Goal: Task Accomplishment & Management: Complete application form

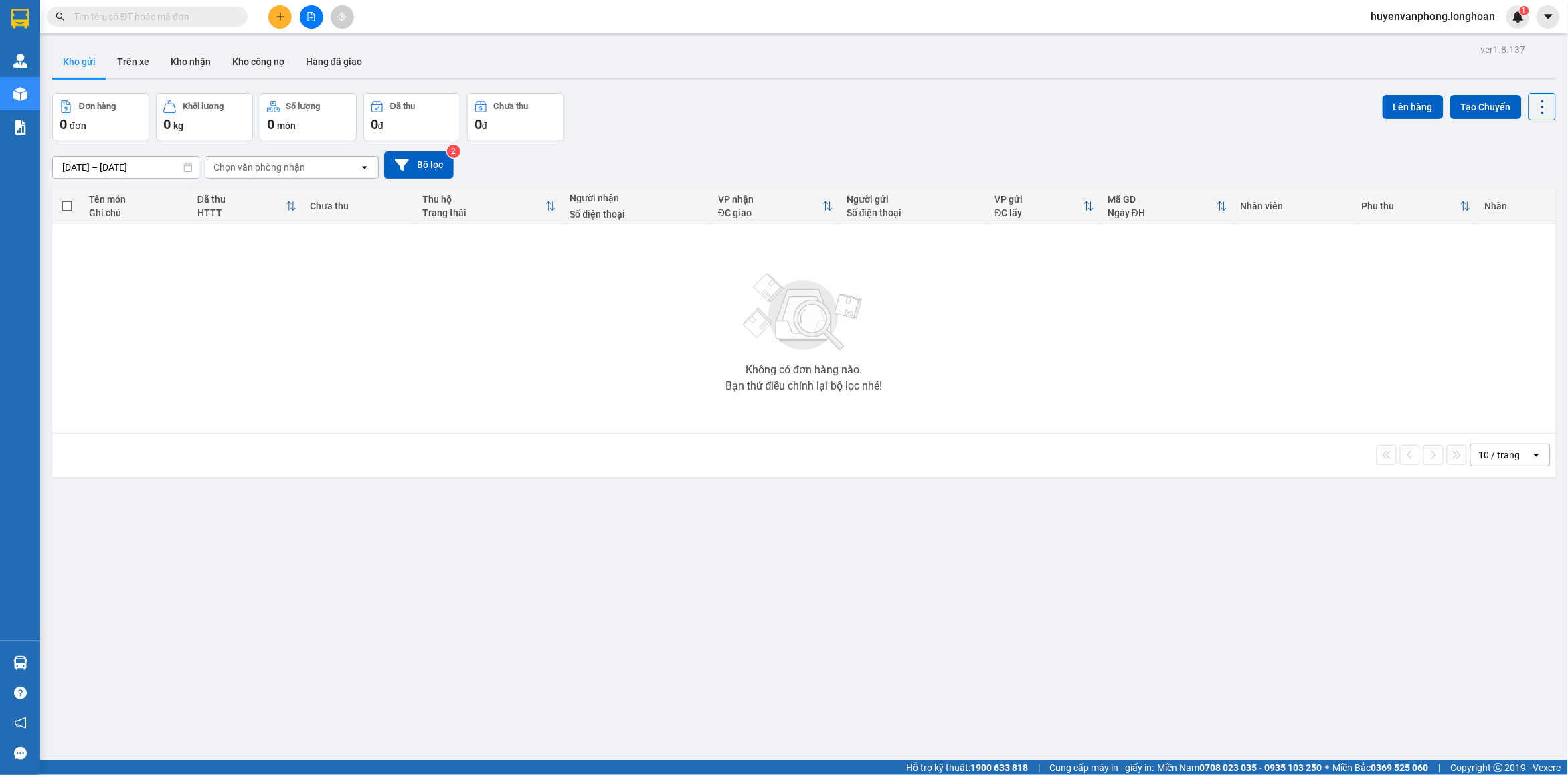
click at [140, 18] on input "text" at bounding box center [152, 16] width 158 height 15
paste input "0836286069"
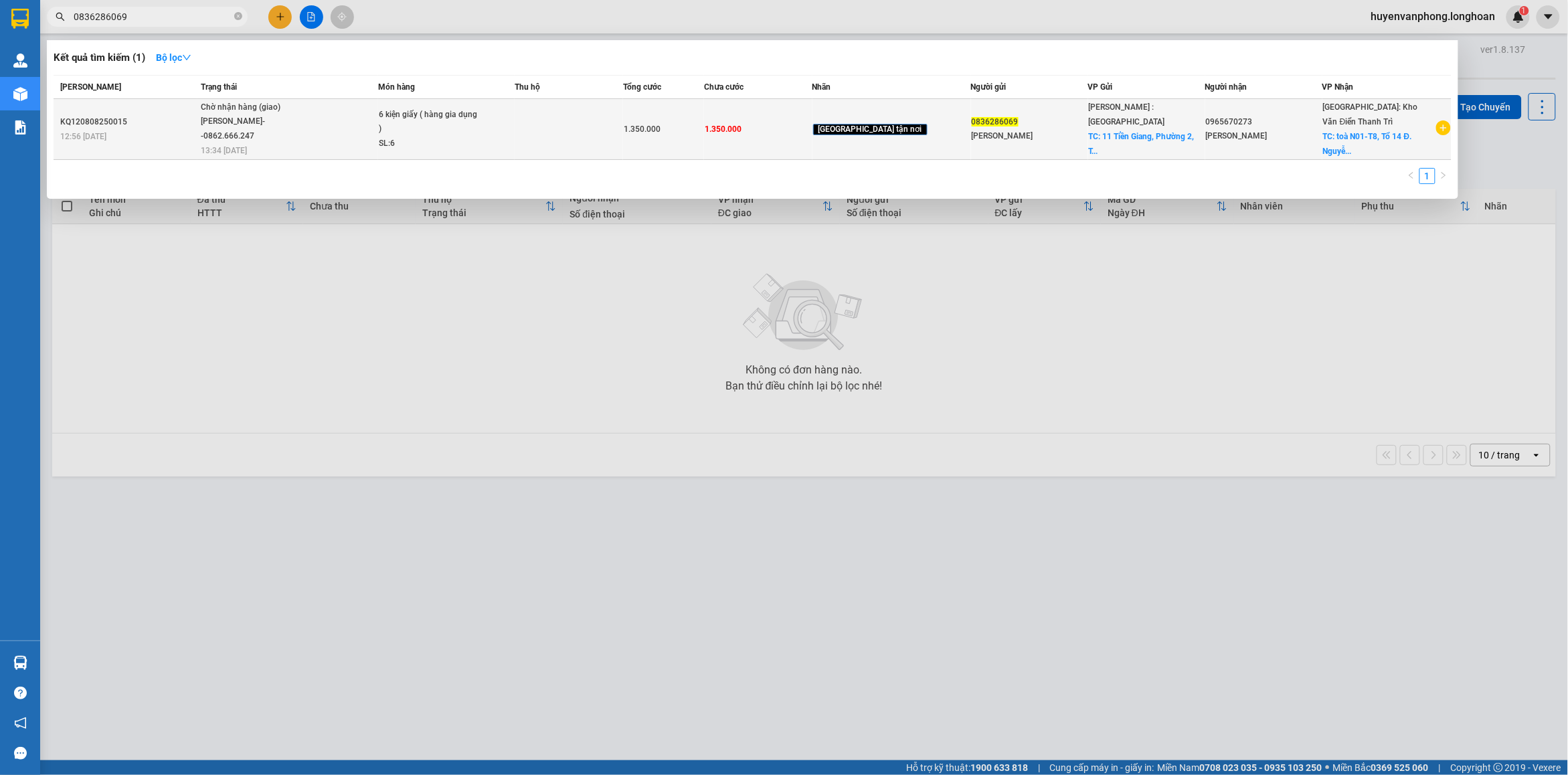
type input "0836286069"
click at [543, 135] on td at bounding box center [569, 129] width 109 height 61
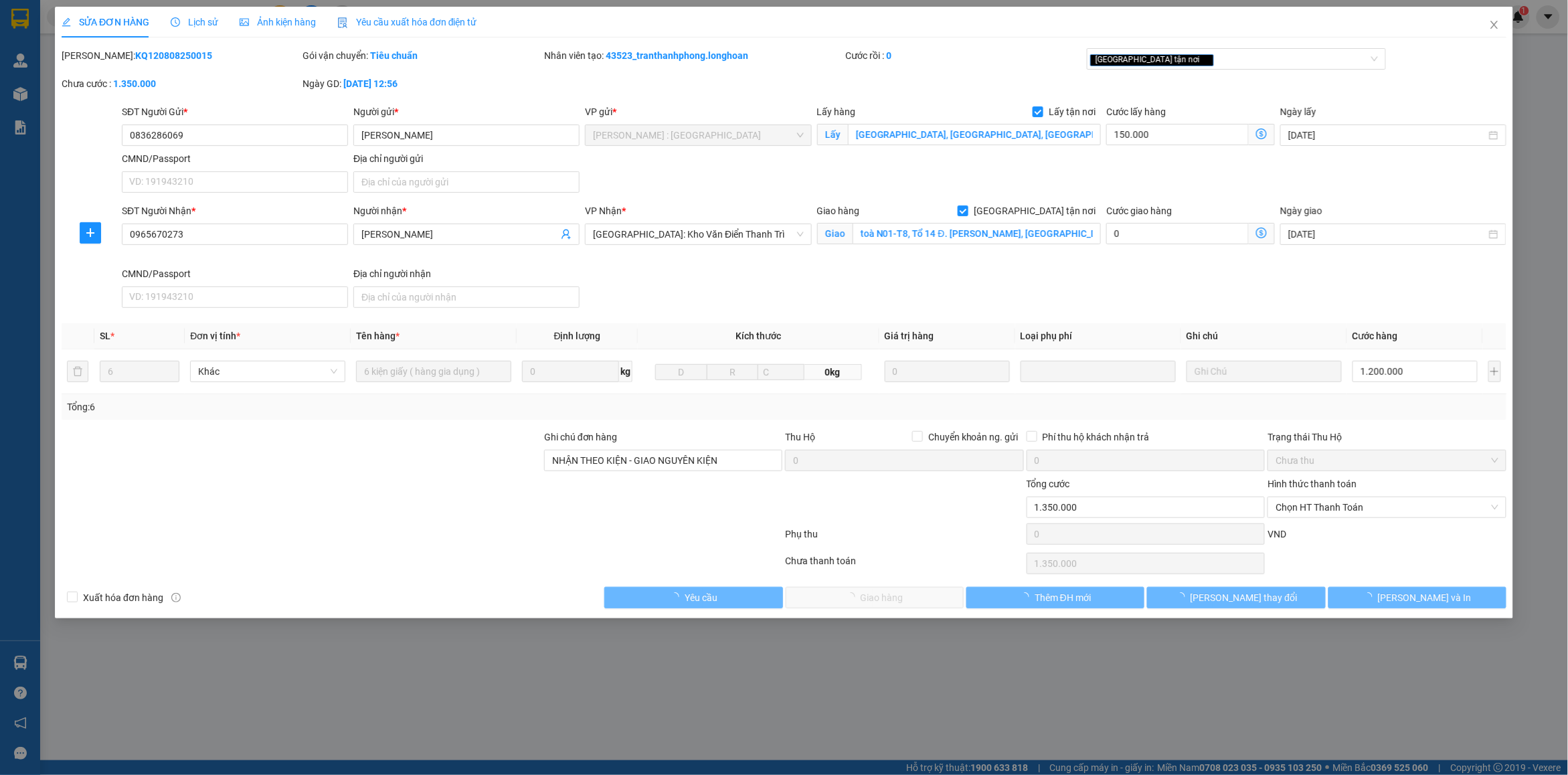
type input "0836286069"
type input "Đặng Đức Quân"
checkbox input "true"
type input "11 Tiền Giang, Phường 2, Tân Bình, Hồ Chí Minh"
type input "0965670273"
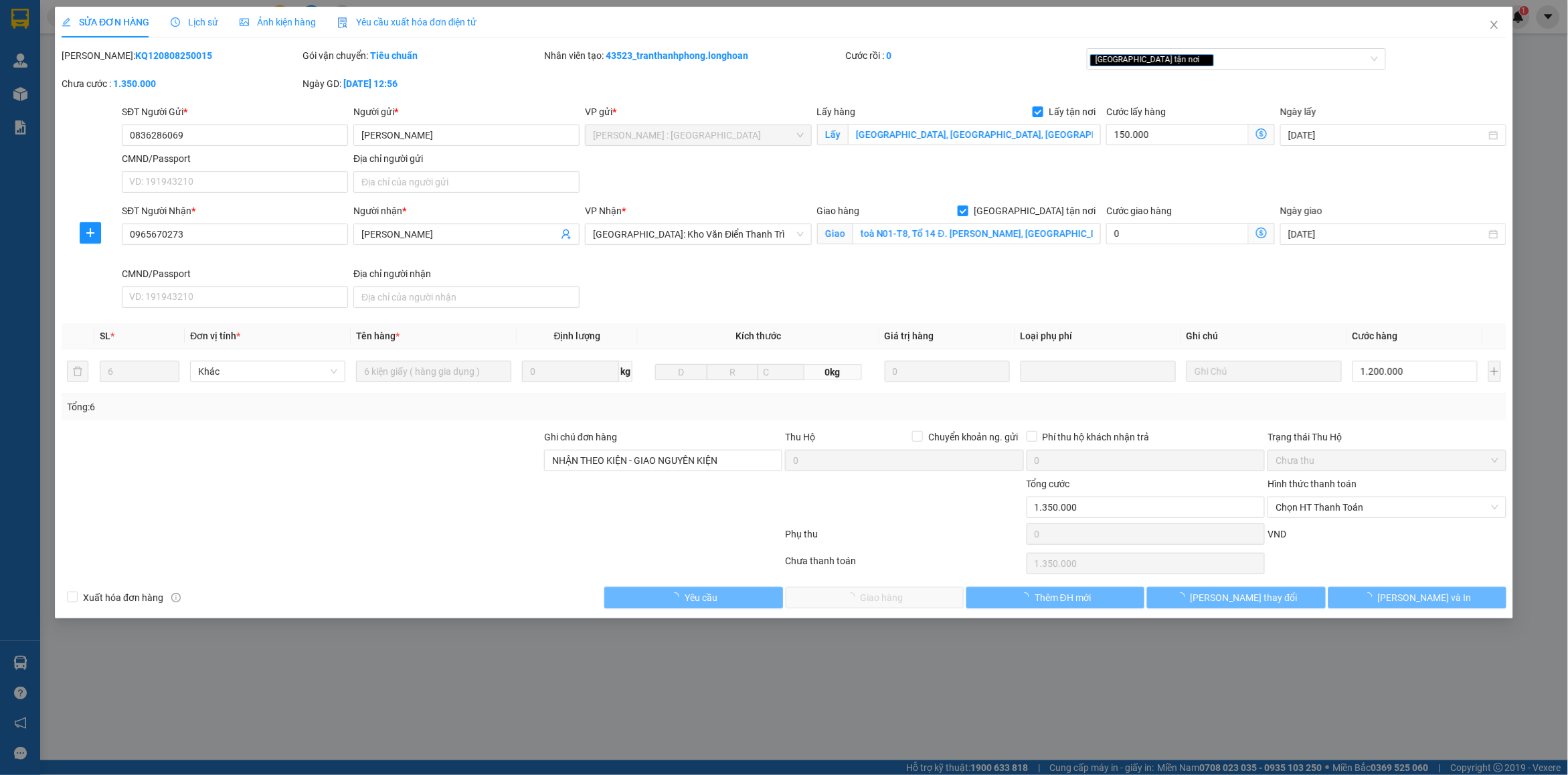
type input "Đỗ Trung"
checkbox input "true"
type input "toà N01-T8, Tổ 14 Đ. Nguyễn Văn Huyên, Xuân La, Bắc Từ Liêm, Hà Nội"
type input "NHẬN THEO KIỆN - GIAO NGUYÊN KIỆN"
type input "1.350.000"
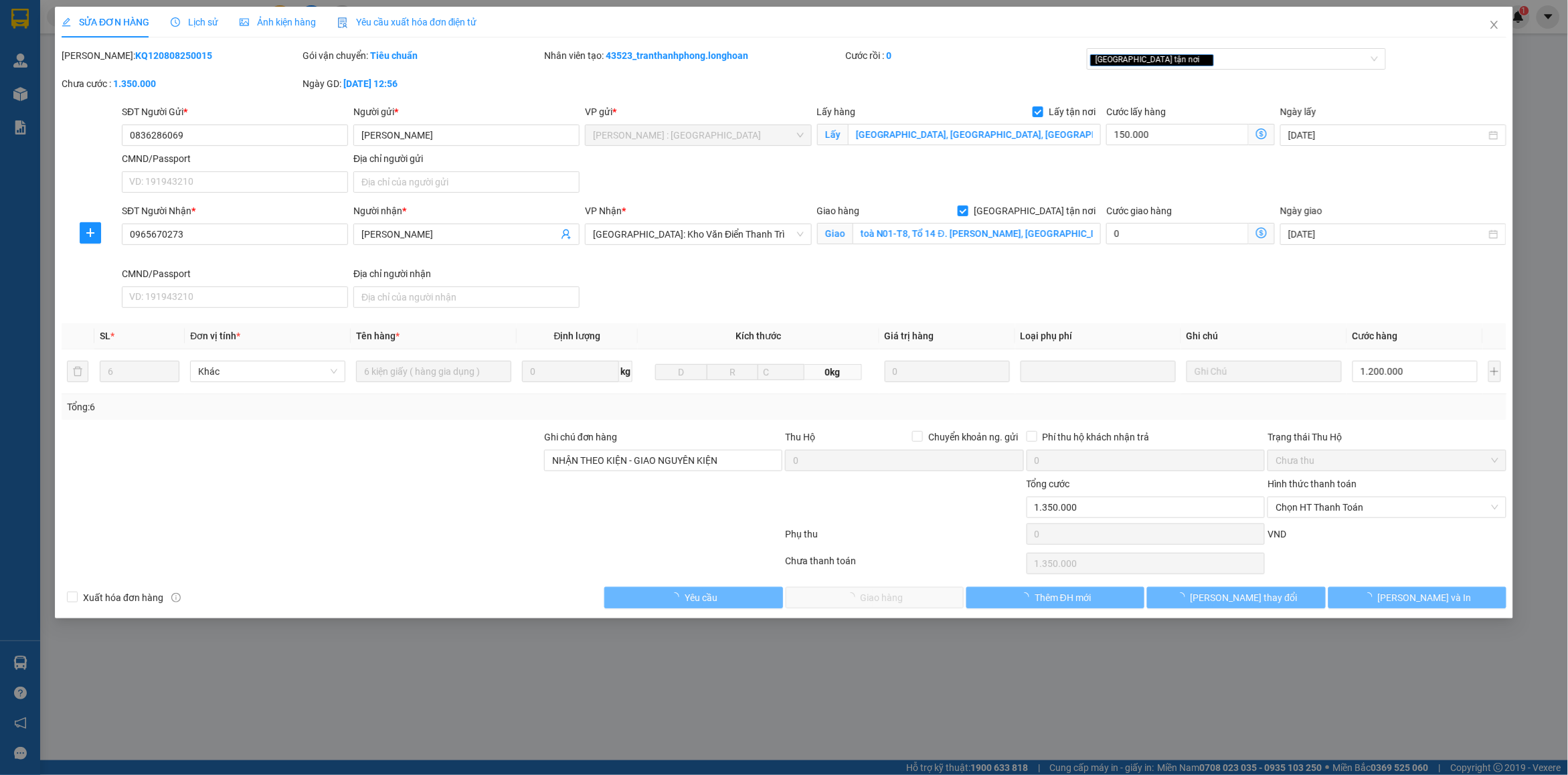
type input "1.350.000"
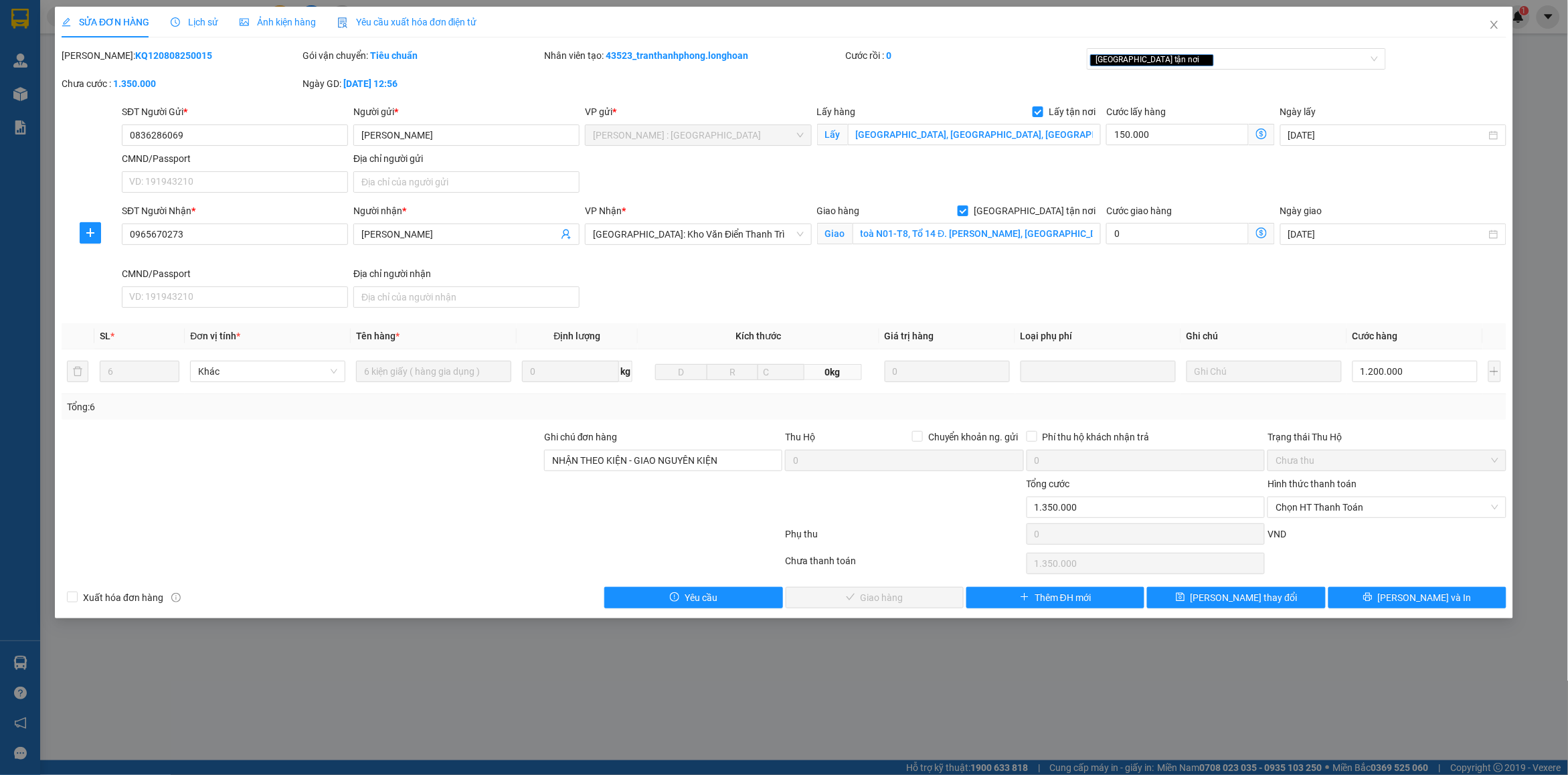
click at [200, 12] on div "Lịch sử" at bounding box center [194, 22] width 47 height 31
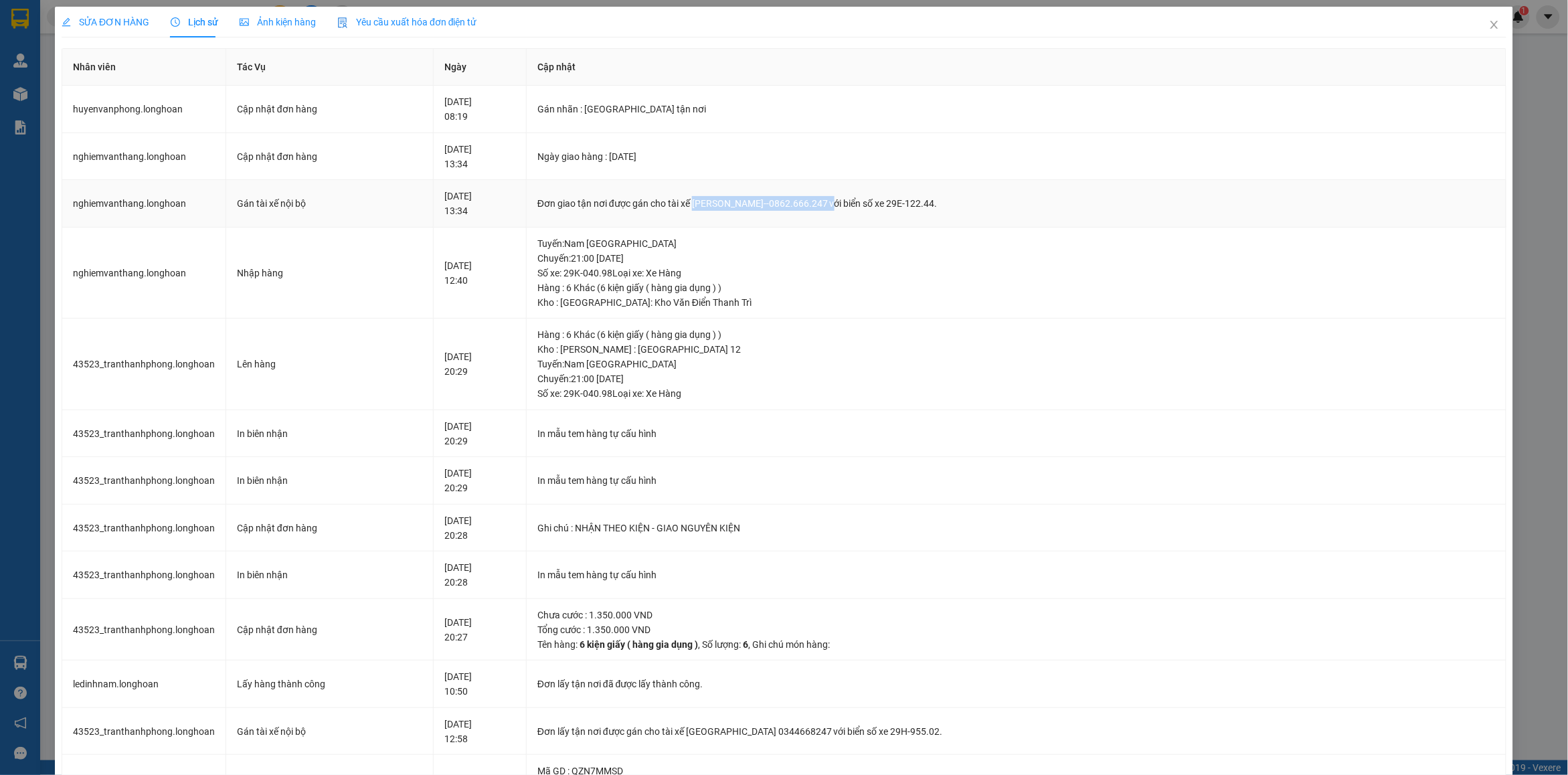
drag, startPoint x: 771, startPoint y: 203, endPoint x: 899, endPoint y: 207, distance: 128.1
click at [899, 207] on div "Đơn giao tận nơi được gán cho tài xế Trần Thanh Bình--0862.666.247 với biển số …" at bounding box center [1016, 203] width 957 height 15
copy div "Trần Thanh Bình--0862.666.247"
click at [1489, 24] on icon "close" at bounding box center [1494, 25] width 11 height 11
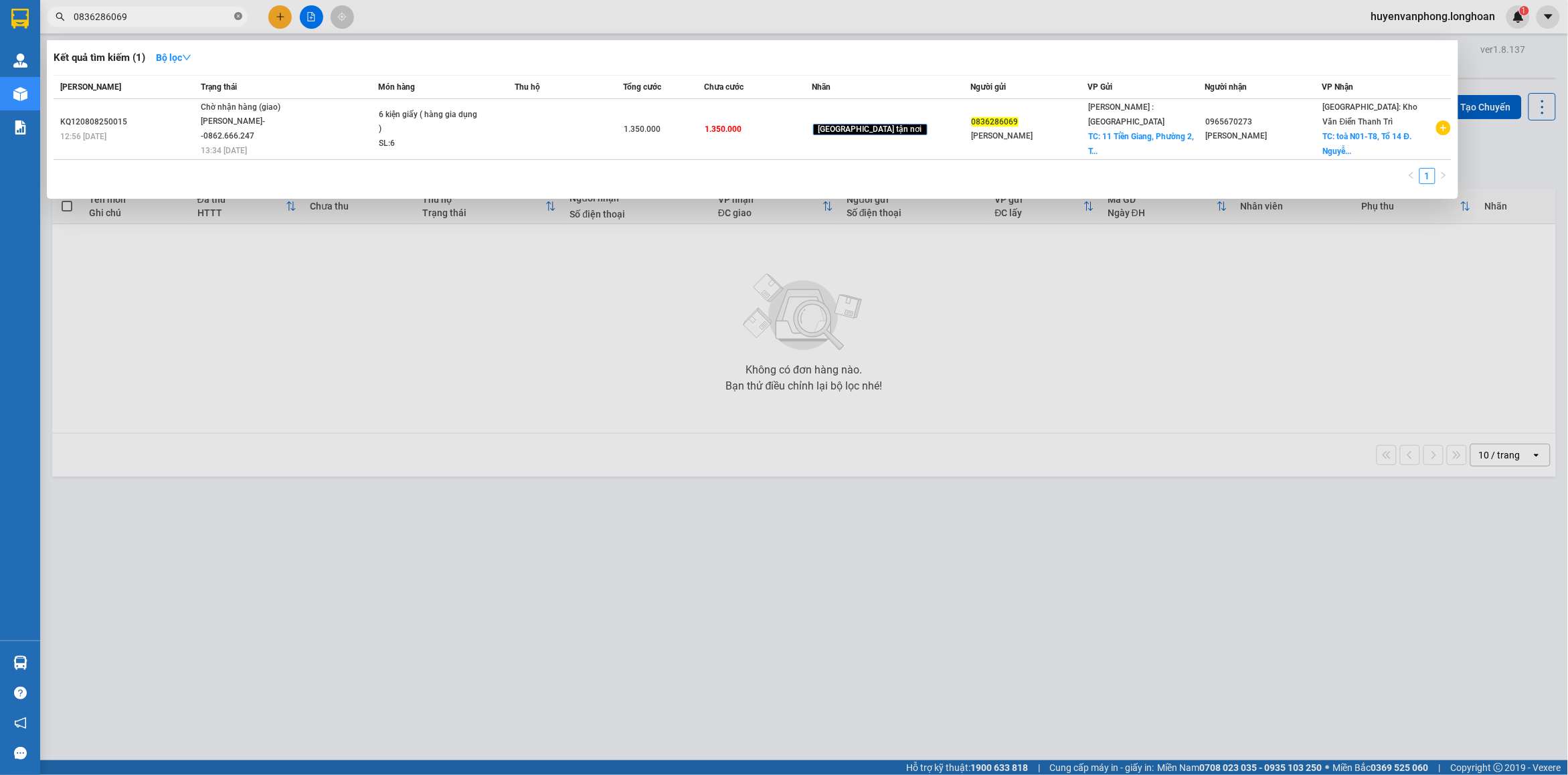
drag, startPoint x: 241, startPoint y: 18, endPoint x: 144, endPoint y: 18, distance: 97.0
click at [239, 18] on icon "close-circle" at bounding box center [238, 16] width 8 height 8
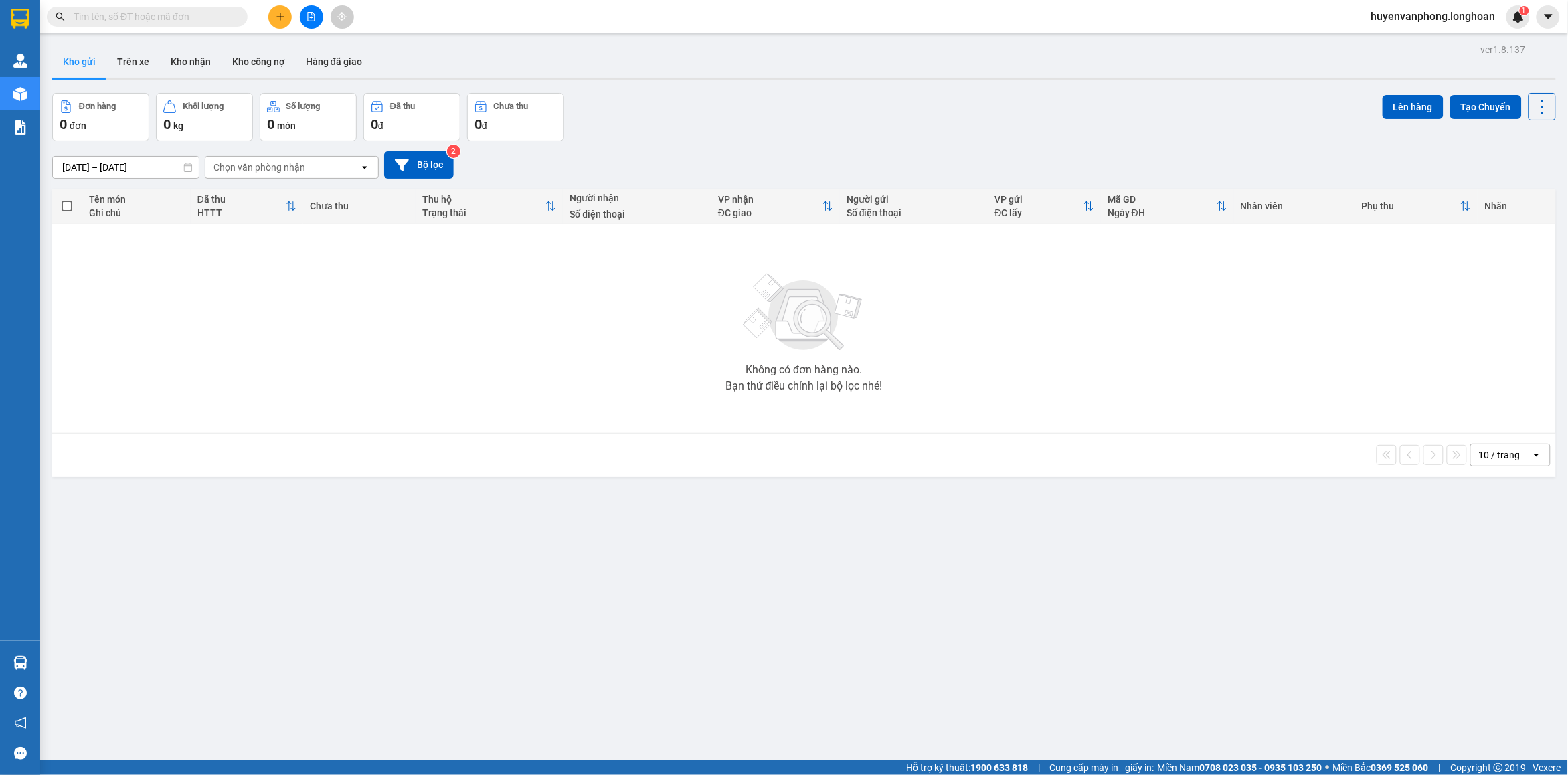
click at [144, 18] on input "text" at bounding box center [152, 16] width 158 height 15
paste input "VPMD0908250045"
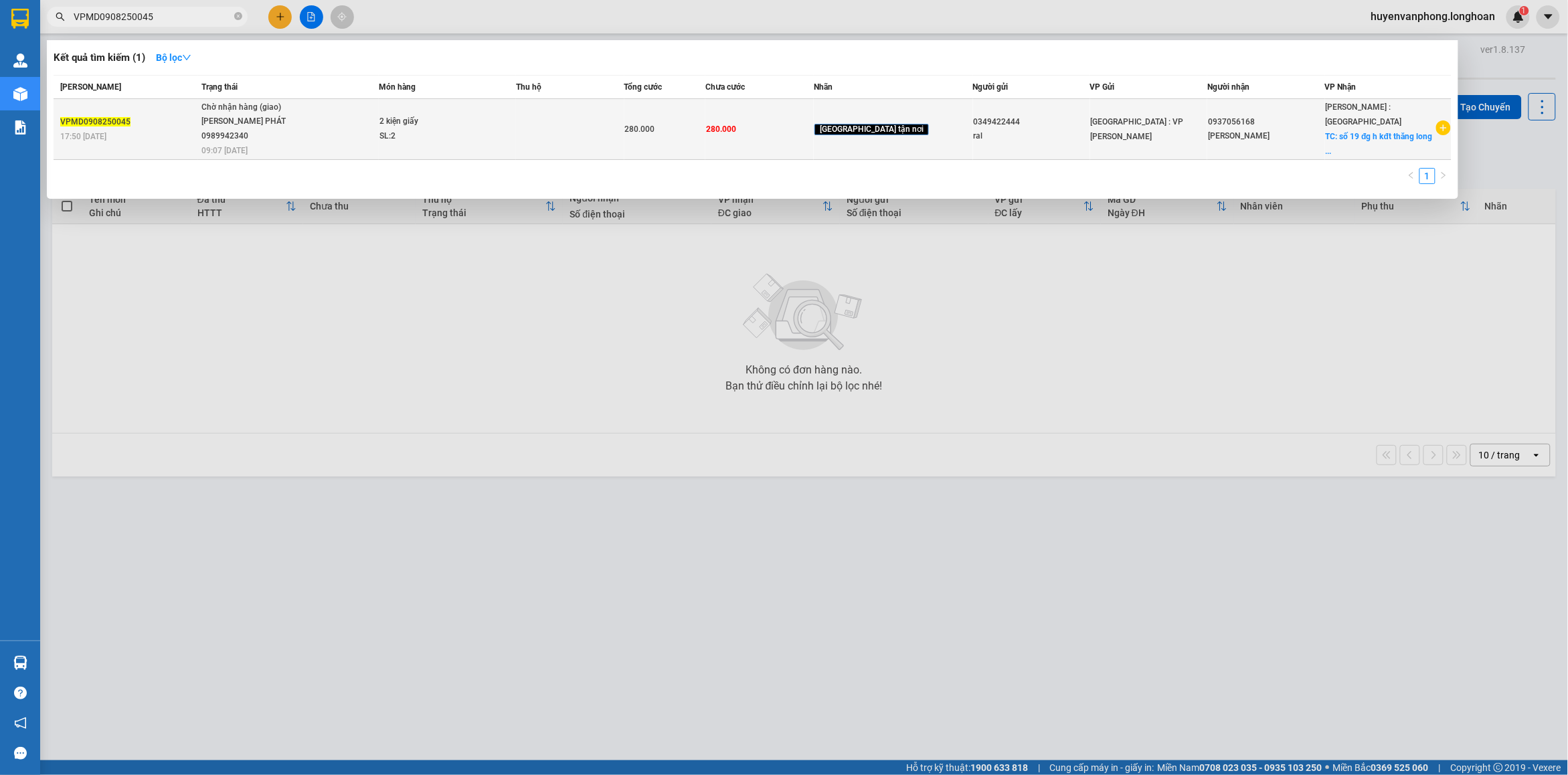
type input "VPMD0908250045"
click at [479, 129] on div "SL: 2" at bounding box center [429, 136] width 100 height 15
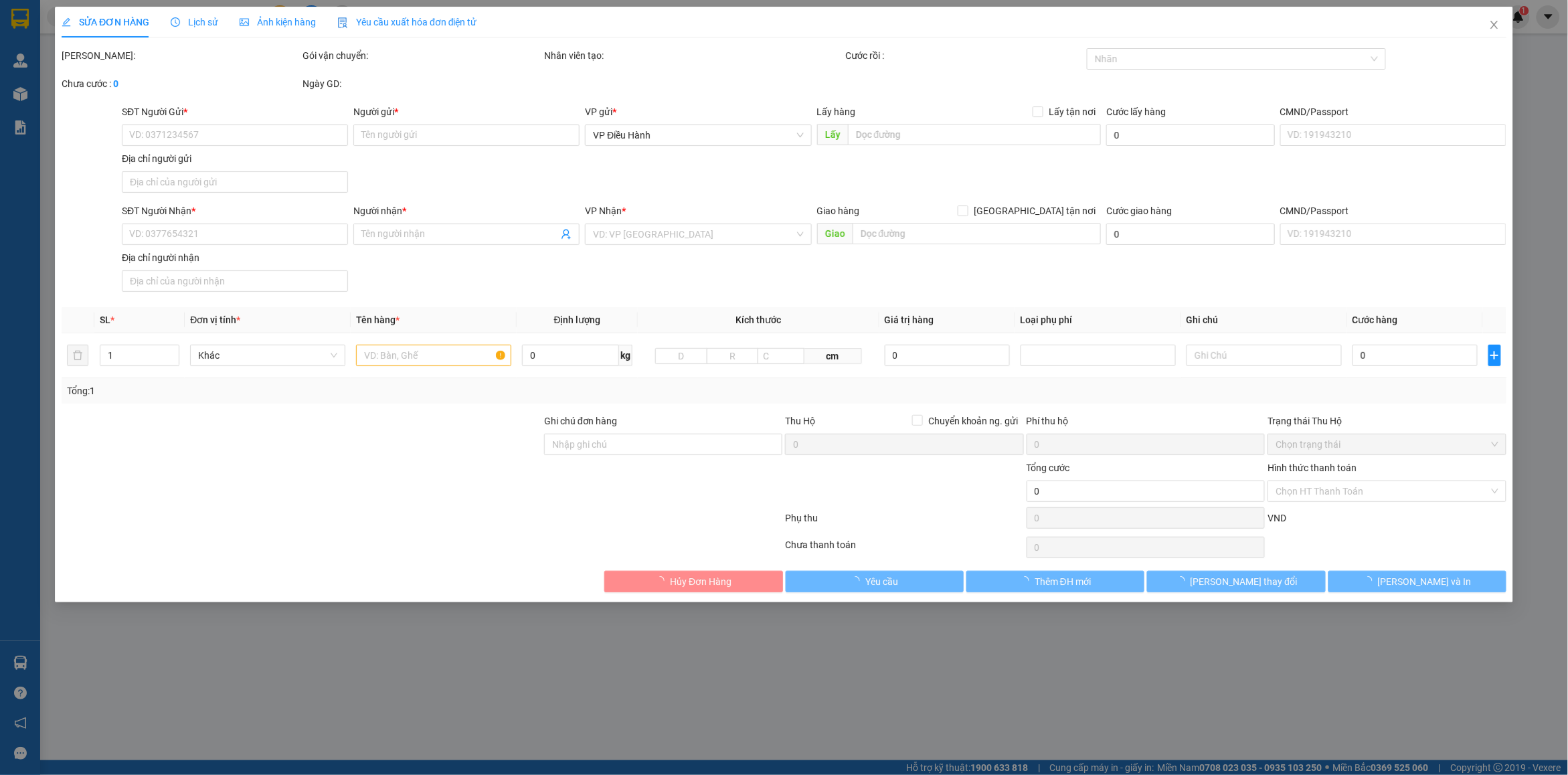
type input "0349422444"
type input "ral"
type input "0937056168"
type input "ngọc anh"
checkbox input "true"
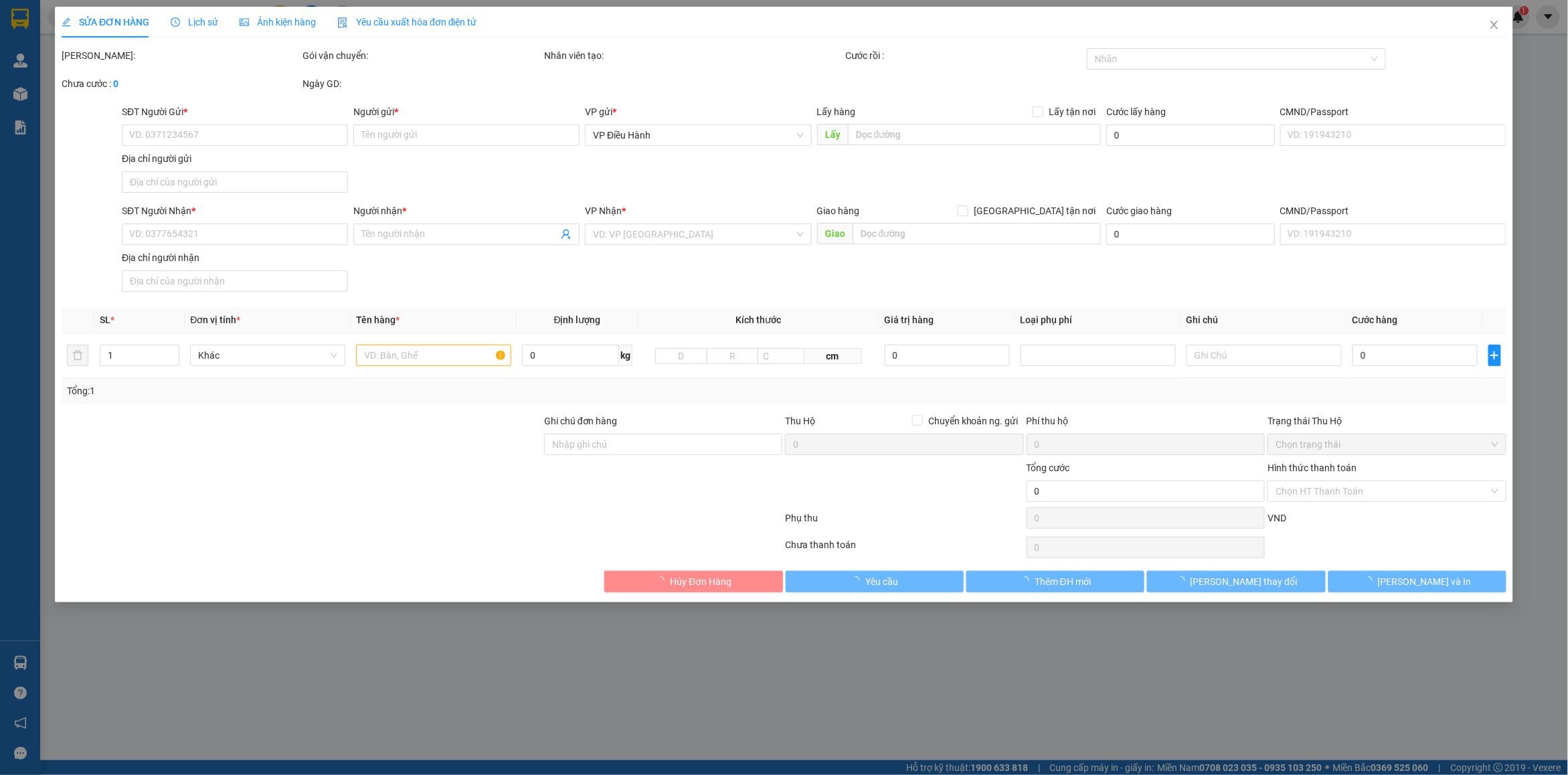
type input "số 19 đg h kđt thăng long tt hiệp phước nhơn trạch đồng nai"
type input "hàng ko đồng kiểm giao nguyên kiện hư vỡ k đền"
type input "280.000"
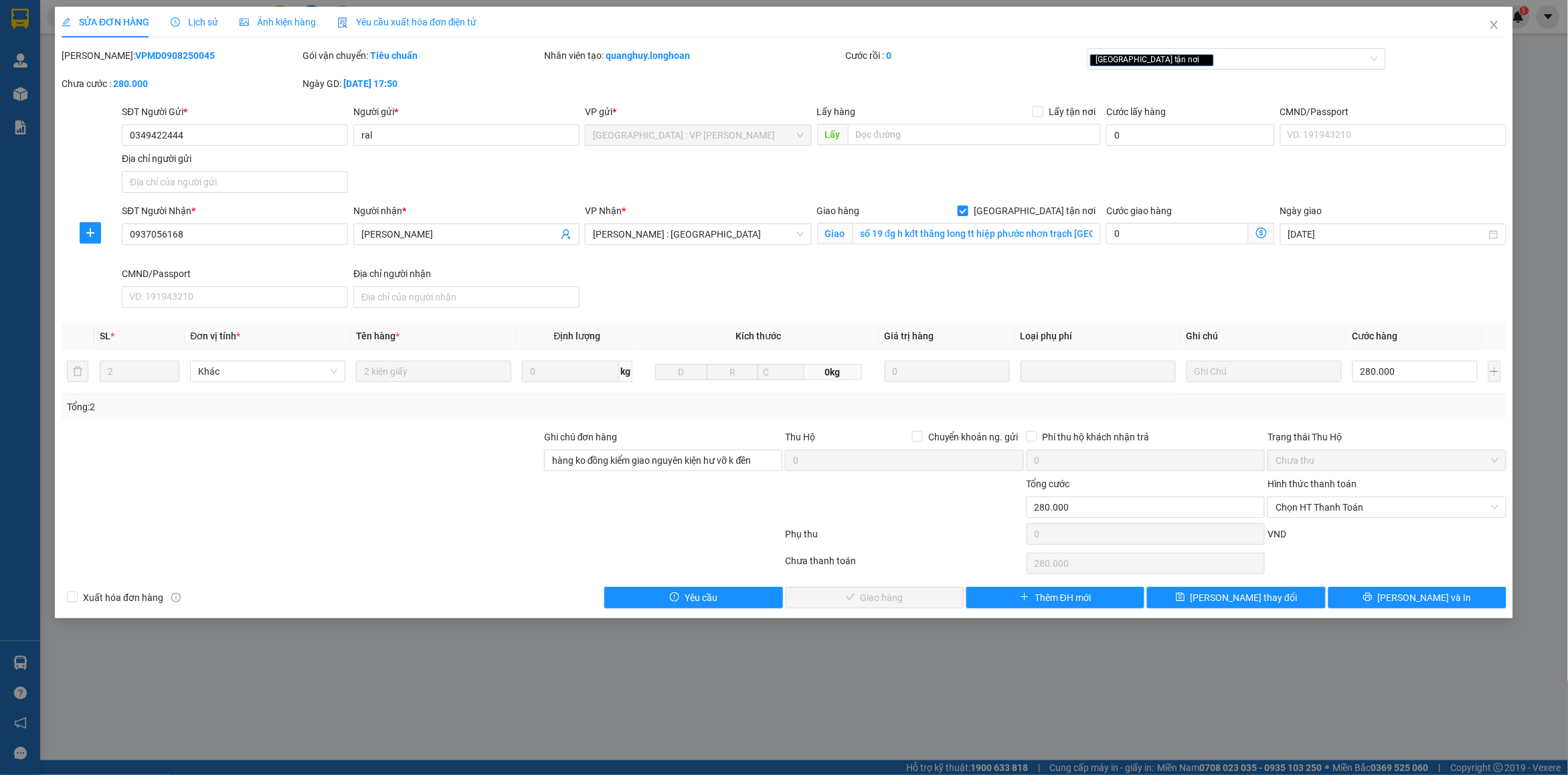
click at [198, 25] on span "Lịch sử" at bounding box center [194, 22] width 47 height 11
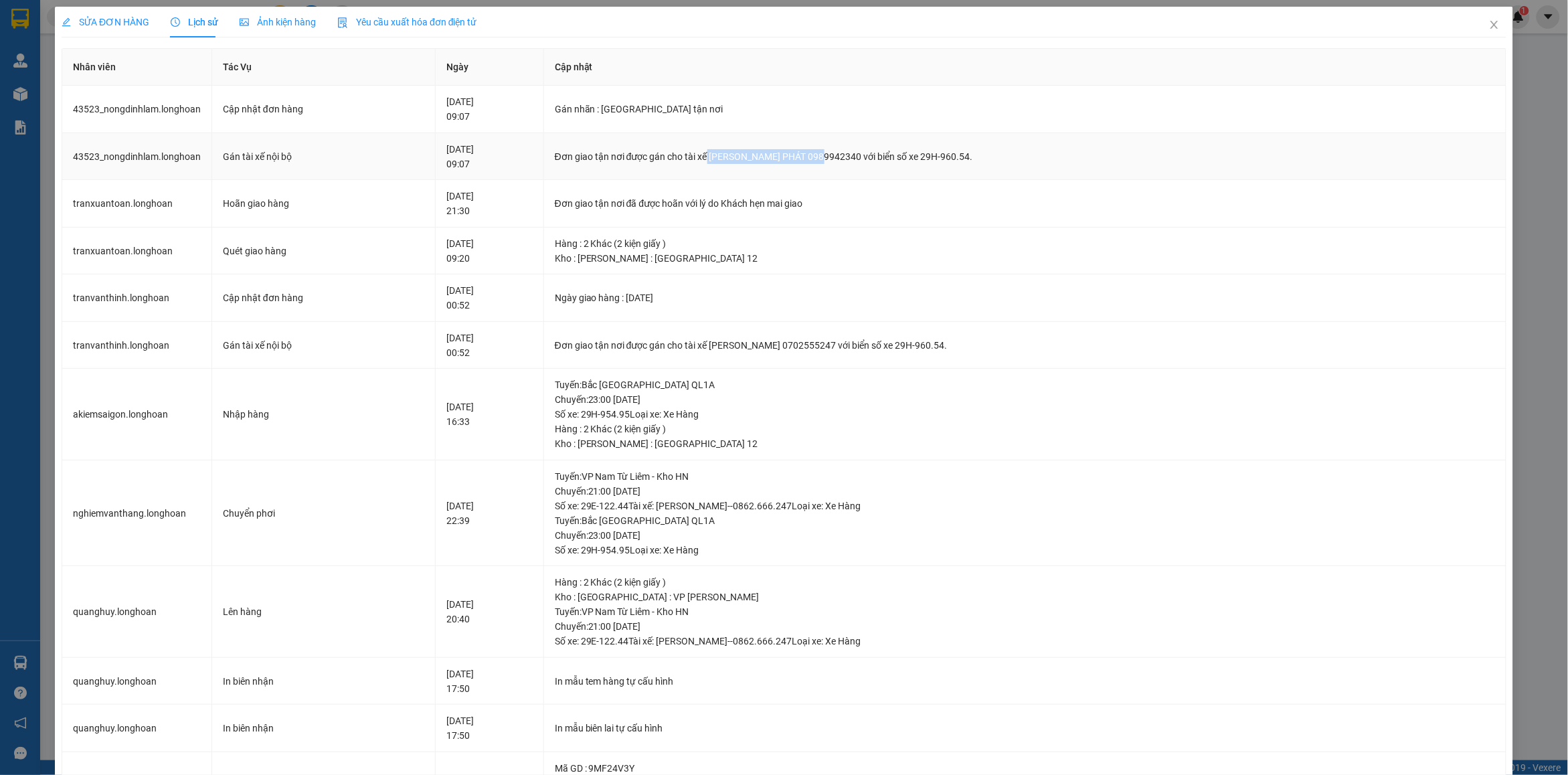
drag, startPoint x: 749, startPoint y: 156, endPoint x: 857, endPoint y: 156, distance: 108.0
click at [857, 156] on div "Đơn giao tận nơi được gán cho tài xế LÊ TẤN PHÁT 0989942340 với biển số xe 29H-…" at bounding box center [1025, 157] width 941 height 15
click at [1489, 20] on icon "close" at bounding box center [1494, 25] width 11 height 11
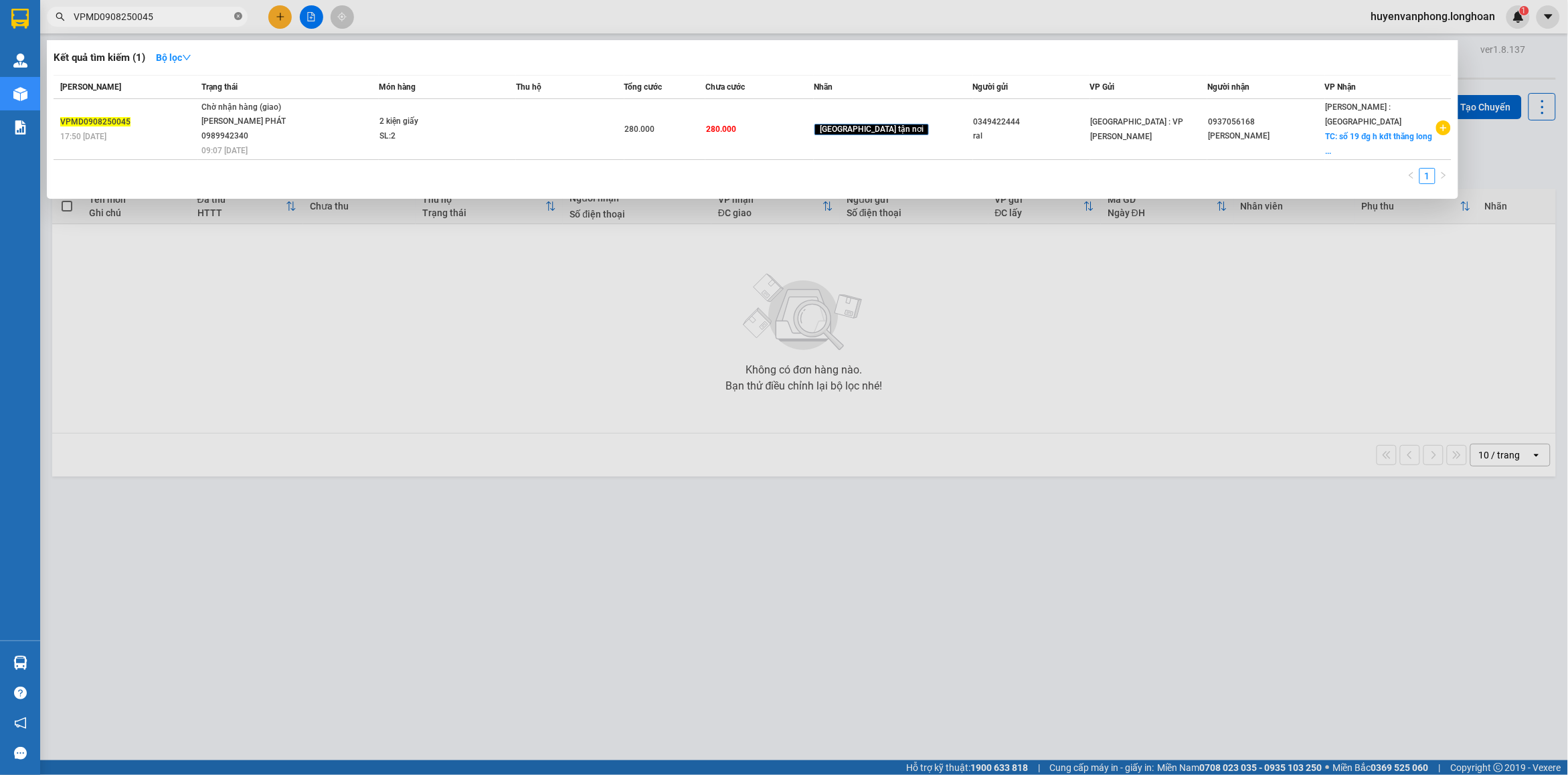
drag, startPoint x: 242, startPoint y: 18, endPoint x: 128, endPoint y: 24, distance: 114.2
click at [240, 18] on icon "close-circle" at bounding box center [238, 16] width 8 height 8
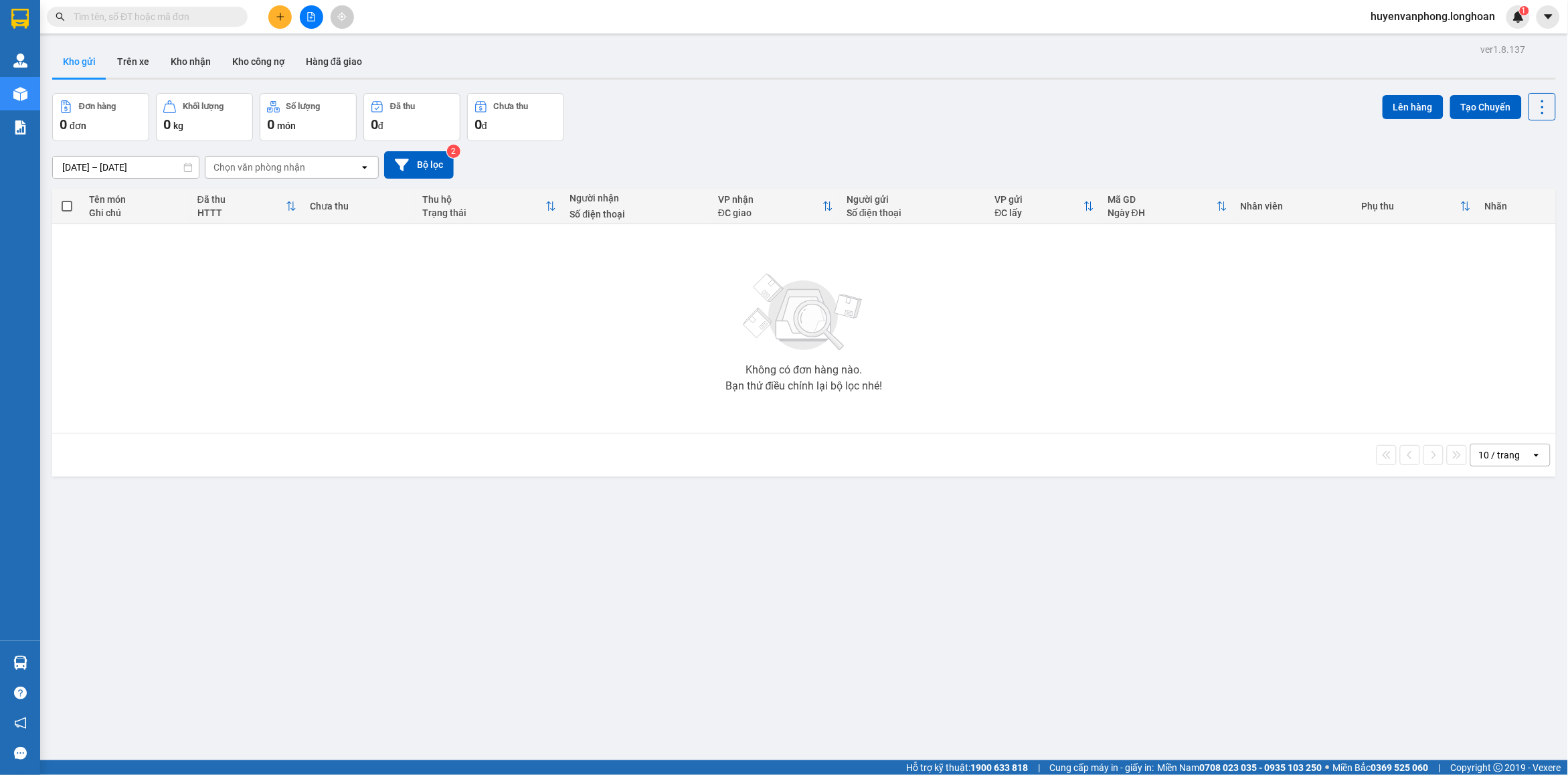
click at [138, 18] on input "text" at bounding box center [152, 16] width 158 height 15
paste input "BXMT0308250001"
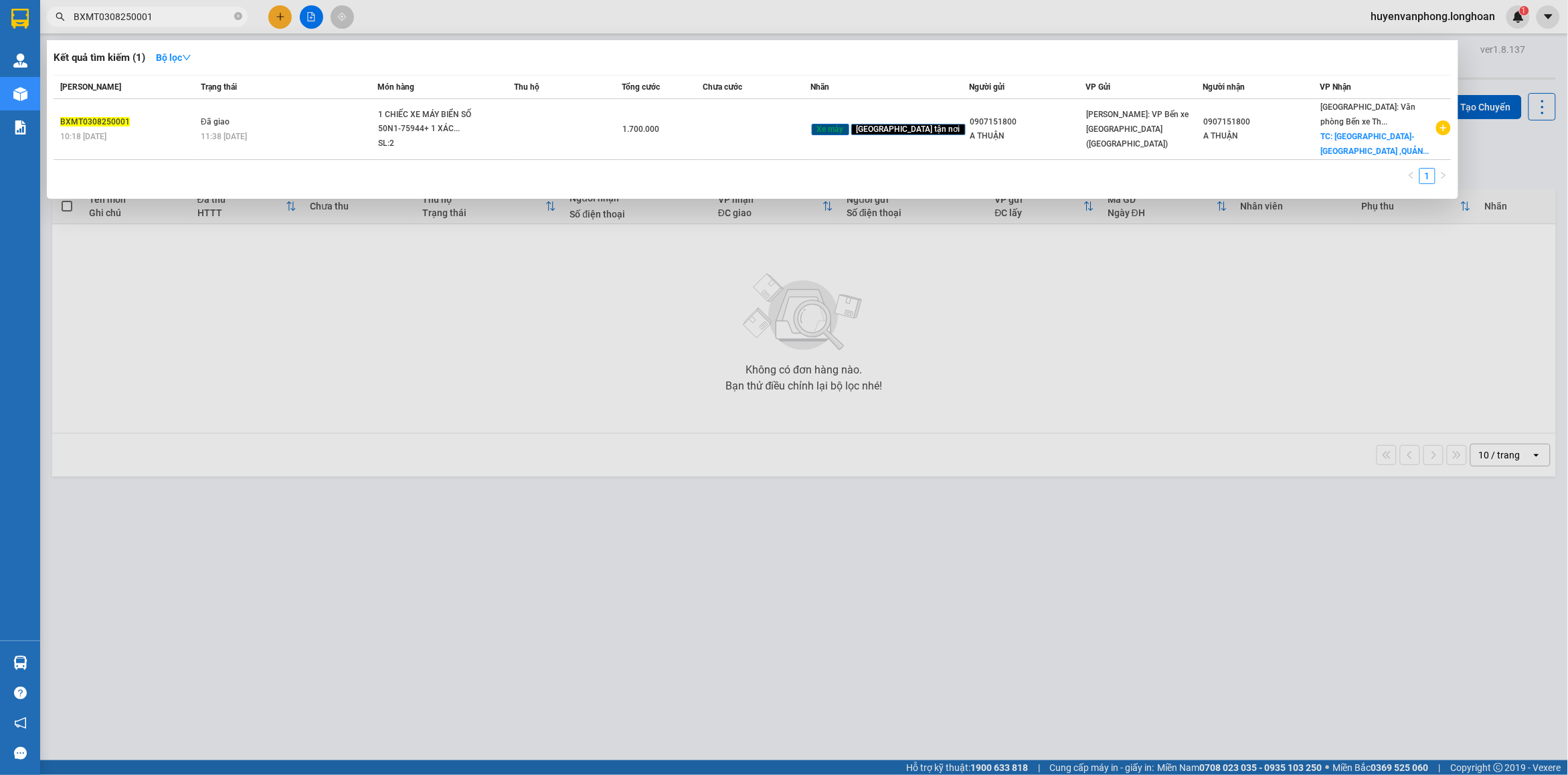
type input "BXMT0308250001"
click at [238, 19] on icon "close-circle" at bounding box center [238, 16] width 8 height 8
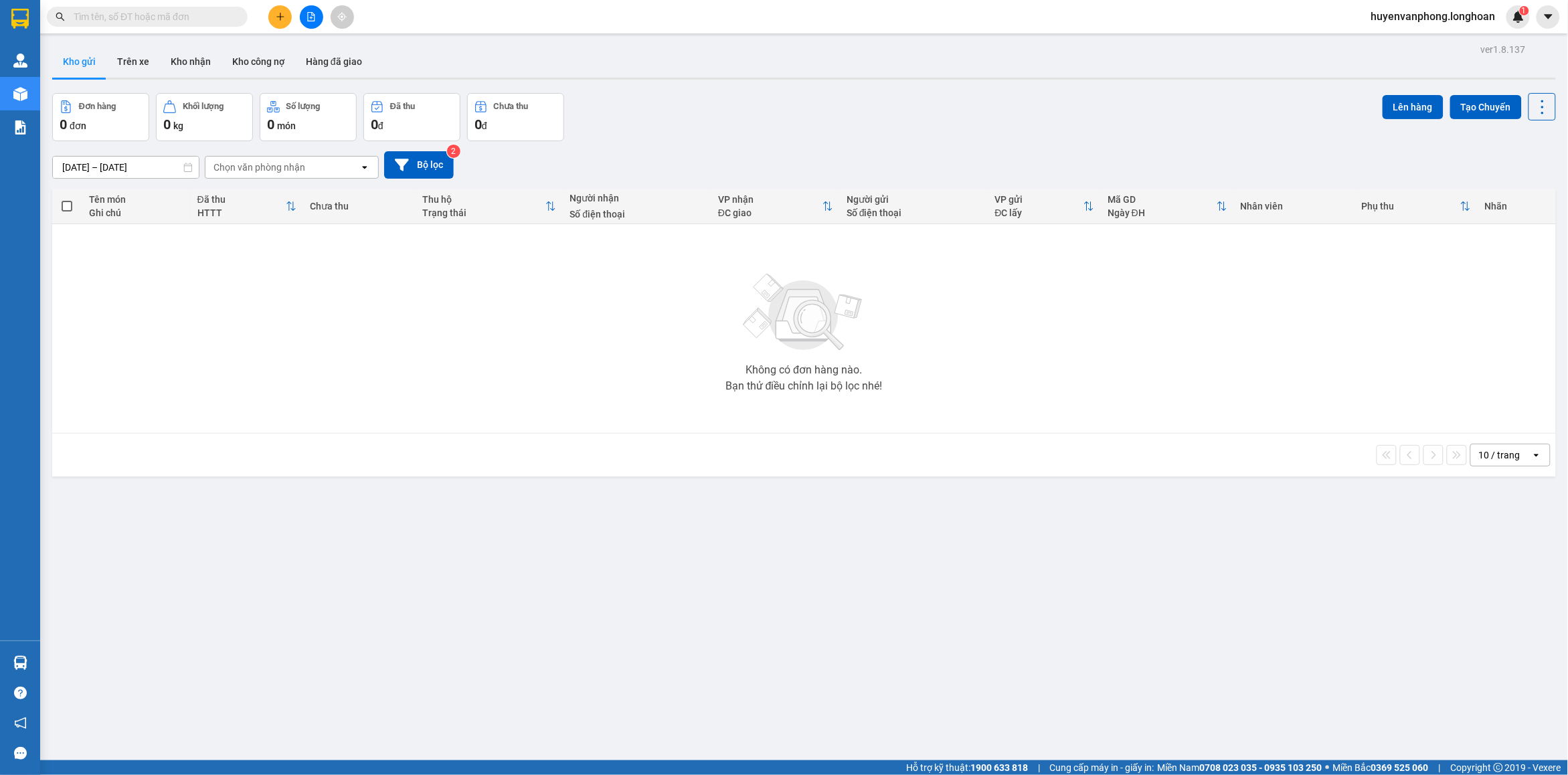
click at [185, 7] on span at bounding box center [147, 16] width 201 height 20
click at [184, 7] on span at bounding box center [147, 16] width 201 height 20
click at [101, 19] on input "text" at bounding box center [152, 16] width 158 height 15
paste input "0867 692 689"
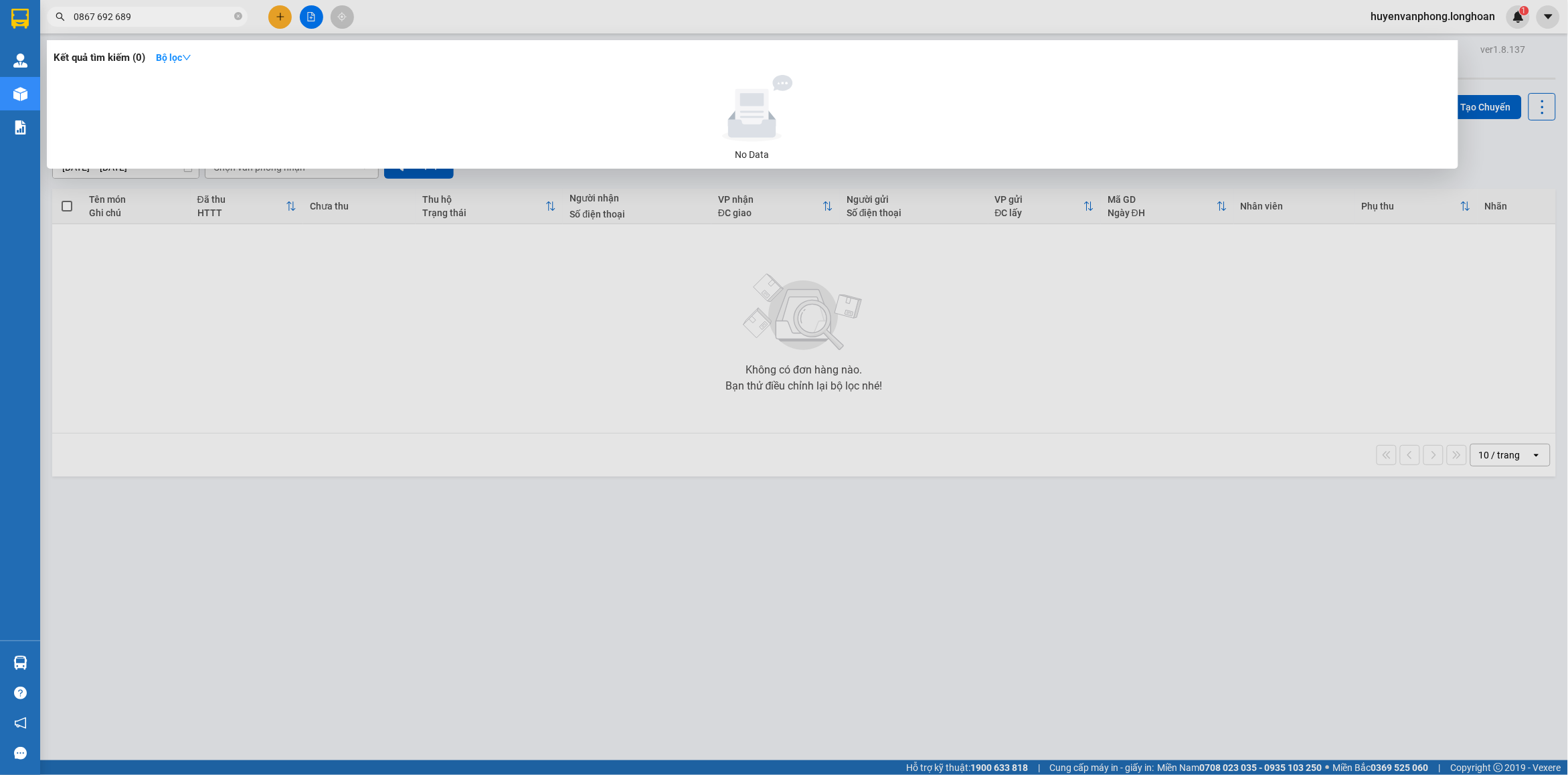
click at [98, 11] on input "0867 692 689" at bounding box center [152, 16] width 158 height 15
click at [112, 16] on input "0867692 689" at bounding box center [152, 16] width 158 height 15
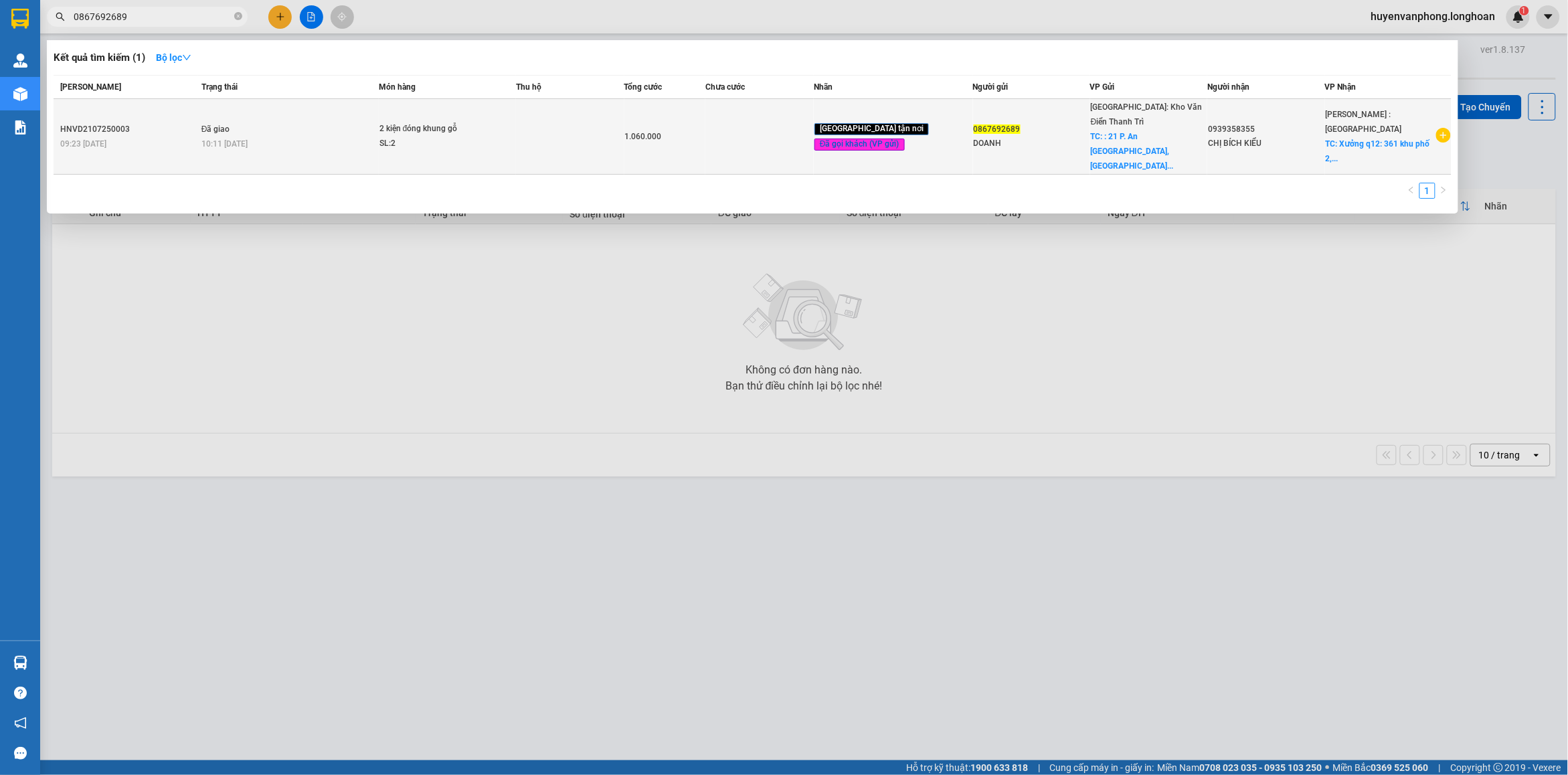
type input "0867692689"
click at [422, 134] on td "2 kiện đóng khung gỗ SL: 2" at bounding box center [447, 136] width 137 height 75
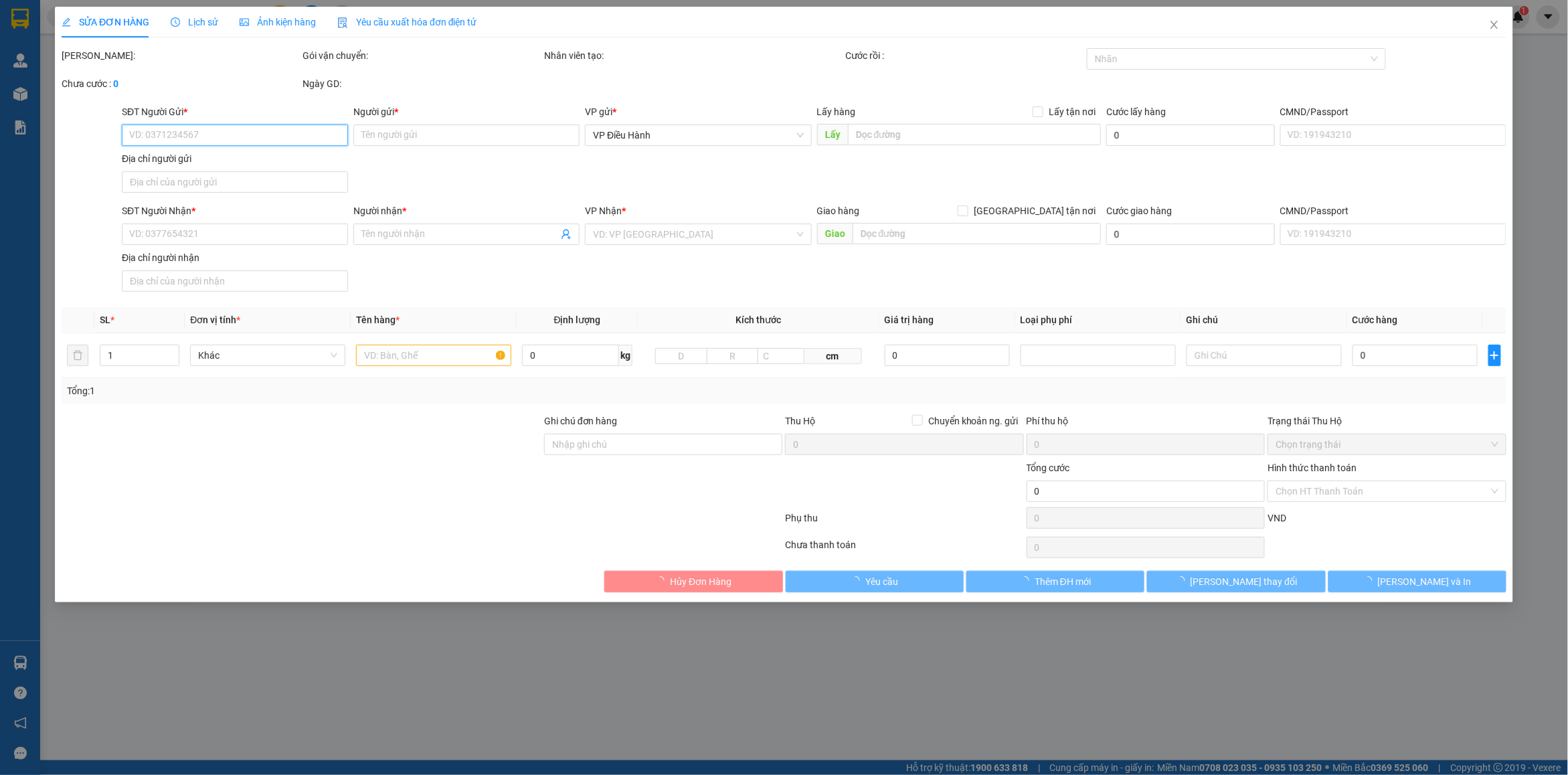
type input "0867692689"
type input "DOANH"
checkbox input "true"
type input ": 21 P. An Trạch, Văn Miếu – Quốc Tử Giám, Đống Đa,"
type input "100.000"
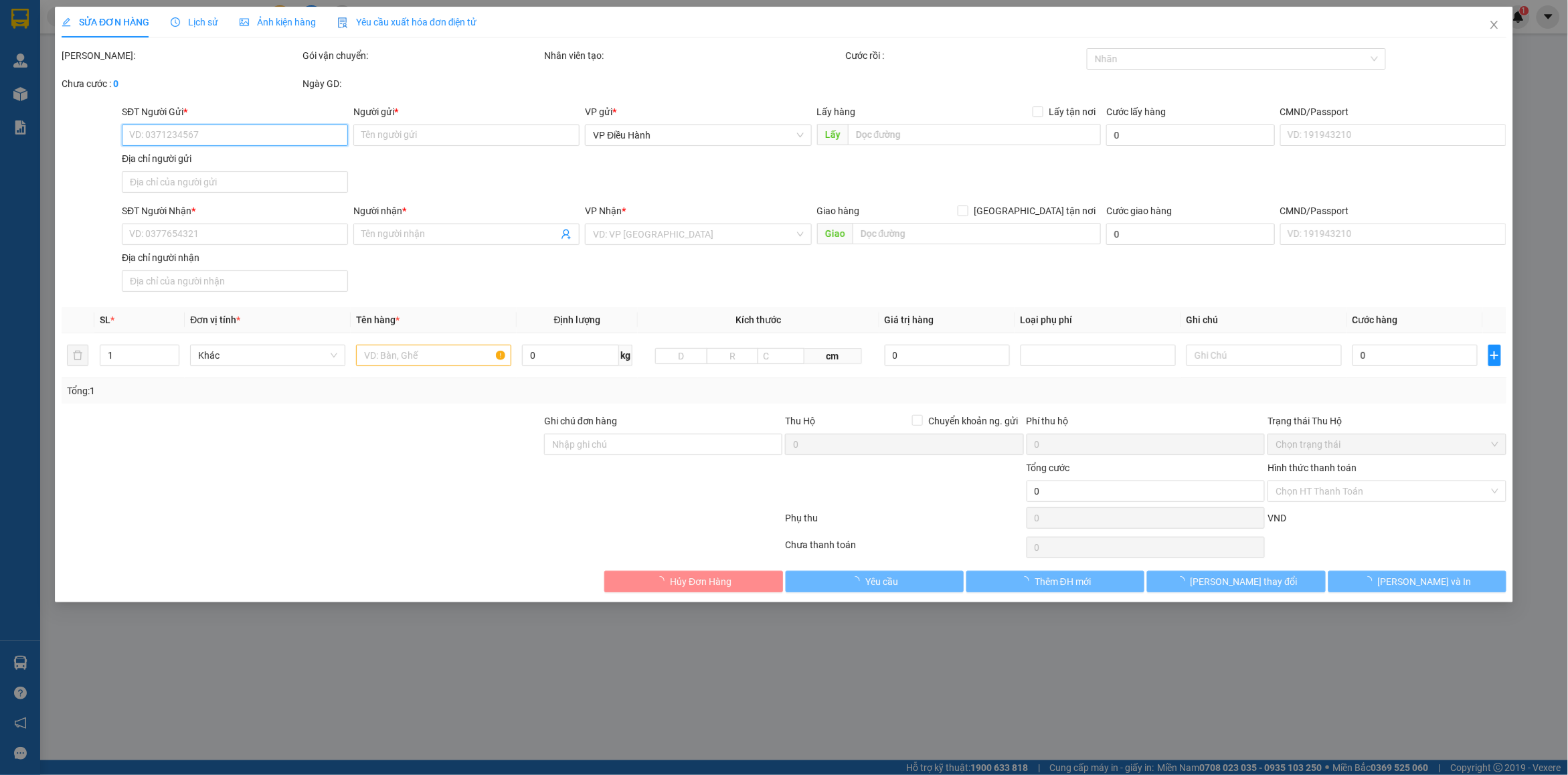
type input "0939358355"
type input "CHỊ BÍCH KIỂU"
checkbox input "true"
type input "Xưởng q12: 361 khu phố 2, đường TX25 phường Thạnh Xuận q12, Hồ Chí Minh"
type input "khi nào giao hàng các anh gọi người gửi giúp e để khách Thanh toán cước vận chu…"
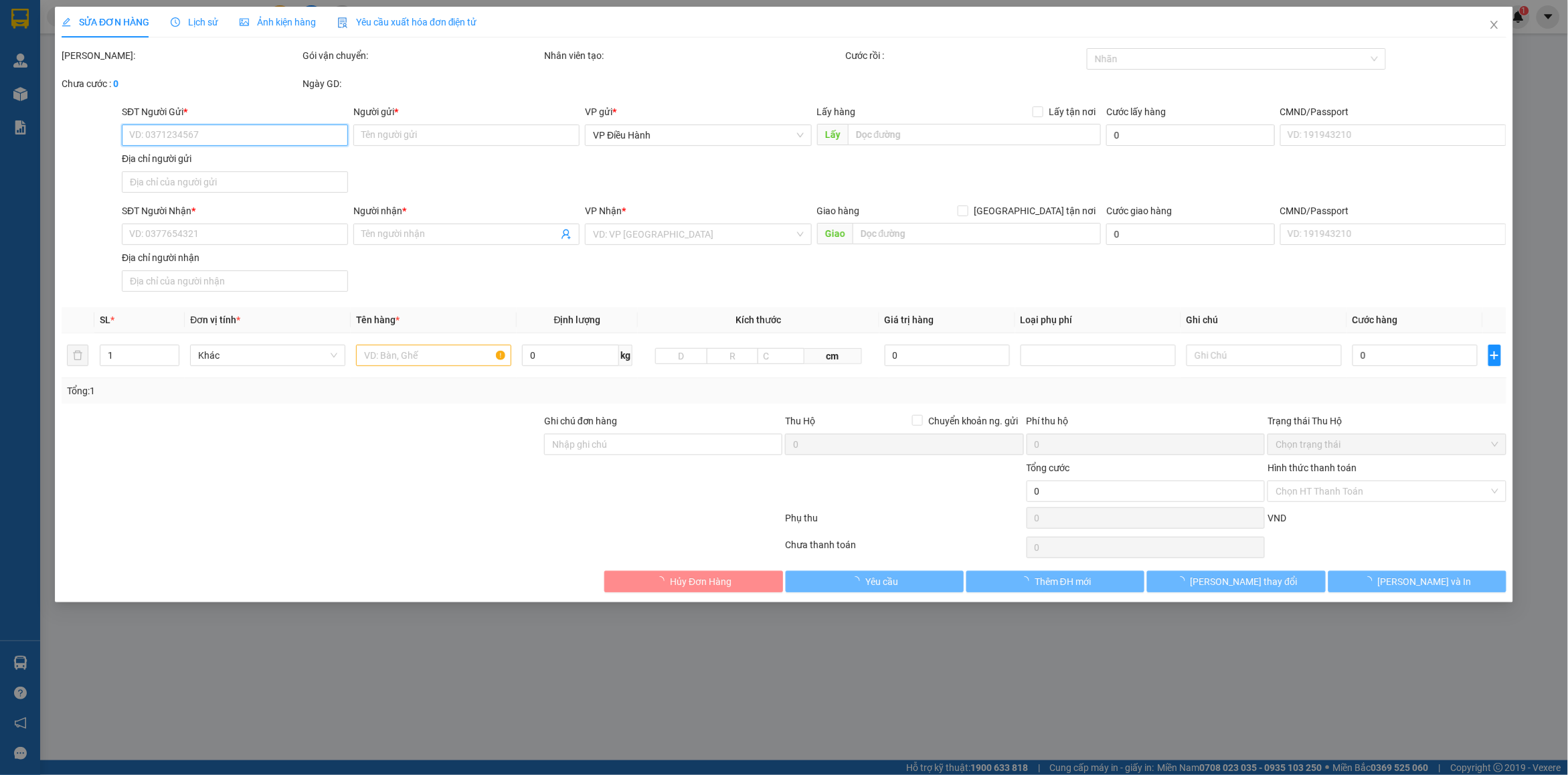
type input "1.060.000"
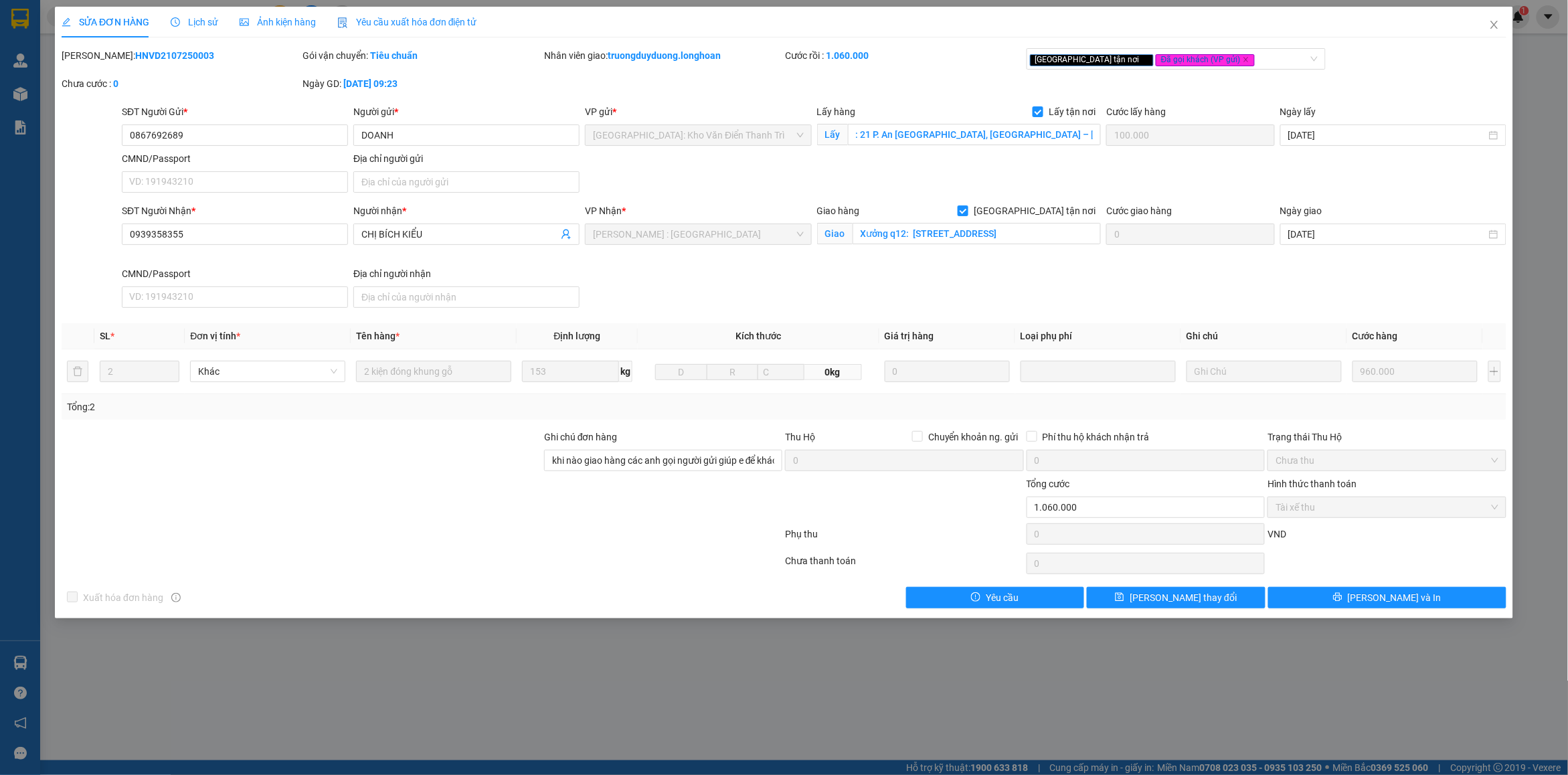
click at [199, 20] on span "Lịch sử" at bounding box center [194, 22] width 47 height 11
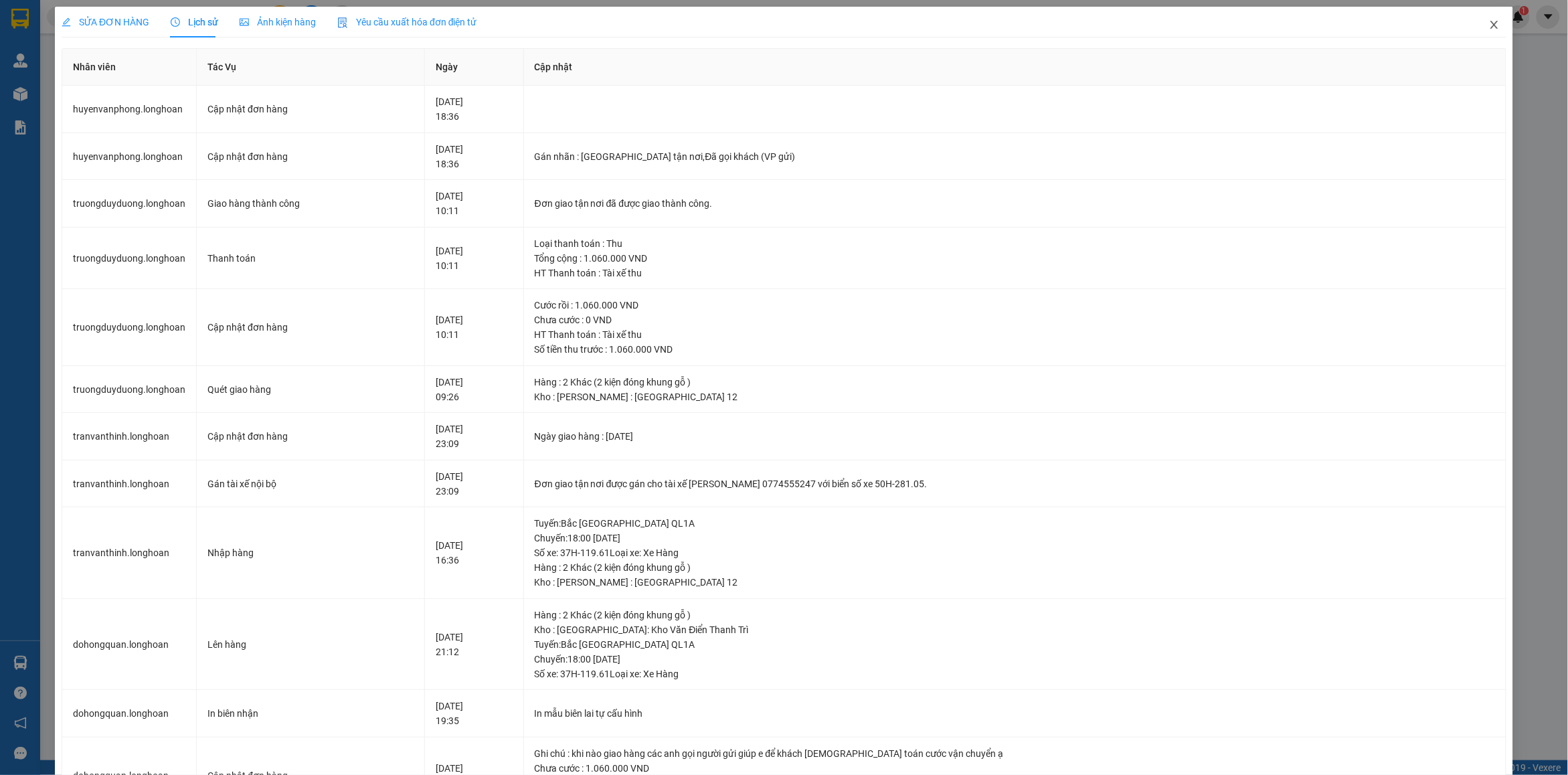
click at [1489, 27] on icon "close" at bounding box center [1494, 25] width 11 height 11
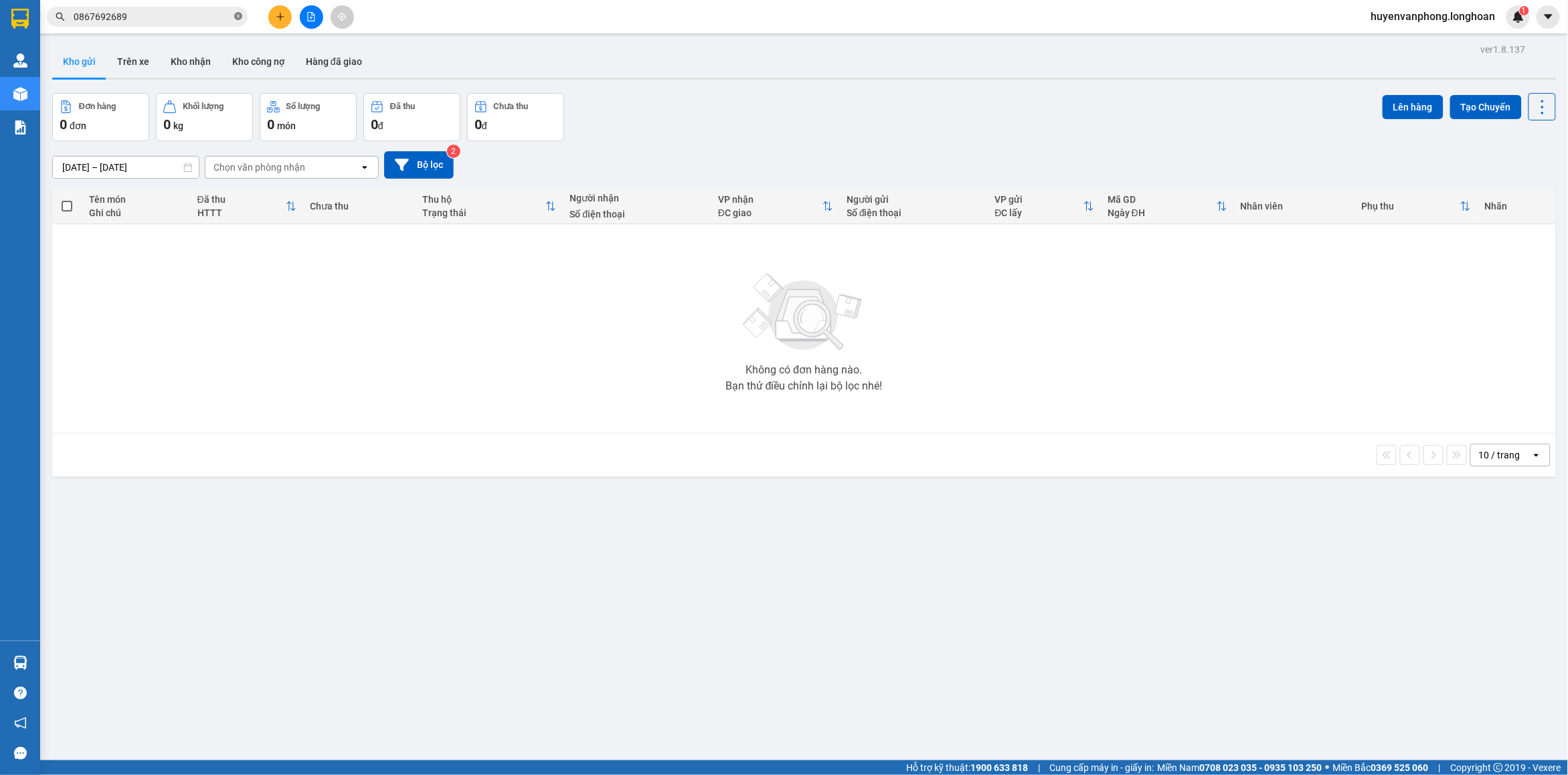
click at [238, 15] on icon "close-circle" at bounding box center [238, 16] width 8 height 8
click at [147, 18] on input "text" at bounding box center [152, 16] width 158 height 15
paste input "0986385638"
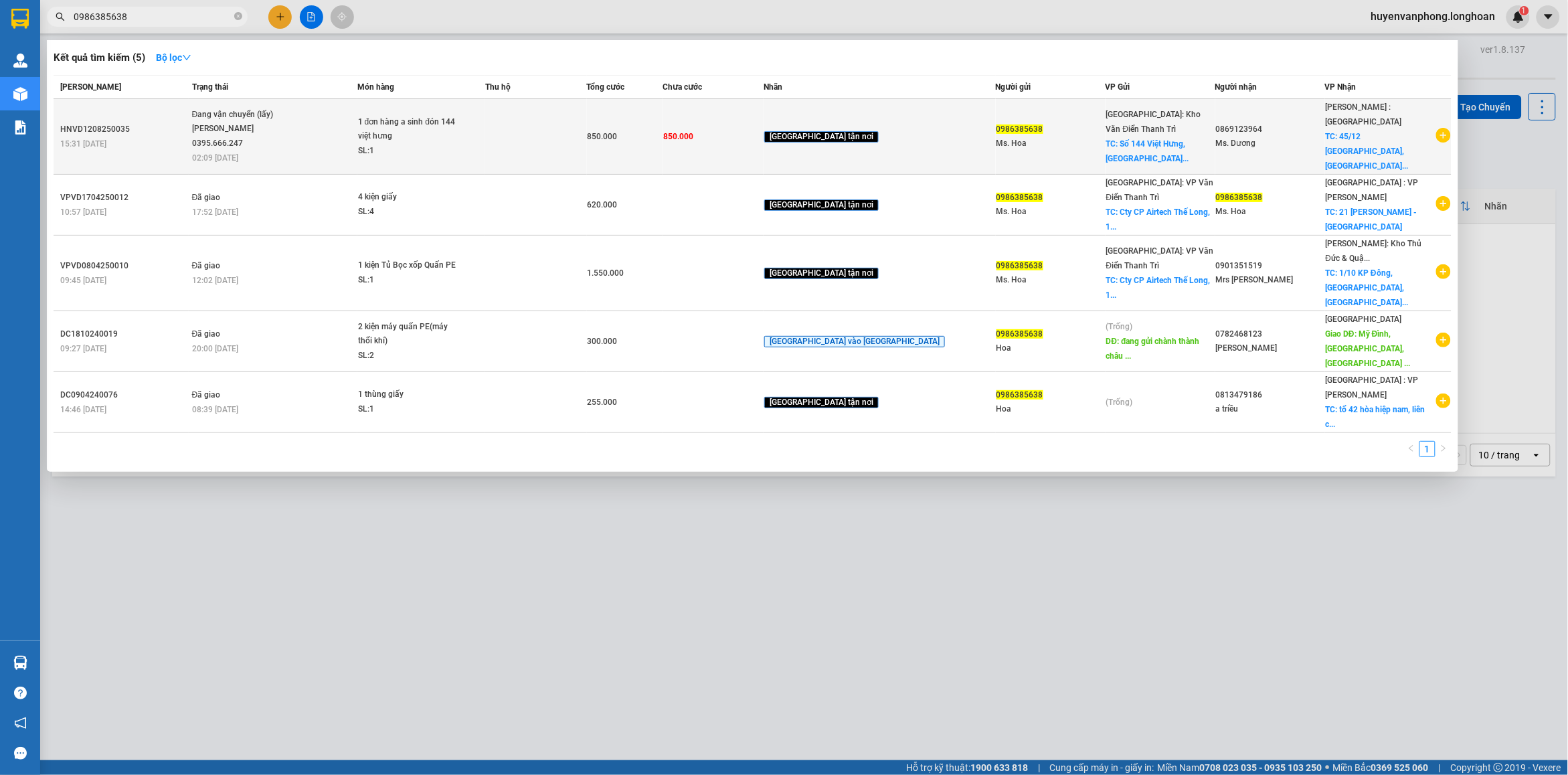
type input "0986385638"
click at [400, 128] on div "1 đơn hàng a sinh đón 144 việt hưng" at bounding box center [408, 129] width 100 height 29
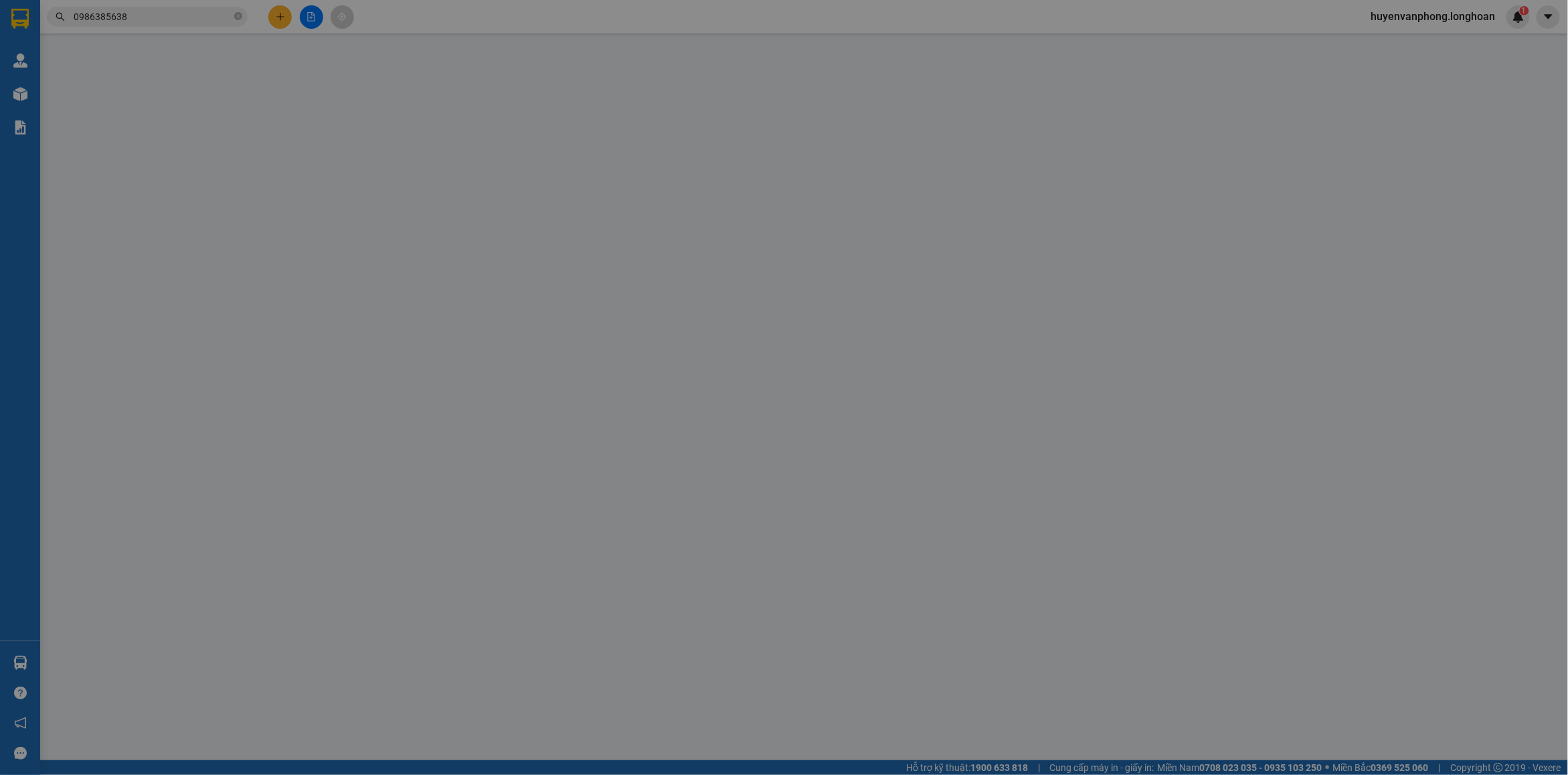
type input "0986385638"
type input "Ms. Hoa"
checkbox input "true"
type input "Số 144 Việt Hưng, Long Biên, Hà Nội"
type input "0869123964"
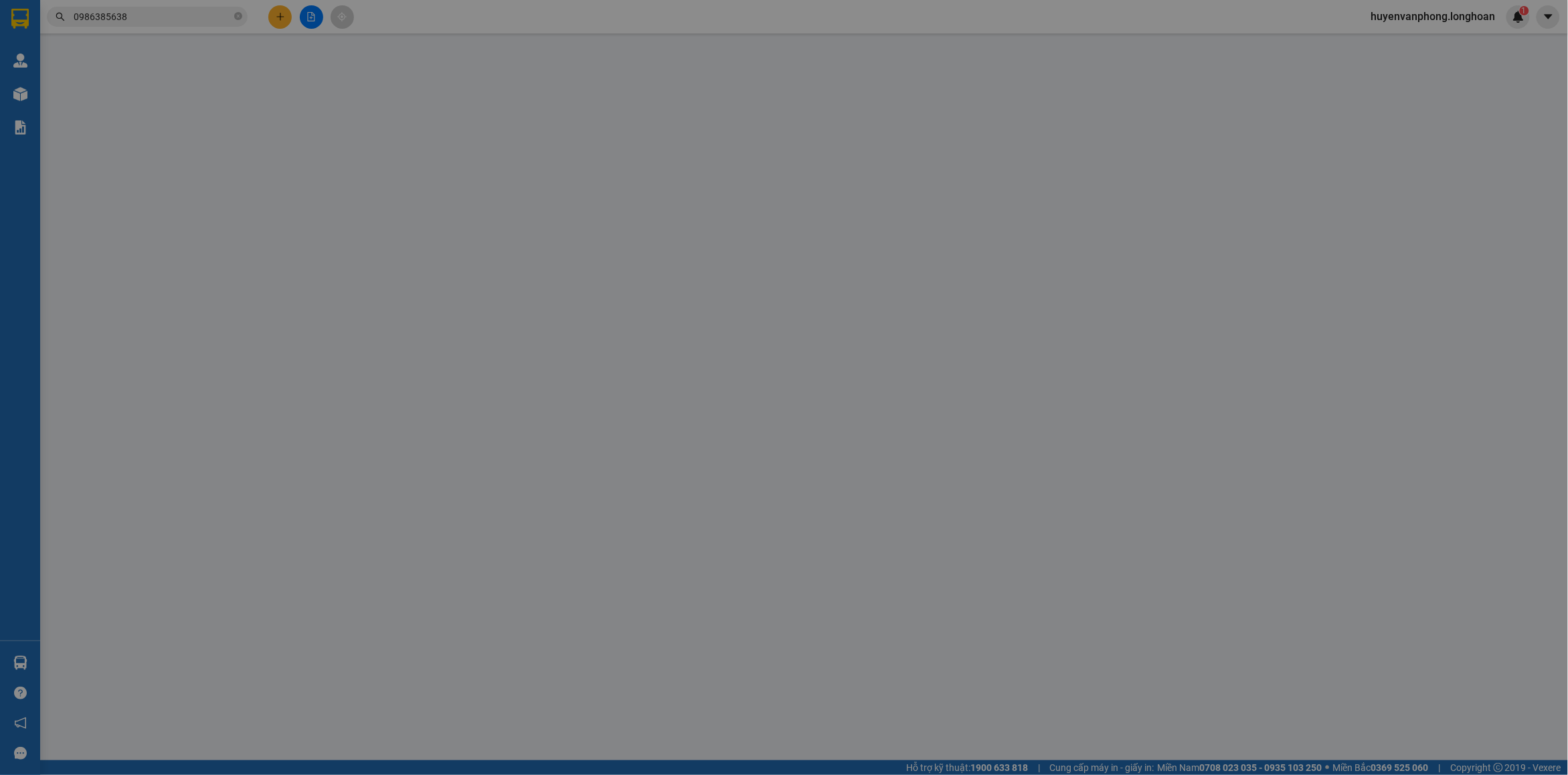
type input "Ms. Dương"
checkbox input "true"
type input "45/12 Vĩnh phú 39, Khu phố Hòa Long, Phường Vĩnh Phú, Thành Phố Thuận An, Tỉnh …"
type input "850.000"
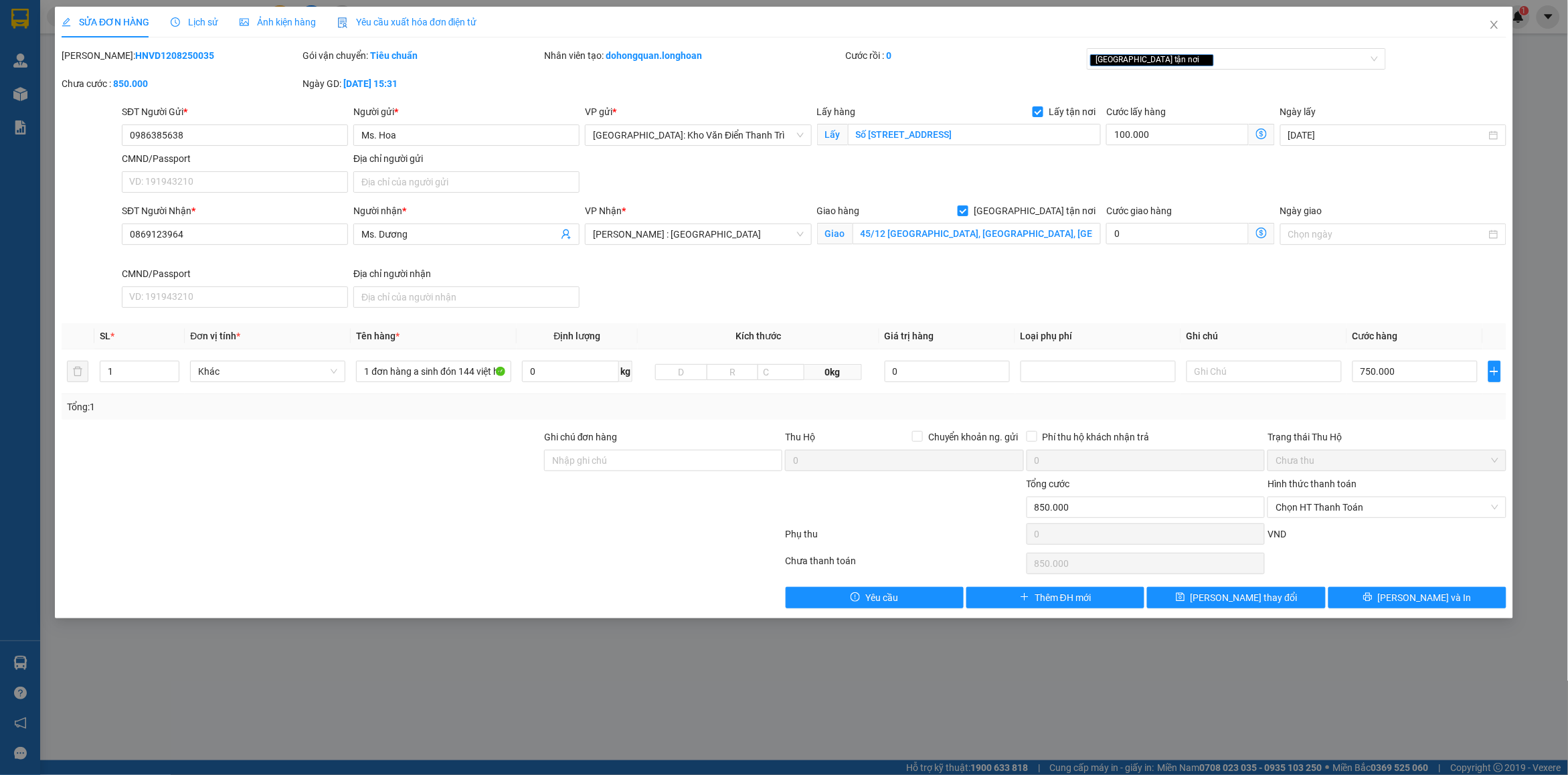
click at [205, 23] on span "Lịch sử" at bounding box center [194, 22] width 47 height 11
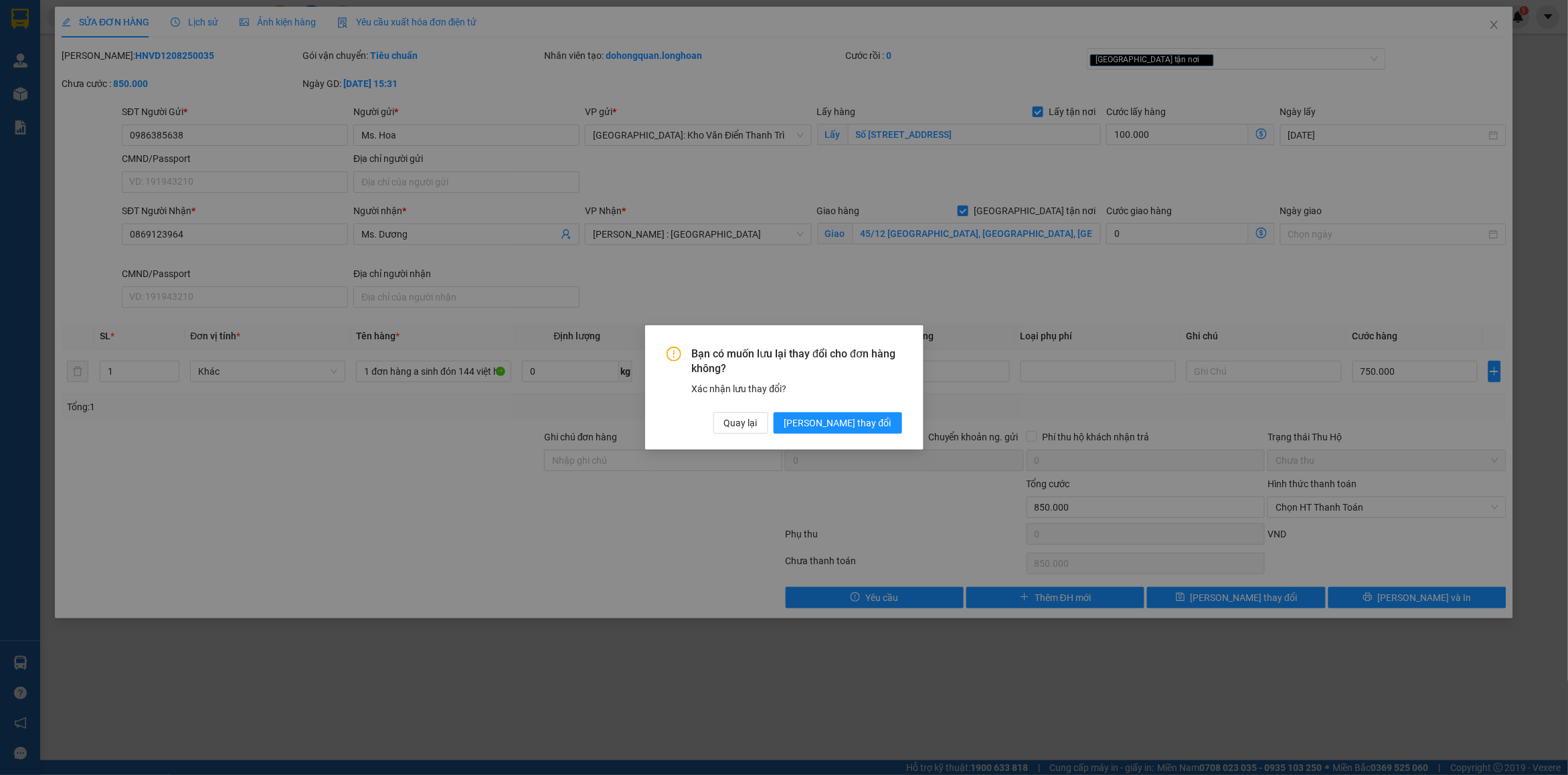
click at [845, 412] on div "Bạn có muốn lưu lại thay đổi cho đơn hàng không? Xác nhận lưu thay đổi? Quay lạ…" at bounding box center [784, 391] width 235 height 87
click at [850, 420] on span "Lưu thay đổi" at bounding box center [838, 422] width 107 height 15
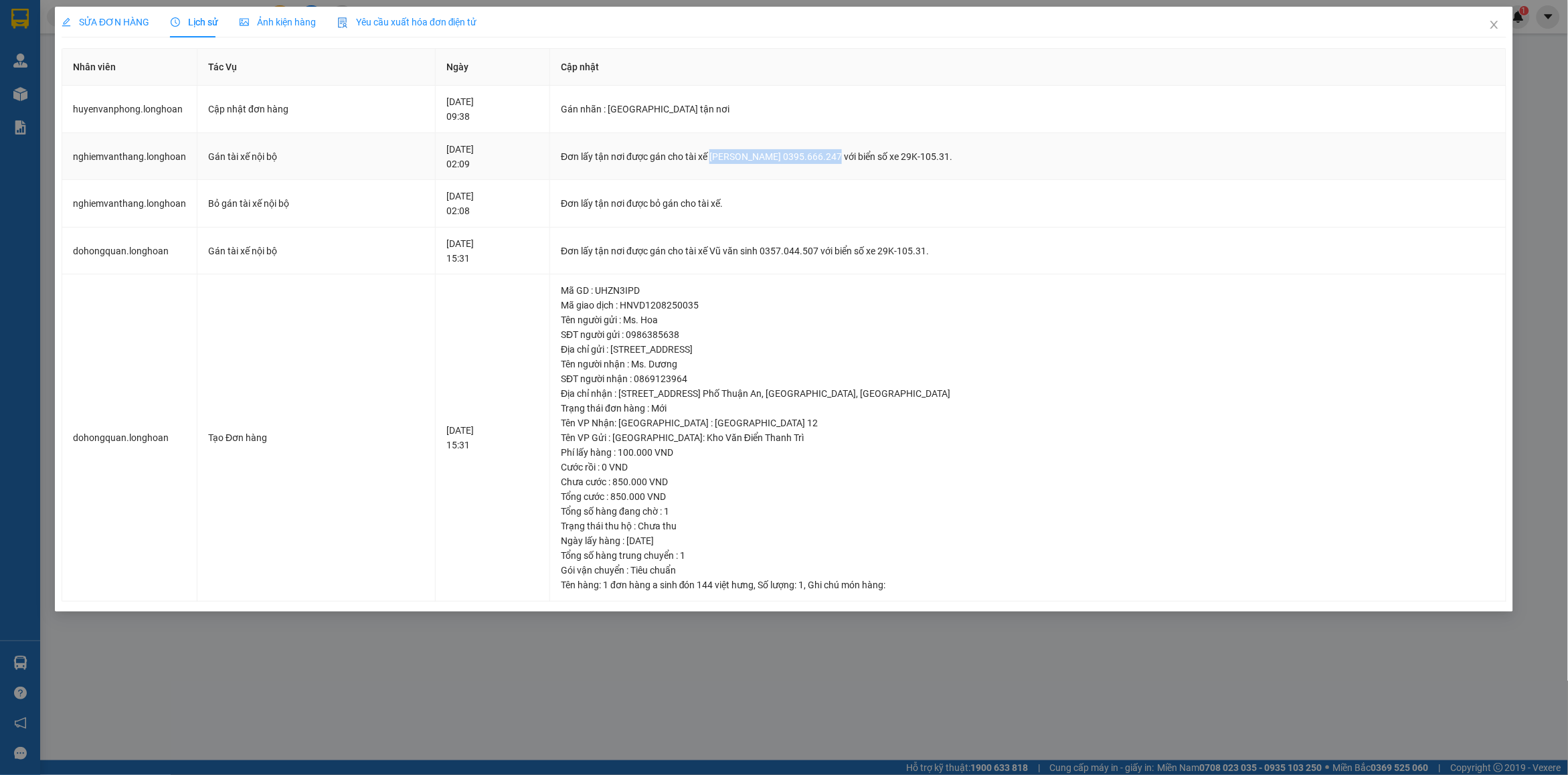
drag, startPoint x: 685, startPoint y: 155, endPoint x: 804, endPoint y: 156, distance: 119.0
click at [804, 156] on div "Đơn lấy tận nơi được gán cho tài xế Phạm Thế Luân 0395.666.247 với biển số xe 2…" at bounding box center [1027, 157] width 934 height 15
copy div "Phạm Thế Luân 0395.666.247"
click at [1490, 29] on icon "close" at bounding box center [1494, 25] width 11 height 11
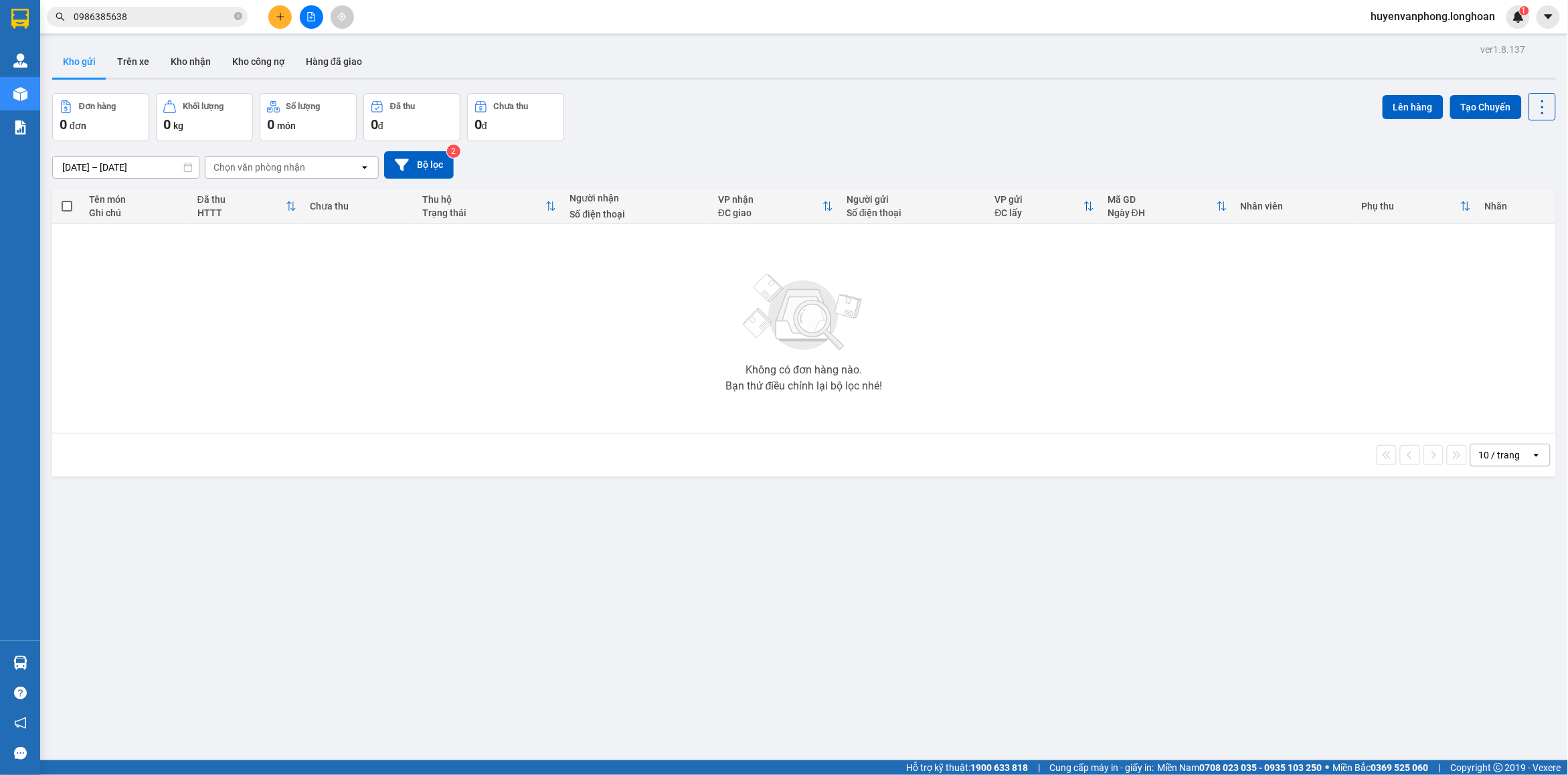
drag, startPoint x: 235, startPoint y: 15, endPoint x: 228, endPoint y: 16, distance: 7.1
click at [232, 16] on span "0986385638" at bounding box center [147, 16] width 201 height 20
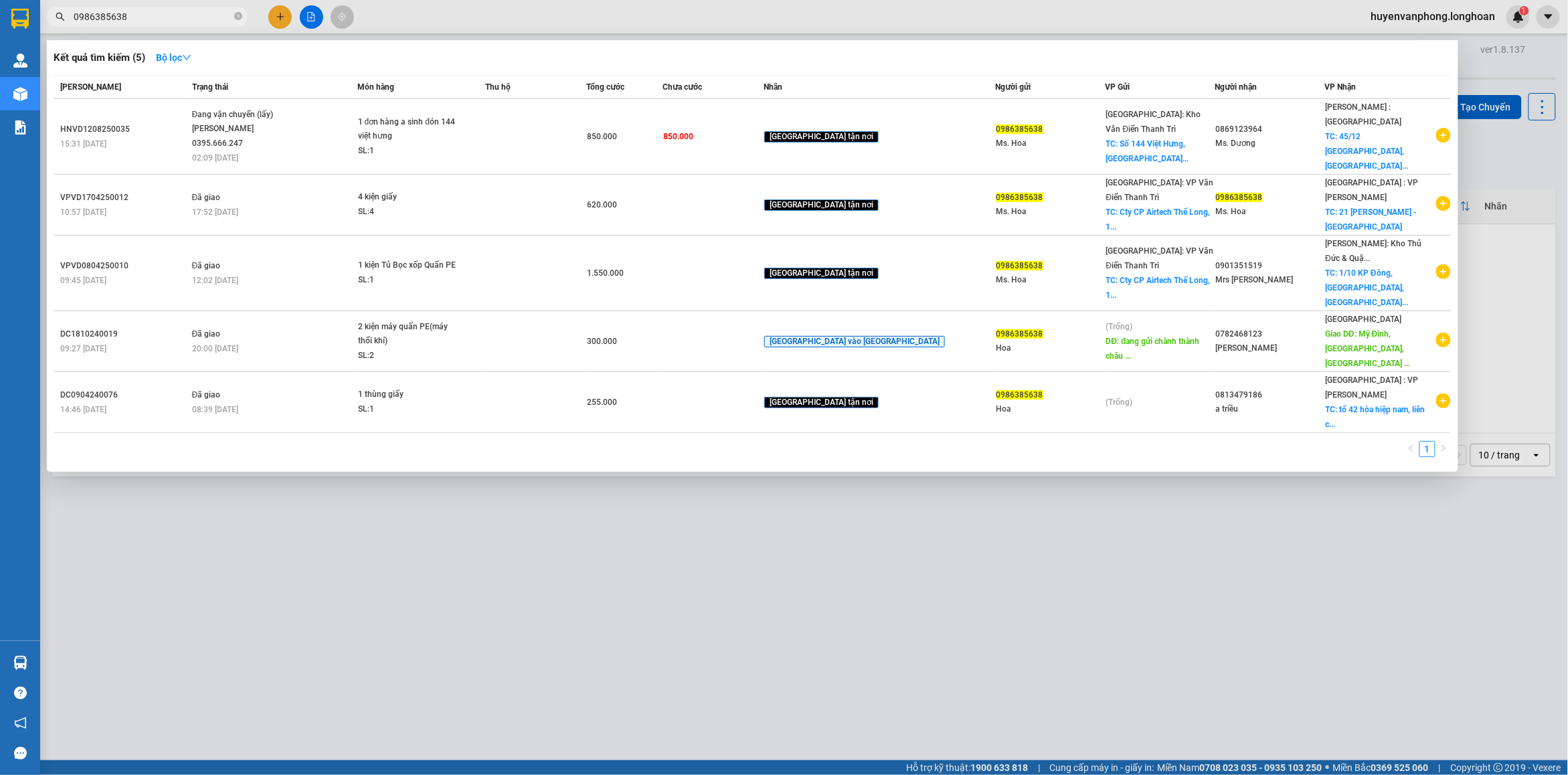
click at [139, 16] on input "0986385638" at bounding box center [152, 16] width 158 height 15
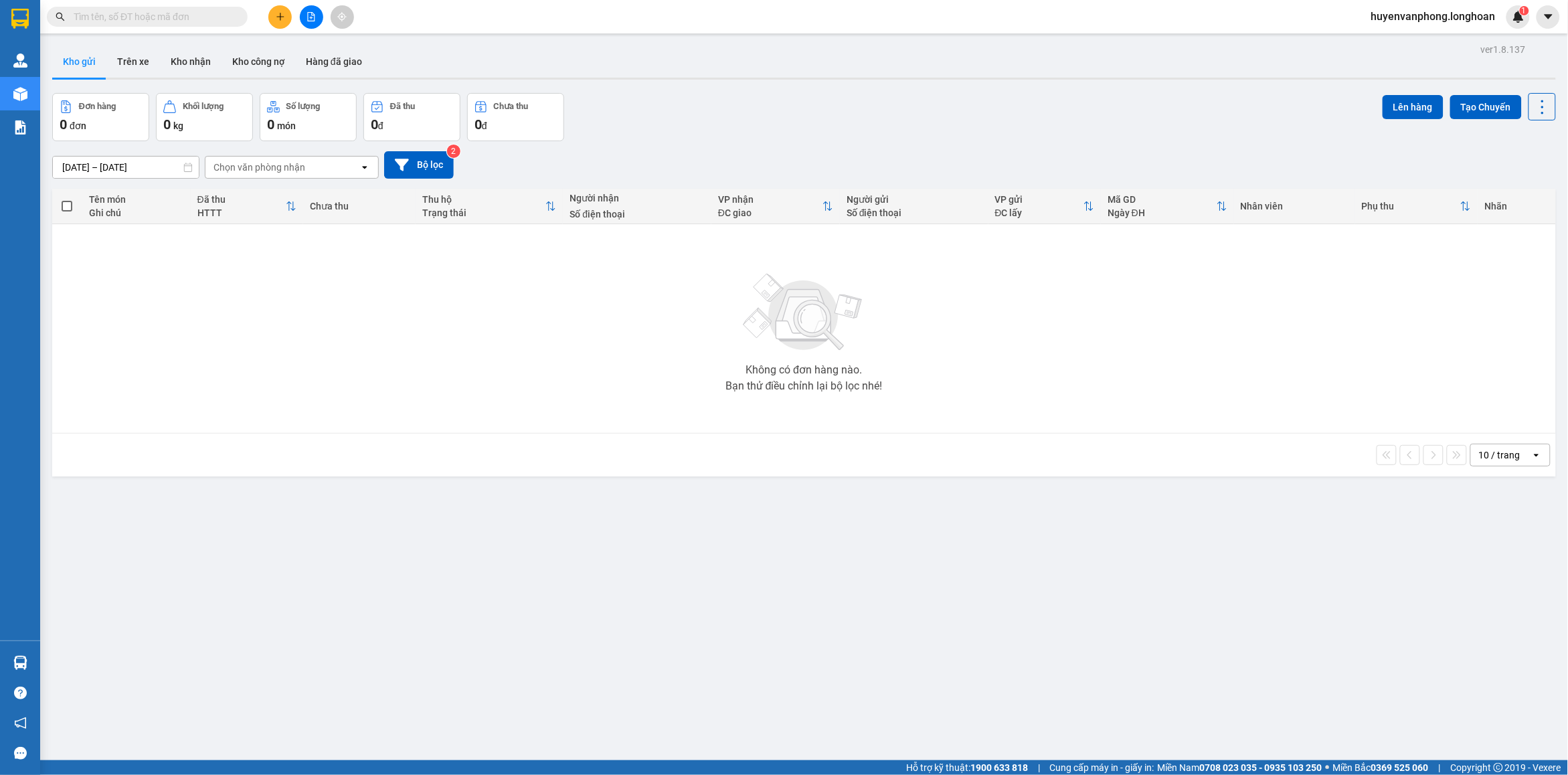
paste input "0866223066"
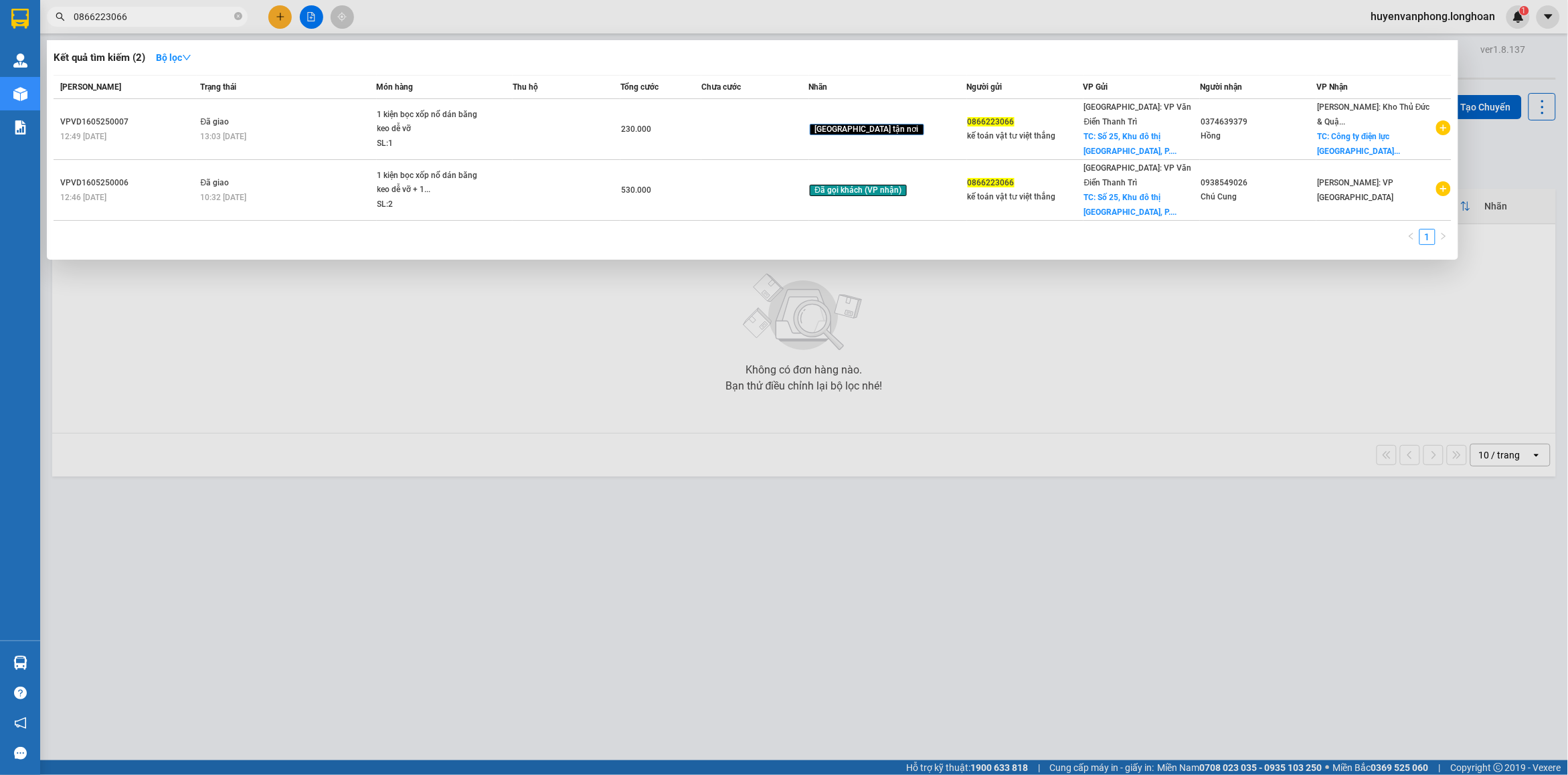
type input "0866223066"
click at [235, 17] on icon "close-circle" at bounding box center [238, 16] width 8 height 8
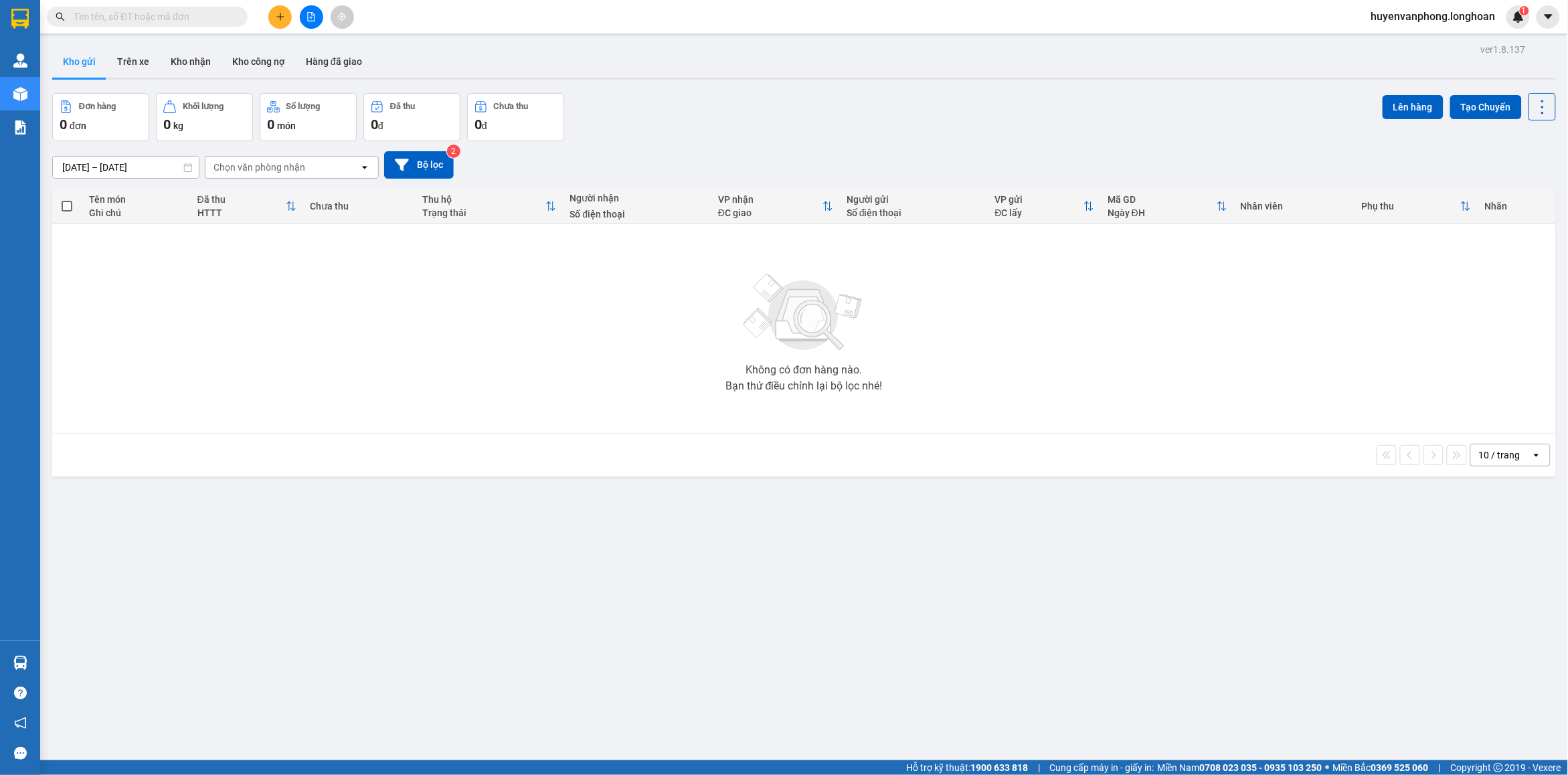
click at [162, 20] on input "text" at bounding box center [152, 16] width 158 height 15
click at [137, 16] on input "text" at bounding box center [152, 16] width 158 height 15
paste input "0868101331"
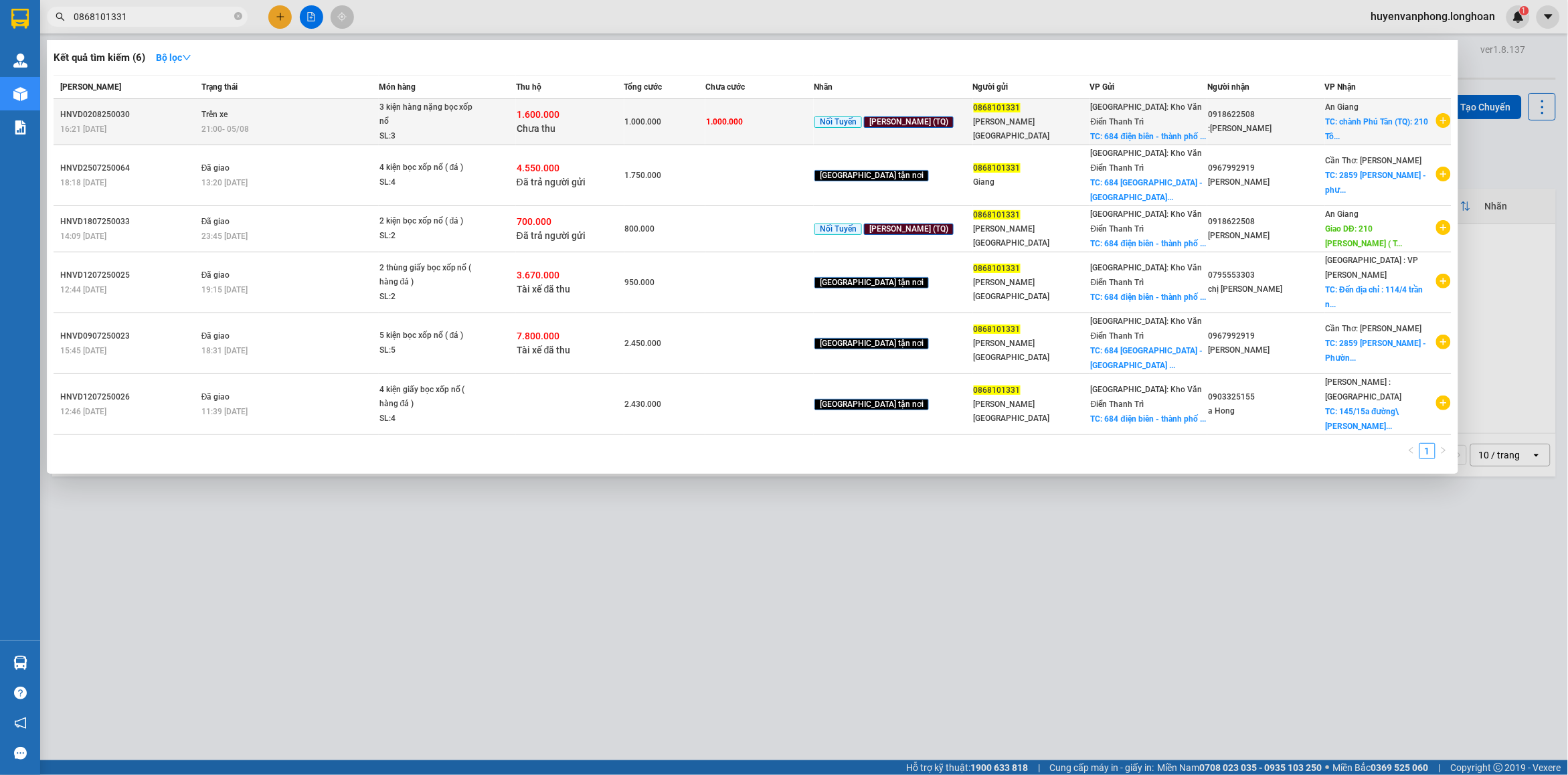
type input "0868101331"
click at [314, 125] on div "21:00 - 05/08" at bounding box center [290, 129] width 177 height 15
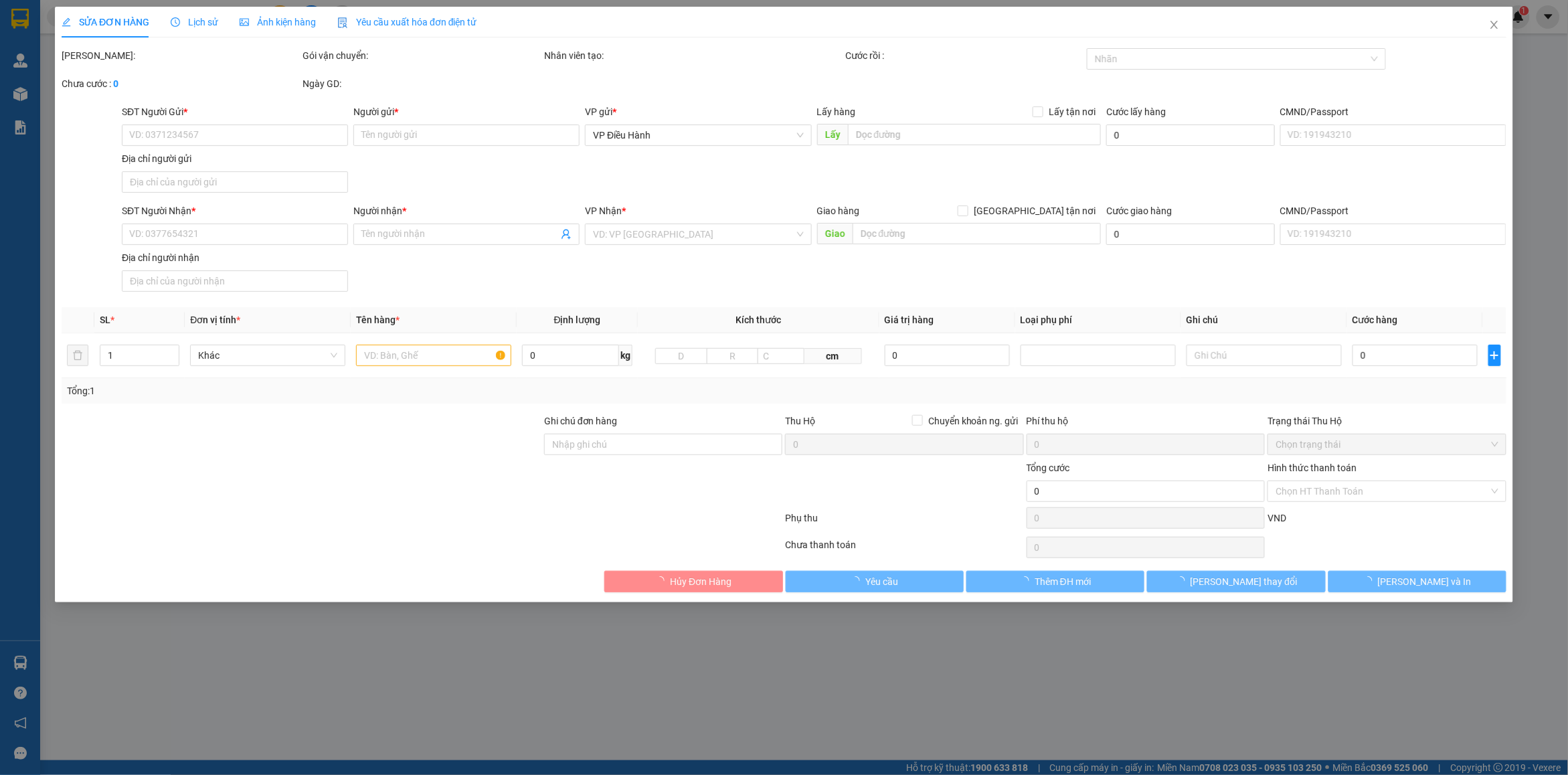
type input "0868101331"
type input "Mai Thị Giang"
checkbox input "true"
type input "684 điện biên - thành phố nam định"
type input "0918622508"
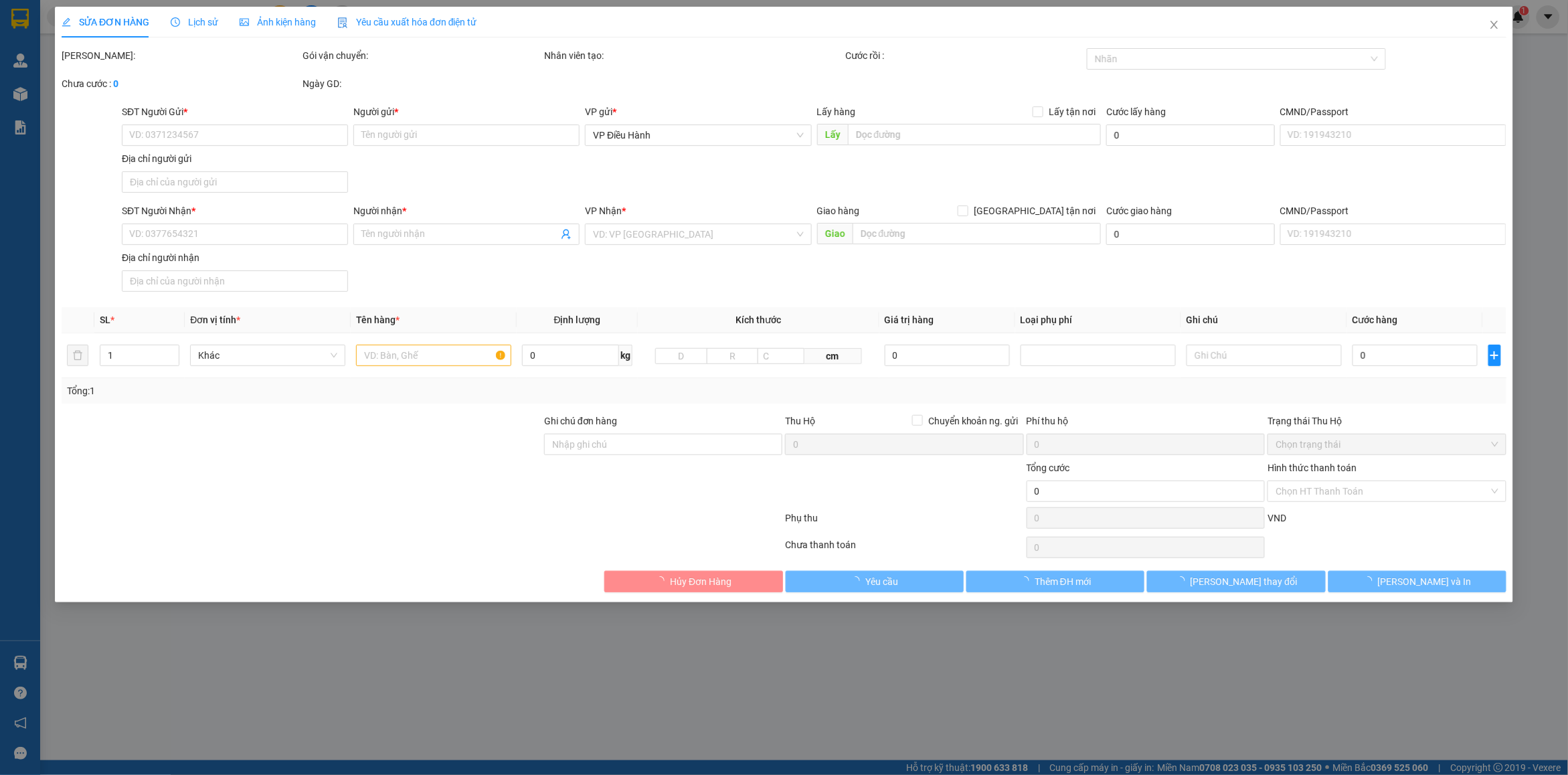
type input ":Nguyen Linh"
checkbox input "true"
type input "chành Phú Tân (TQ): 210 Tôn Đức Thắng ( TTTM - H. Phú Tân) An Giang"
type input "hàng giao nguyên kiện, hư vỡ ko đền"
type input "1.000.000"
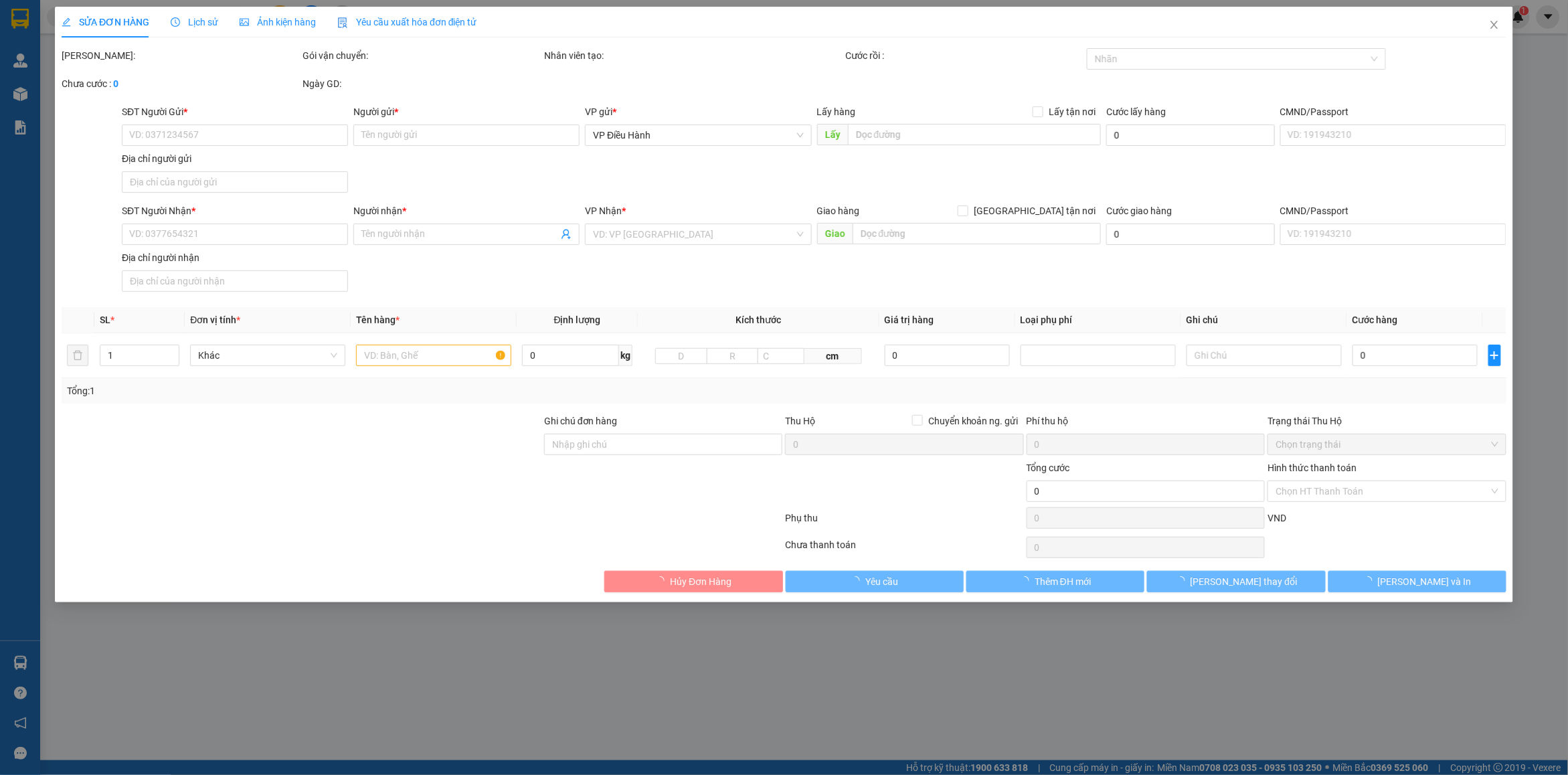
type input "1.000.000"
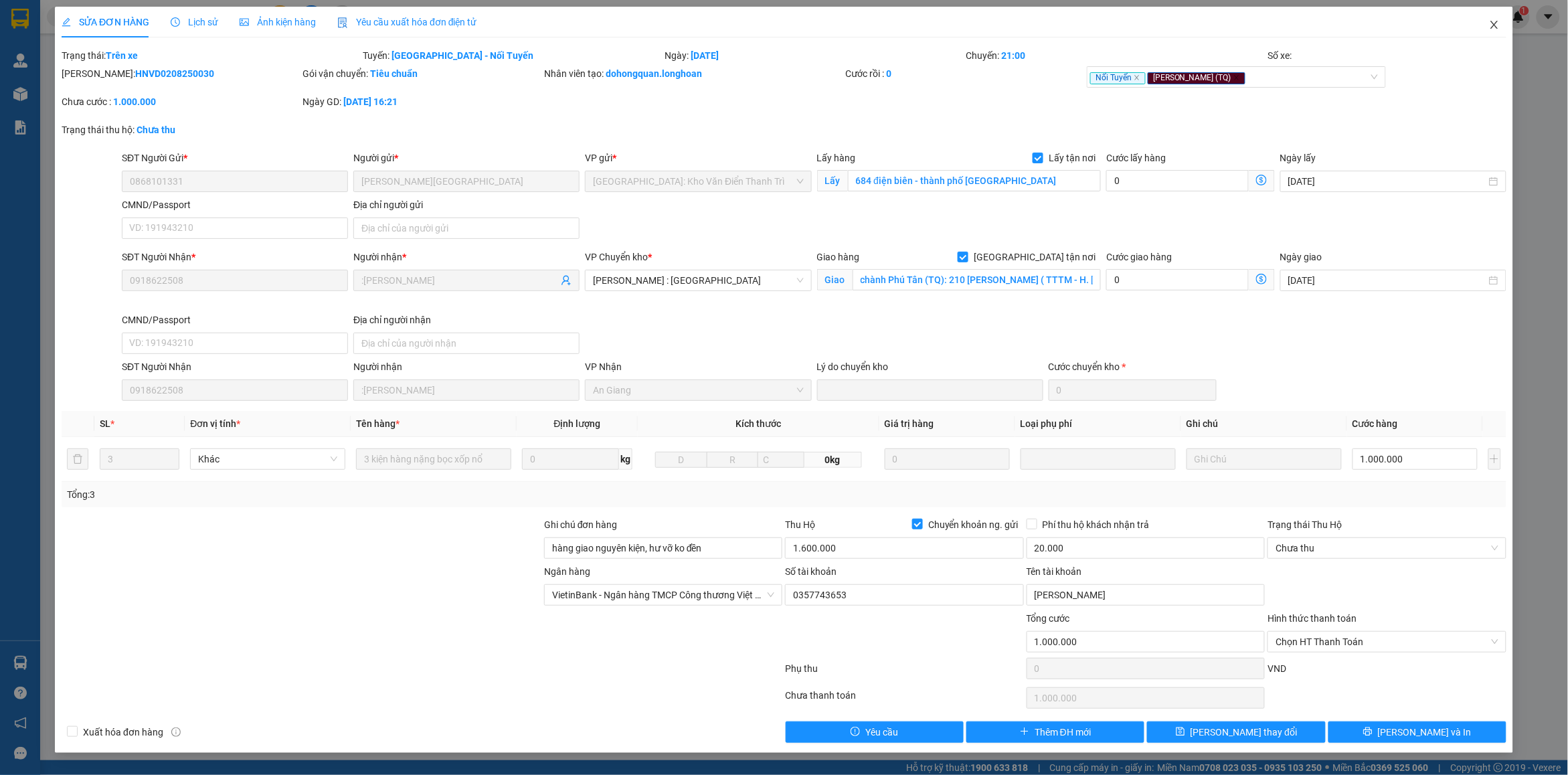
click at [1499, 30] on icon "close" at bounding box center [1494, 25] width 11 height 11
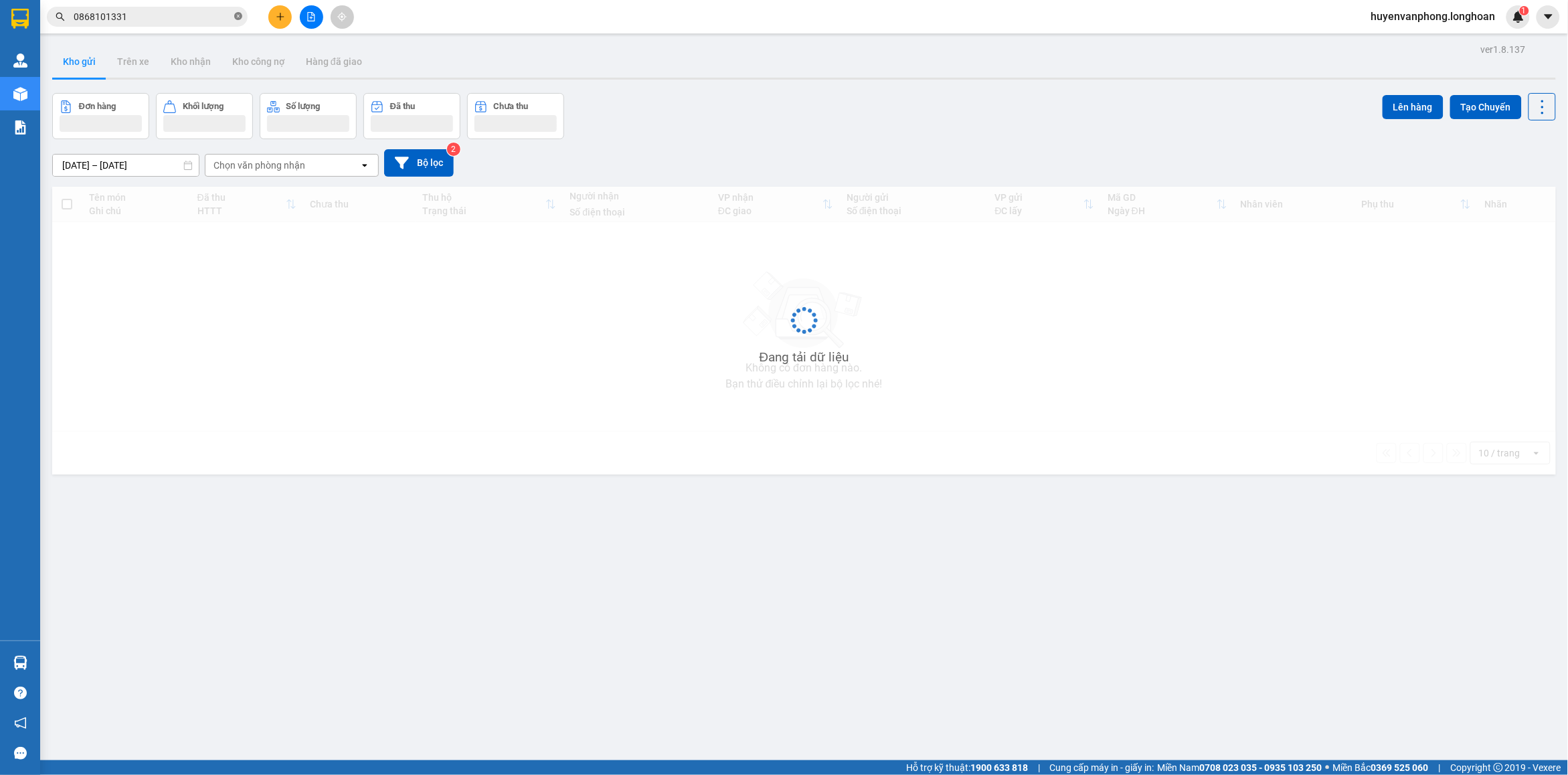
click at [240, 20] on span at bounding box center [238, 17] width 8 height 13
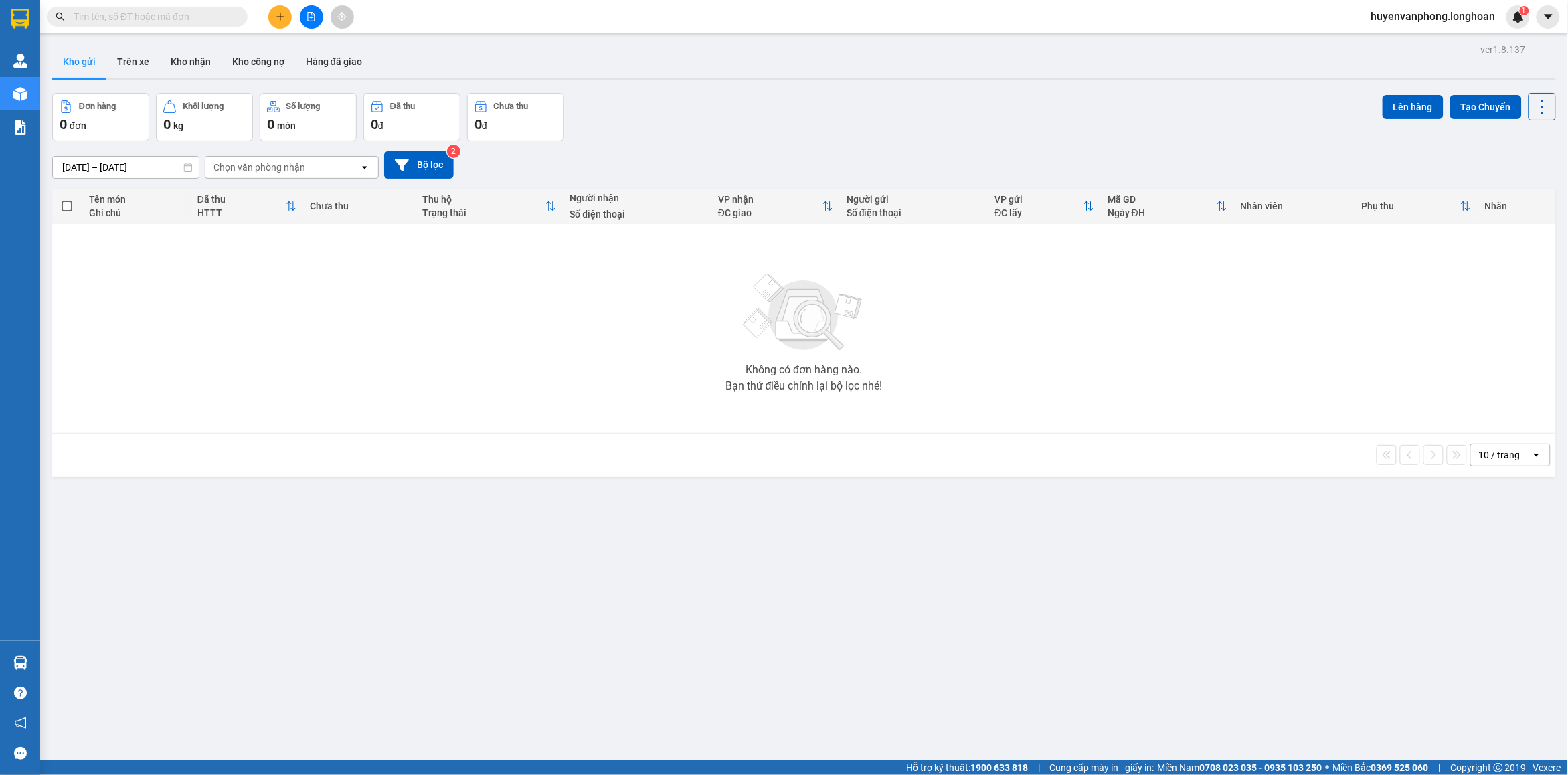
click at [186, 25] on span at bounding box center [147, 16] width 201 height 20
click at [176, 20] on input "text" at bounding box center [152, 16] width 158 height 15
paste input "0869.333.526"
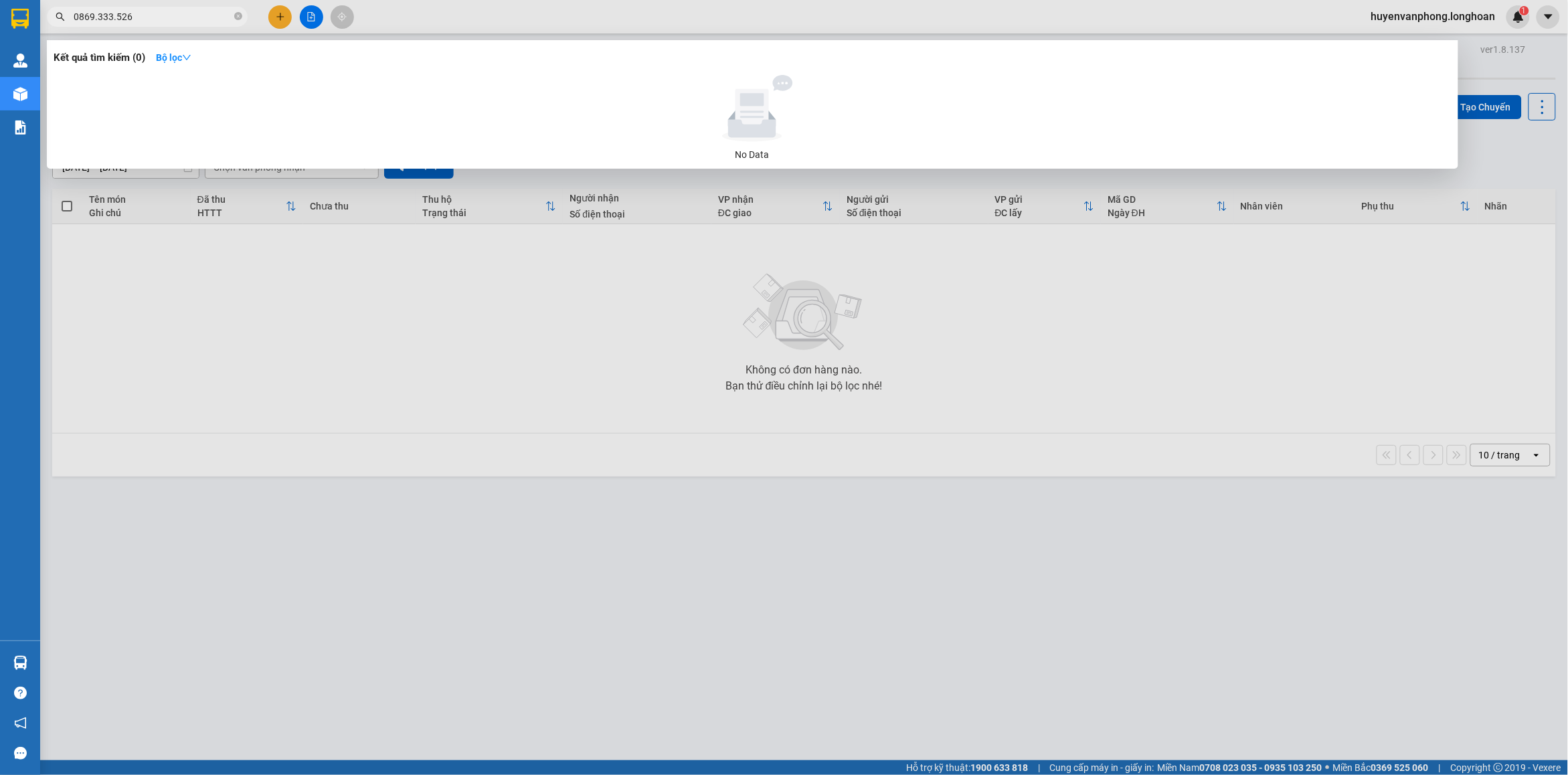
click at [97, 21] on input "0869.333.526" at bounding box center [152, 16] width 158 height 15
click at [112, 14] on input "0869333.526" at bounding box center [152, 16] width 158 height 15
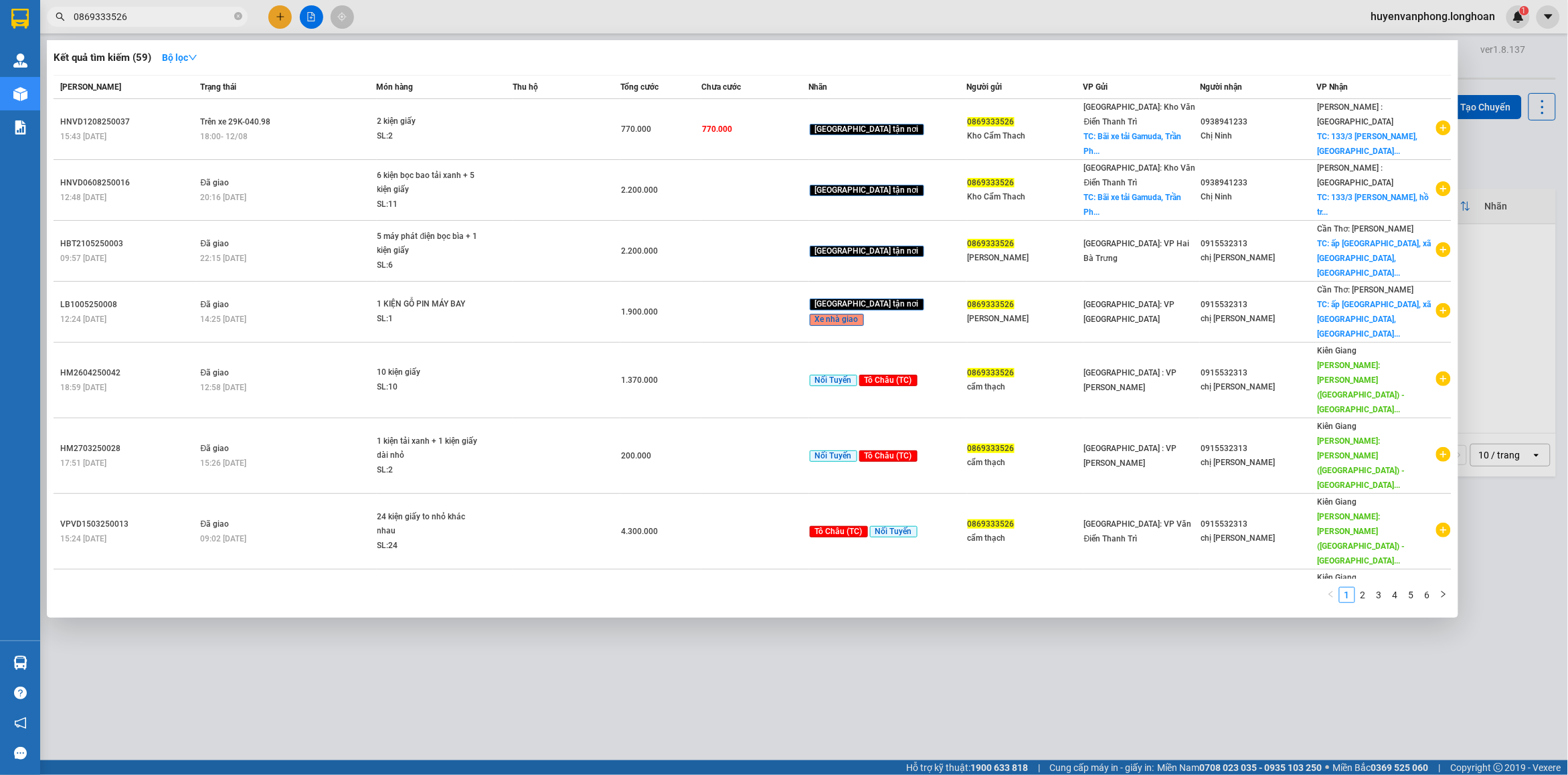
type input "0869333526"
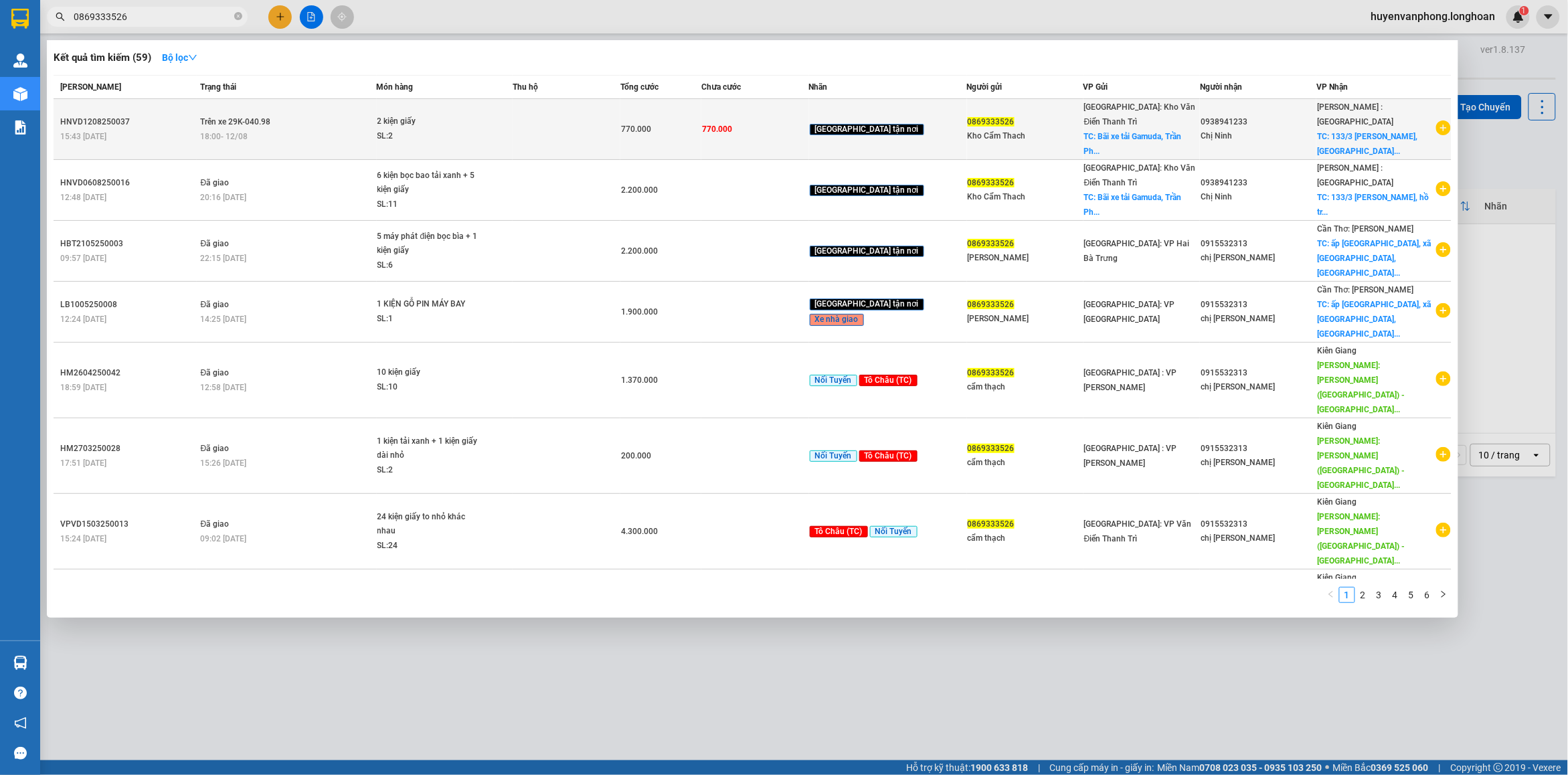
click at [468, 129] on div "SL: 2" at bounding box center [427, 136] width 100 height 15
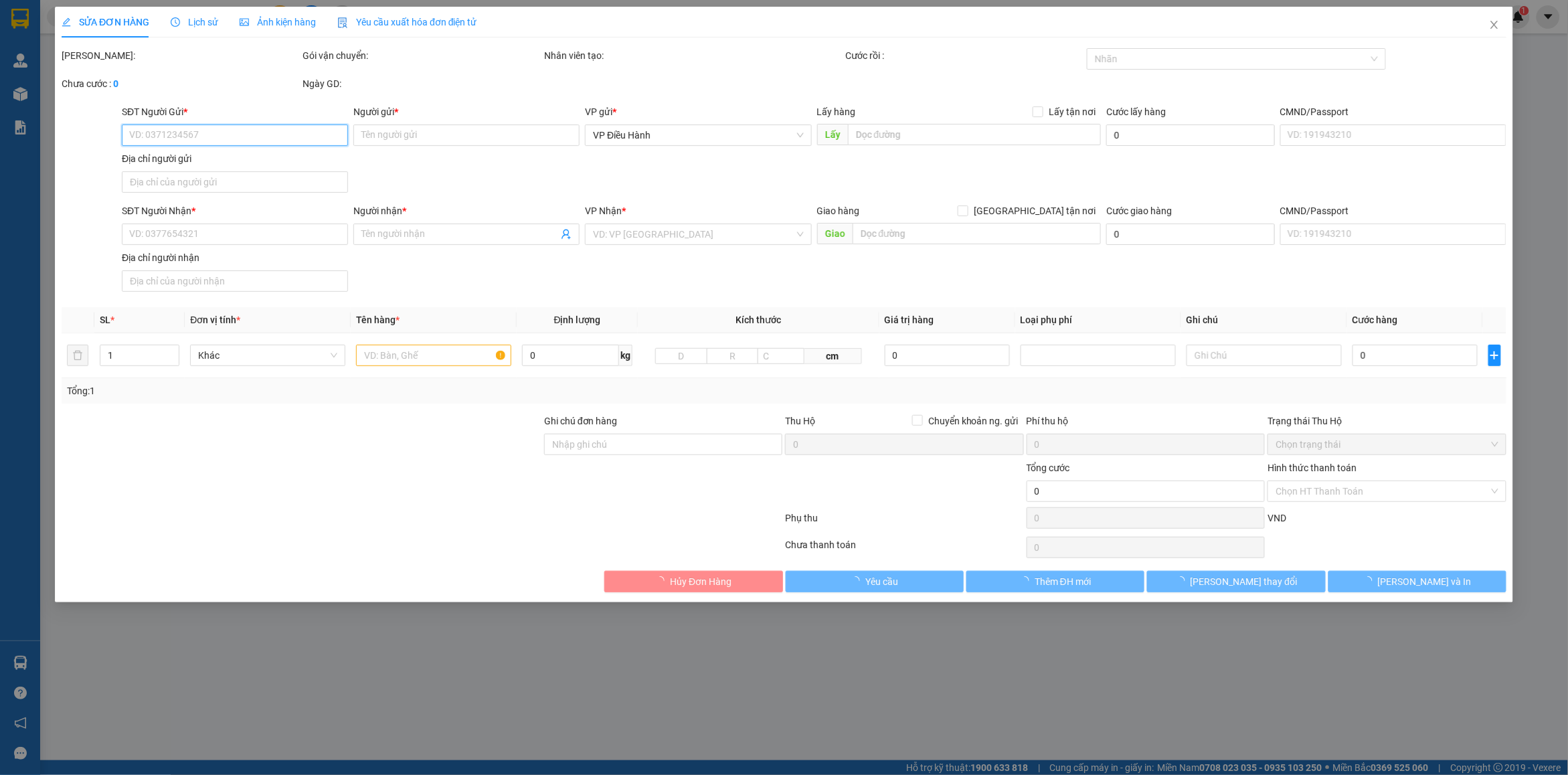
type input "0869333526"
type input "Kho Cẩm Thach"
checkbox input "true"
type input "Bãi xe tải Gamuda, Trần Phú, Hoàng Mai, HN"
type input "0938941233"
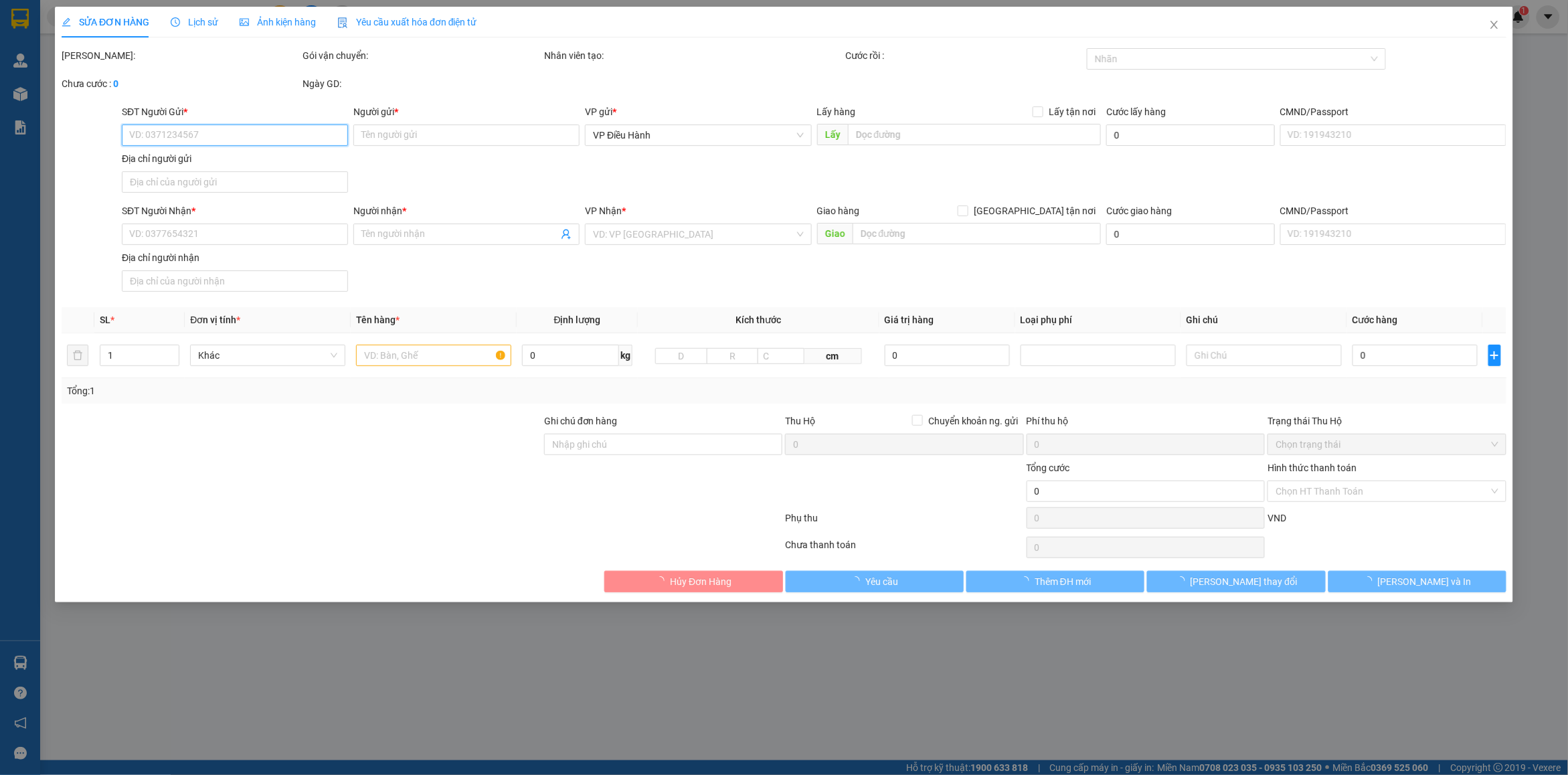
type input "Chị Ninh"
checkbox input "true"
type input "133/3 Tôn Thất Tùng, xã Hồ Tràm, xuyên mộc, vũng tàu"
type input "770.000"
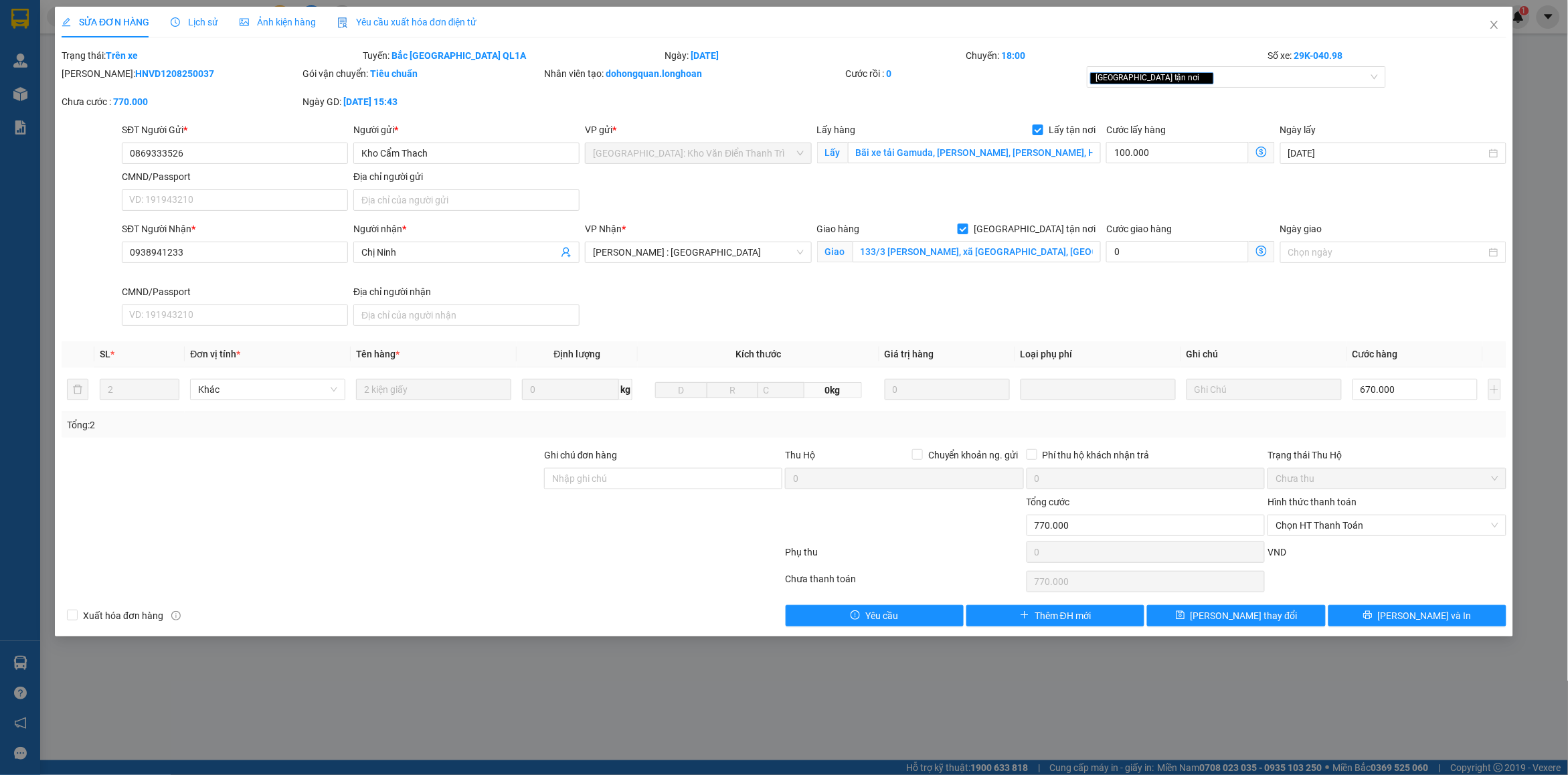
click at [194, 29] on div "Lịch sử" at bounding box center [194, 22] width 47 height 15
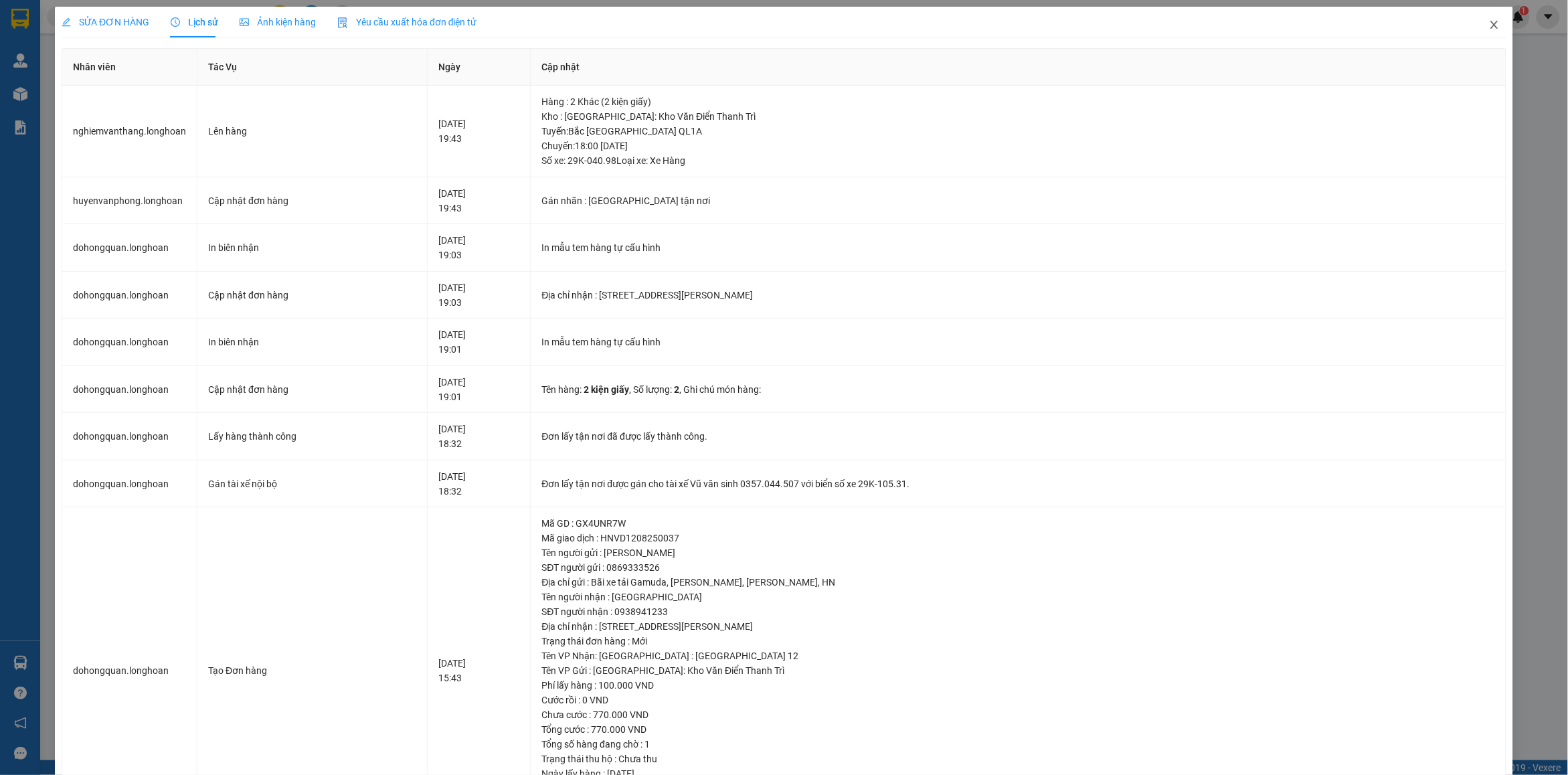
click at [1489, 27] on icon "close" at bounding box center [1494, 25] width 11 height 11
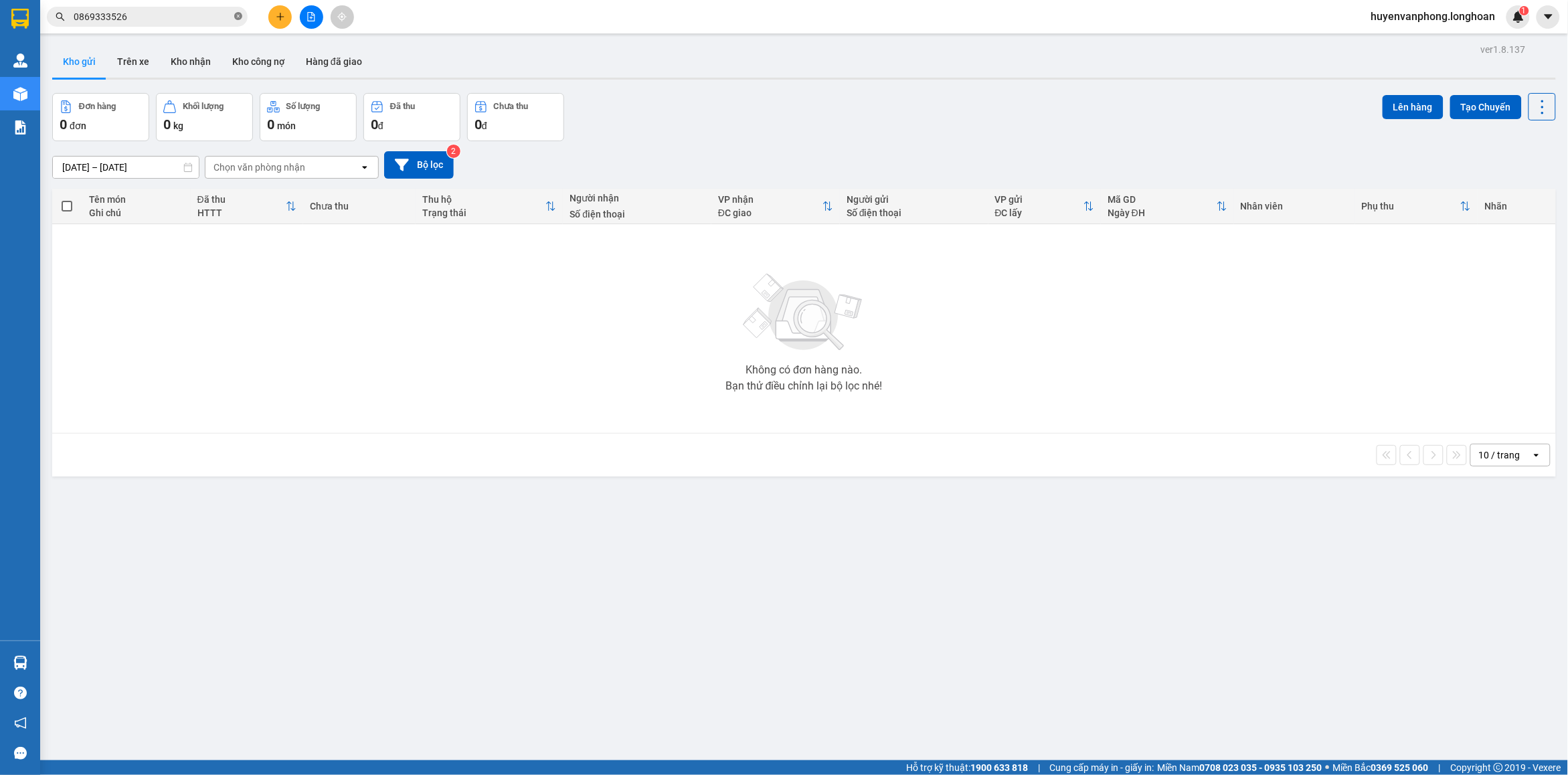
click at [236, 19] on icon "close-circle" at bounding box center [238, 16] width 8 height 8
click at [133, 21] on input "text" at bounding box center [152, 16] width 158 height 15
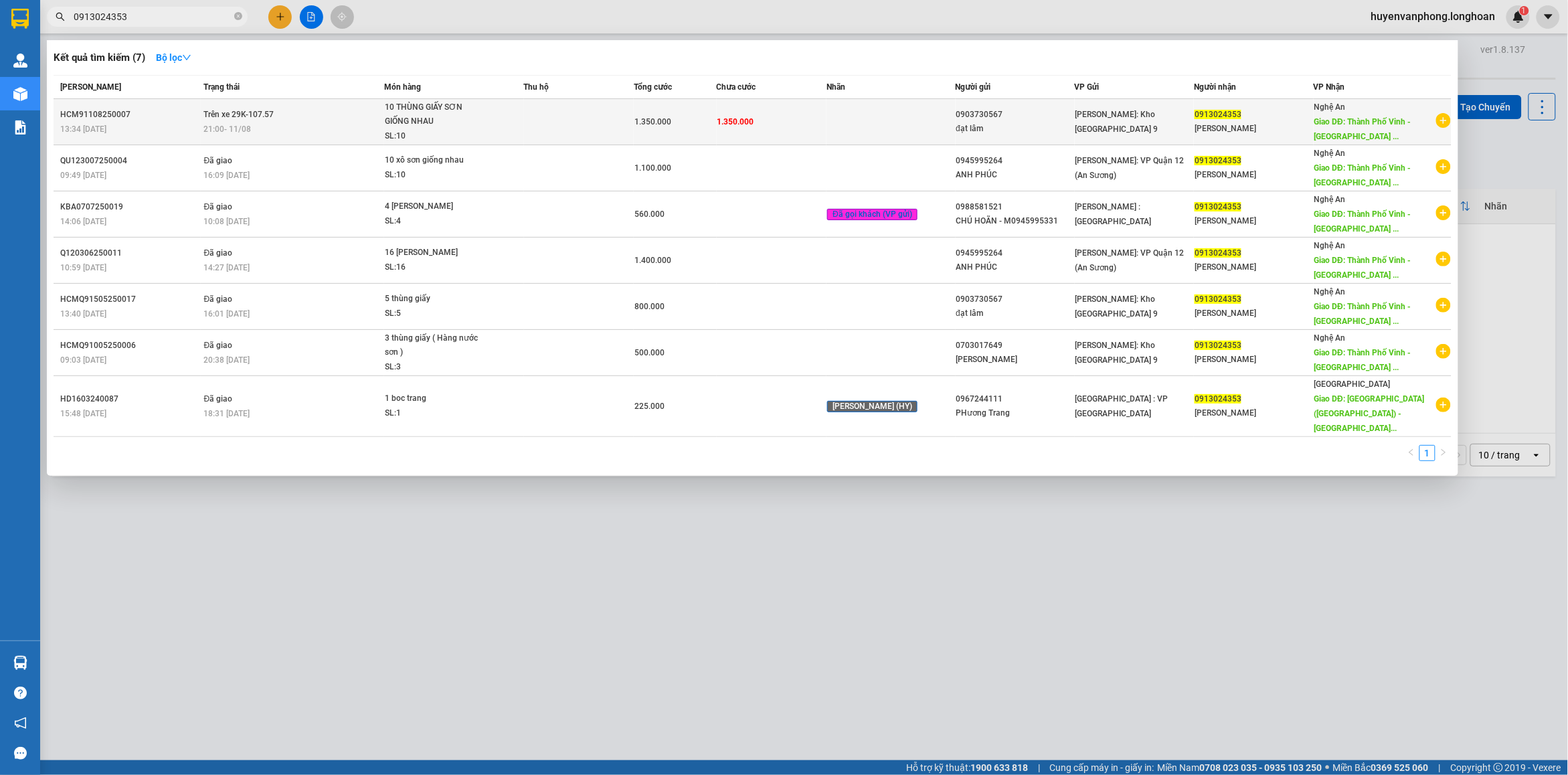
type input "0913024353"
click at [463, 125] on div "10 THÙNG GIẤY SƠN GIỐNG NHAU" at bounding box center [435, 114] width 100 height 29
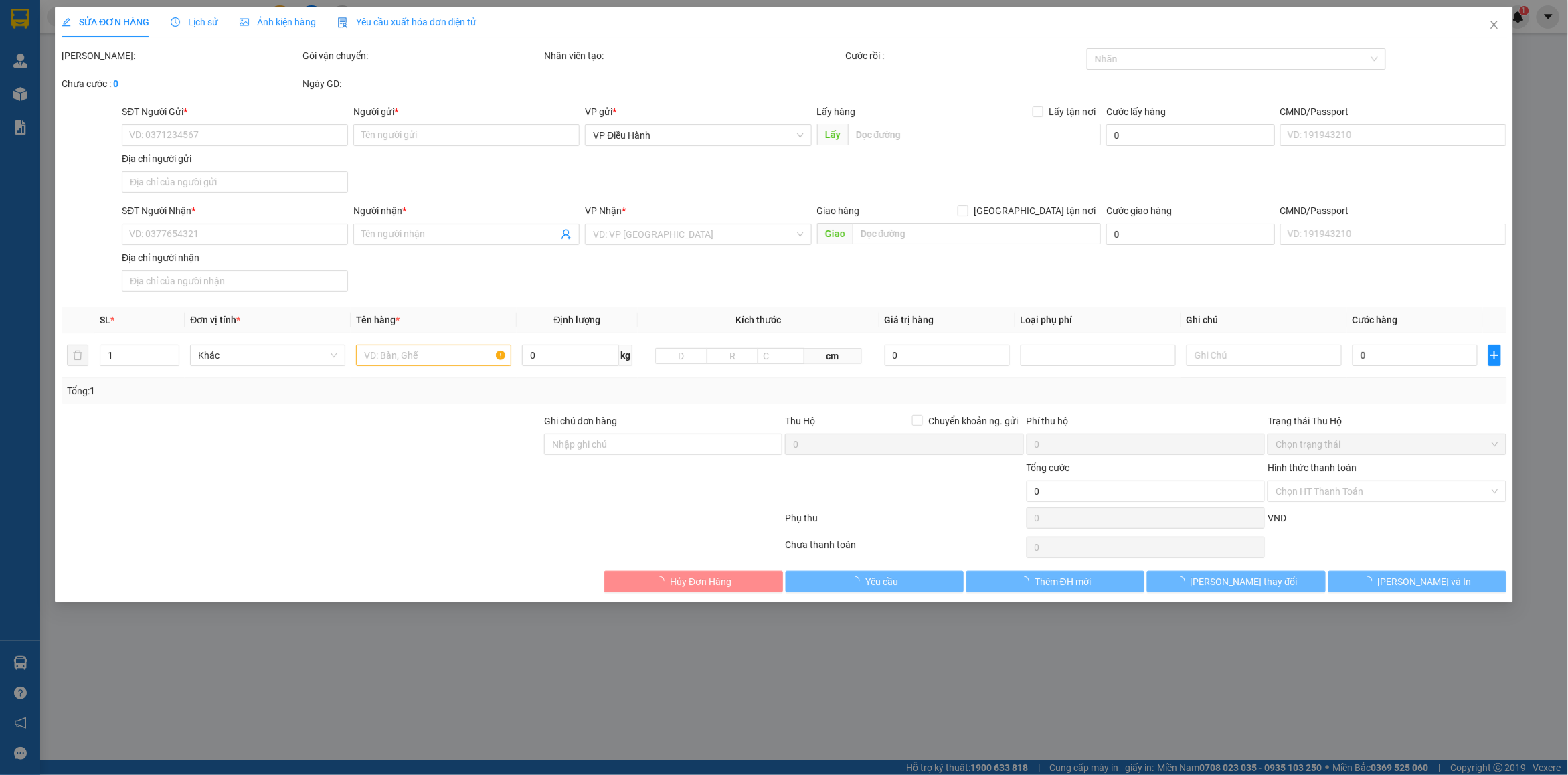
type input "0903730567"
type input "đạt lâm"
type input "0913024353"
type input "Anh Hùng"
type input "Thành Phố Vinh - Bến Xe Miền Trung"
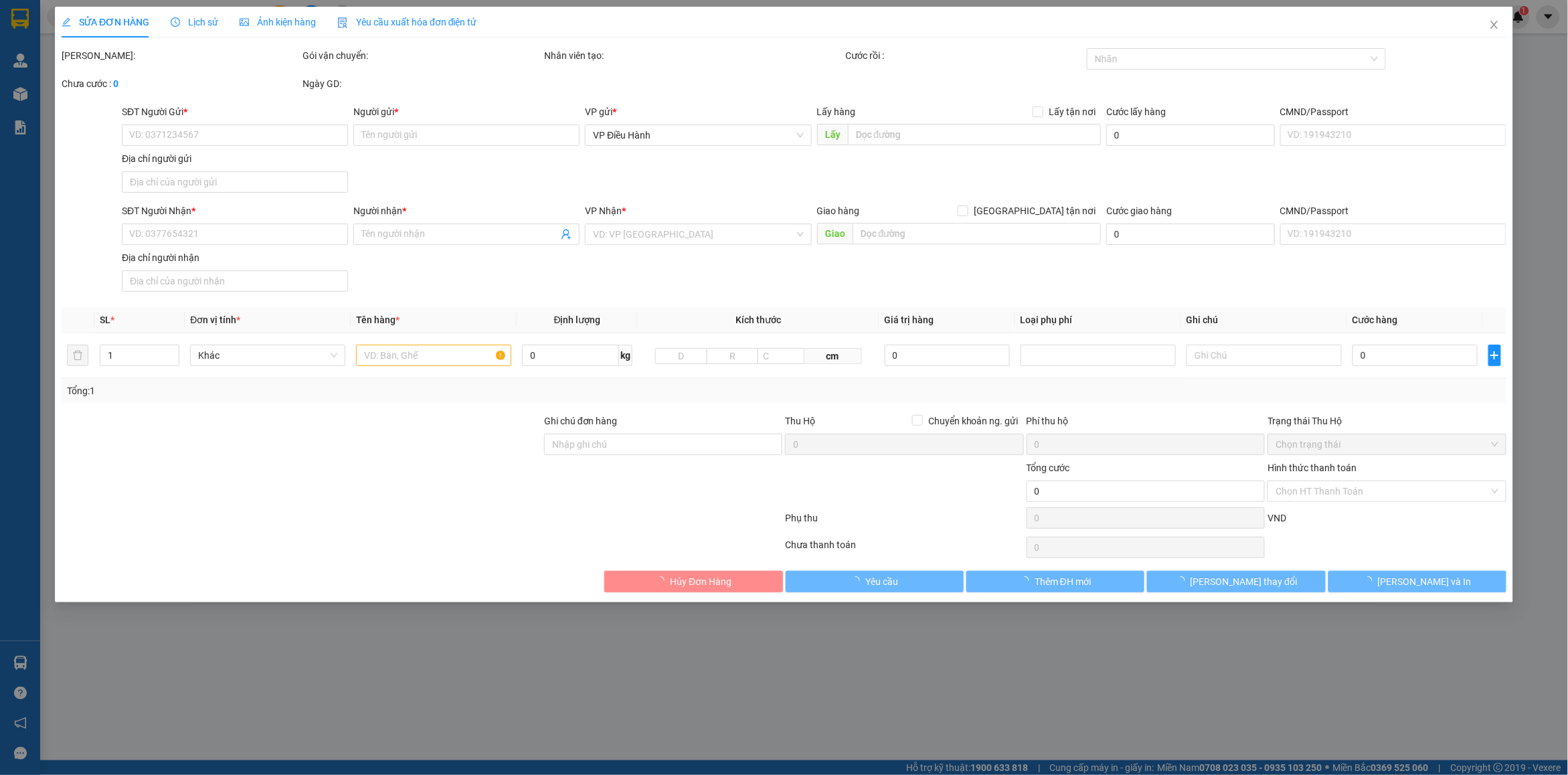
type input "nhận theo kiện-giao nguyên kiên-hư hỏng không chịu trách nhiệm"
type input "1.350.000"
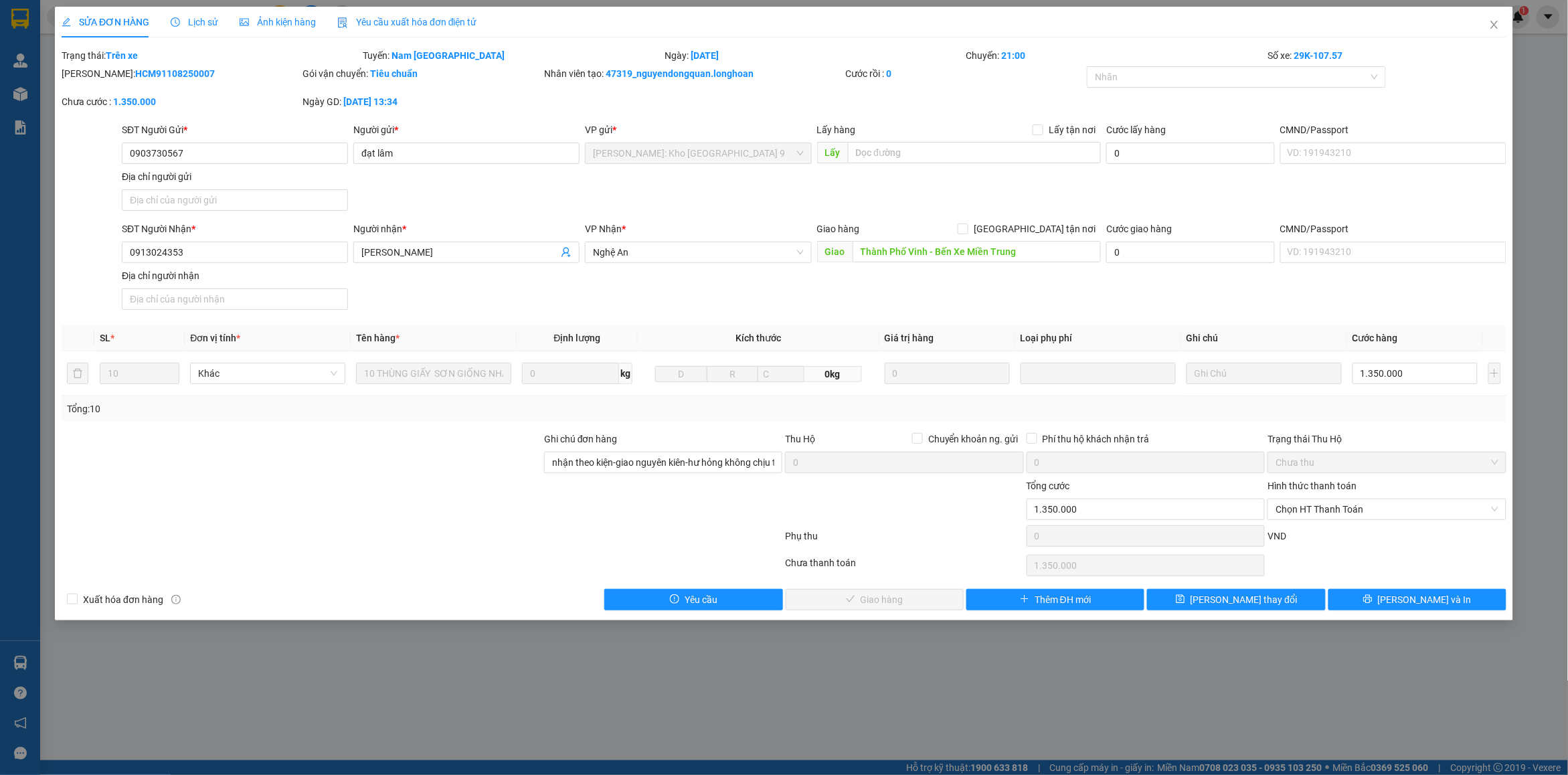
click at [186, 25] on span "Lịch sử" at bounding box center [194, 22] width 47 height 11
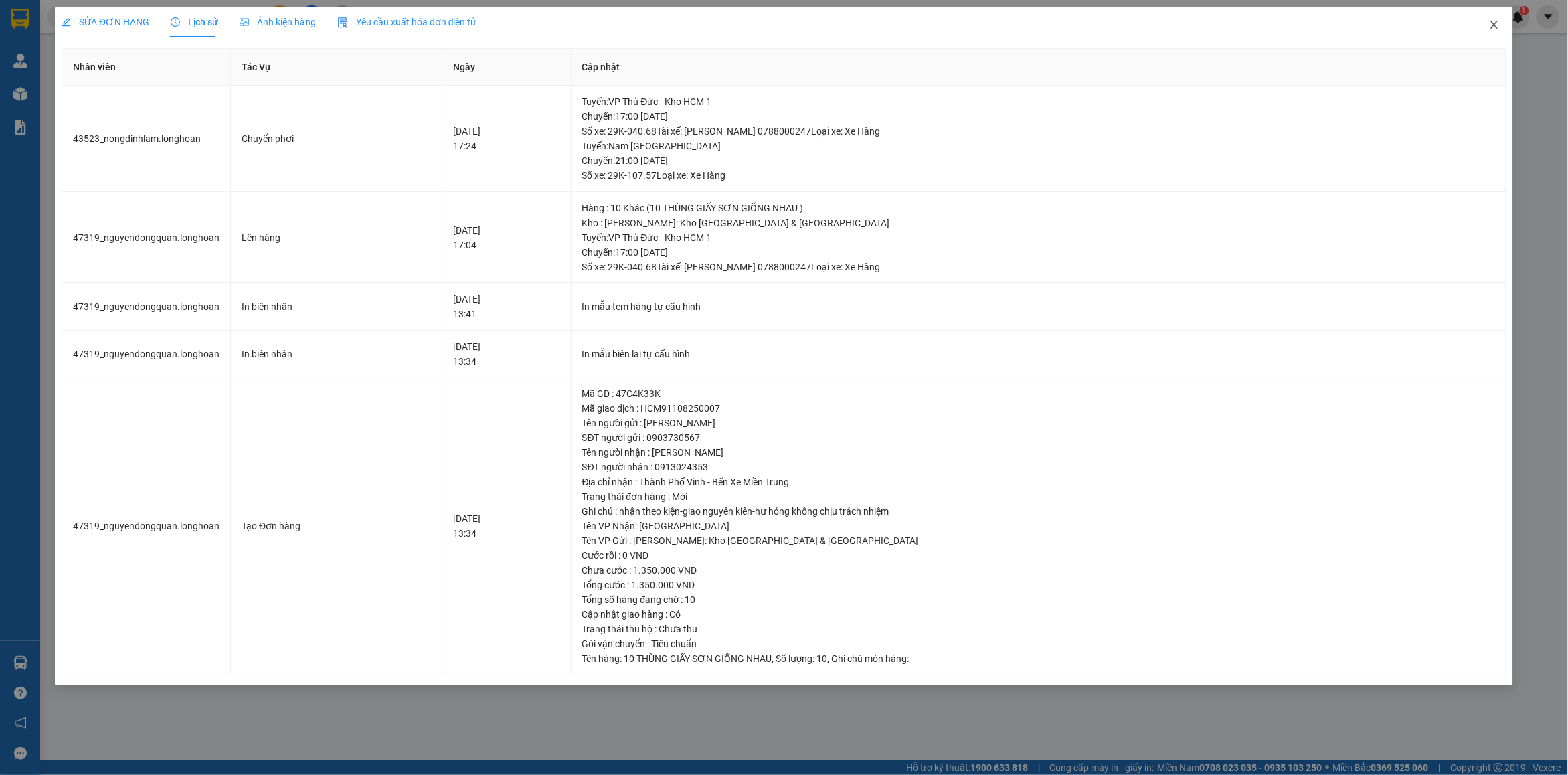
click at [1500, 28] on span "Close" at bounding box center [1494, 25] width 37 height 37
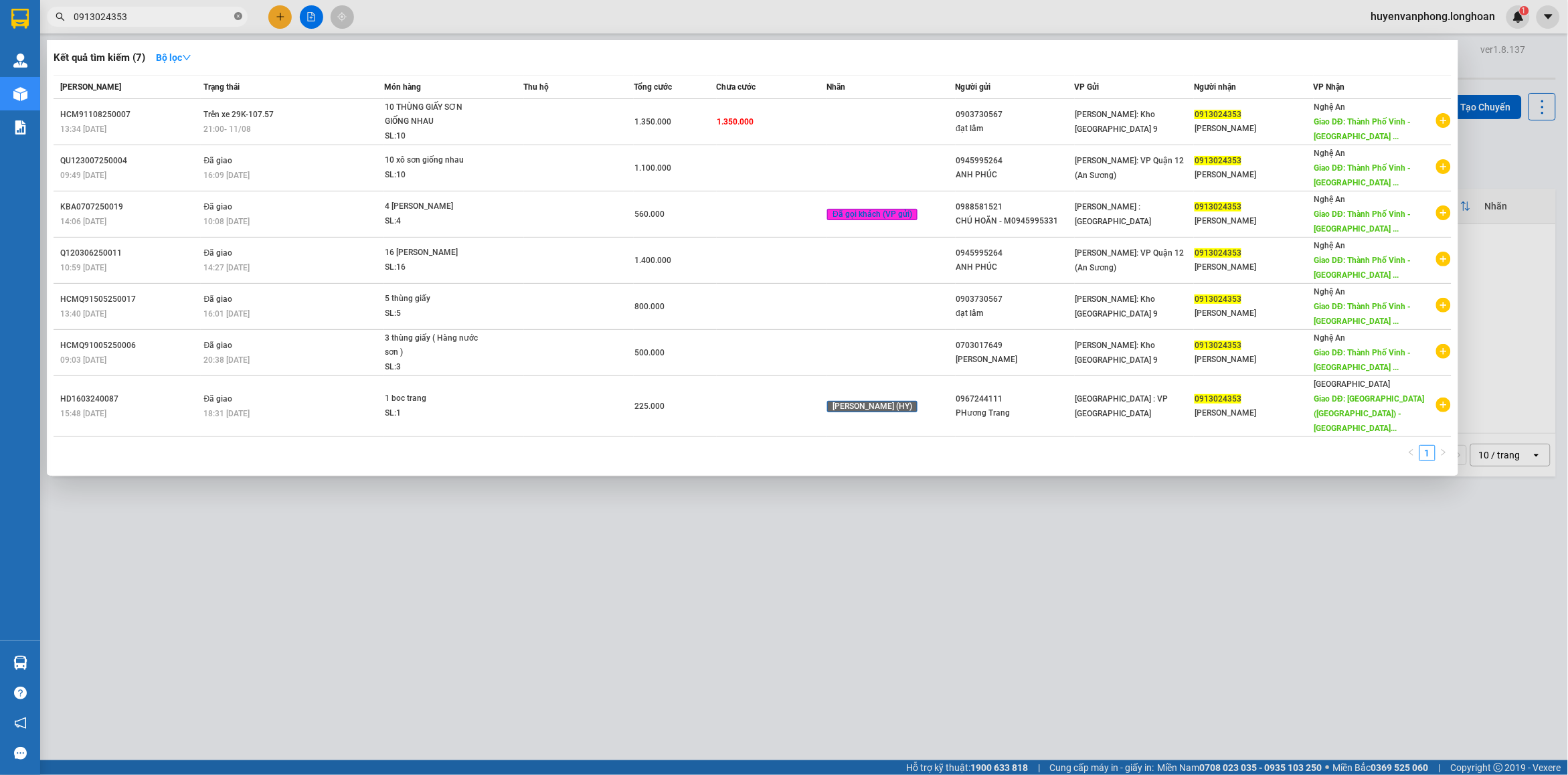
click at [236, 13] on icon "close-circle" at bounding box center [238, 16] width 8 height 8
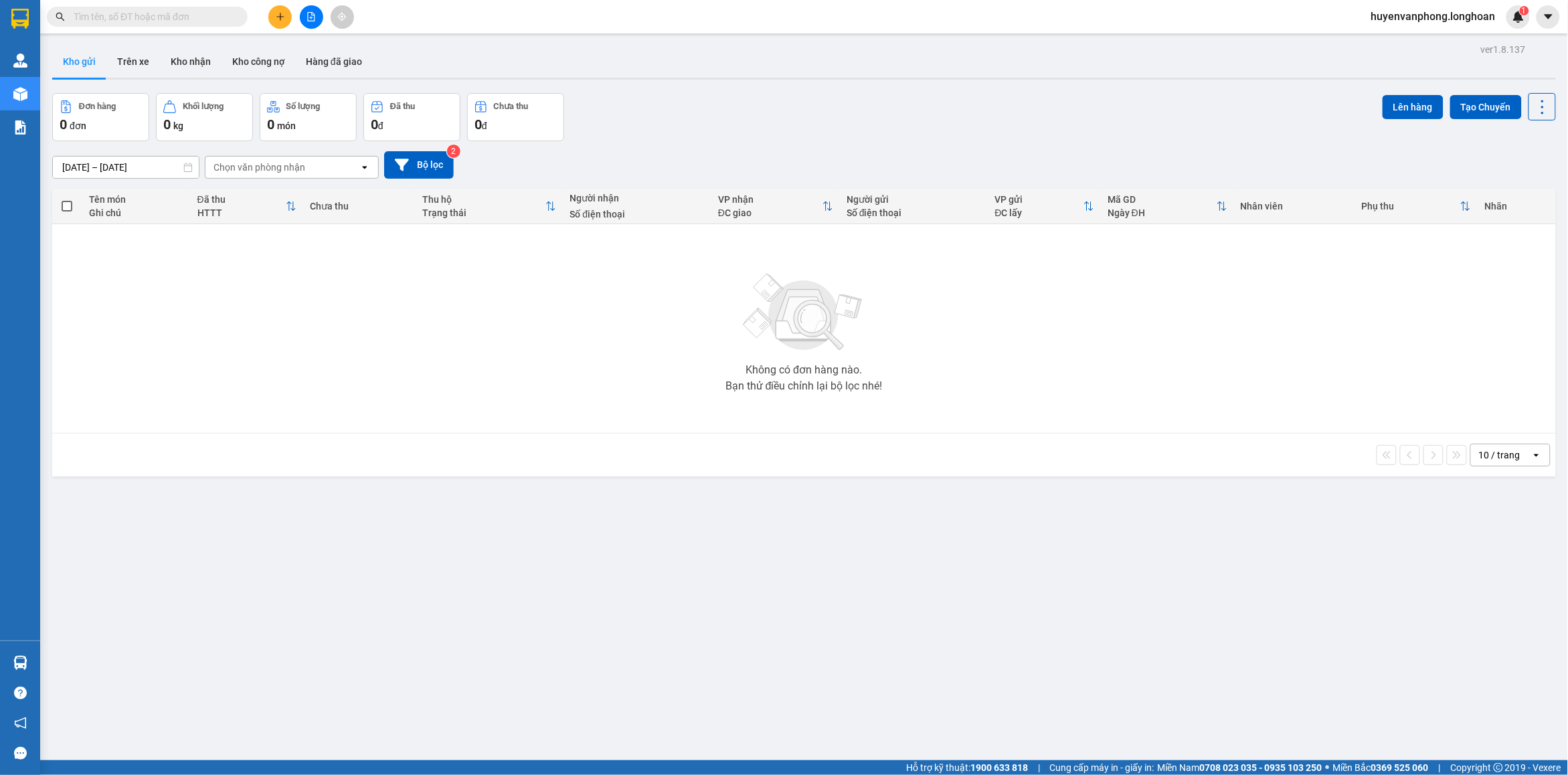
click at [189, 22] on input "text" at bounding box center [152, 16] width 158 height 15
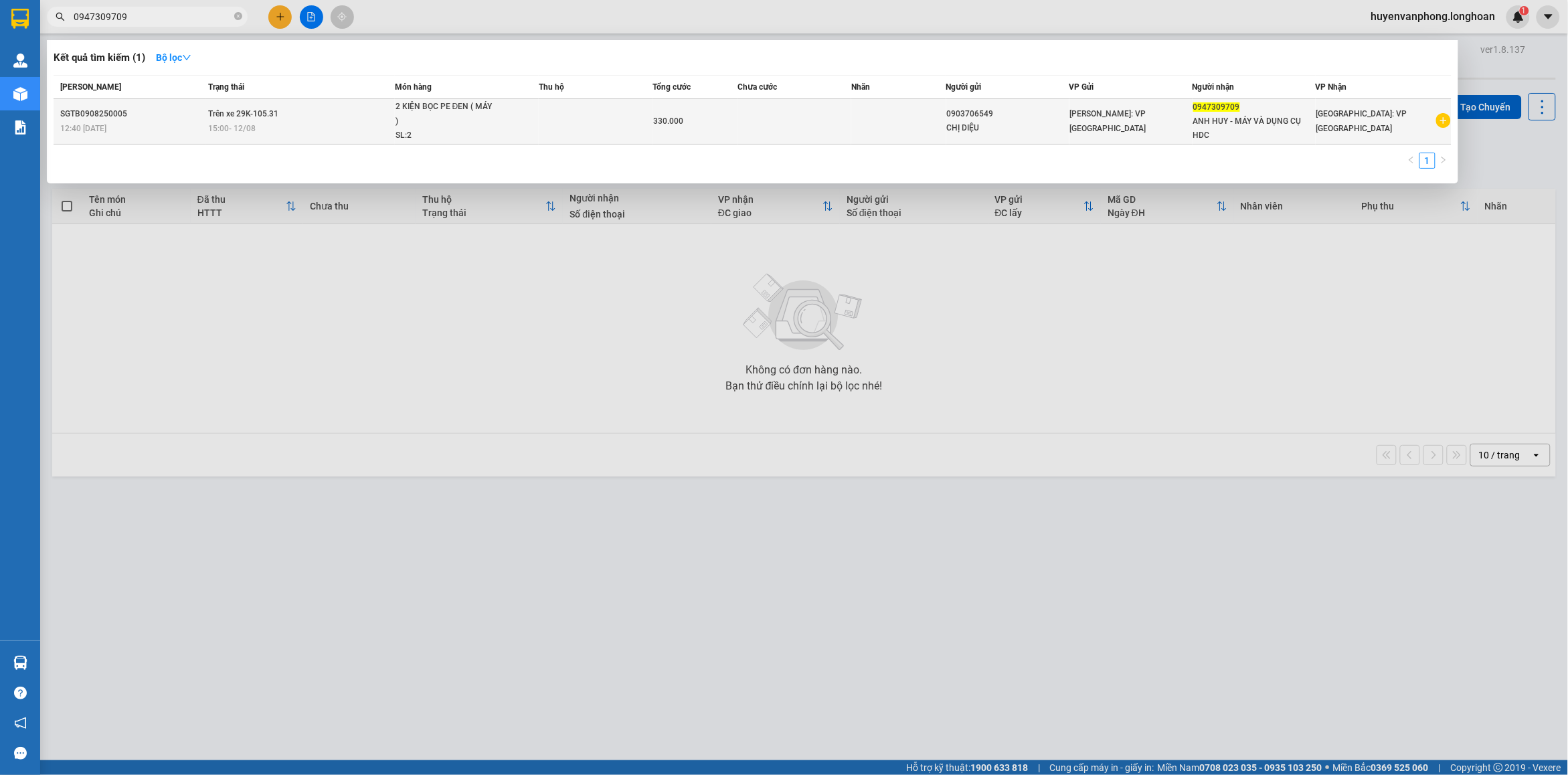
type input "0947309709"
click at [383, 118] on td "Trên xe 29K-105.31 15:00 - 12/08" at bounding box center [300, 121] width 190 height 46
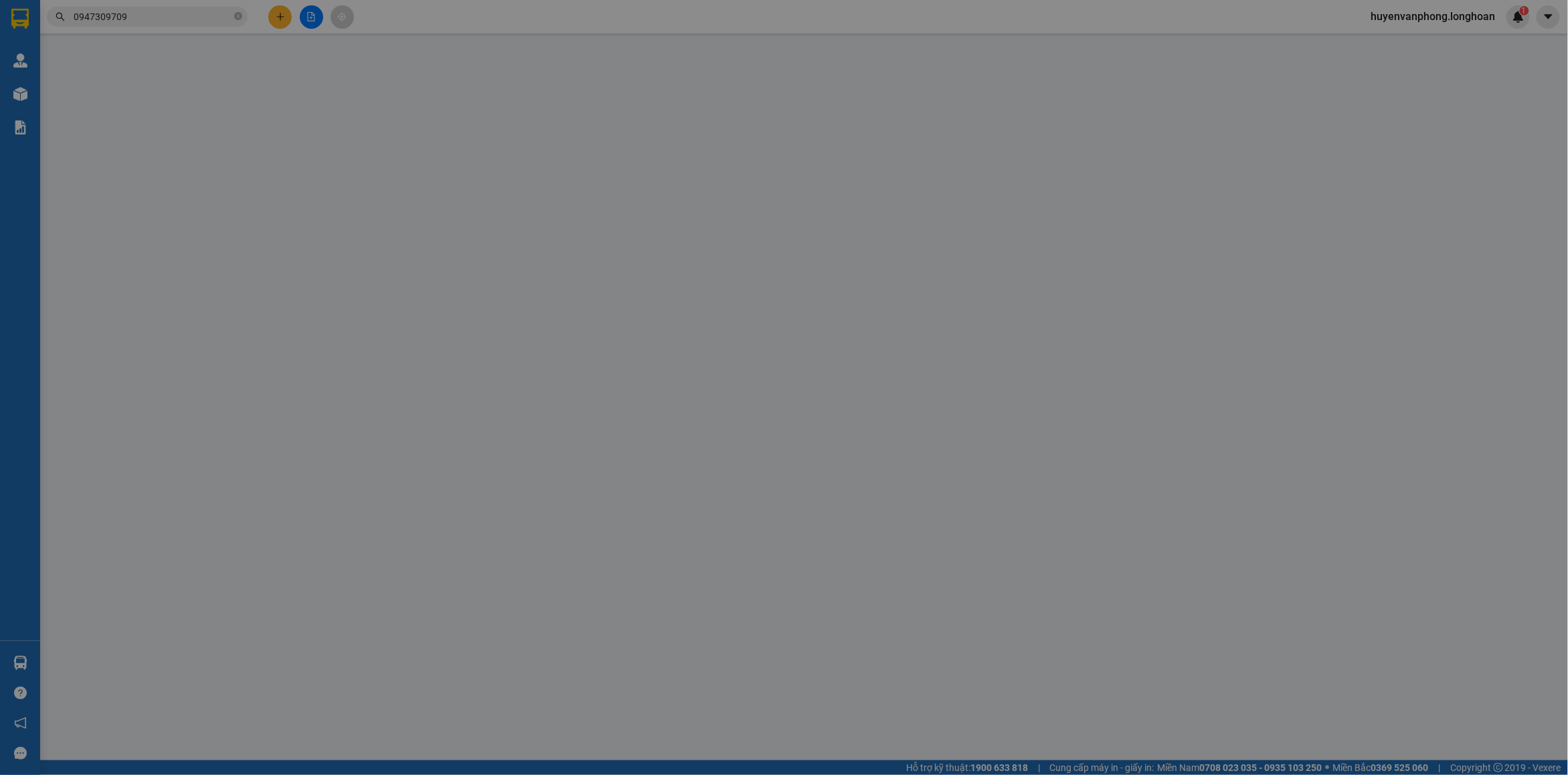
type input "0903706549"
type input "CHỊ DIỆU"
type input "0947309709"
type input "ANH HUY - MÁY VÀ DỤNG CỤ HDC"
type input "NHẬN NGUYÊN KIỆN GIAO NGUYÊN KIỆN, HƯ VỠ K ĐỀN"
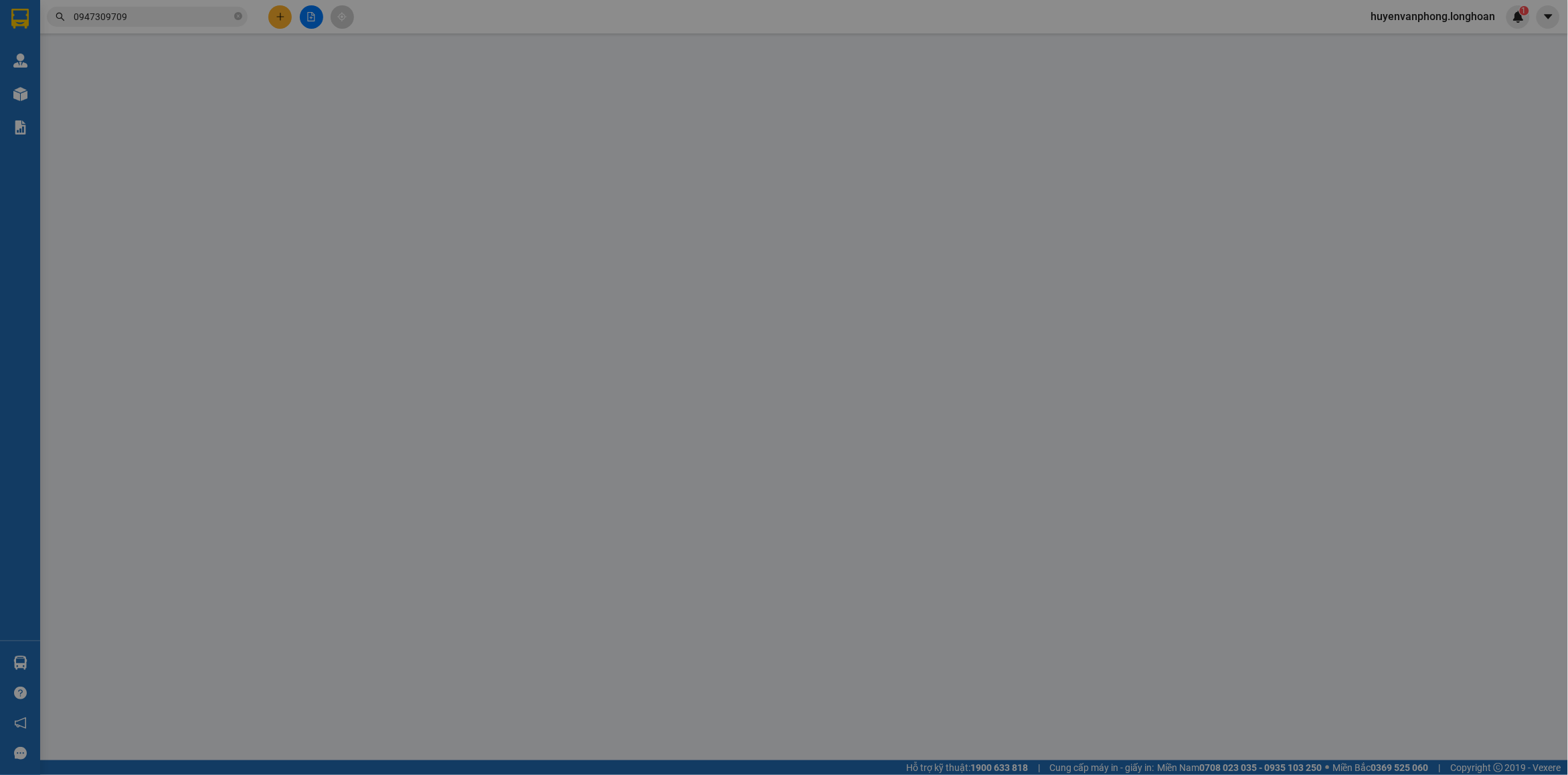
type input "330.000"
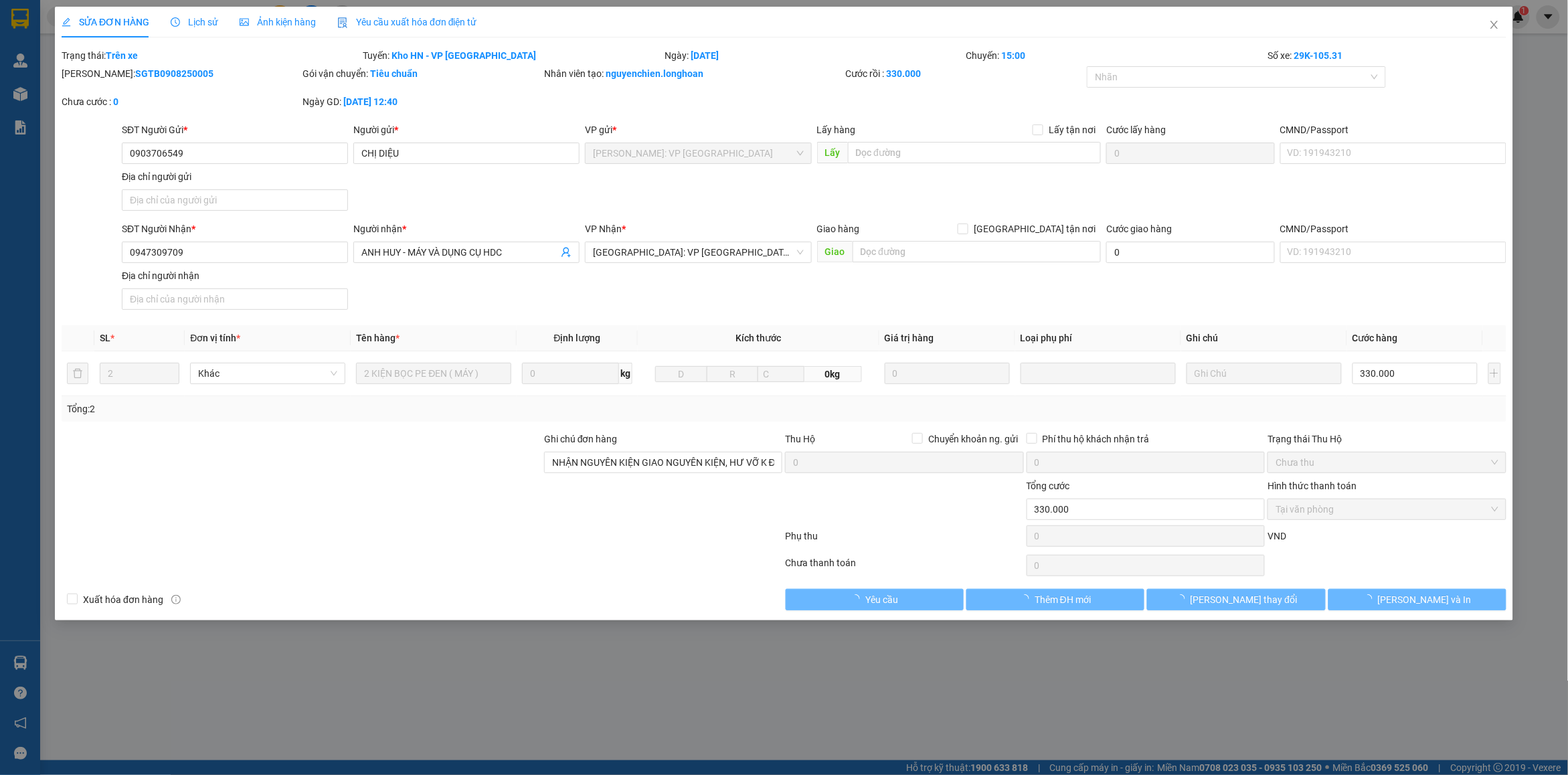
click at [202, 24] on span "Lịch sử" at bounding box center [194, 22] width 47 height 11
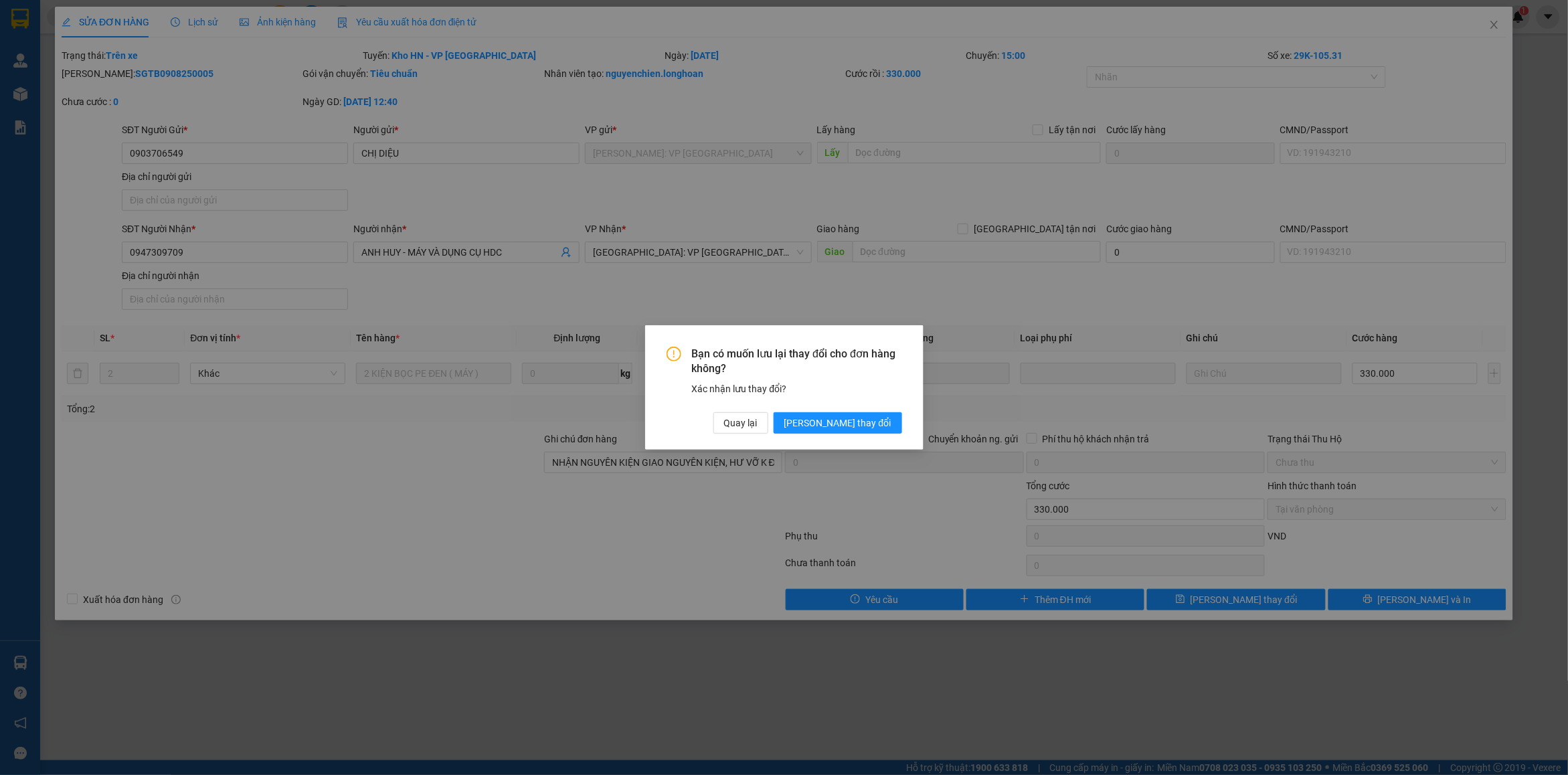
click at [882, 415] on button "Lưu thay đổi" at bounding box center [838, 423] width 128 height 21
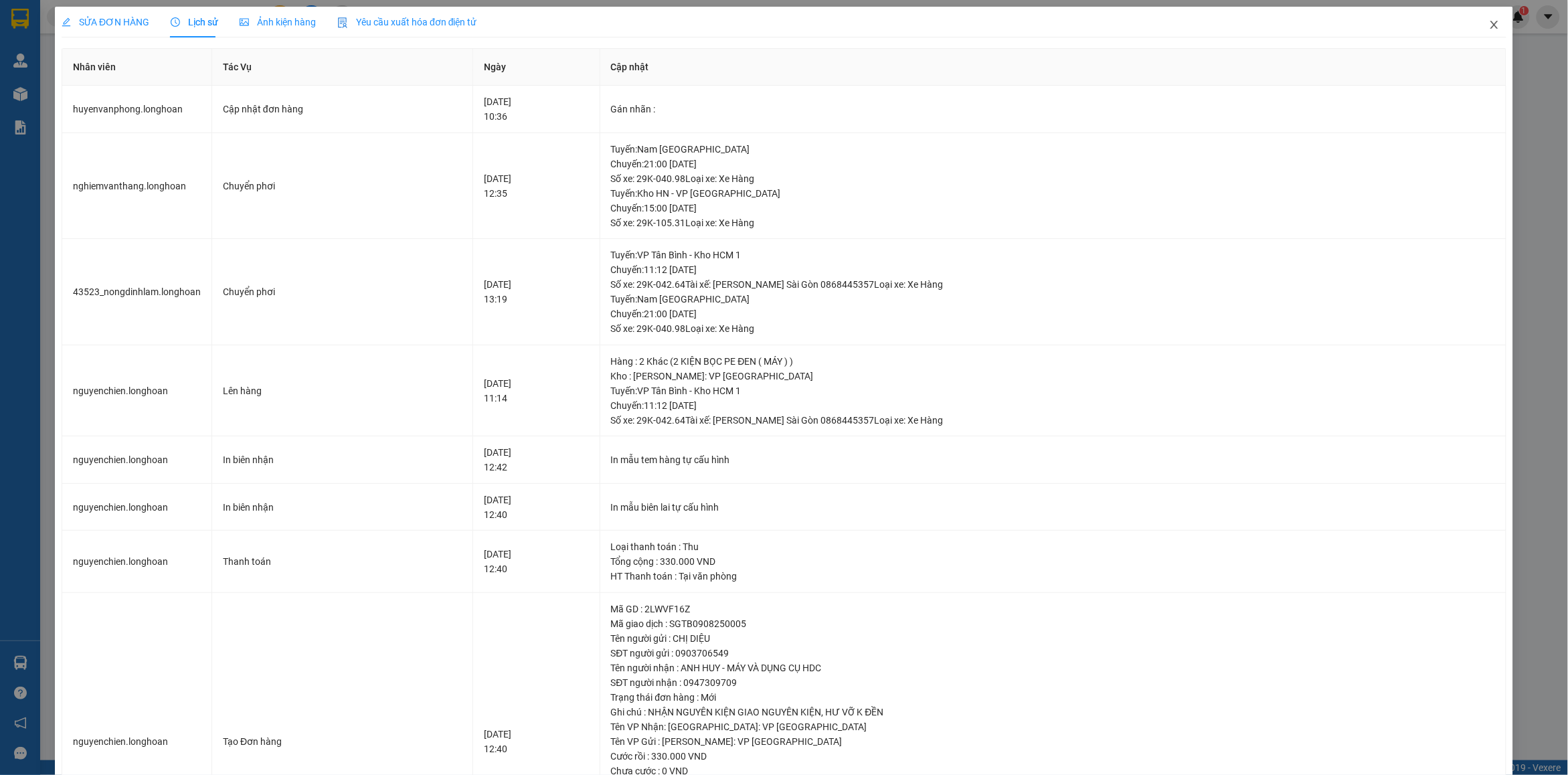
click at [1489, 23] on icon "close" at bounding box center [1494, 25] width 11 height 11
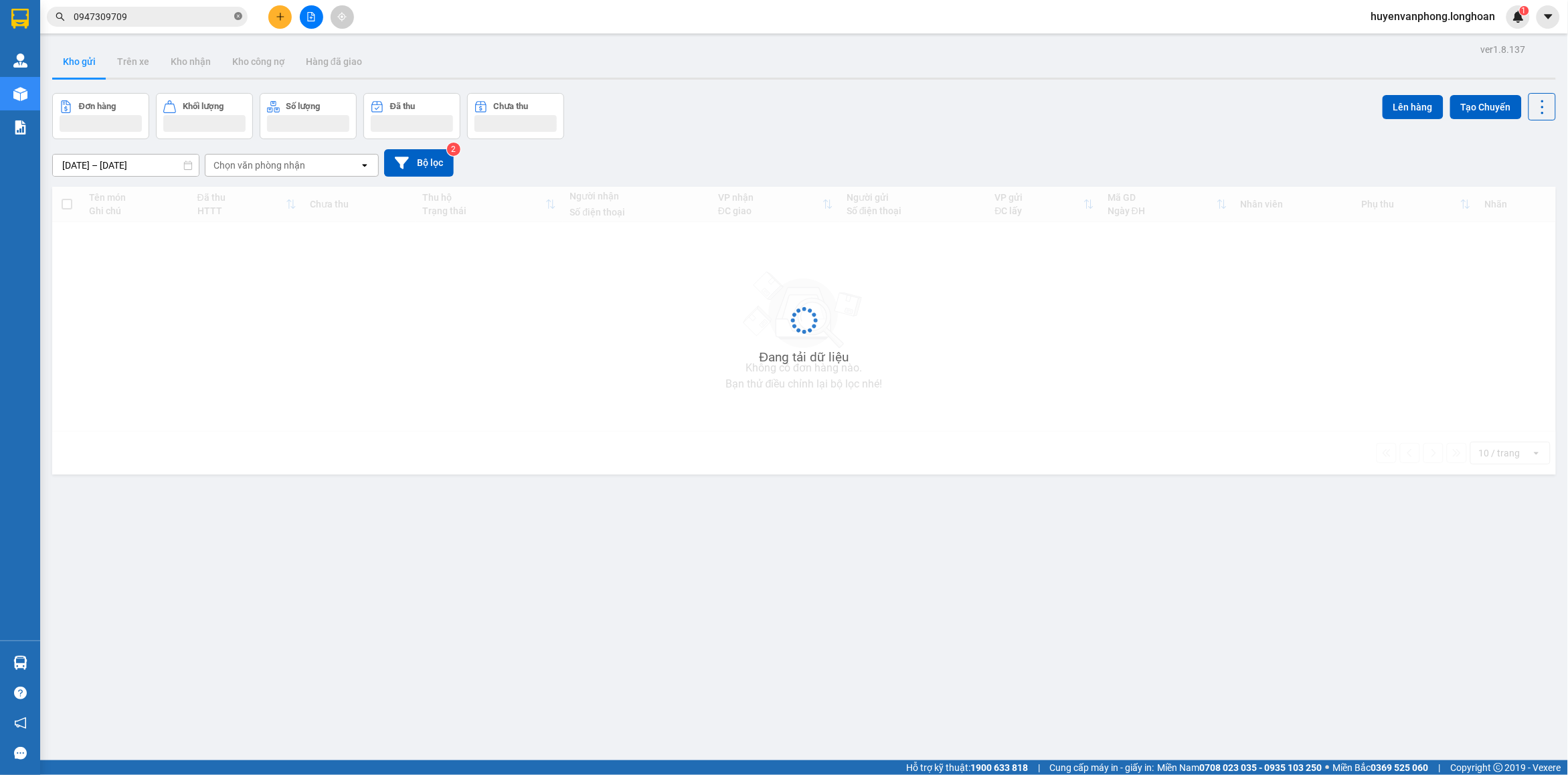
click at [242, 15] on icon "close-circle" at bounding box center [238, 16] width 8 height 8
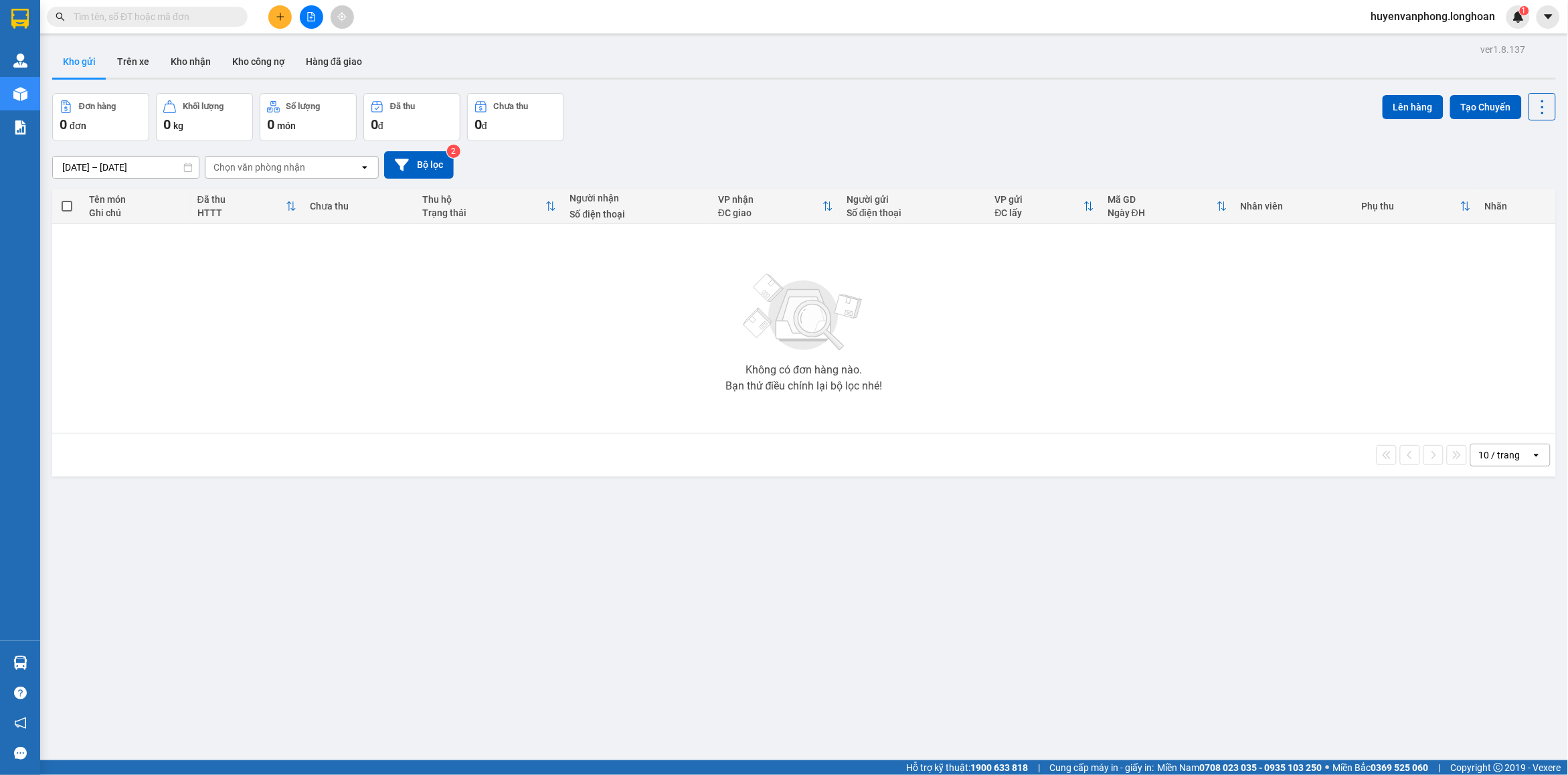
click at [195, 15] on input "text" at bounding box center [152, 16] width 158 height 15
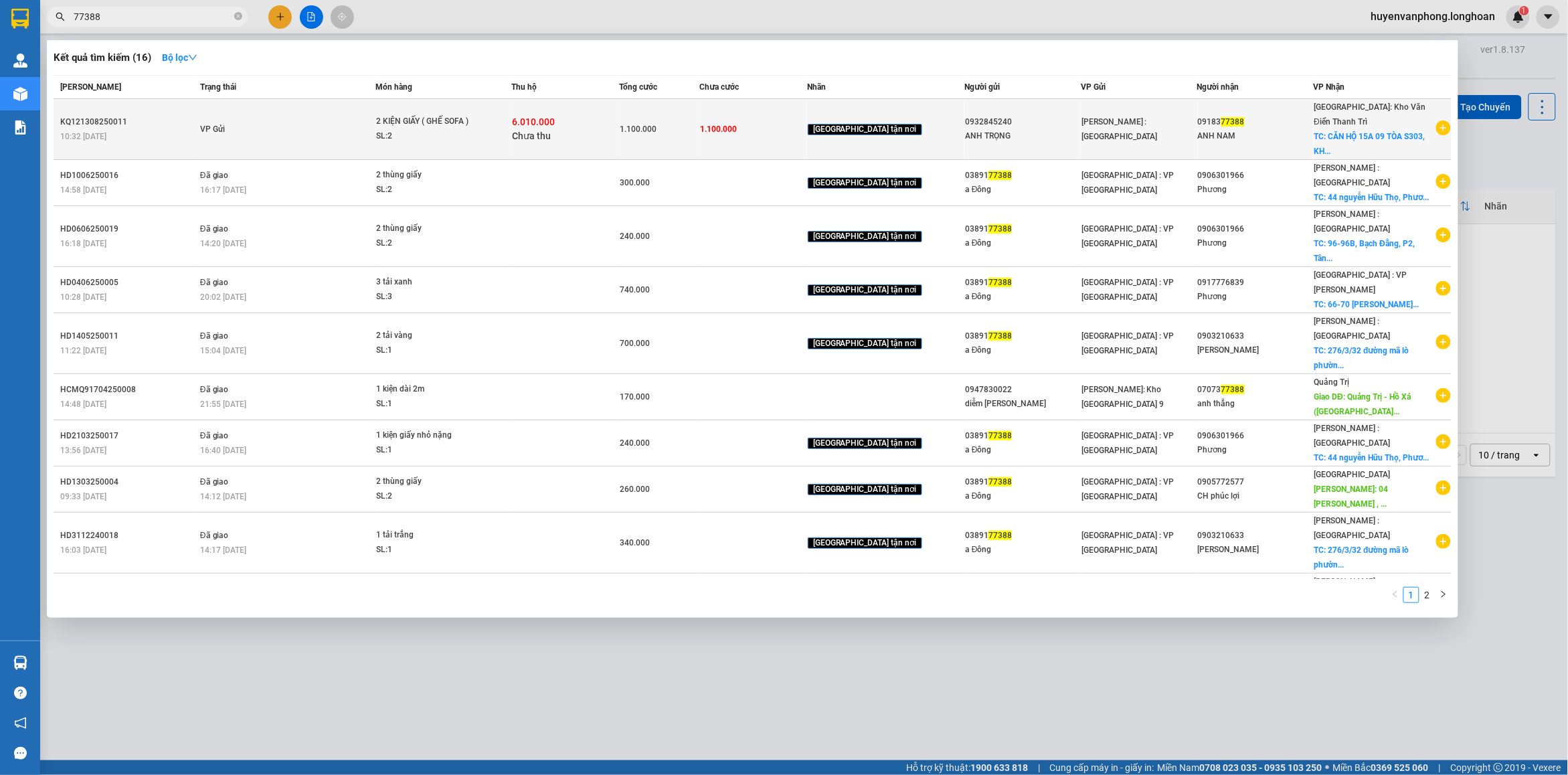
type input "77388"
click at [504, 146] on td "2 KIỆN GIẤY ( GHẾ SOFA ) SL: 2" at bounding box center [443, 129] width 136 height 61
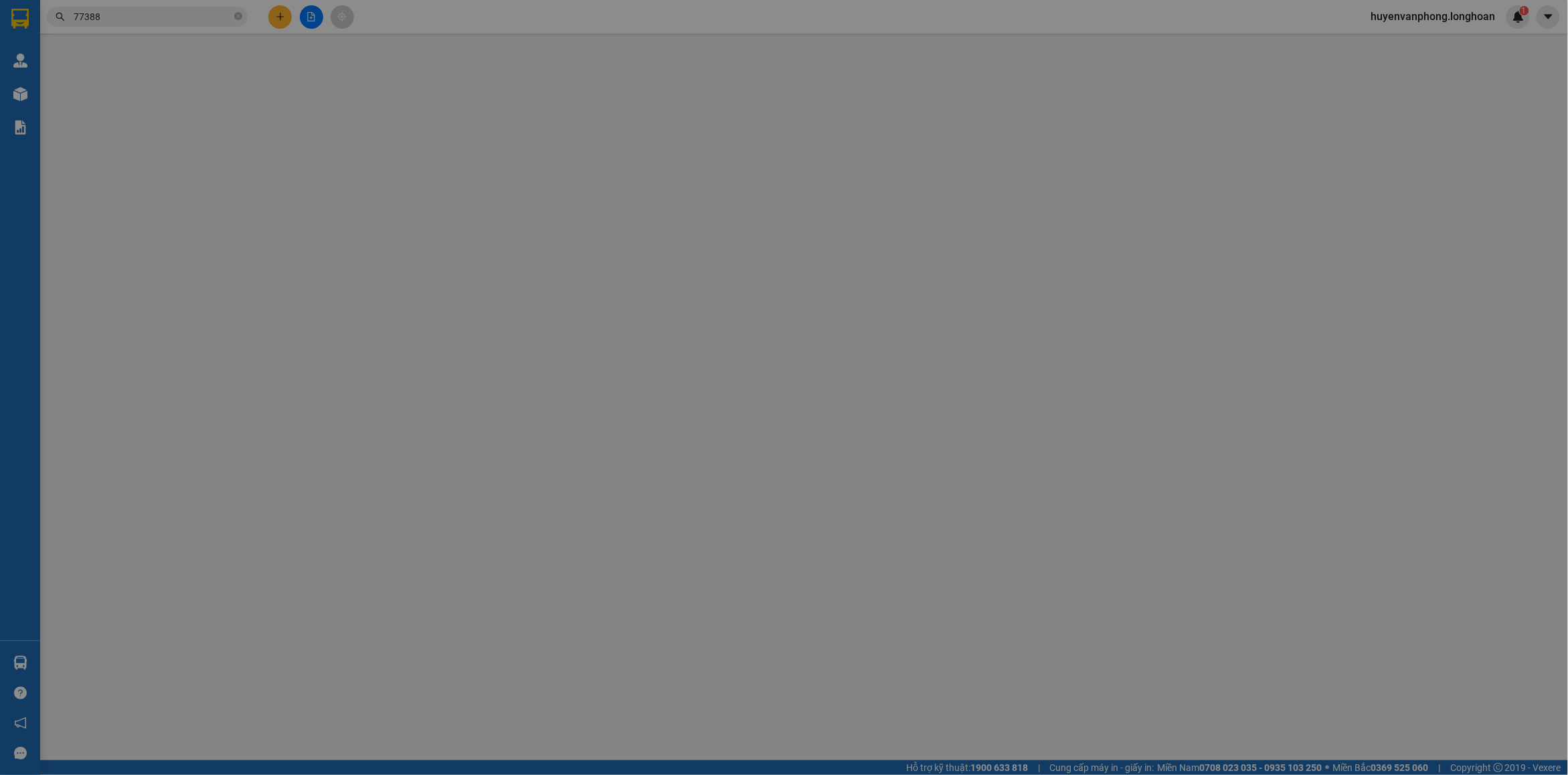
type input "0932845240"
type input "ANH TRỌNG"
type input "0918377388"
type input "ANH NAM"
checkbox input "true"
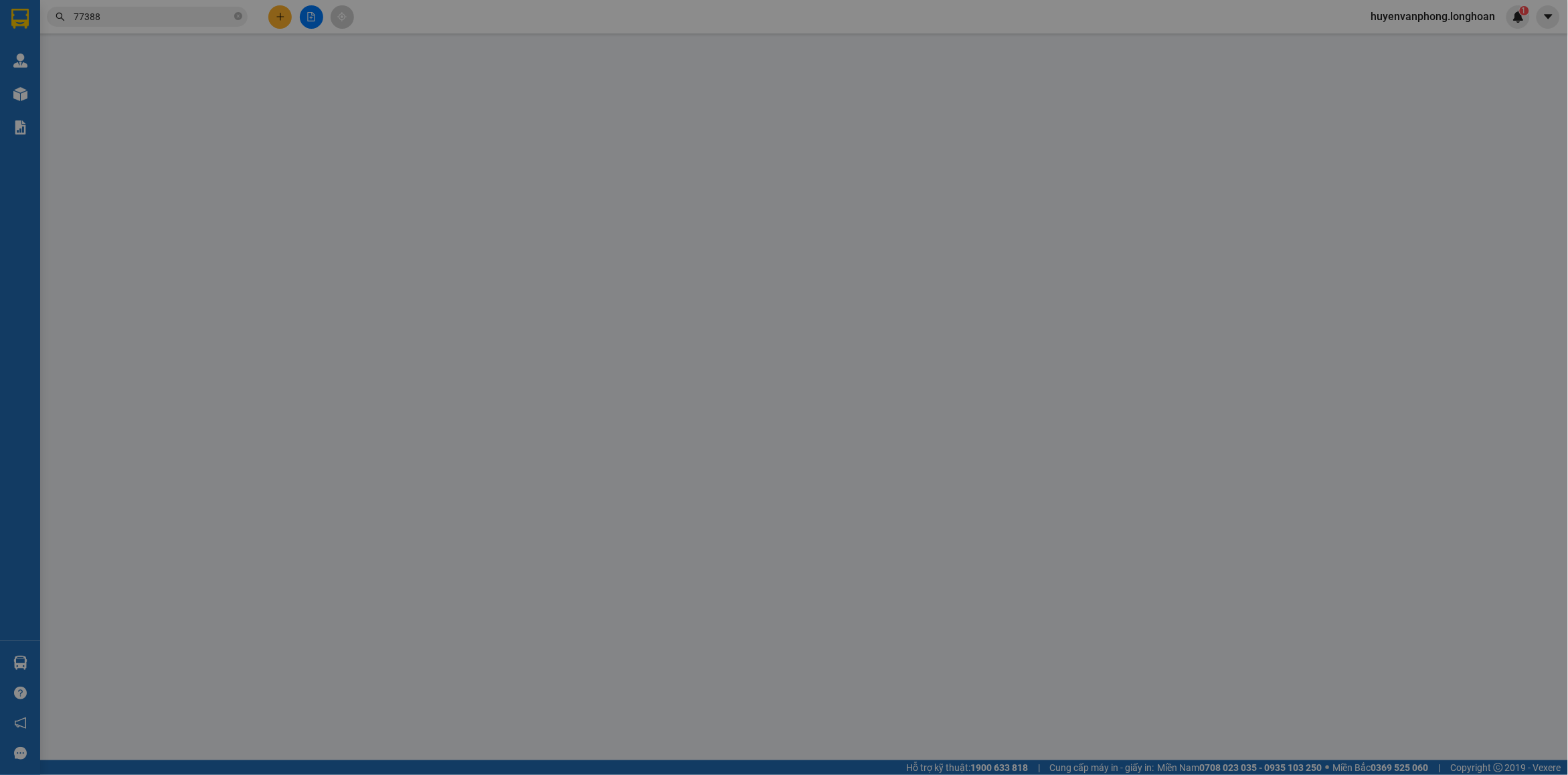
type input "CĂN HỘ 15A 09 TÒA S303, KHU ĐÔ THỊ VINHOMES SMART CITY, TÂY MỖ, NAM TỪ LIÊM, HN"
type input "1.100.000"
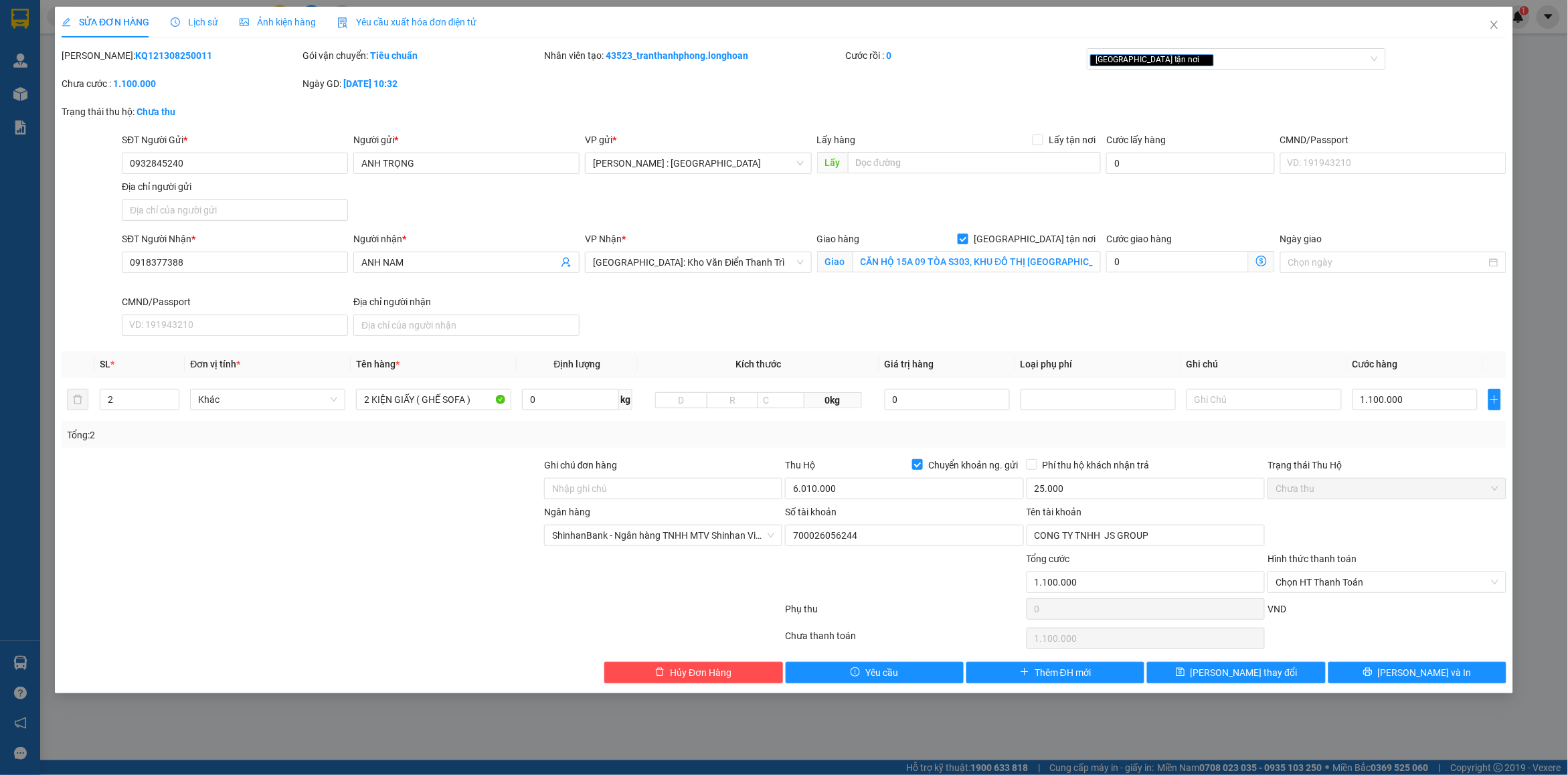
click at [203, 21] on span "Lịch sử" at bounding box center [194, 22] width 47 height 11
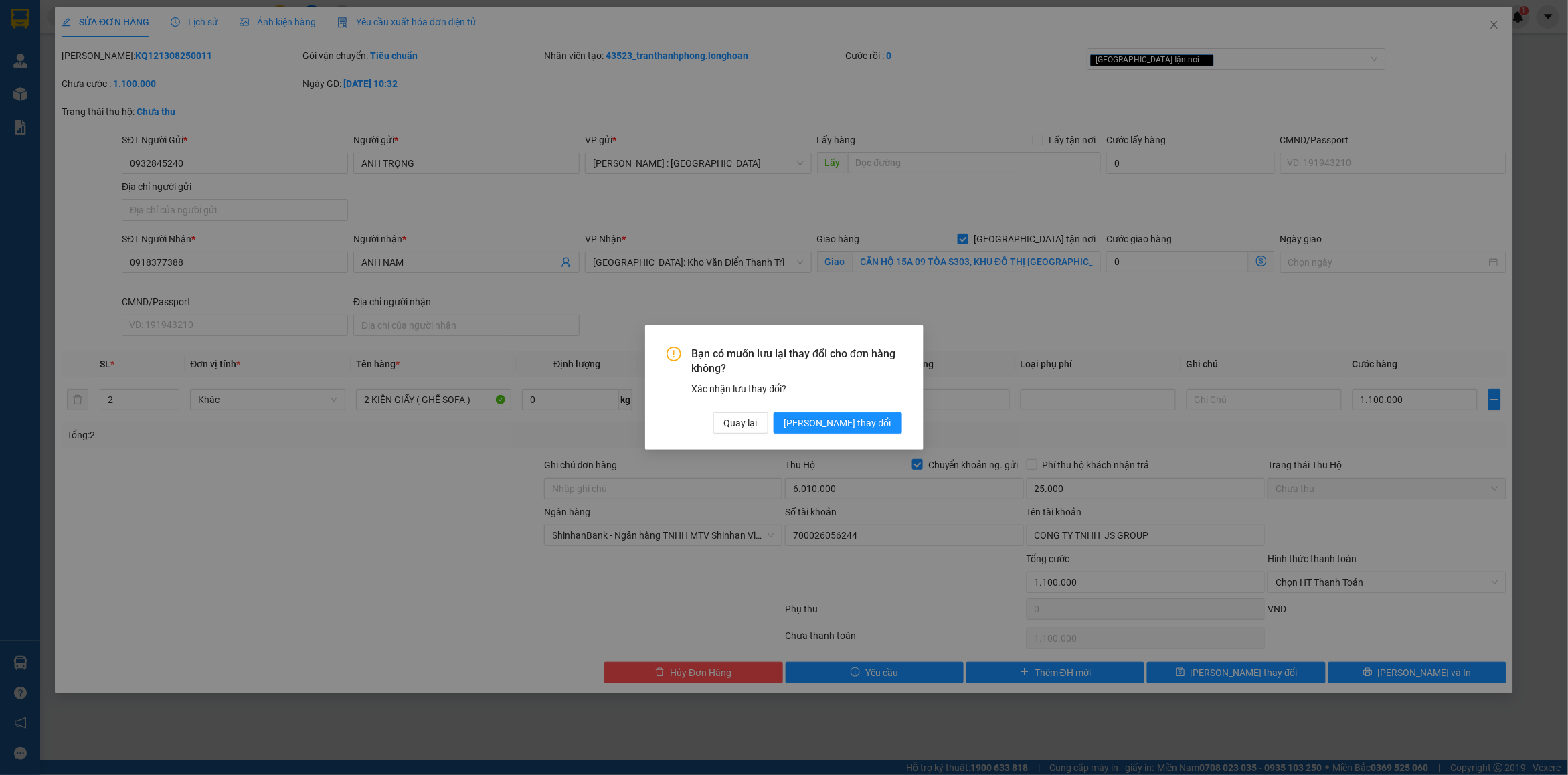
click at [864, 412] on div "Bạn có muốn lưu lại thay đổi cho đơn hàng không? Xác nhận lưu thay đổi? Quay lạ…" at bounding box center [784, 391] width 235 height 87
click at [874, 412] on div "Bạn có muốn lưu lại thay đổi cho đơn hàng không? Xác nhận lưu thay đổi? Quay lạ…" at bounding box center [784, 391] width 235 height 87
click at [874, 427] on span "Lưu thay đổi" at bounding box center [838, 422] width 107 height 15
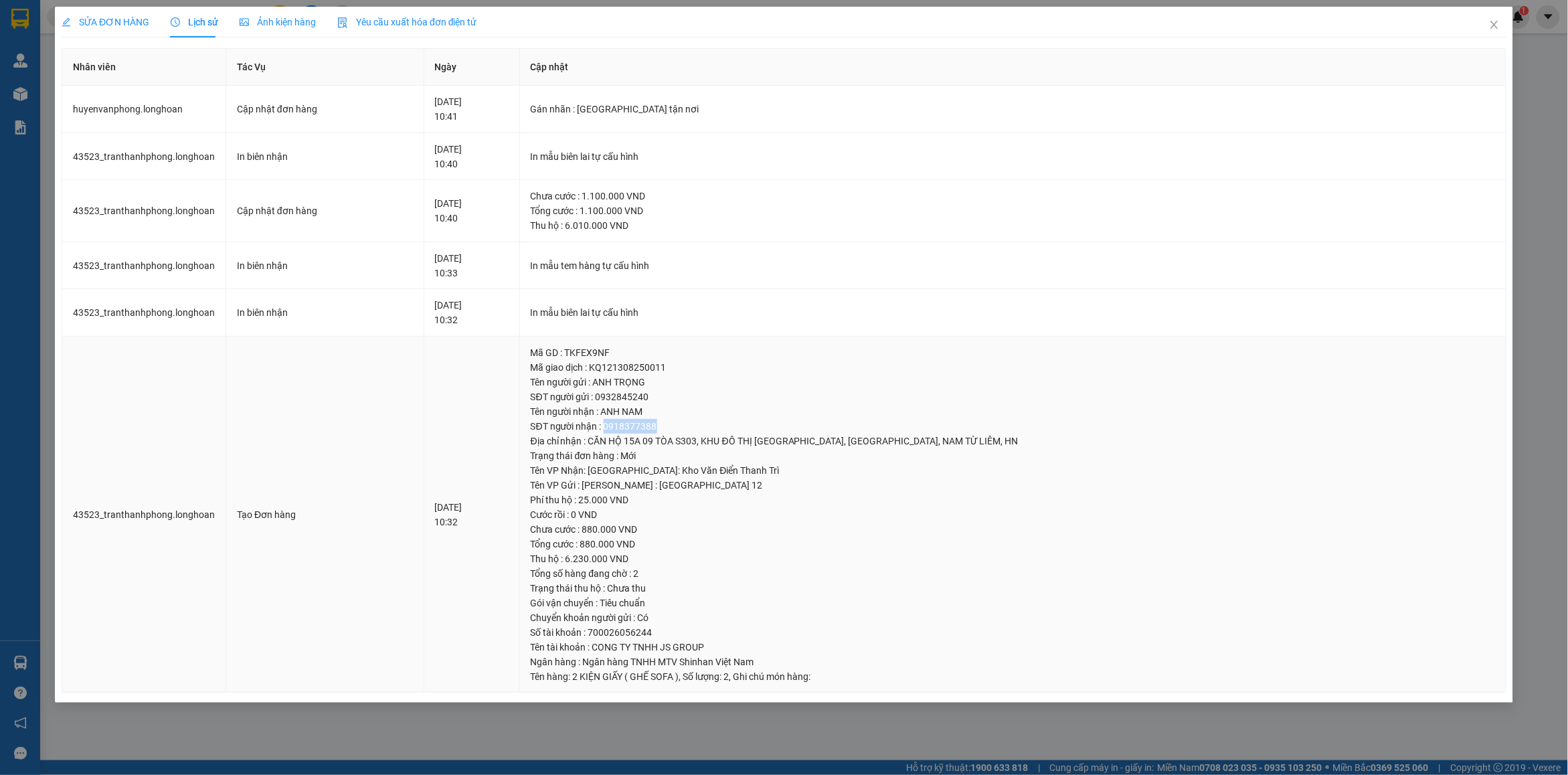
drag, startPoint x: 651, startPoint y: 429, endPoint x: 709, endPoint y: 429, distance: 58.0
click at [709, 429] on div "SĐT người nhận : 0918377388" at bounding box center [1013, 426] width 964 height 15
copy div "0918377388"
click at [1496, 37] on span "Close" at bounding box center [1494, 25] width 37 height 37
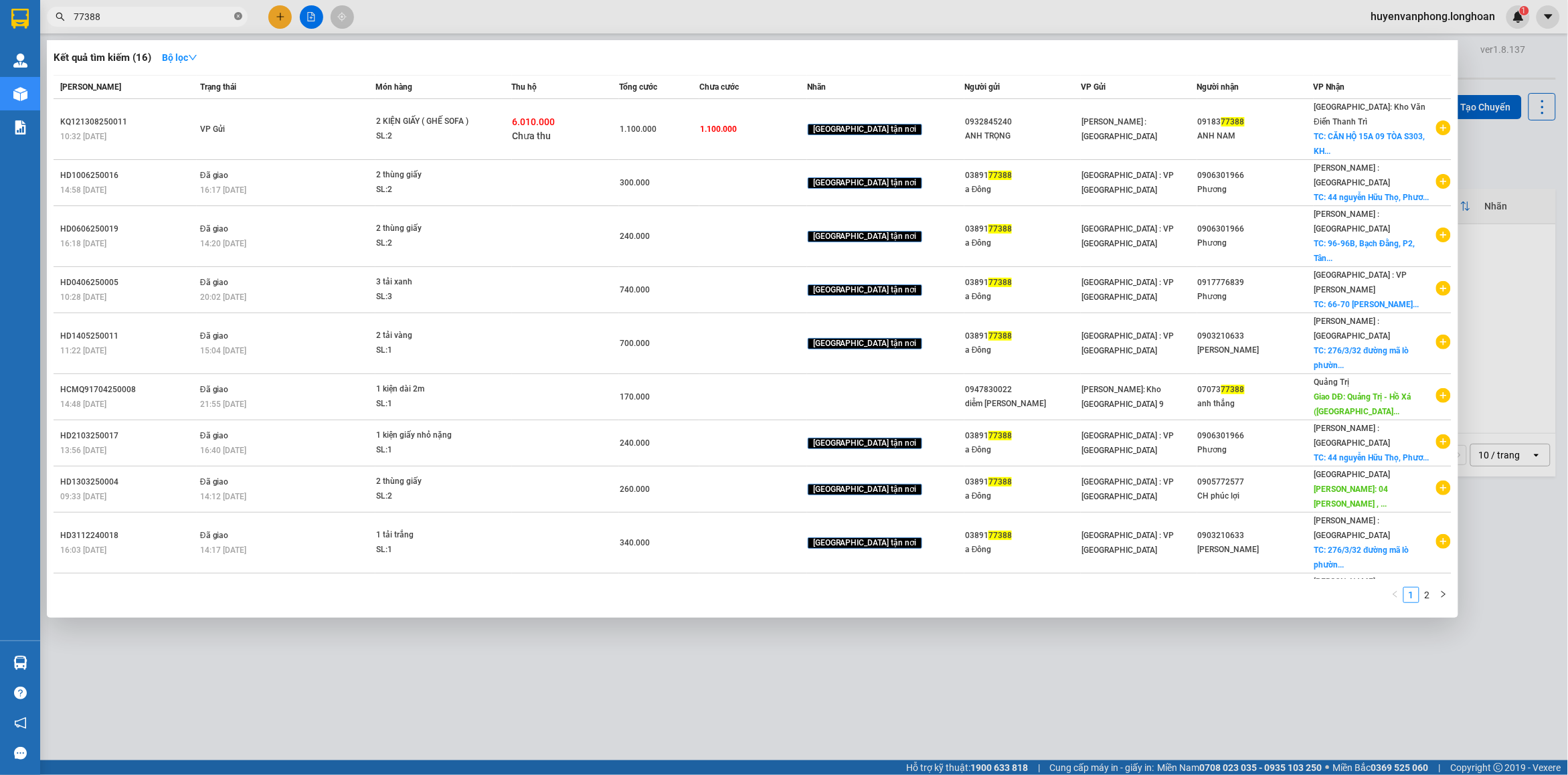
drag, startPoint x: 241, startPoint y: 18, endPoint x: 176, endPoint y: 6, distance: 66.1
click at [235, 16] on icon "close-circle" at bounding box center [238, 16] width 8 height 8
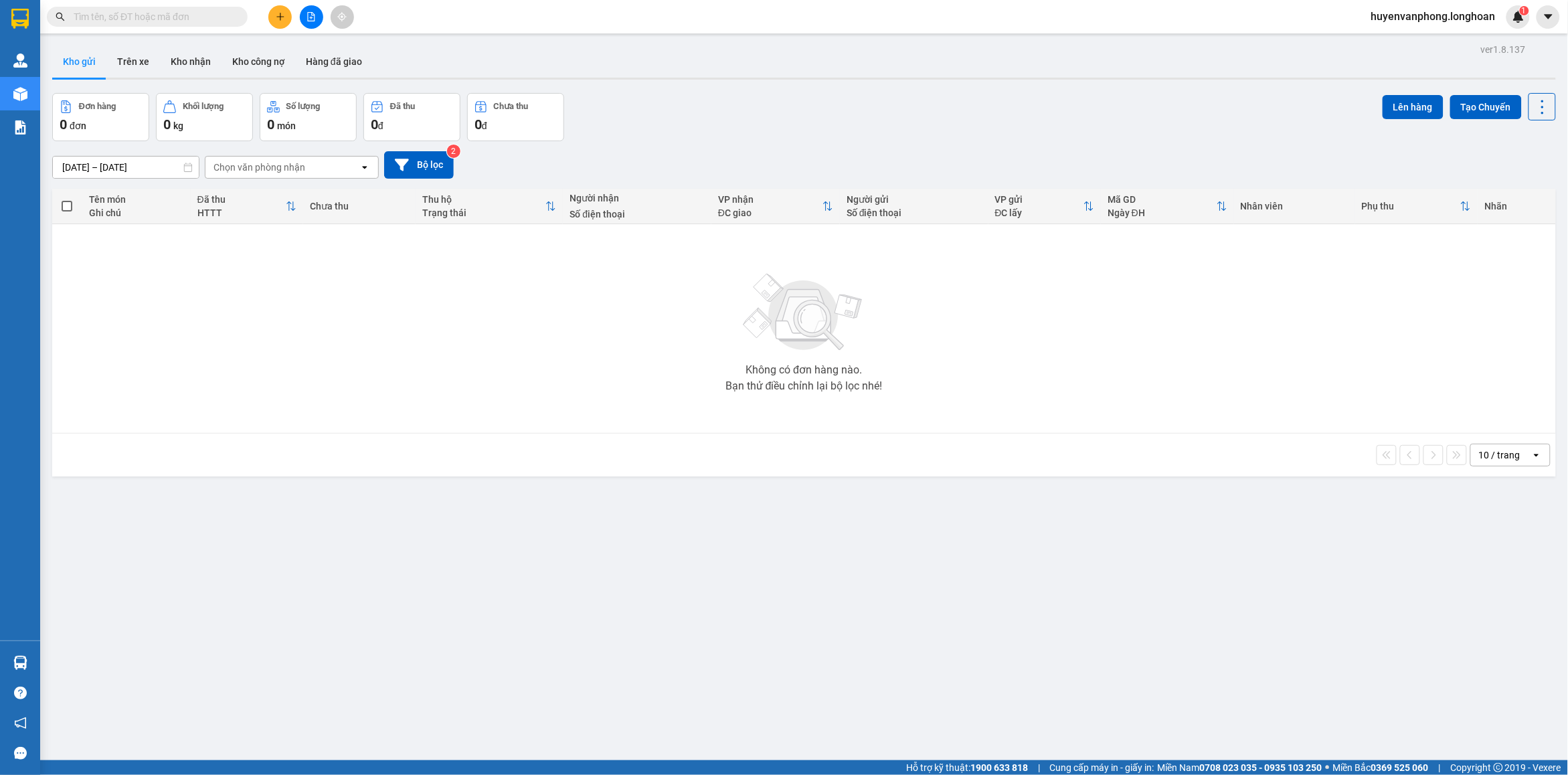
click at [178, 22] on input "text" at bounding box center [152, 16] width 158 height 15
paste input "0353541166"
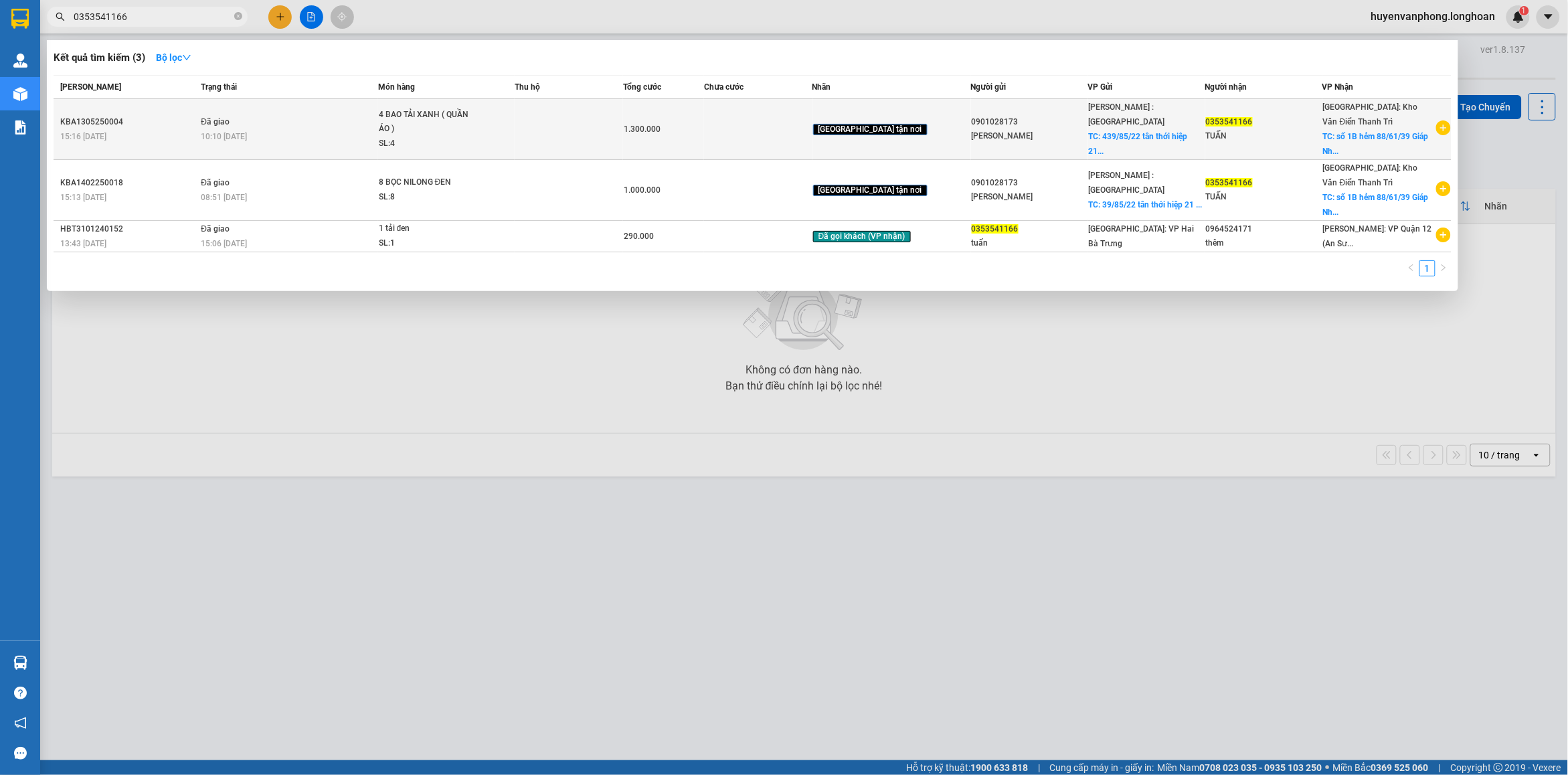
type input "0353541166"
click at [446, 116] on div "4 BAO TẢI XANH ( QUẦN ÁO )" at bounding box center [429, 122] width 100 height 29
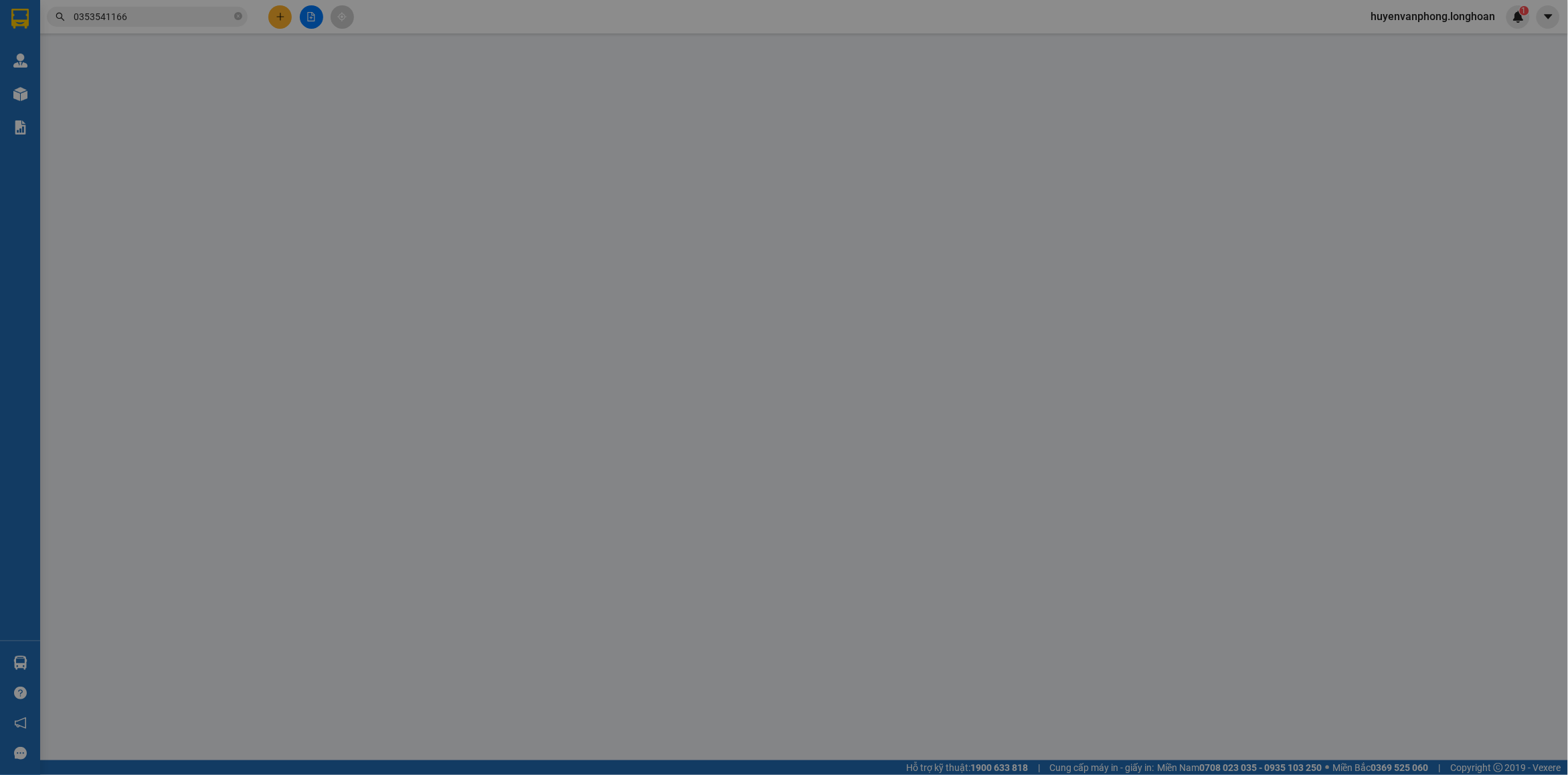
type input "0901028173"
type input "phương NGUYỄN"
checkbox input "true"
type input "439/85/22 tân thới hiệp 21 Phường Tân Thới Hiệp Quận 12 TP. Hồ Chí Minh"
type input "150.000"
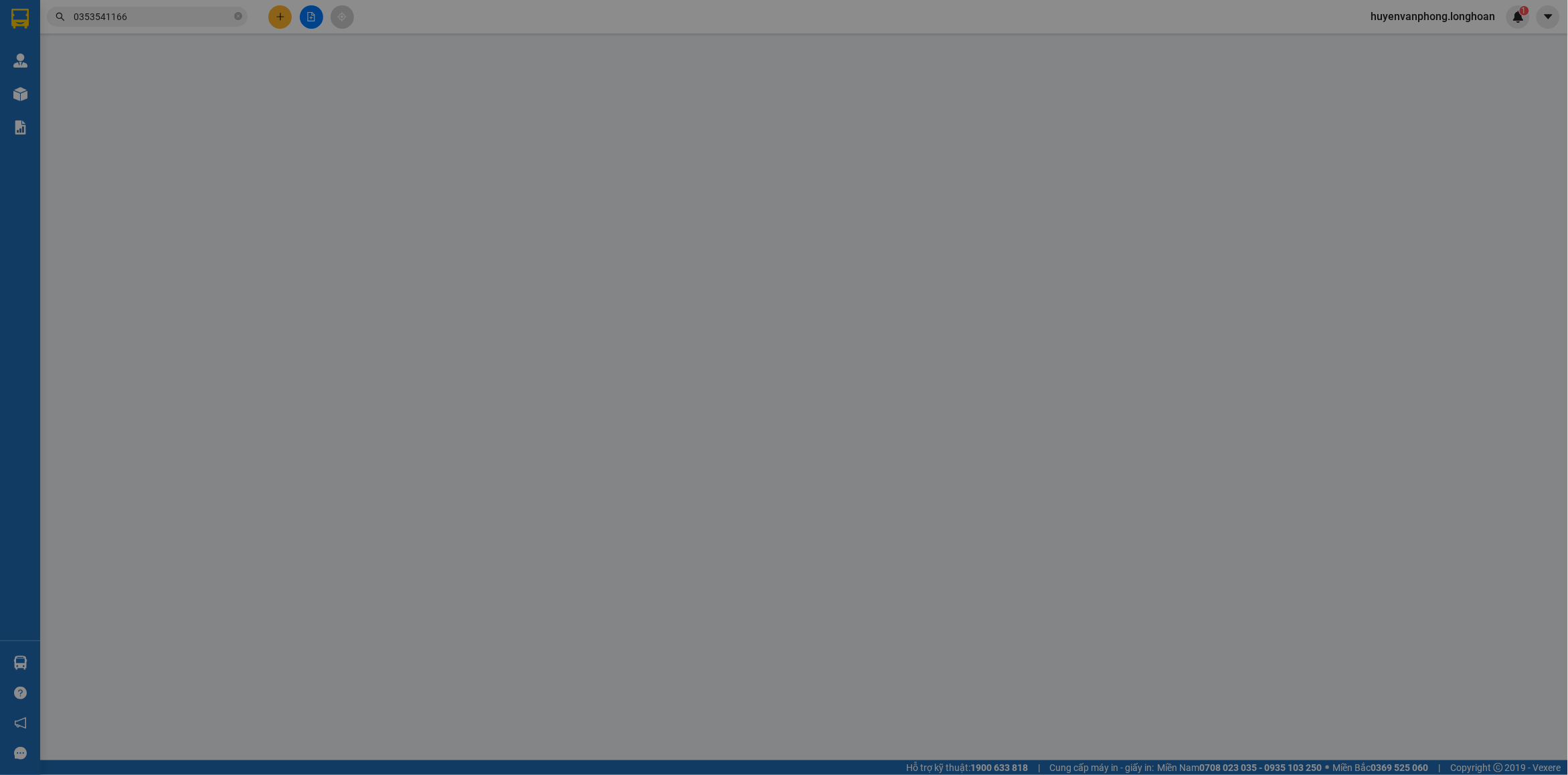
type input "0353541166"
type input "TUẤN"
checkbox input "true"
type input "số 1B hẻm 88/61/39 Giáp Nhị Phường Thịnh Liệt Quận Hoàng Mai Hà Nội"
type input "1.300.000"
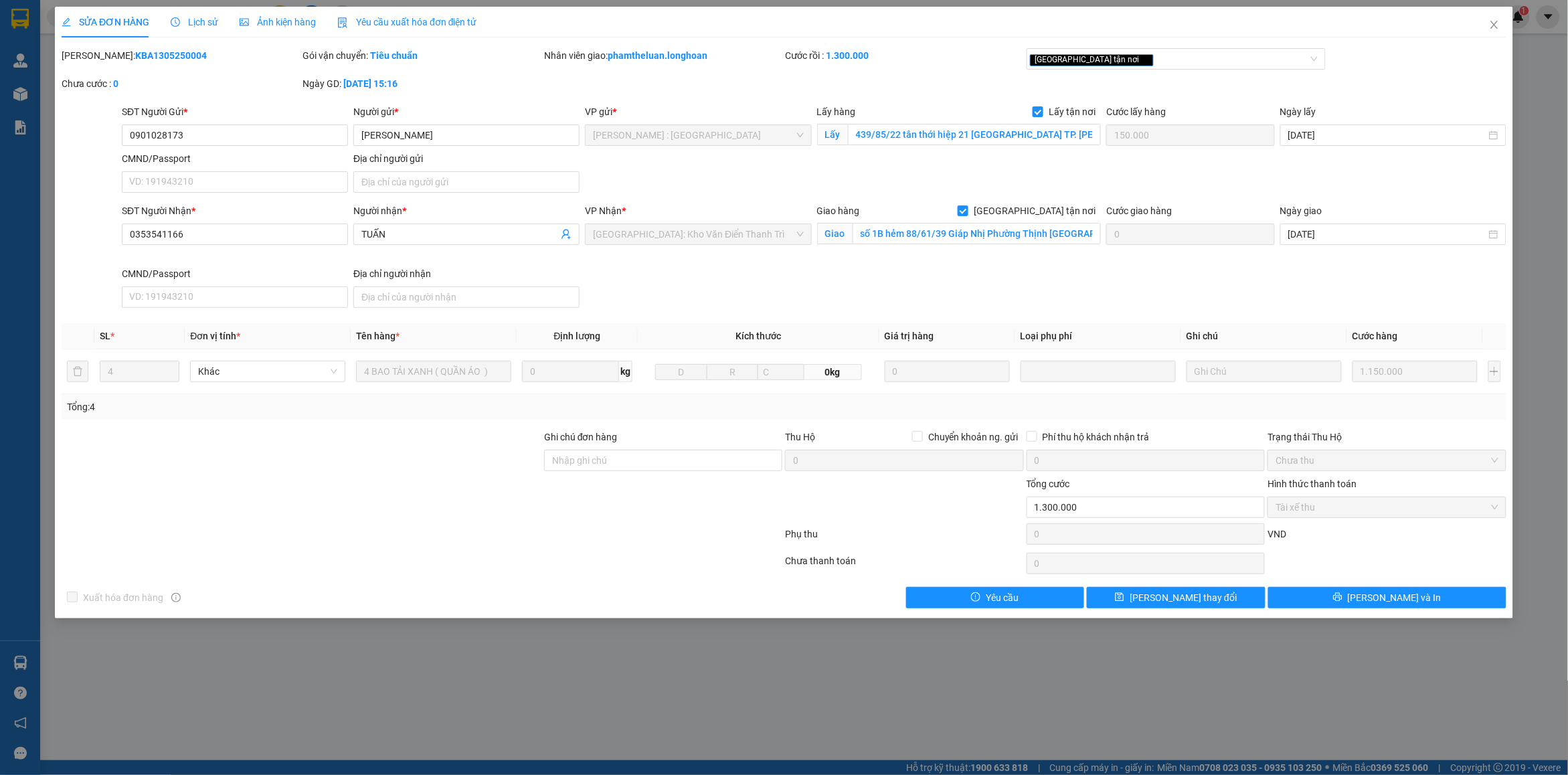
click at [194, 19] on span "Lịch sử" at bounding box center [194, 22] width 47 height 11
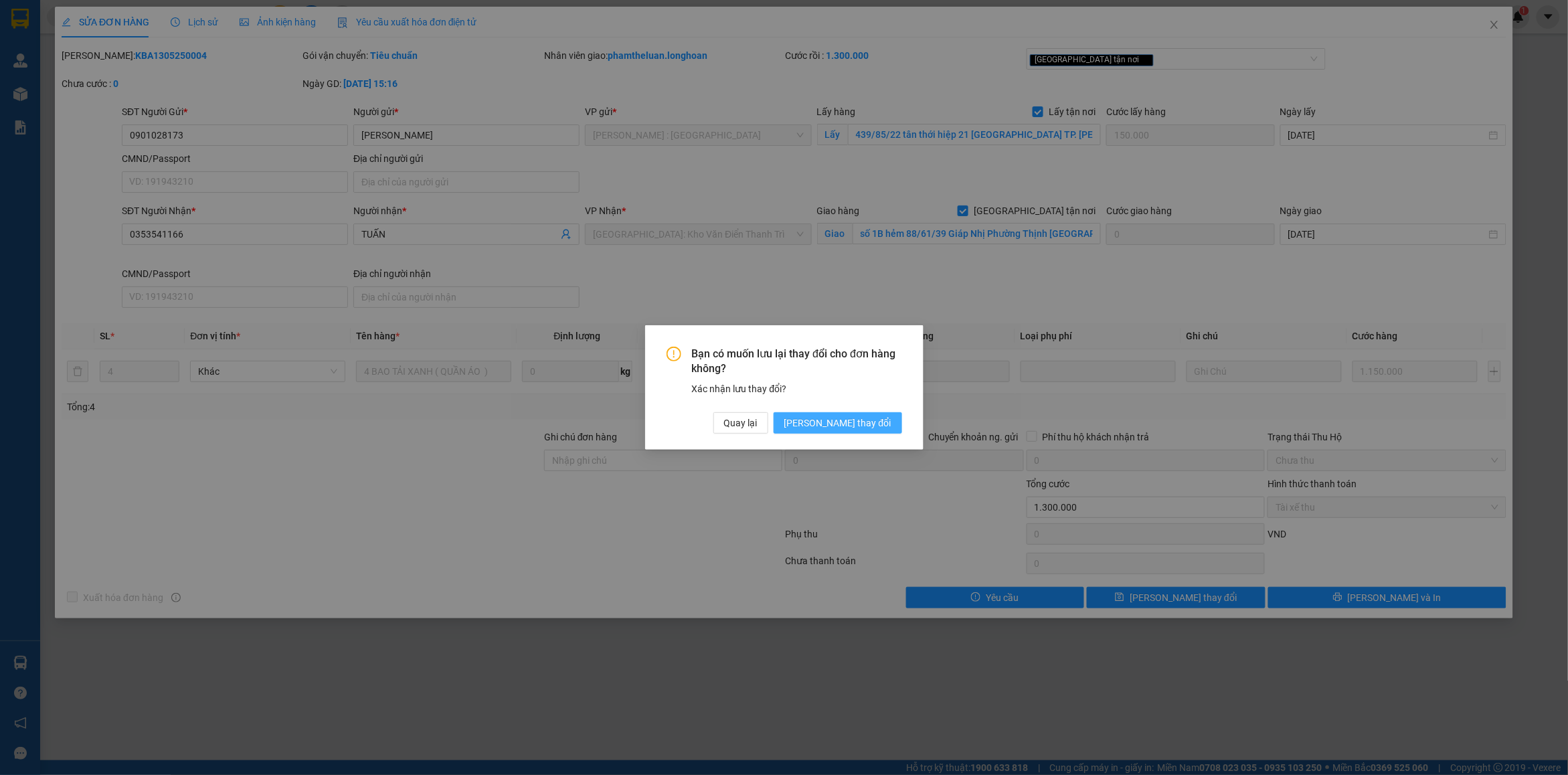
click at [850, 422] on span "Lưu thay đổi" at bounding box center [838, 422] width 107 height 15
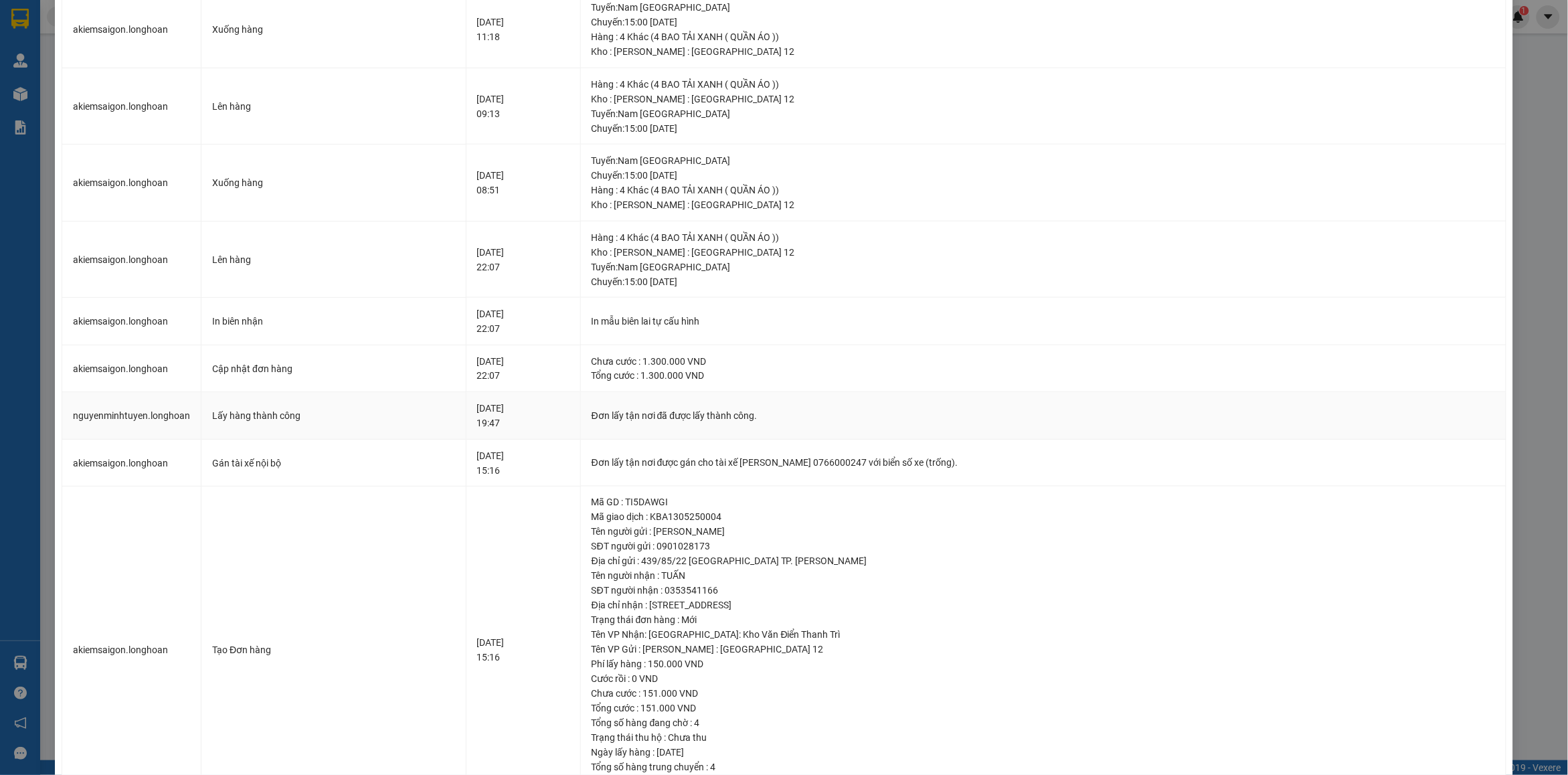
scroll to position [736, 0]
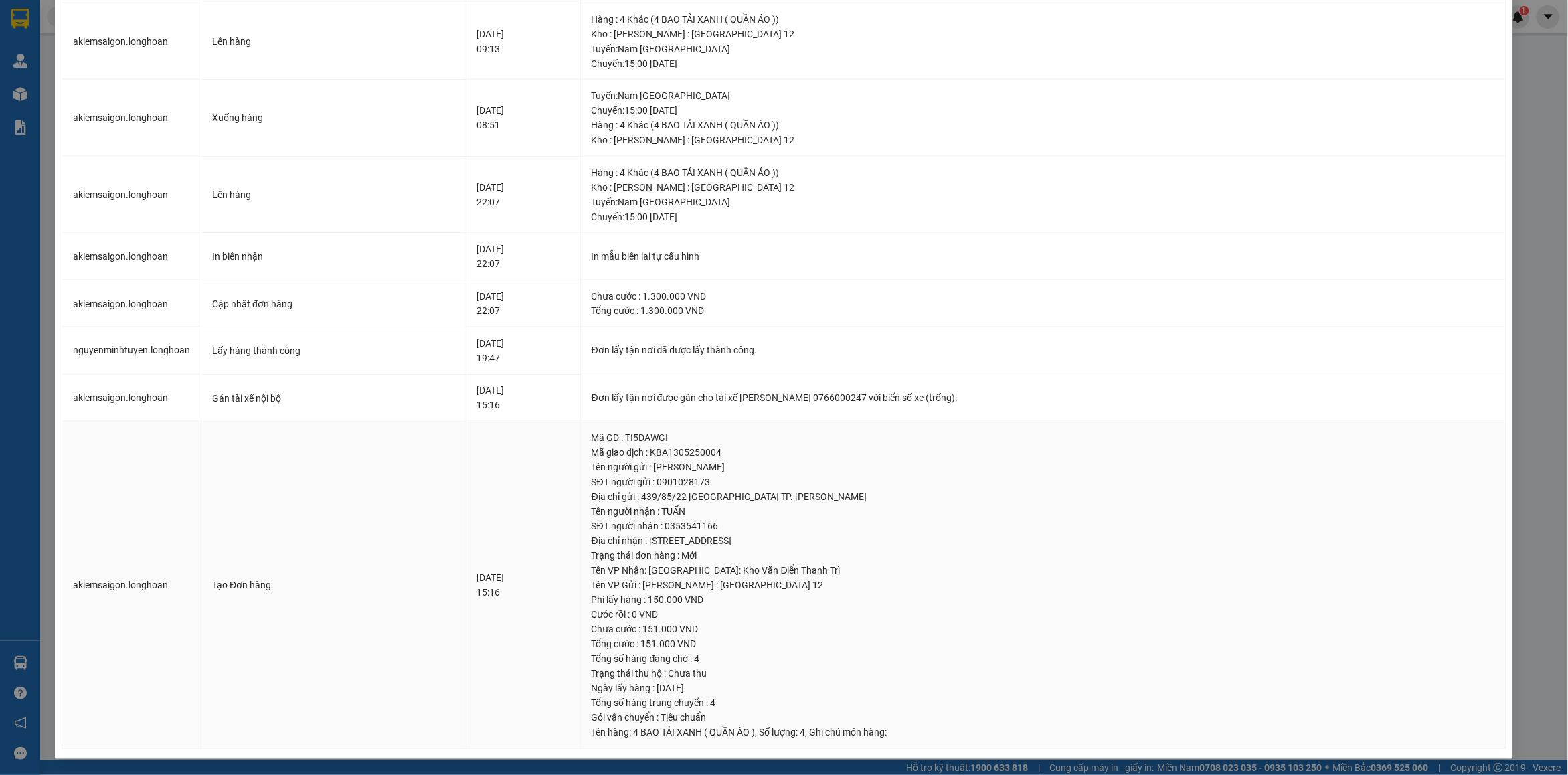
drag, startPoint x: 613, startPoint y: 470, endPoint x: 780, endPoint y: 526, distance: 176.1
click at [979, 540] on td "Mã GD : TI5DAWGI Mã giao dịch : KBA1305250004 Tên người gửi : phương NGUYỄN SĐT…" at bounding box center [1043, 585] width 926 height 327
copy td "Tên người gửi : phương NGUYỄN SĐT người gửi : 0901028173 Địa chỉ gửi : 439/85/2…"
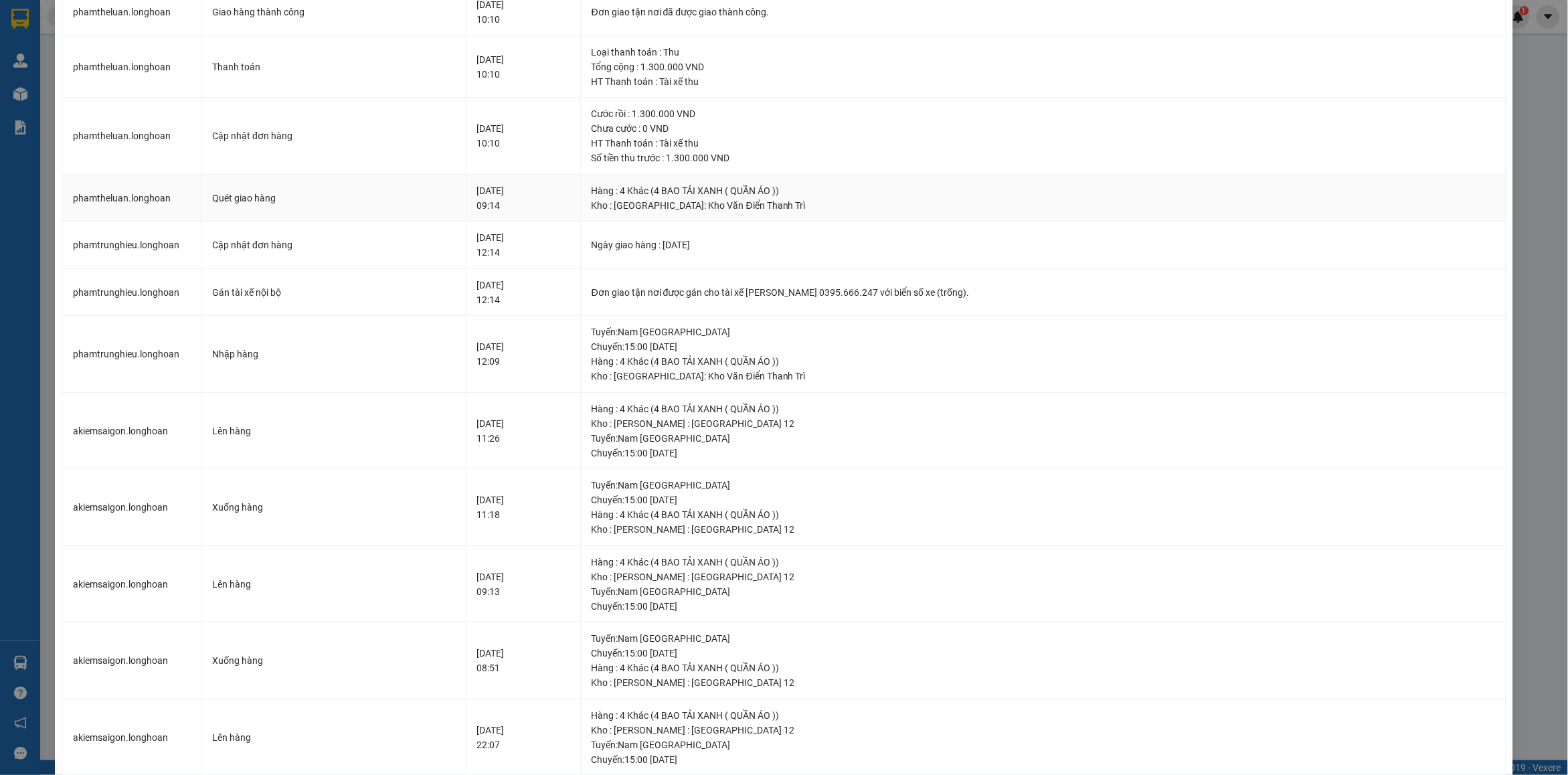
scroll to position [0, 0]
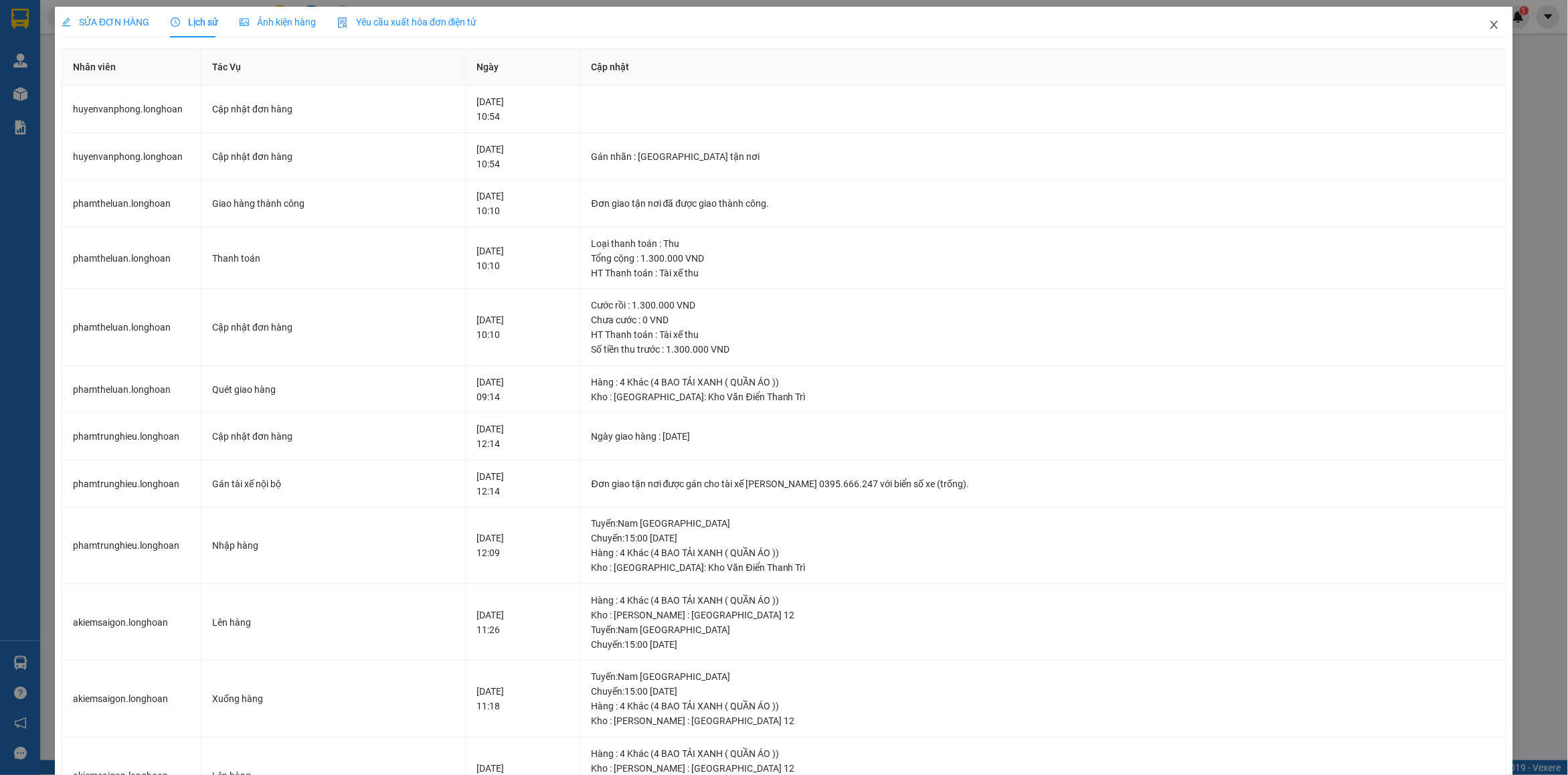
drag, startPoint x: 1481, startPoint y: 18, endPoint x: 1473, endPoint y: 21, distance: 8.5
click at [1480, 18] on span "Close" at bounding box center [1494, 25] width 37 height 37
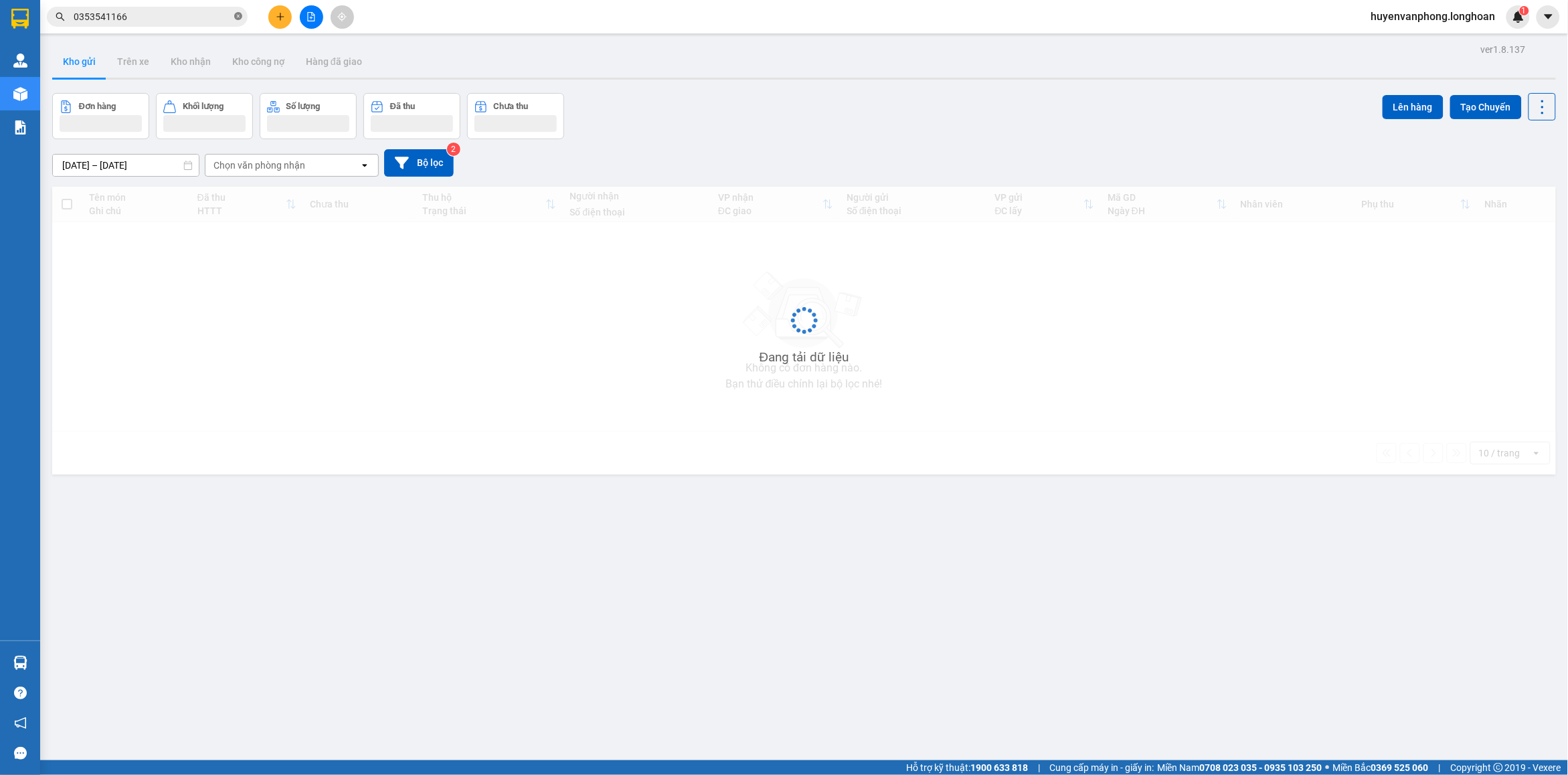
click at [238, 15] on icon "close-circle" at bounding box center [238, 16] width 8 height 8
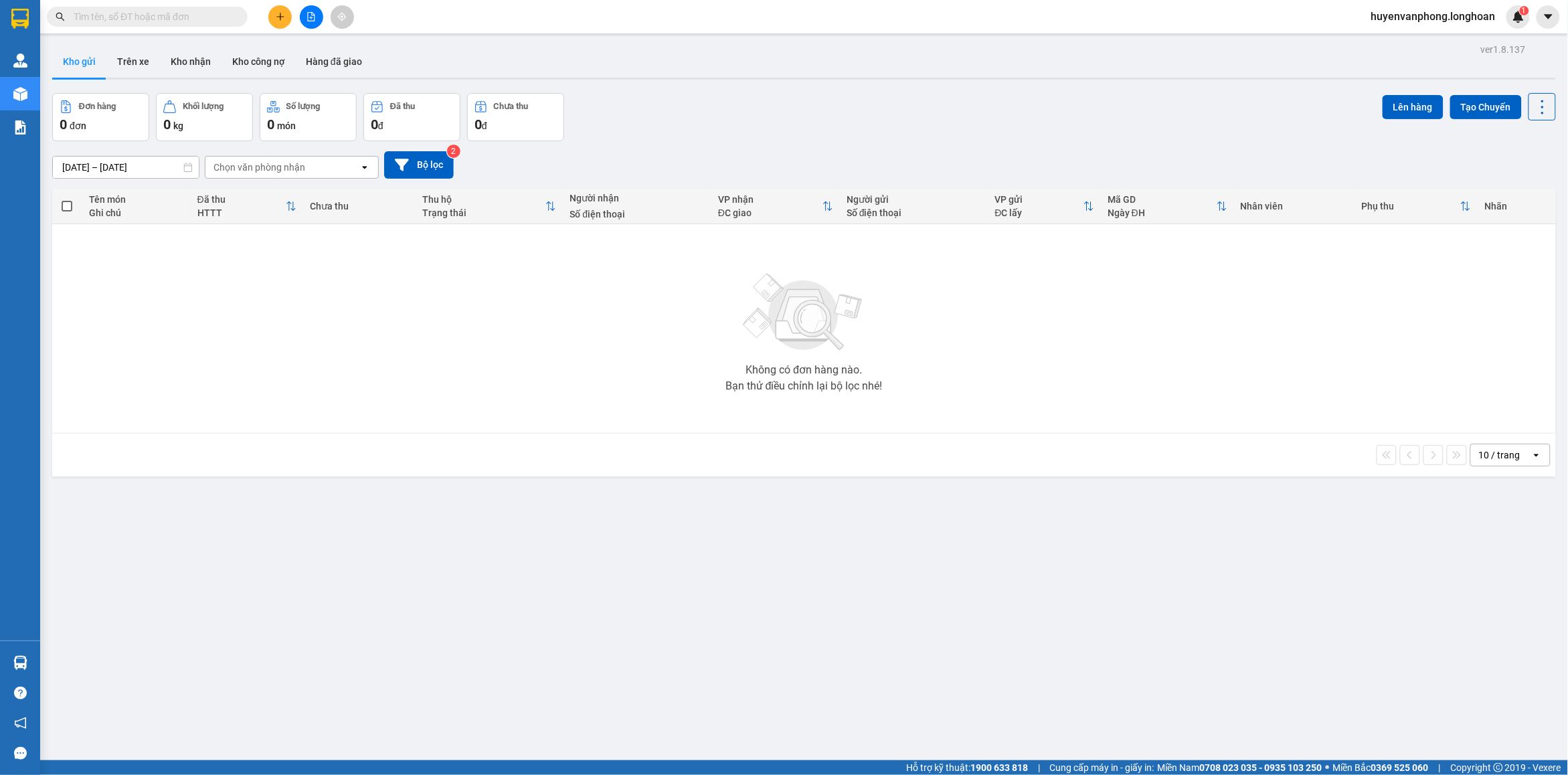
click at [165, 20] on input "text" at bounding box center [152, 16] width 158 height 15
paste input "0939926865"
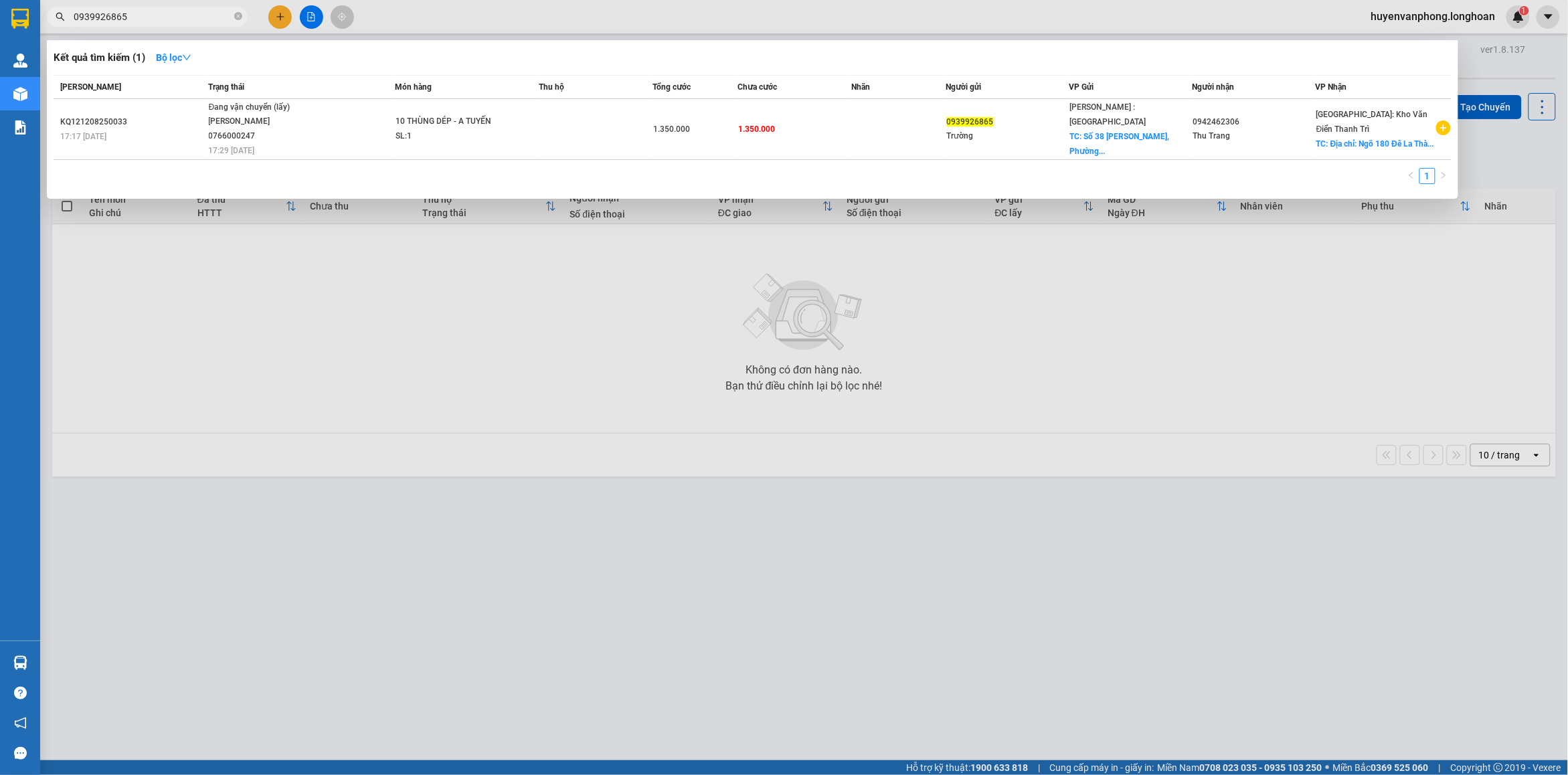
type input "0939926865"
click at [242, 18] on icon "close-circle" at bounding box center [238, 16] width 8 height 8
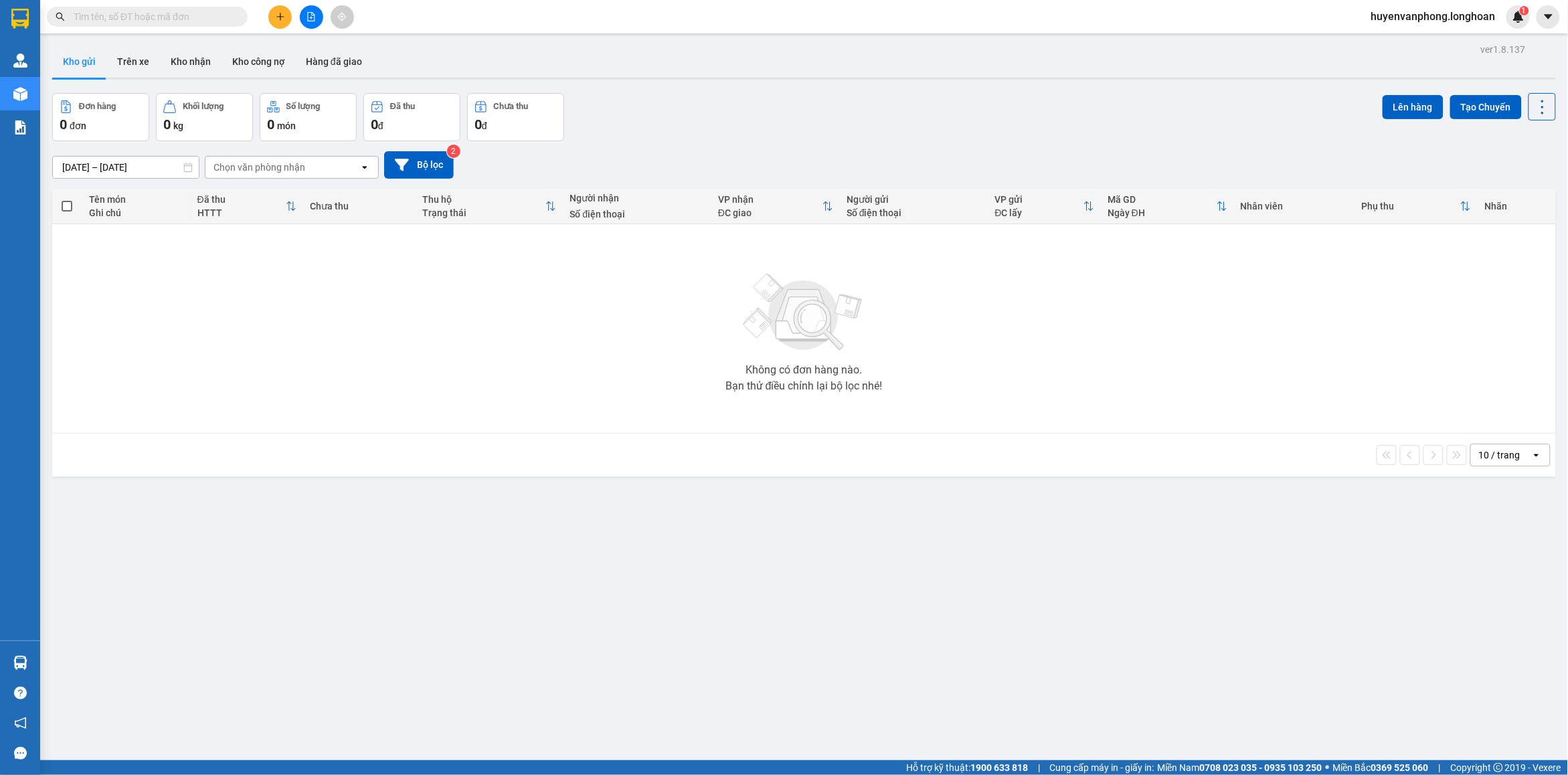
click at [178, 12] on input "text" at bounding box center [152, 16] width 158 height 15
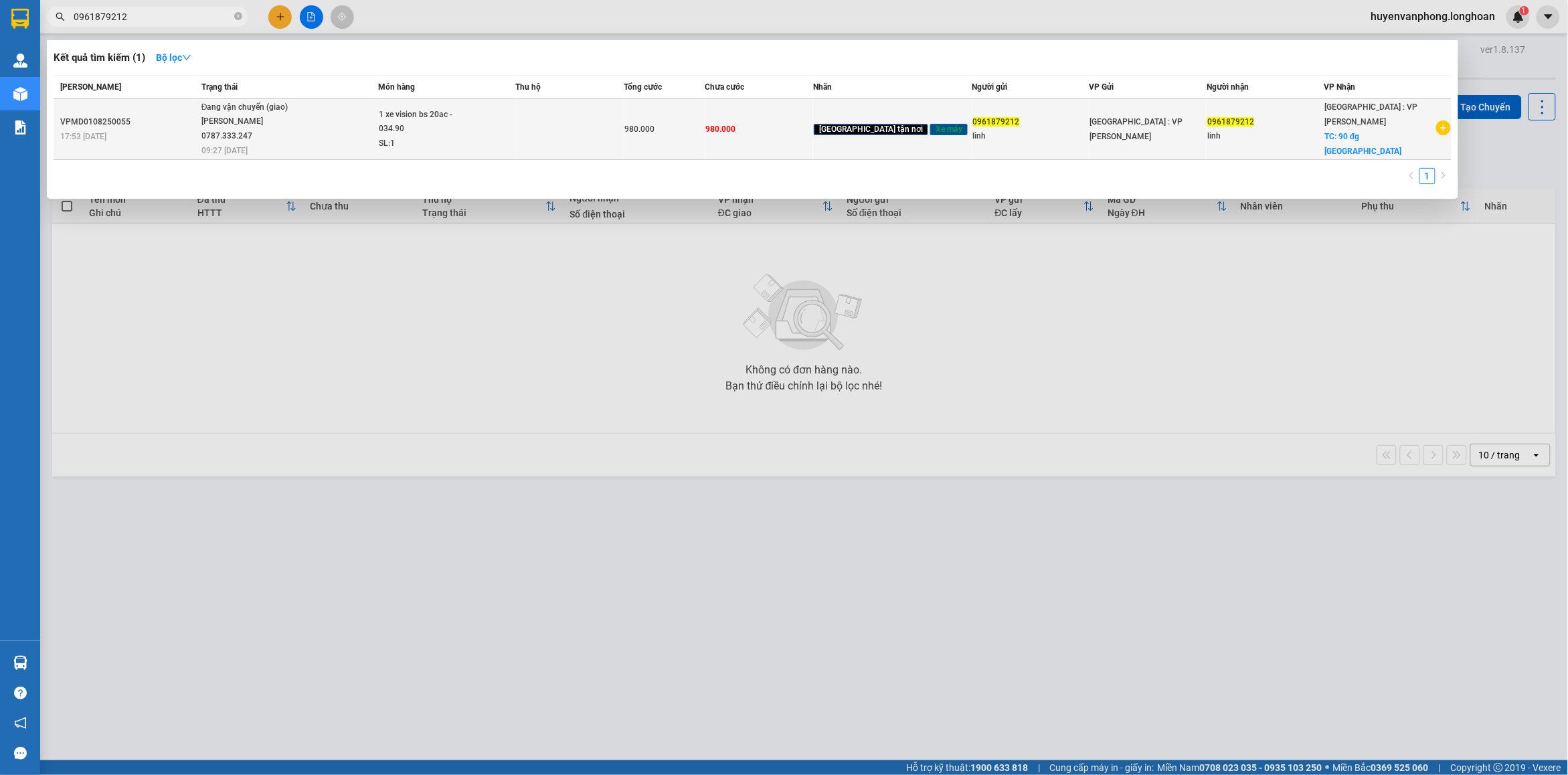
type input "0961879212"
click at [465, 137] on div "SL: 1" at bounding box center [429, 144] width 100 height 15
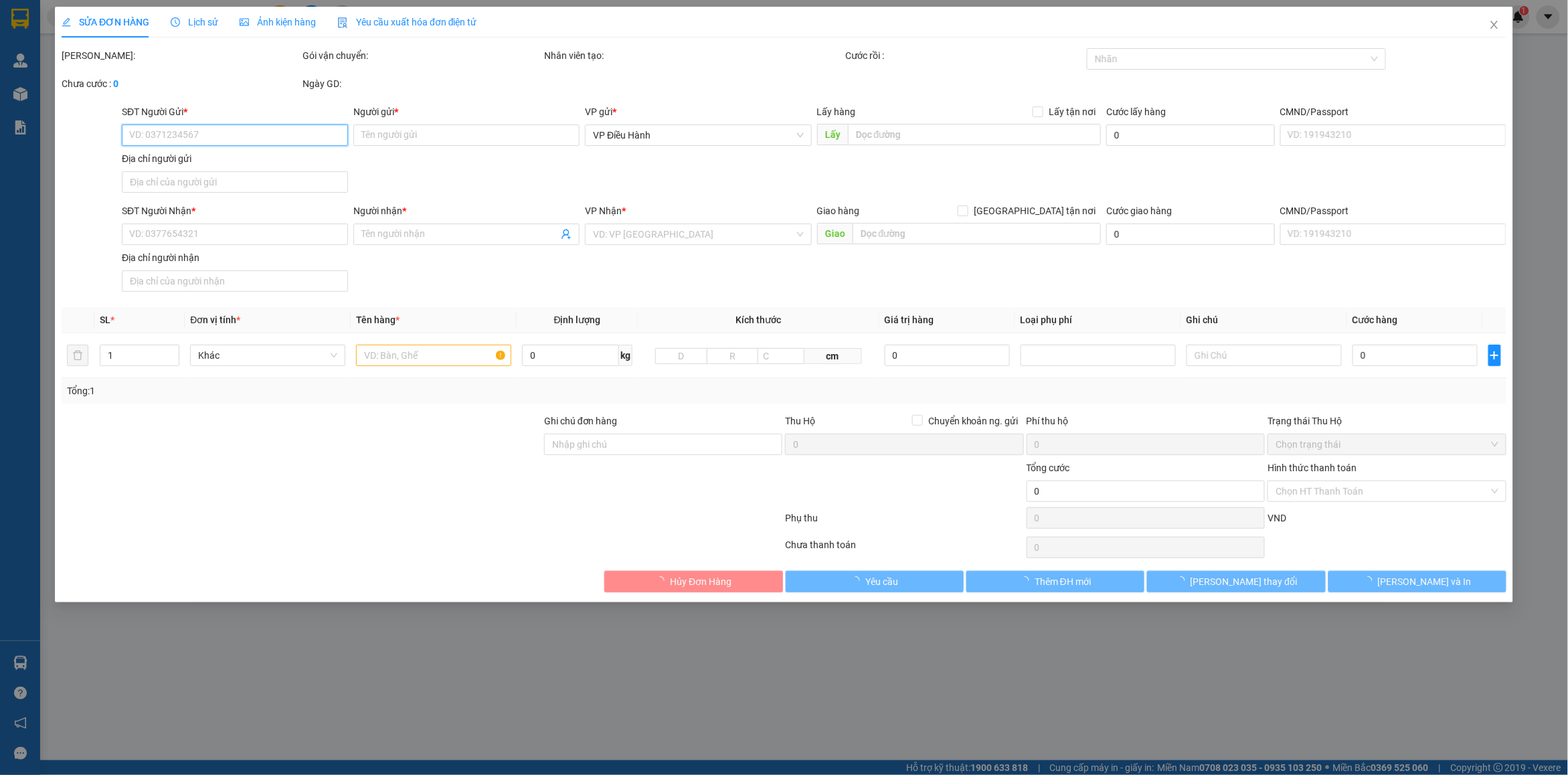
type input "0961879212"
type input "linh"
type input "0961879212"
type input "linh"
checkbox input "true"
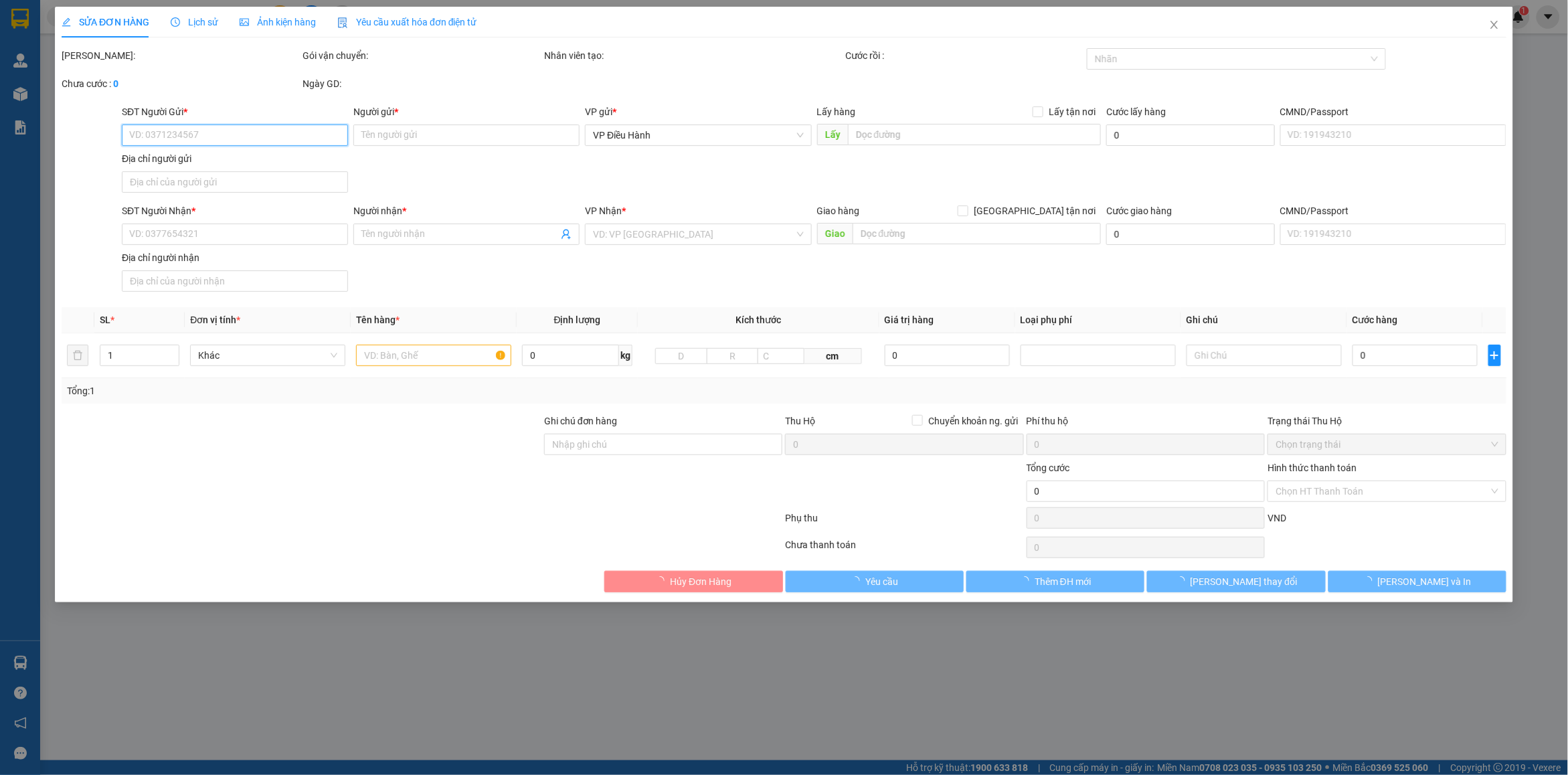
type input "90 đg hải sơn tp đà nẵng"
type input "1 chìa khóa cuốn tay lái, giấy tờ khách cầm"
type input "980.000"
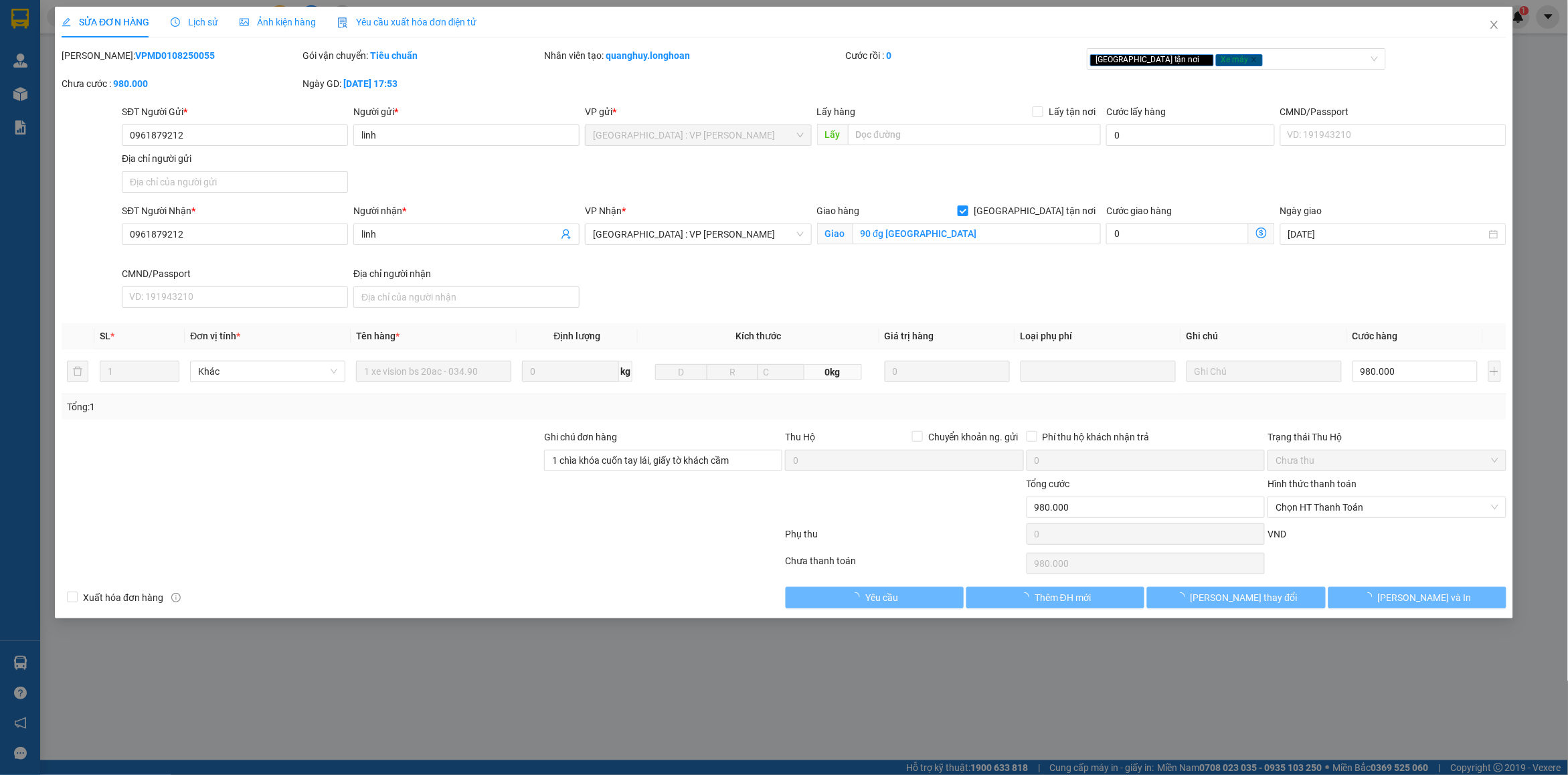
click at [209, 23] on span "Lịch sử" at bounding box center [194, 22] width 47 height 11
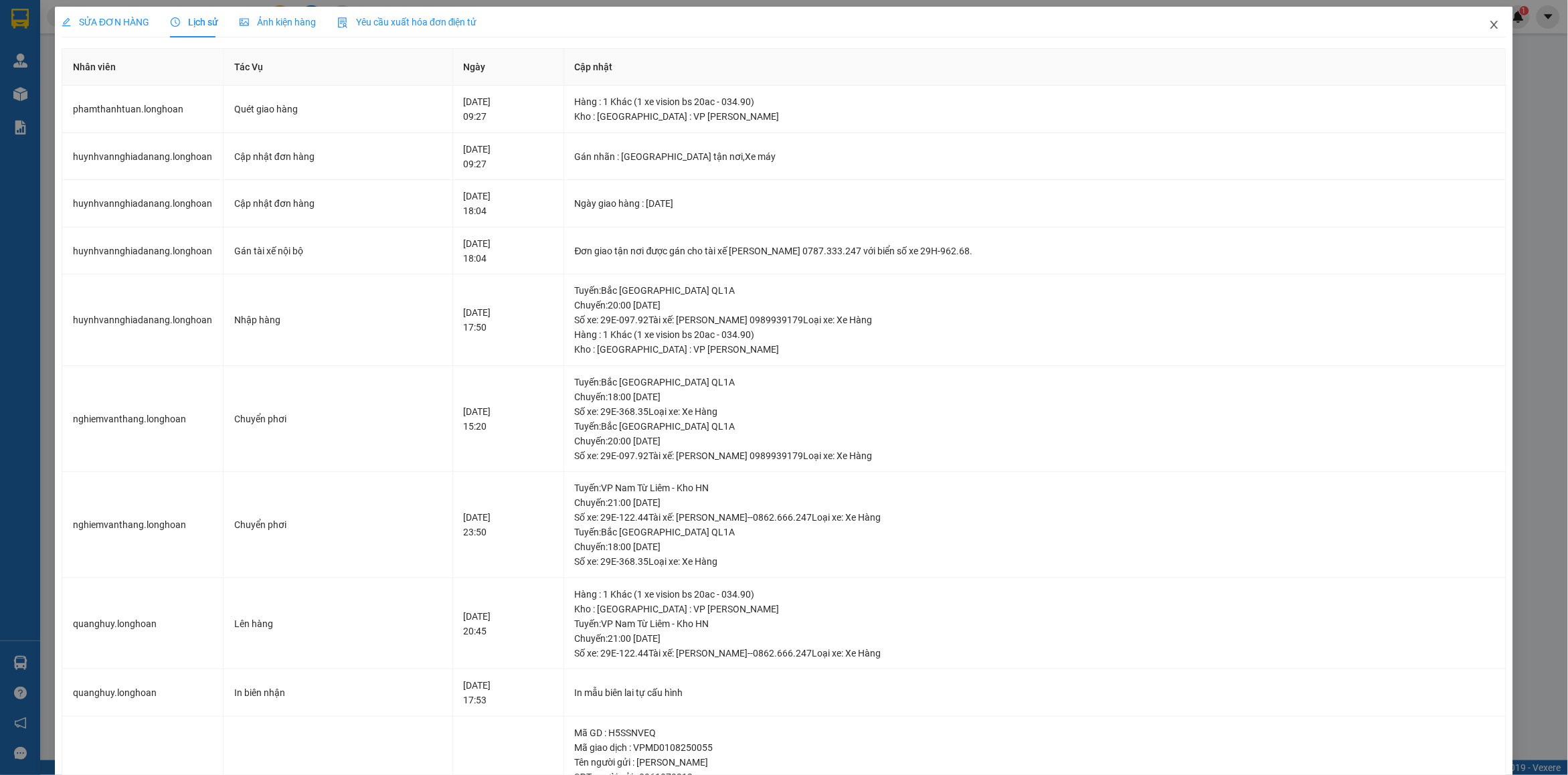
click at [1476, 25] on span "Close" at bounding box center [1494, 25] width 37 height 37
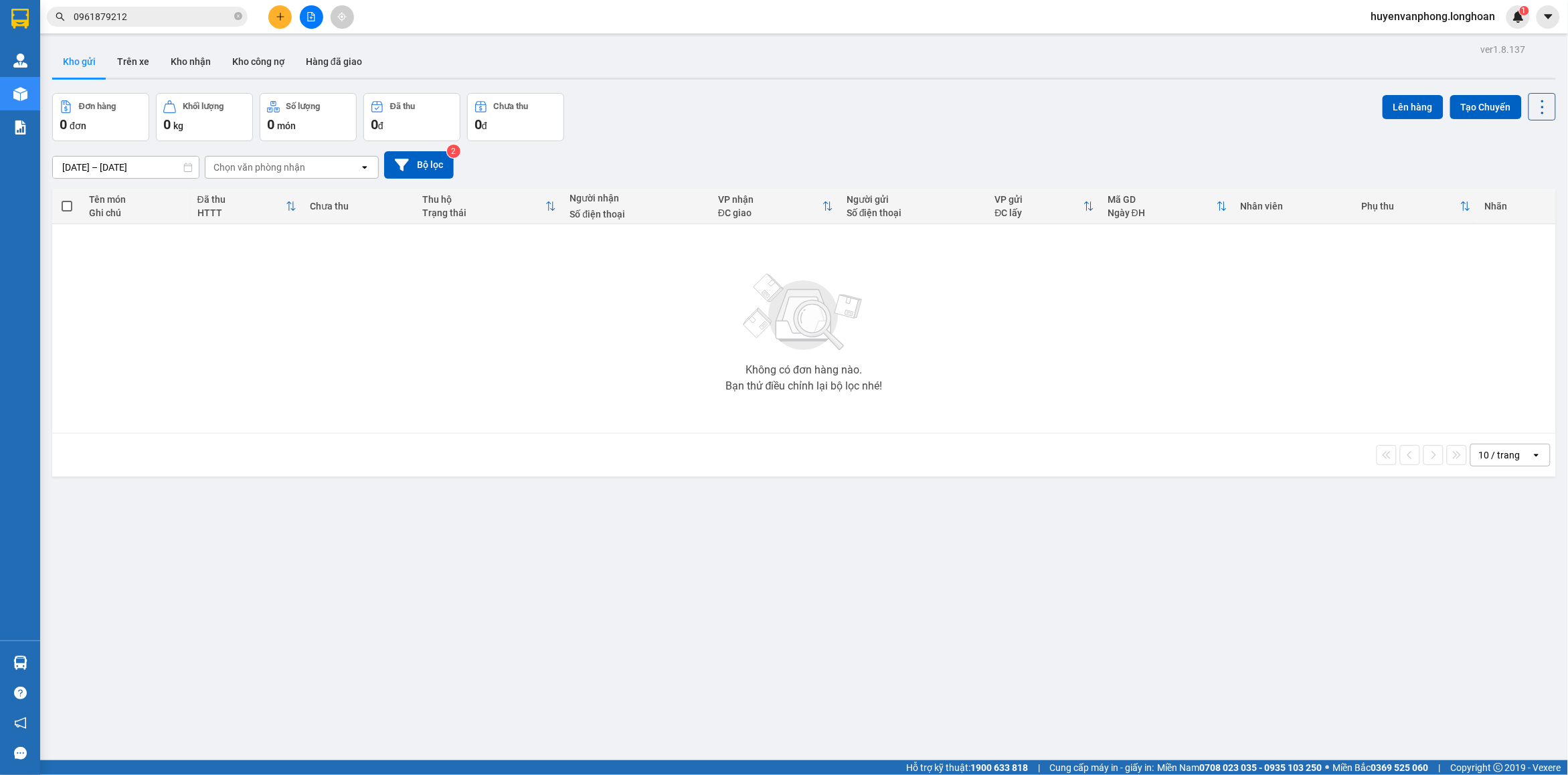
drag, startPoint x: 240, startPoint y: 18, endPoint x: 131, endPoint y: 18, distance: 109.0
click at [231, 18] on span "0961879212" at bounding box center [147, 16] width 201 height 20
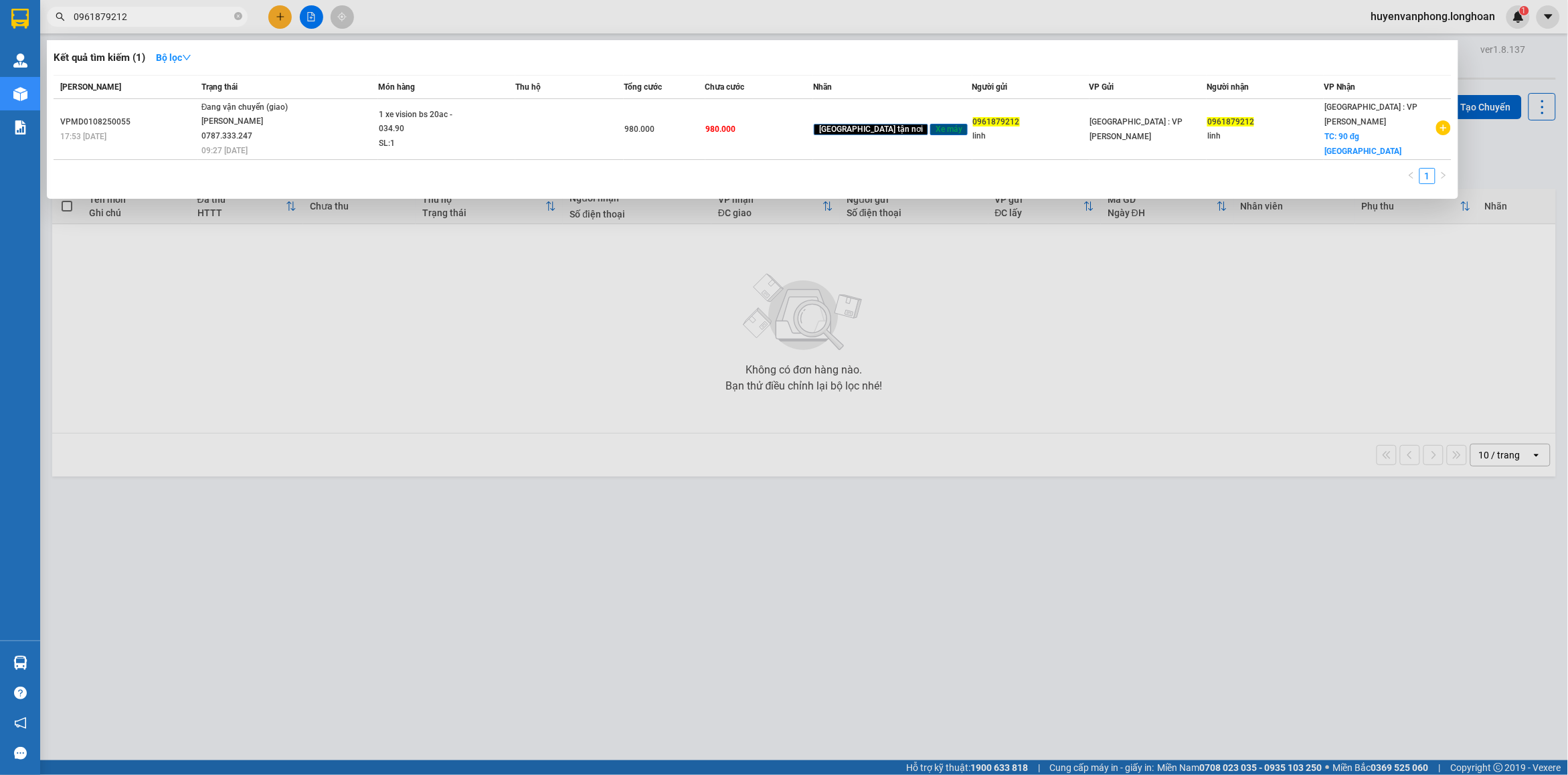
click at [128, 18] on input "0961879212" at bounding box center [152, 16] width 158 height 15
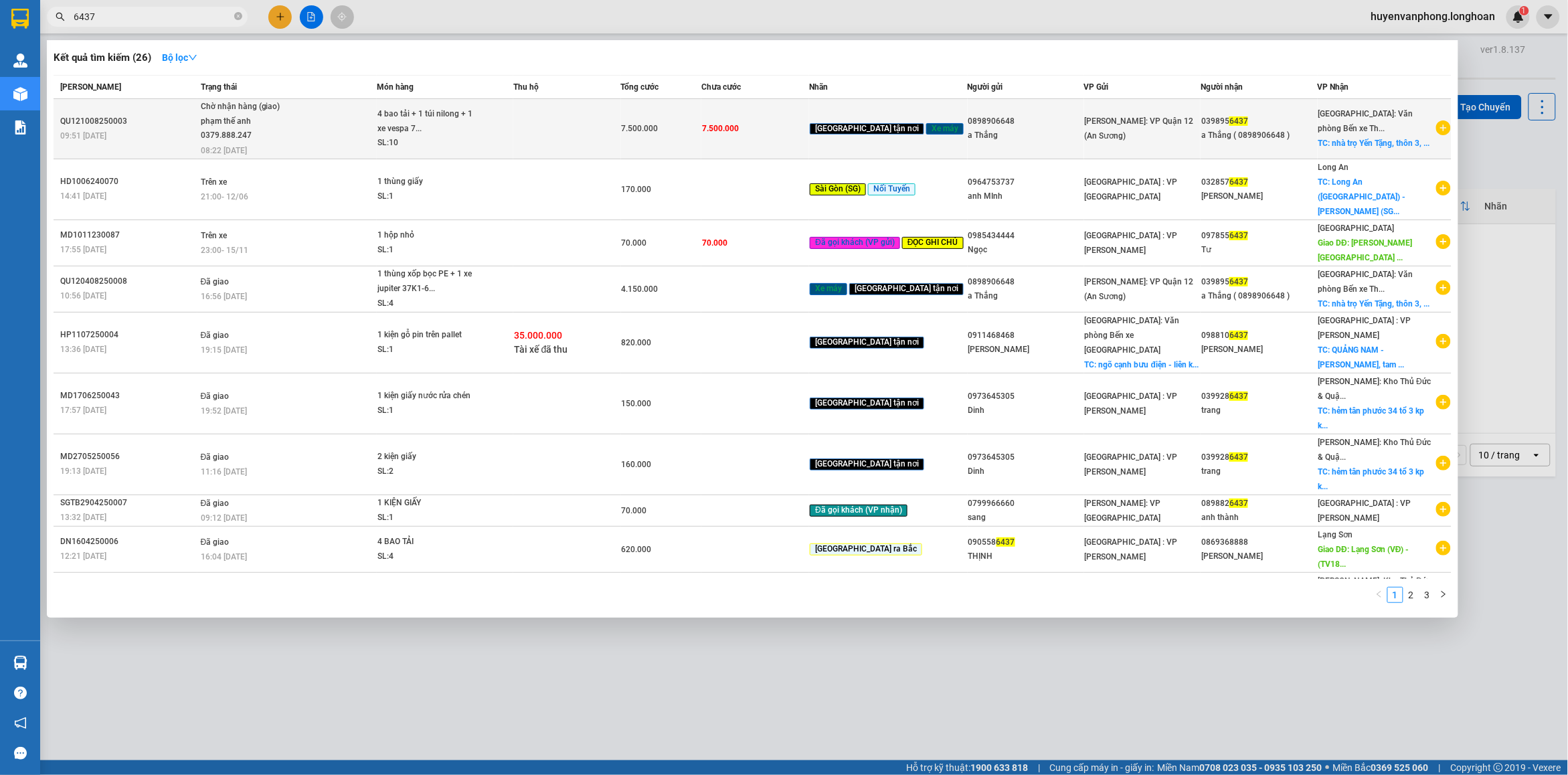
type input "6437"
click at [363, 142] on span "Chờ nhận hàng (giao) phạm thế anh 0379.888.247 08:22 - 13/08" at bounding box center [288, 127] width 176 height 56
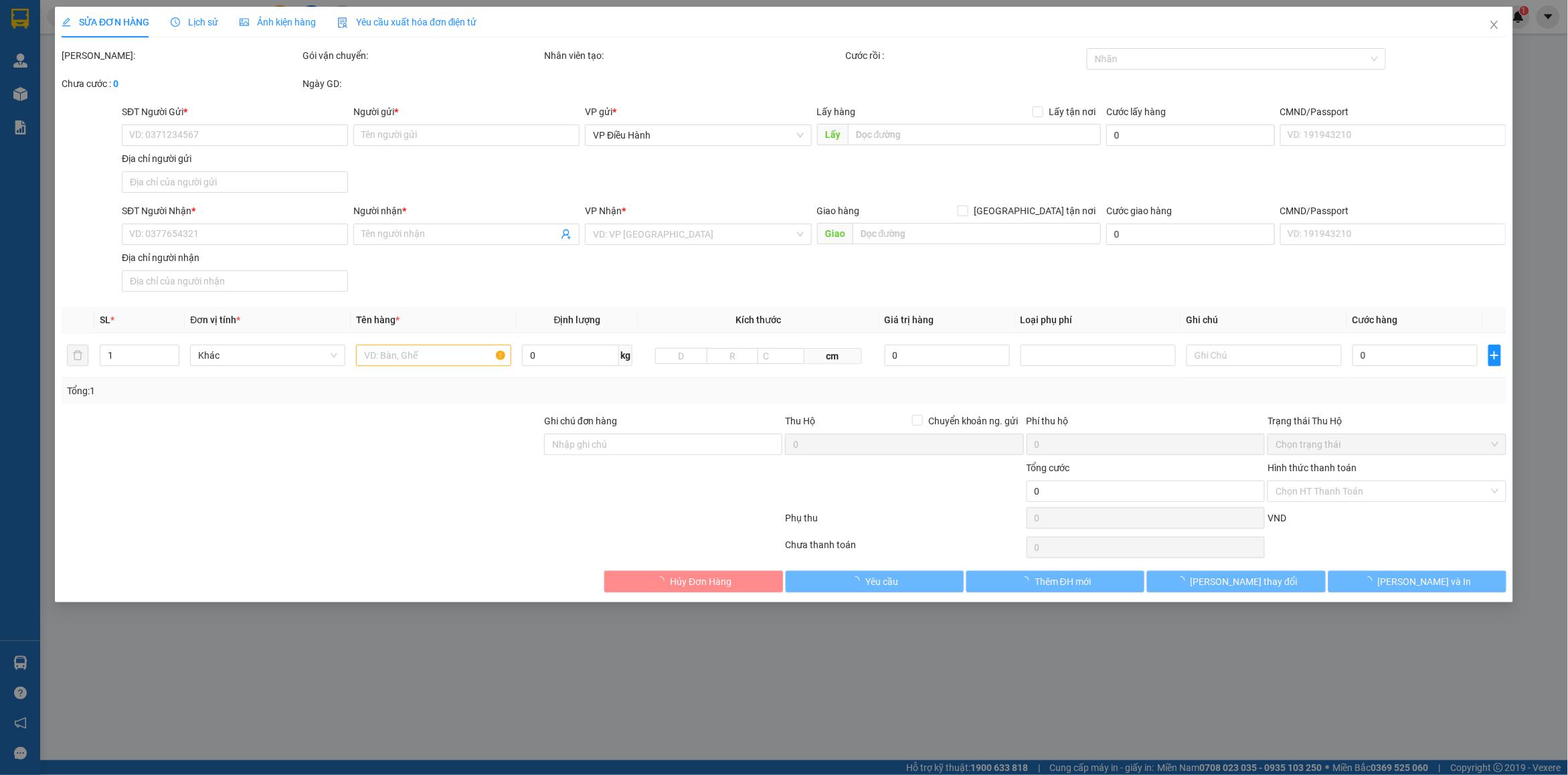
type input "0898906648"
type input "a Thắng"
type input "0398956437"
type input "a Thắng ( 0898906648 )"
checkbox input "true"
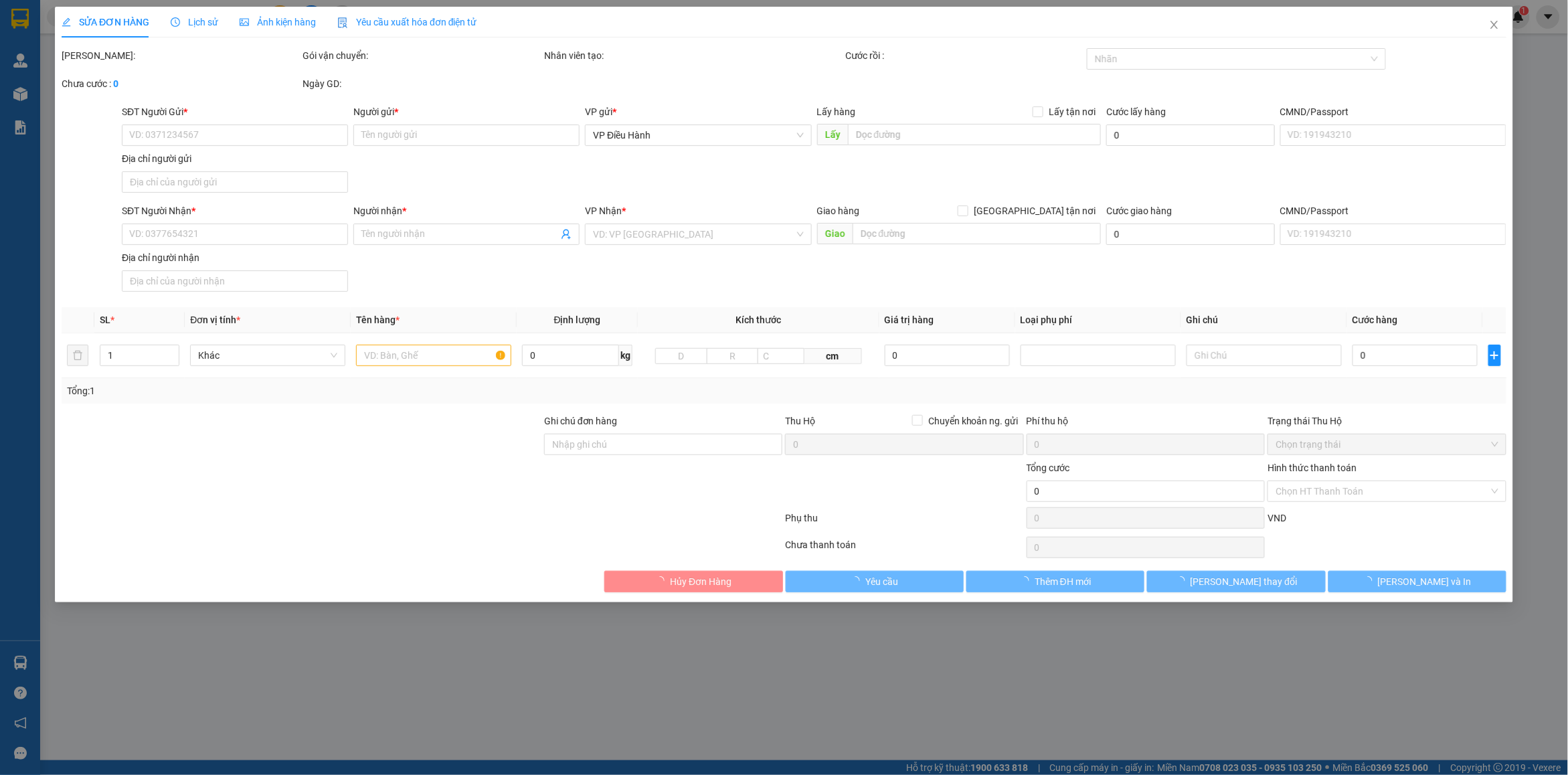
type input "nhà trọ Yến Tặng, thôn 3, Sông Khoai, Quảng Yên, Quảng Ninh"
type input "chìa khóa quấn tay lái + giấy tờ khách giữ ( 9 mũ bảo hiểm + 6 gương )"
type input "7.500.000"
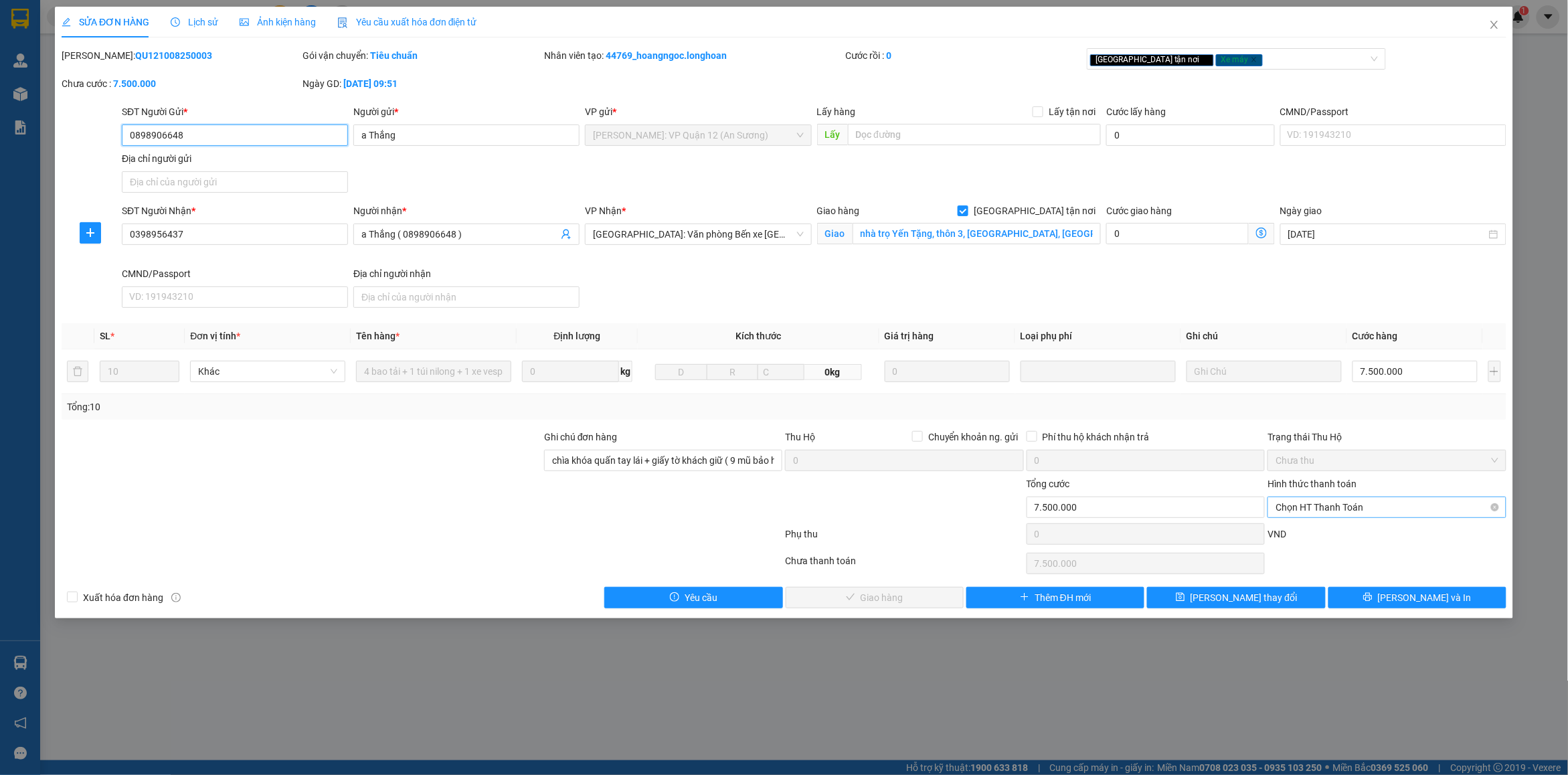
click at [1354, 511] on span "Chọn HT Thanh Toán" at bounding box center [1386, 507] width 222 height 20
click at [1328, 580] on div "Chuyển khoản" at bounding box center [1388, 578] width 223 height 15
type input "0"
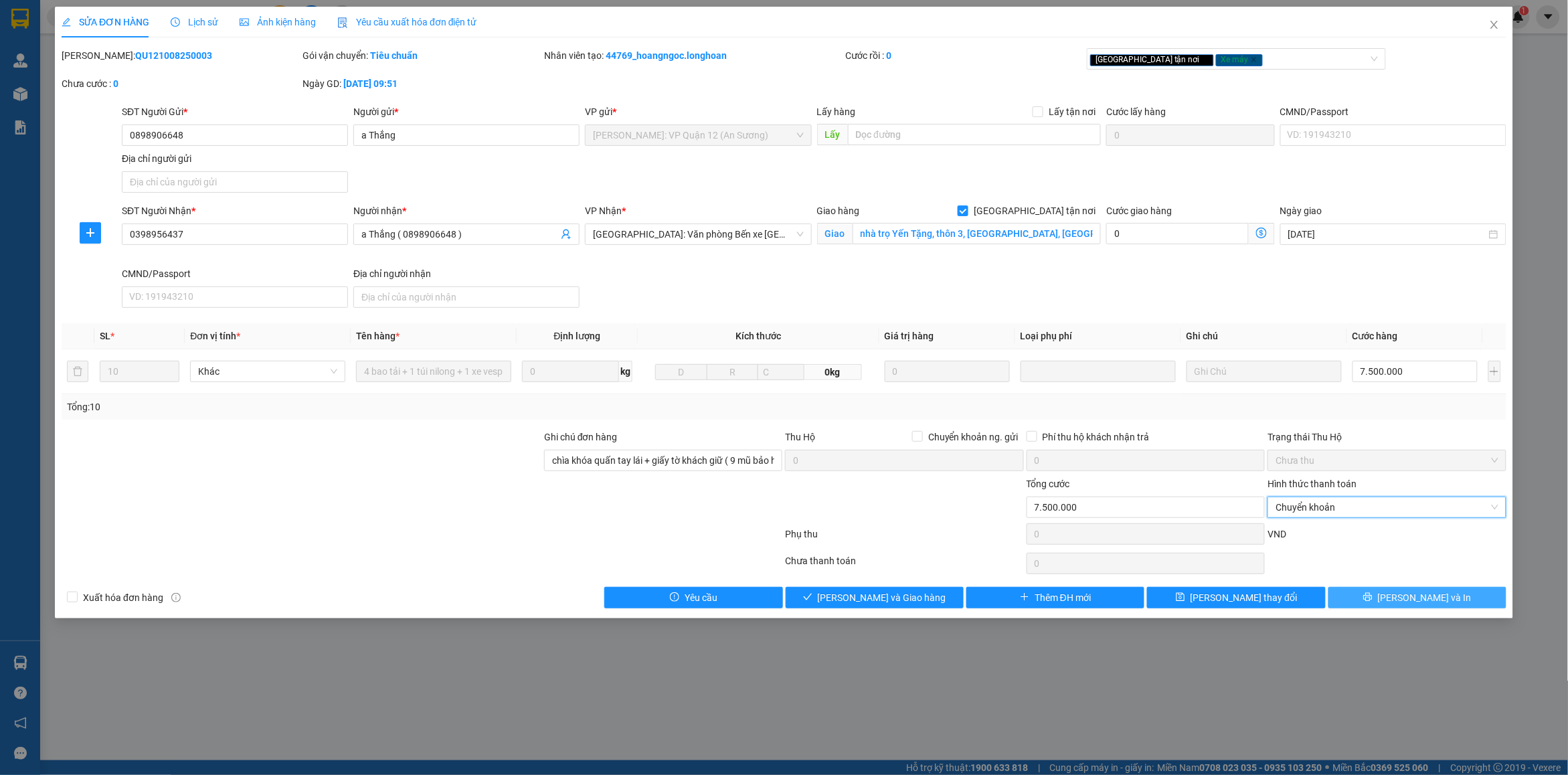
click at [1386, 600] on button "Lưu và In" at bounding box center [1417, 597] width 178 height 21
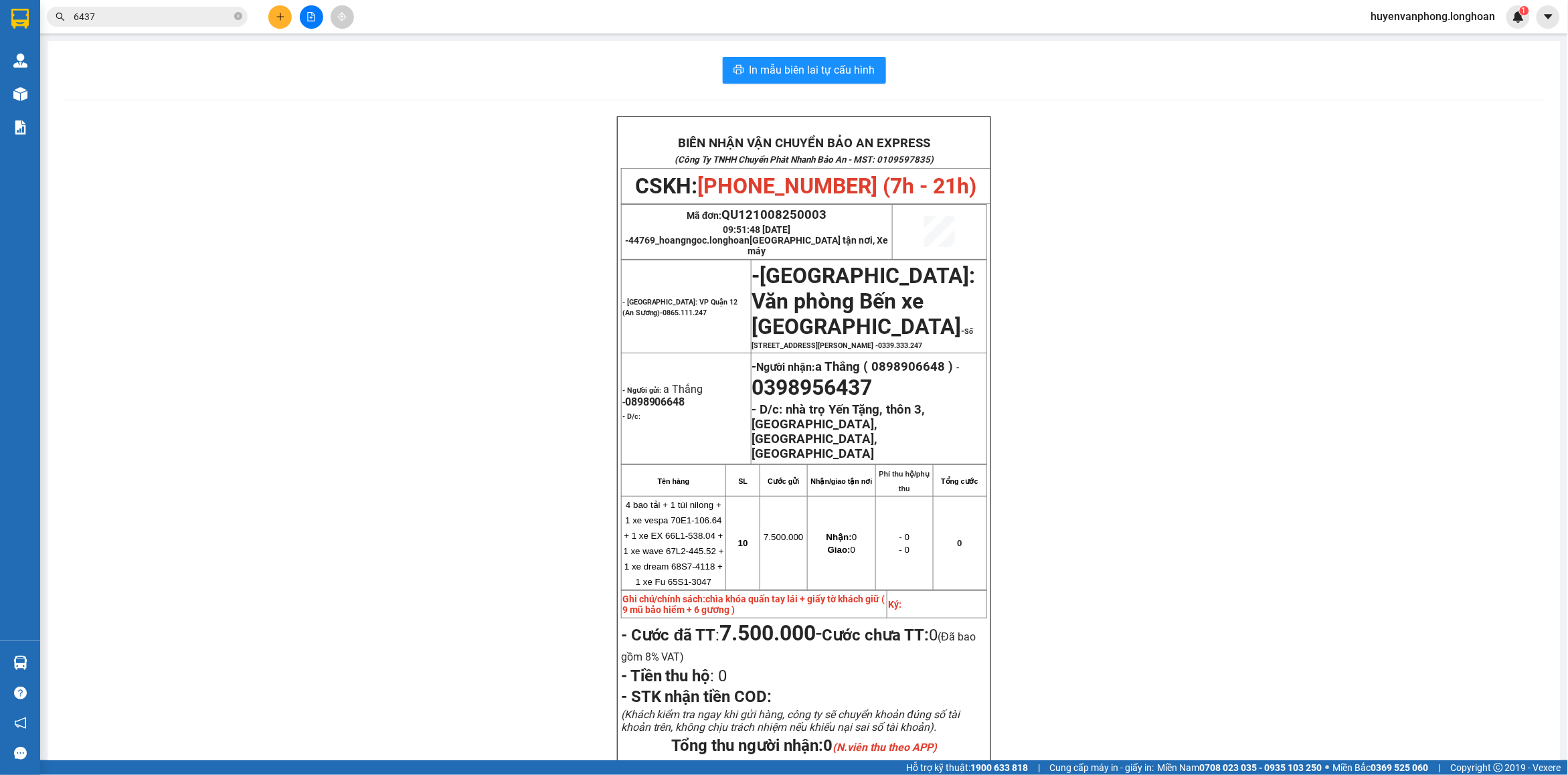
drag, startPoint x: 241, startPoint y: 14, endPoint x: 151, endPoint y: 15, distance: 90.0
click at [232, 15] on span "6437" at bounding box center [147, 16] width 201 height 20
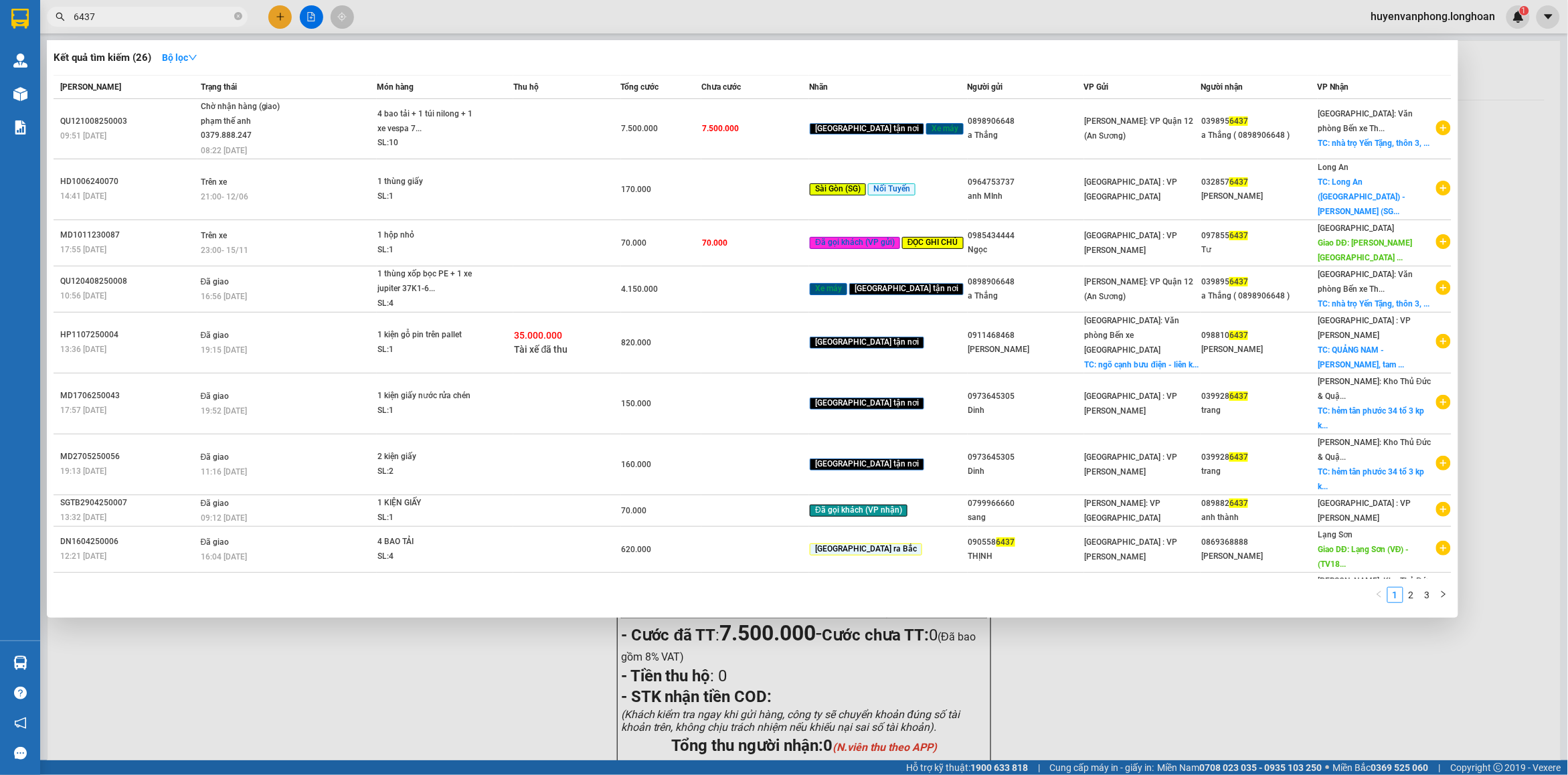
click at [149, 15] on input "6437" at bounding box center [152, 16] width 158 height 15
type input "6"
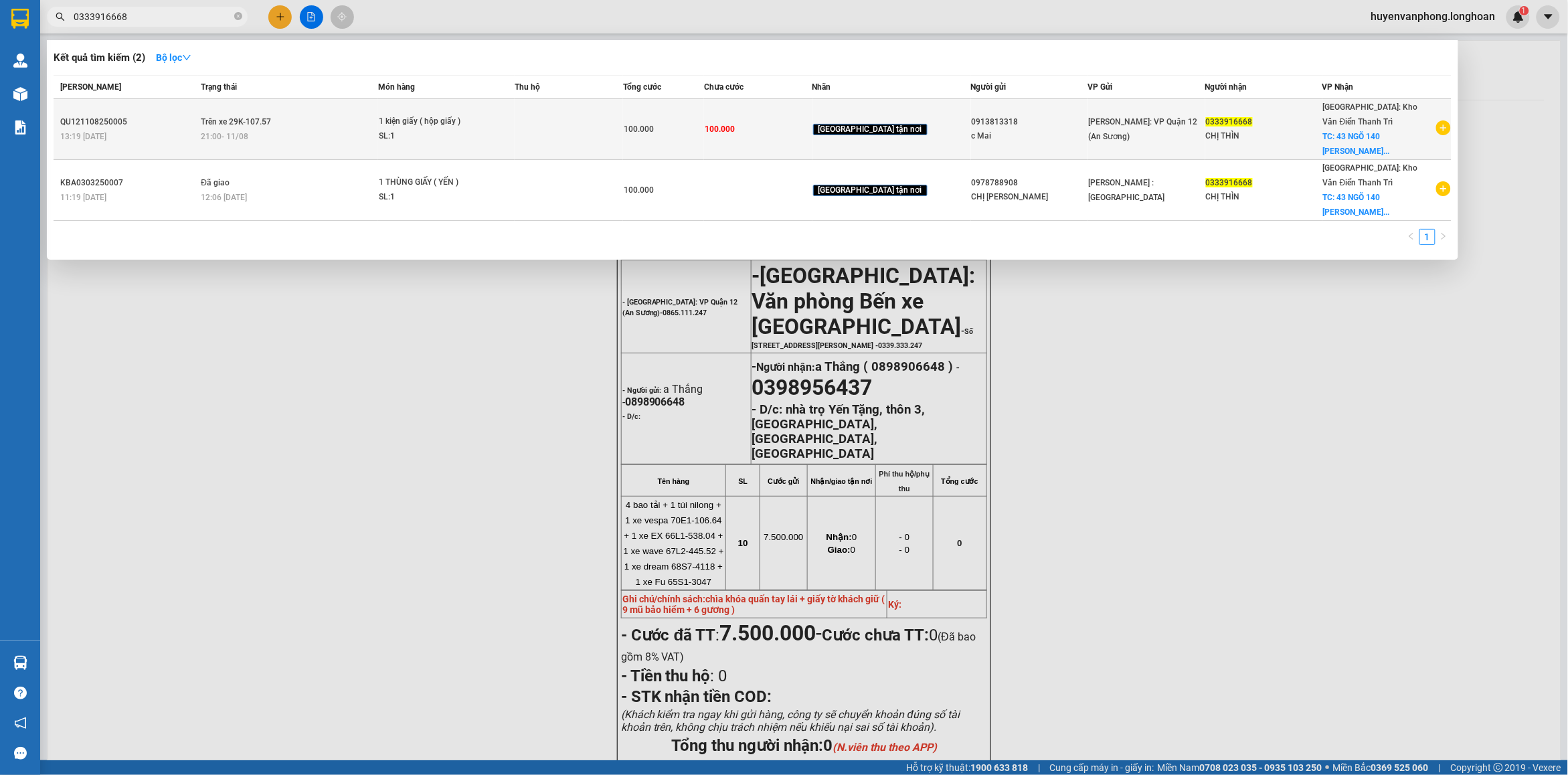
type input "0333916668"
click at [365, 144] on td "Trên xe 29K-107.57 21:00 - 11/08" at bounding box center [287, 129] width 180 height 61
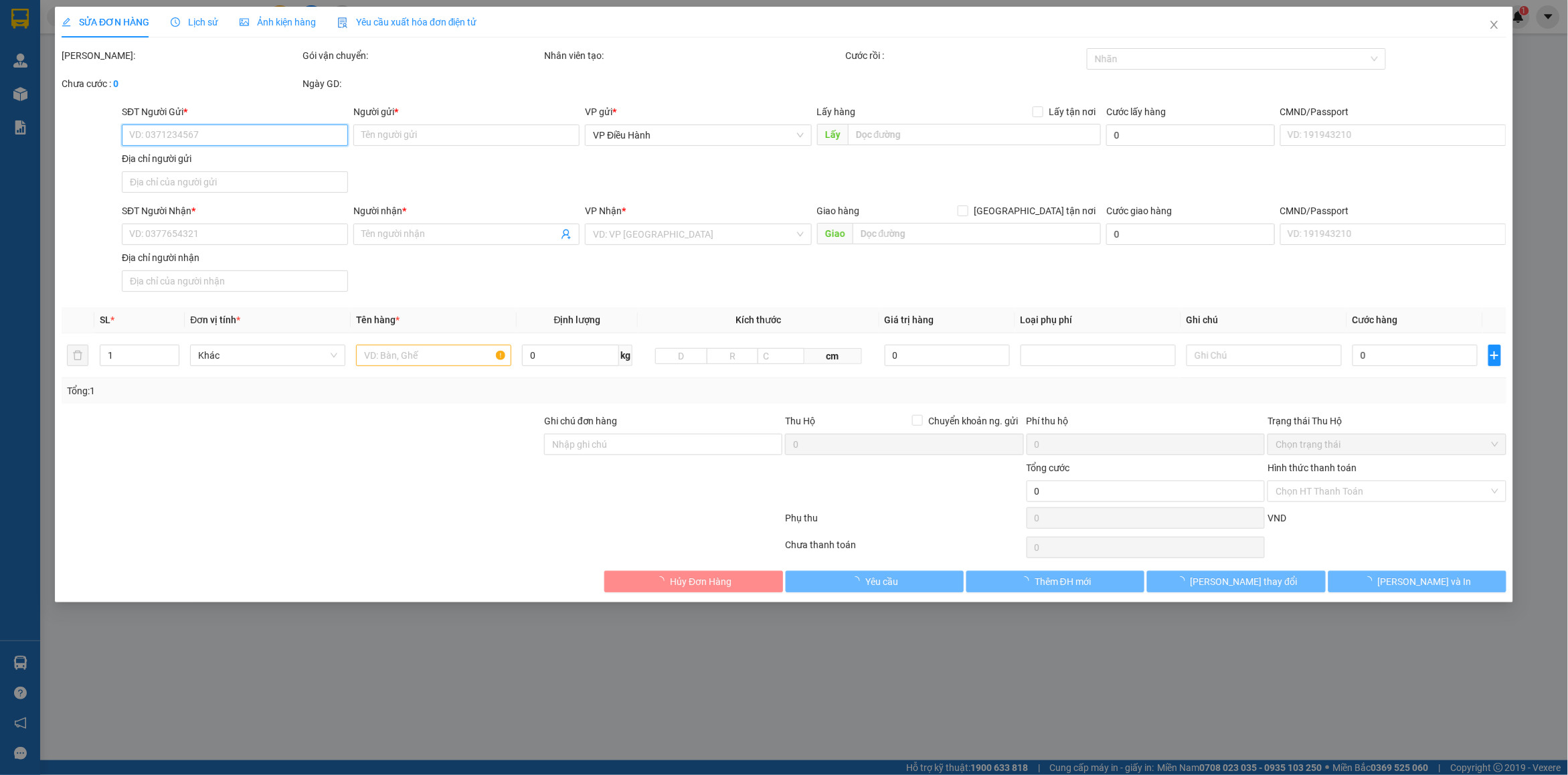
type input "0913813318"
type input "c Mai"
type input "0333916668"
type input "CHỊ THÌN"
checkbox input "true"
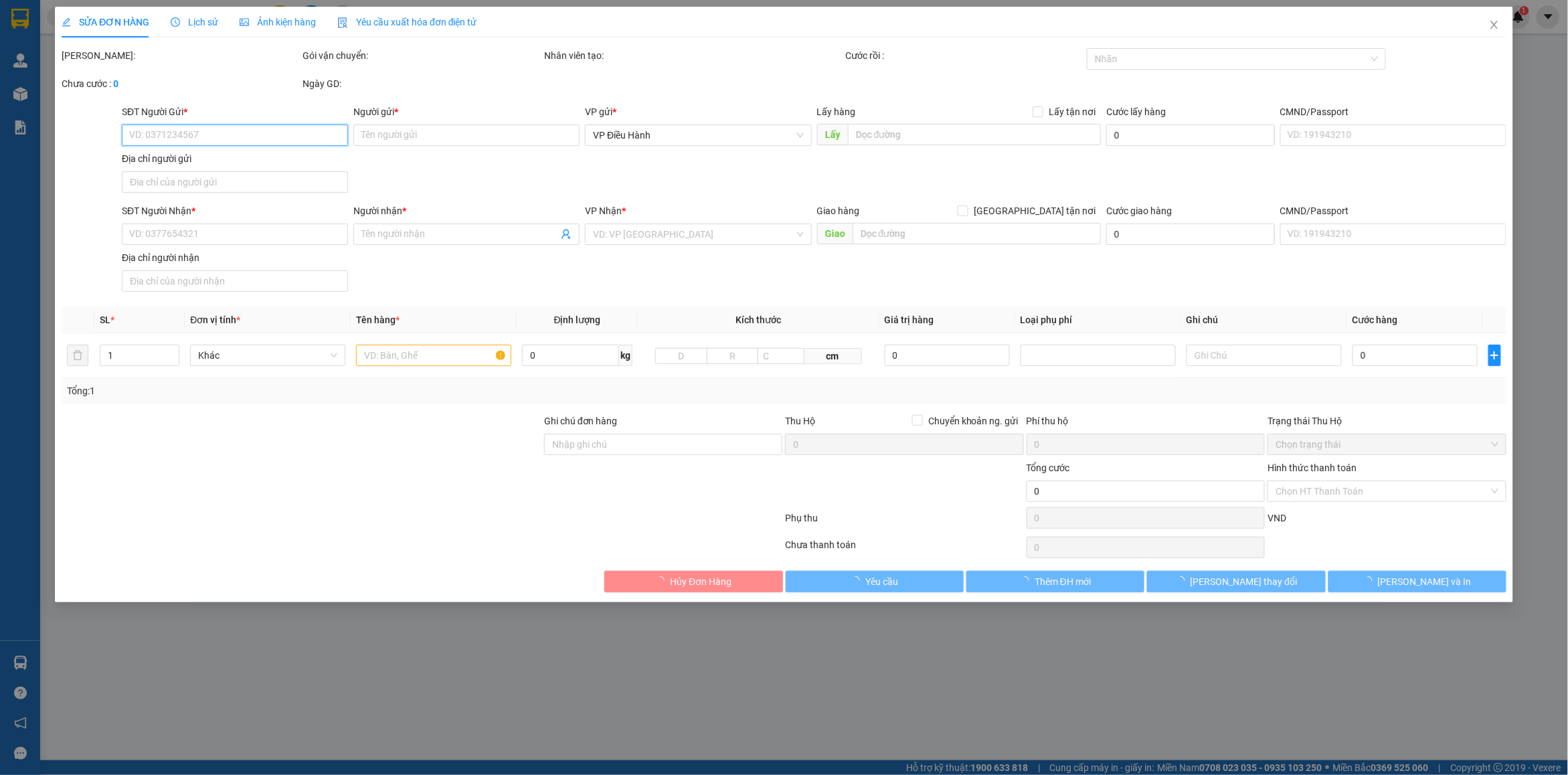
type input "43 NGÕ 140 ĐƯỜNG NGỌC THỤY , LONG BIÊN ,HN"
type input "nhận theo kiện - hư hỏng ko chịu trách nhiệm"
type input "100.000"
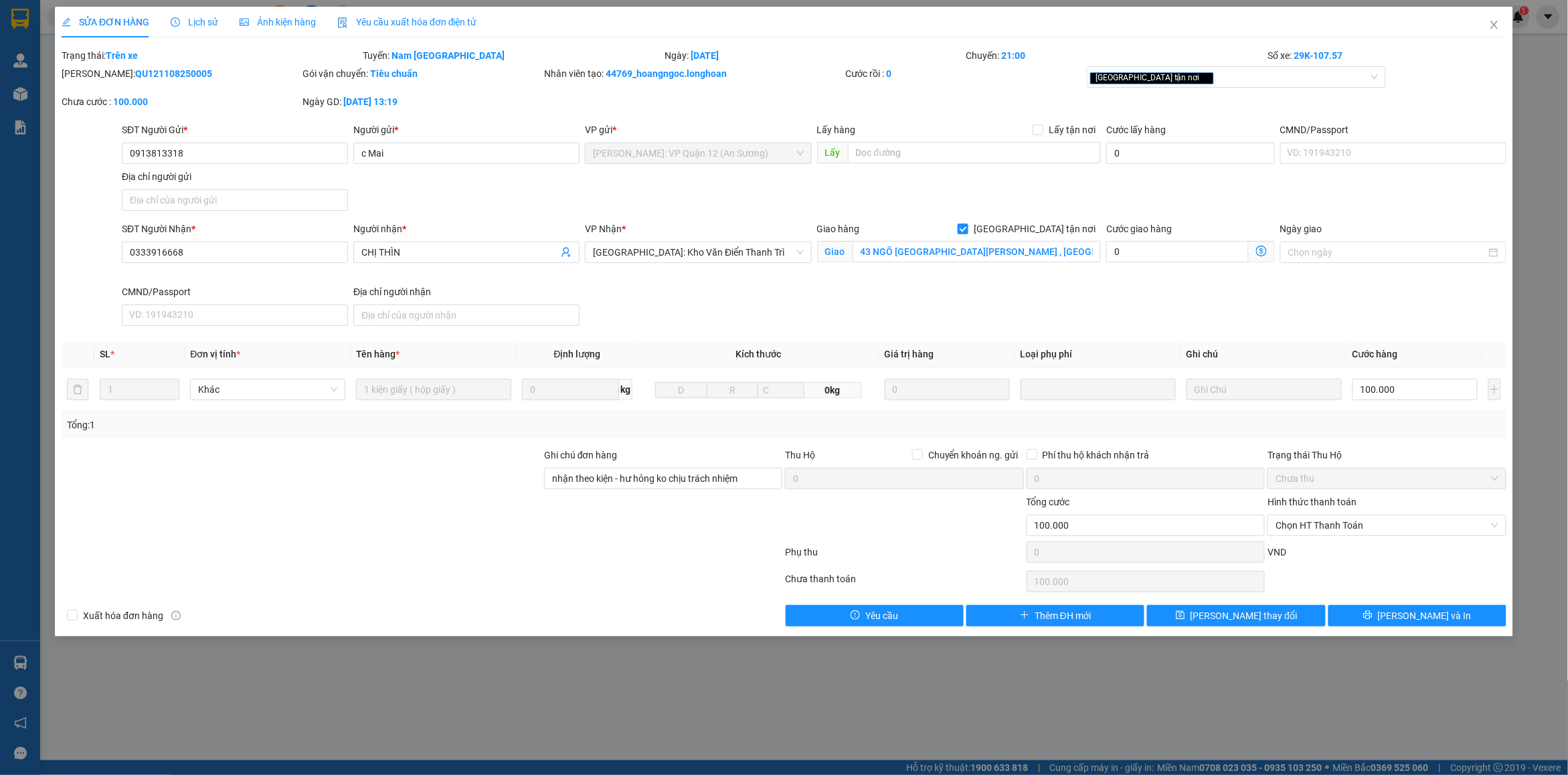
click at [200, 23] on span "Lịch sử" at bounding box center [194, 22] width 47 height 11
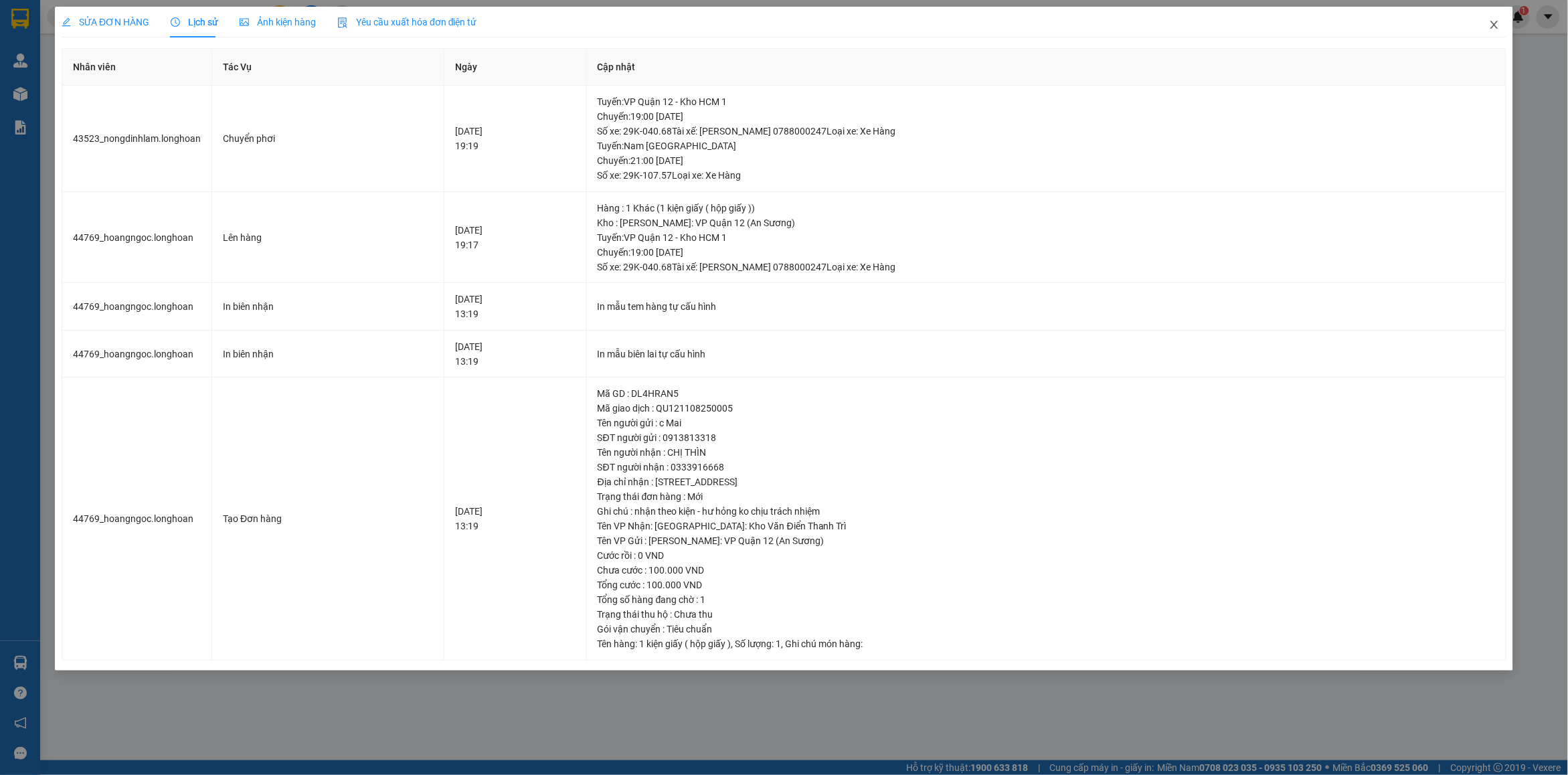
click at [1494, 37] on span "Close" at bounding box center [1494, 25] width 37 height 37
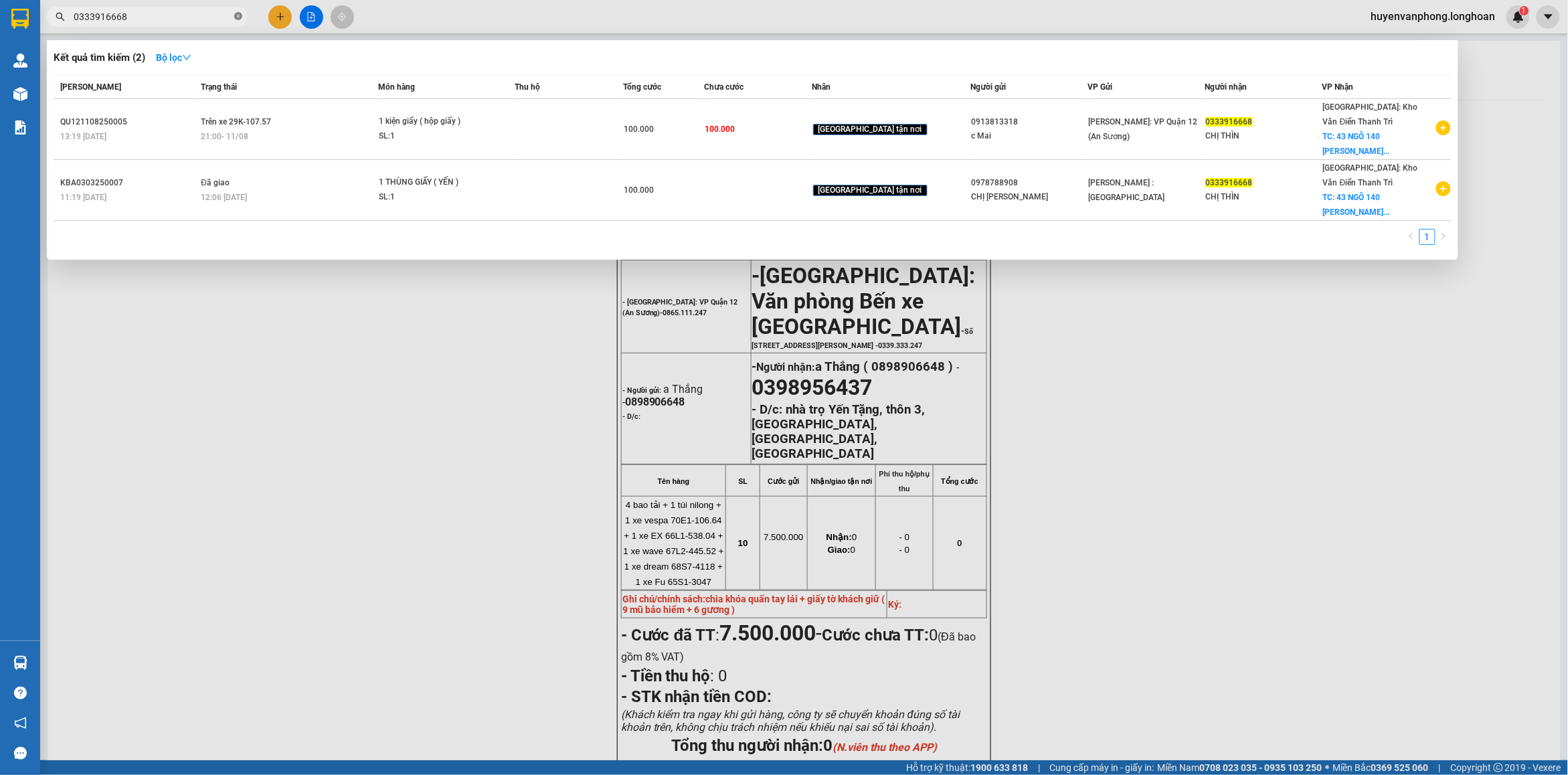
click at [234, 17] on icon "close-circle" at bounding box center [238, 16] width 8 height 8
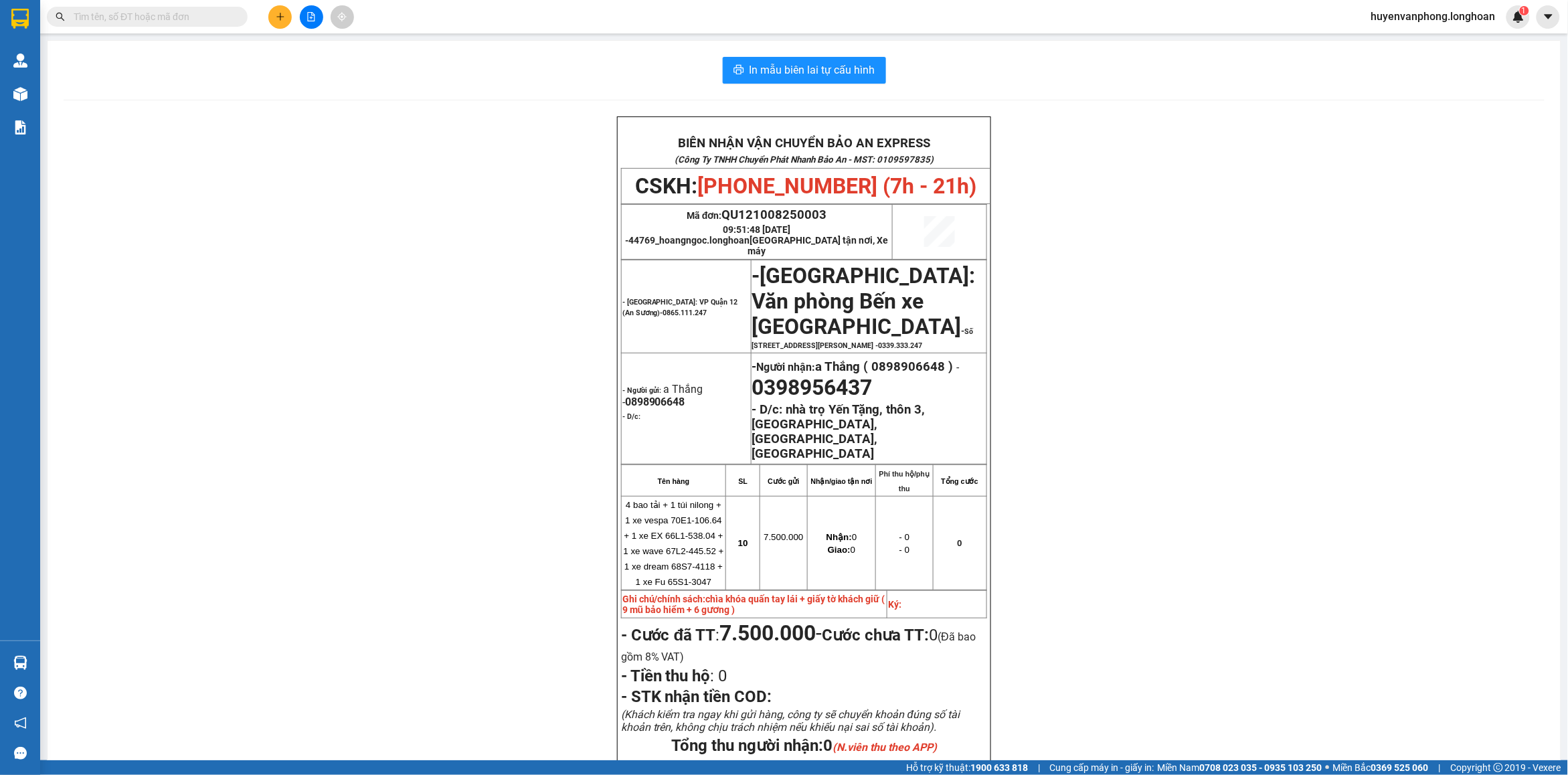
click at [189, 20] on input "text" at bounding box center [152, 16] width 158 height 15
paste input "0971718866"
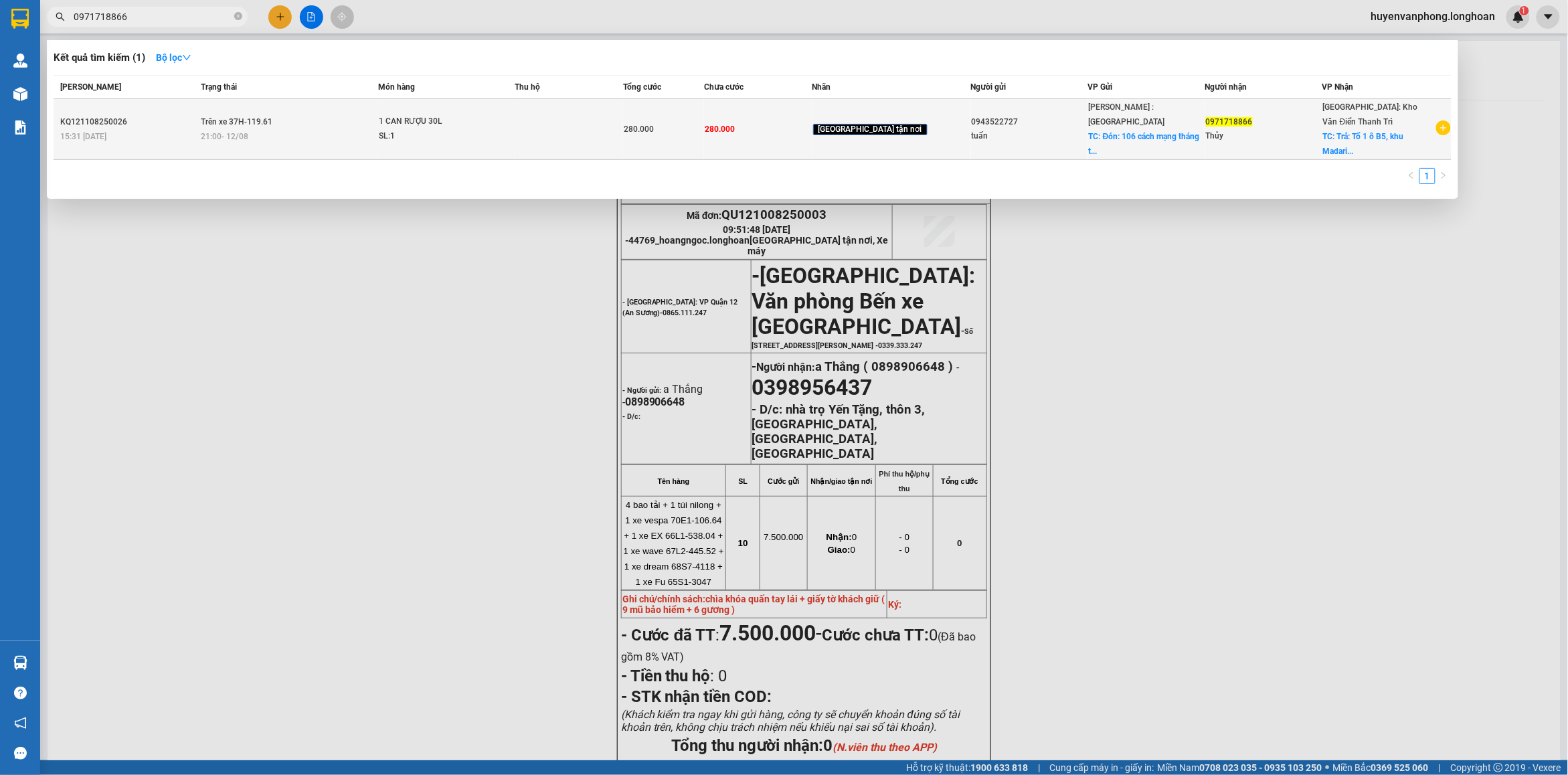
type input "0971718866"
click at [321, 136] on div "21:00 - 12/08" at bounding box center [289, 136] width 176 height 15
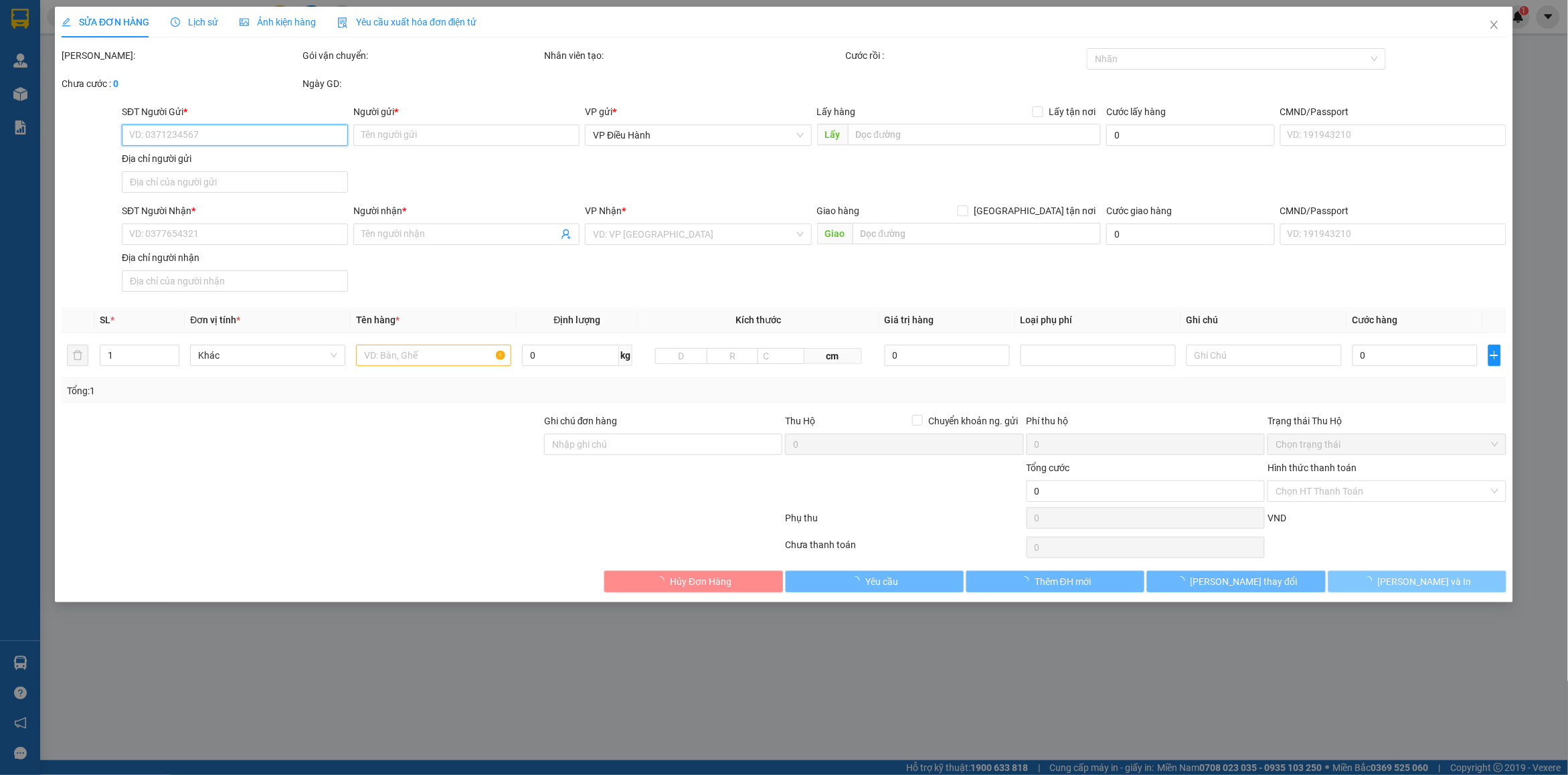
type input "0943522727"
type input "tuấn"
checkbox input "true"
type input "Đón: 106 cách mạng tháng tám - p.long hương - Bà Rịa"
type input "0971718866"
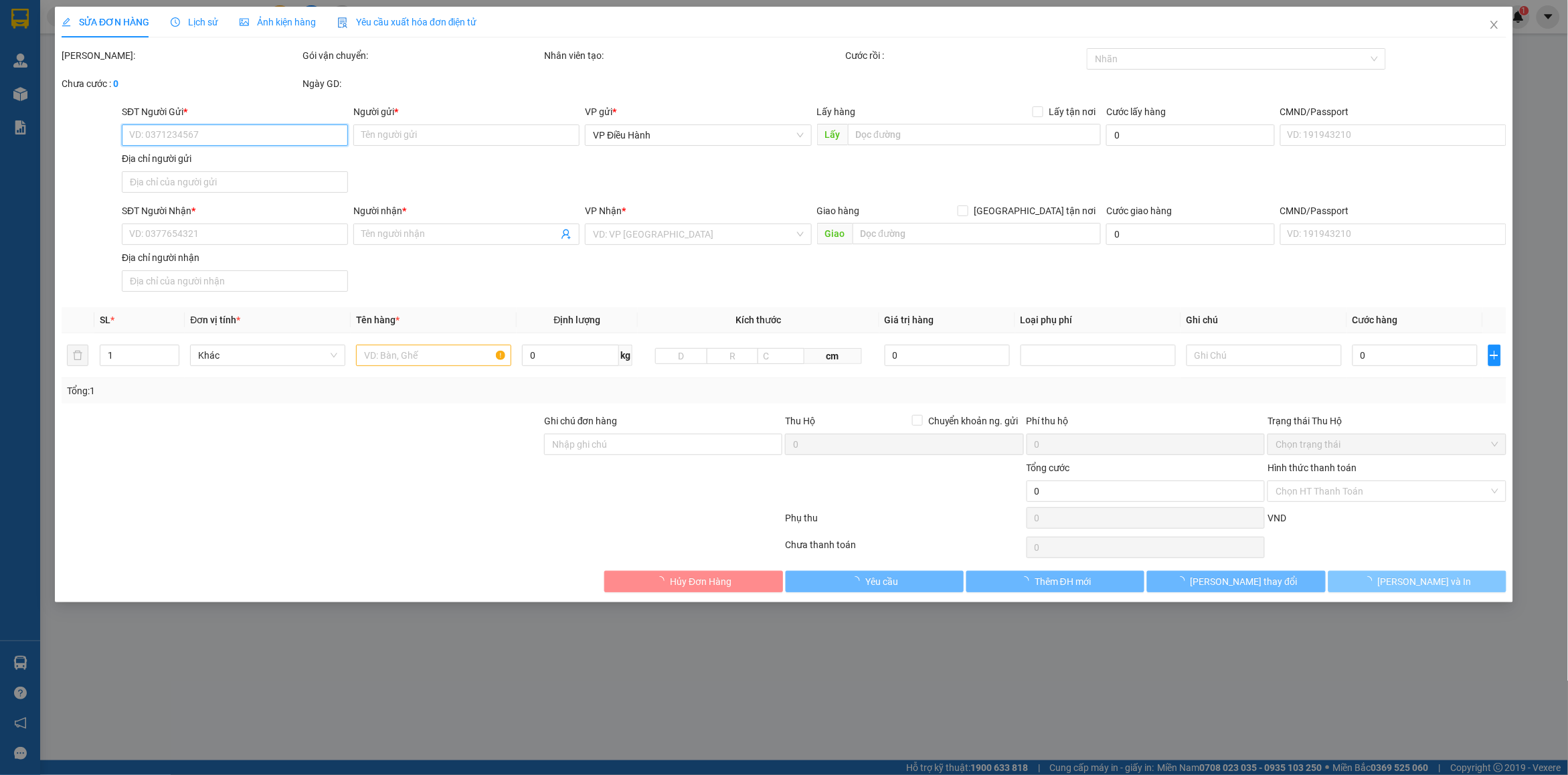
type input "Thủy"
checkbox input "true"
type input "Trả: Tổ 1 ô B5, khu Madarin Garden -số 1 Hoàng Minh Giám- Q. Cầu Giấy - tp. Hà …"
type input "280.000"
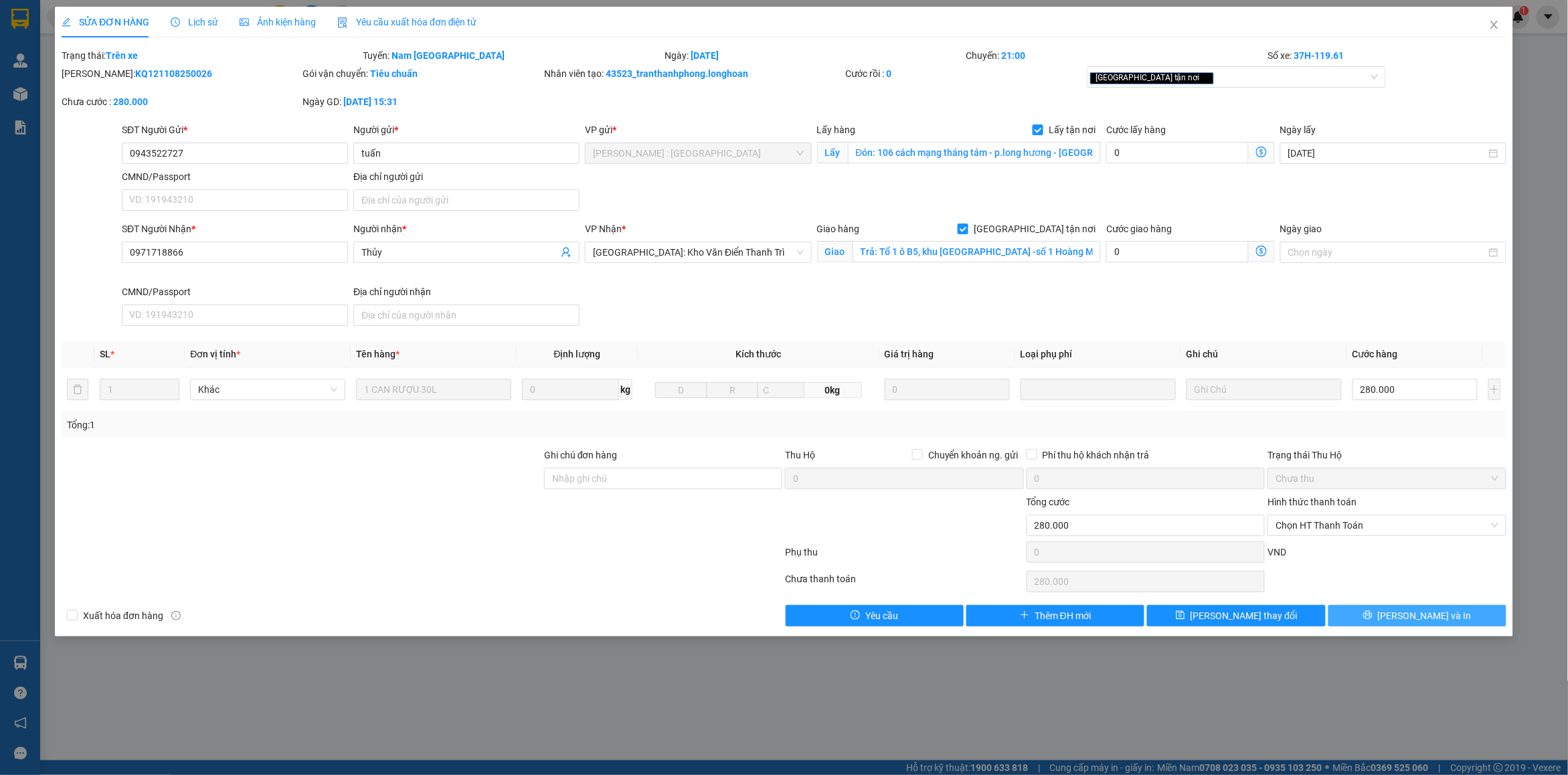
click at [1405, 616] on button "Lưu và In" at bounding box center [1417, 616] width 178 height 21
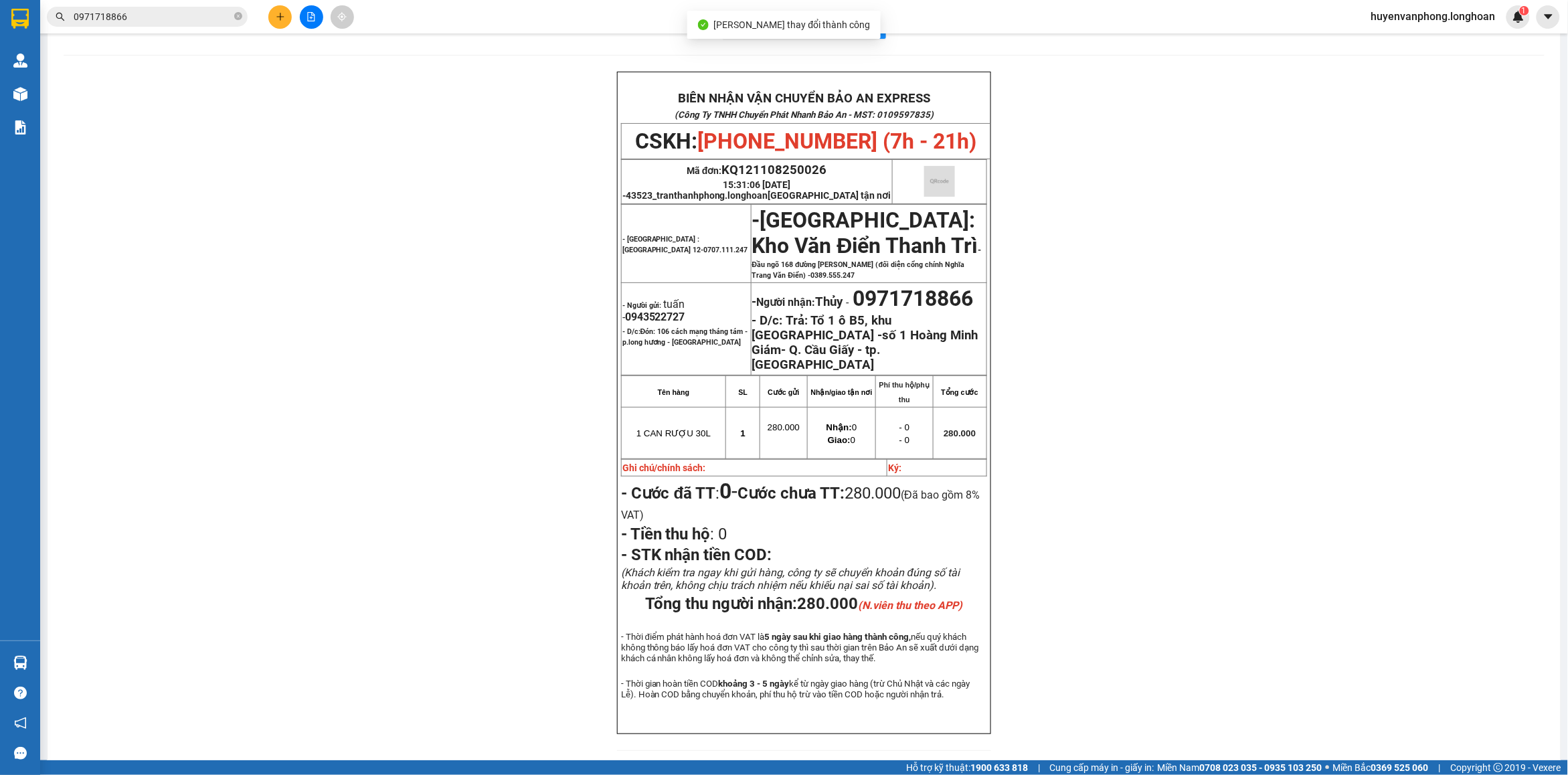
scroll to position [84, 0]
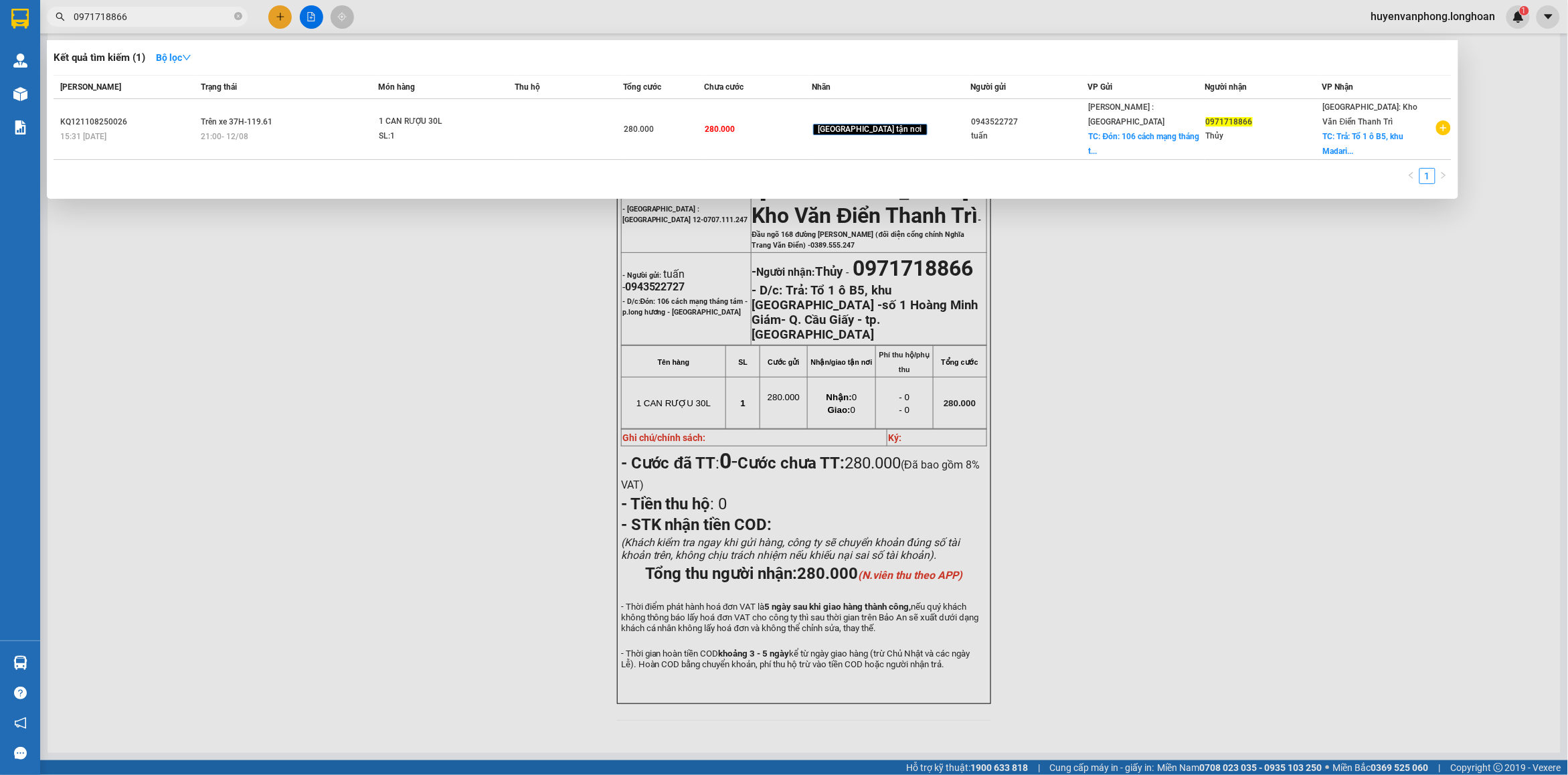
drag, startPoint x: 242, startPoint y: 15, endPoint x: 191, endPoint y: 16, distance: 51.0
click at [231, 15] on span "0971718866" at bounding box center [147, 16] width 201 height 20
click at [191, 16] on input "0971718866" at bounding box center [152, 16] width 158 height 15
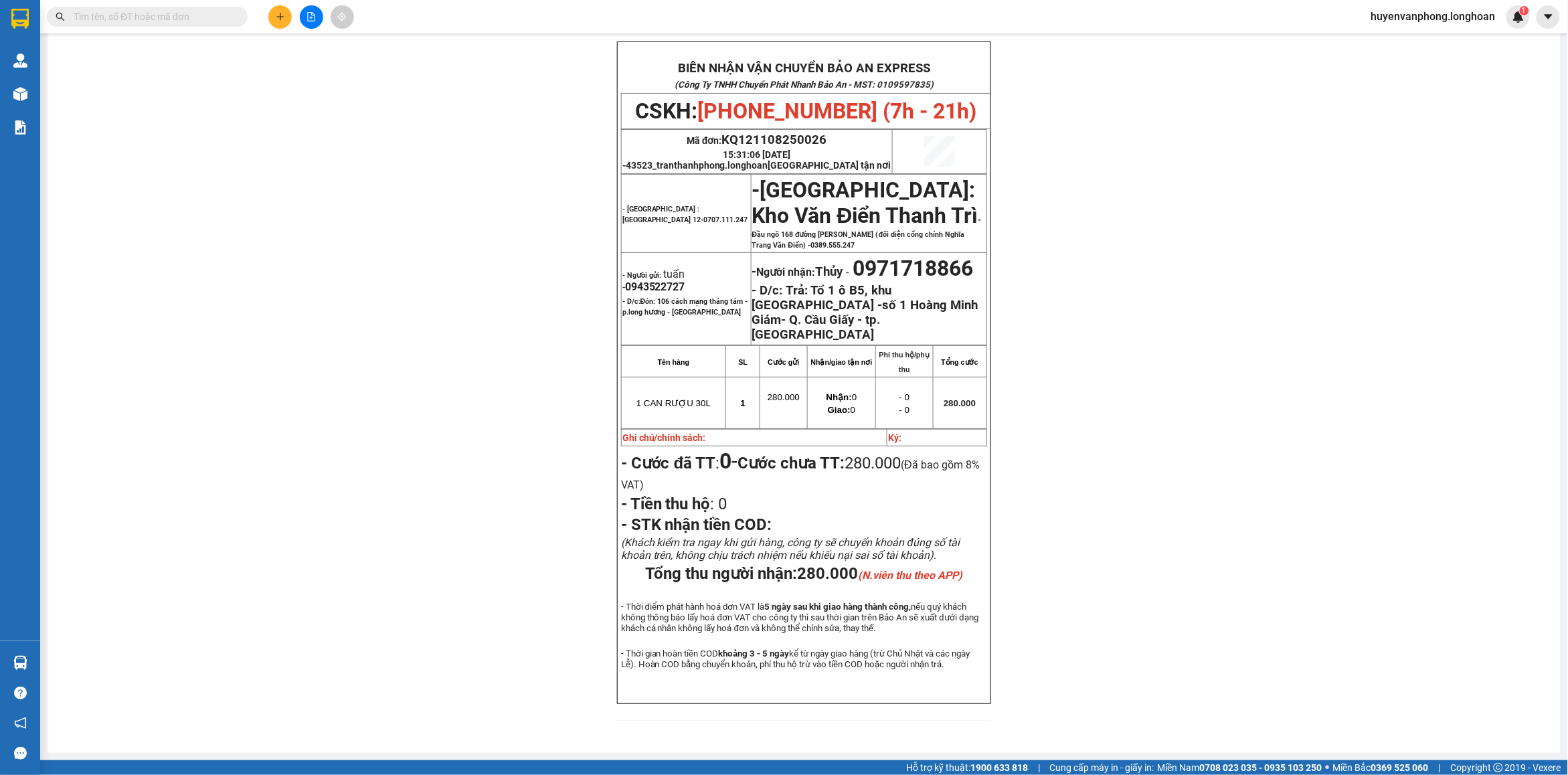
paste input "HQTP1008250007"
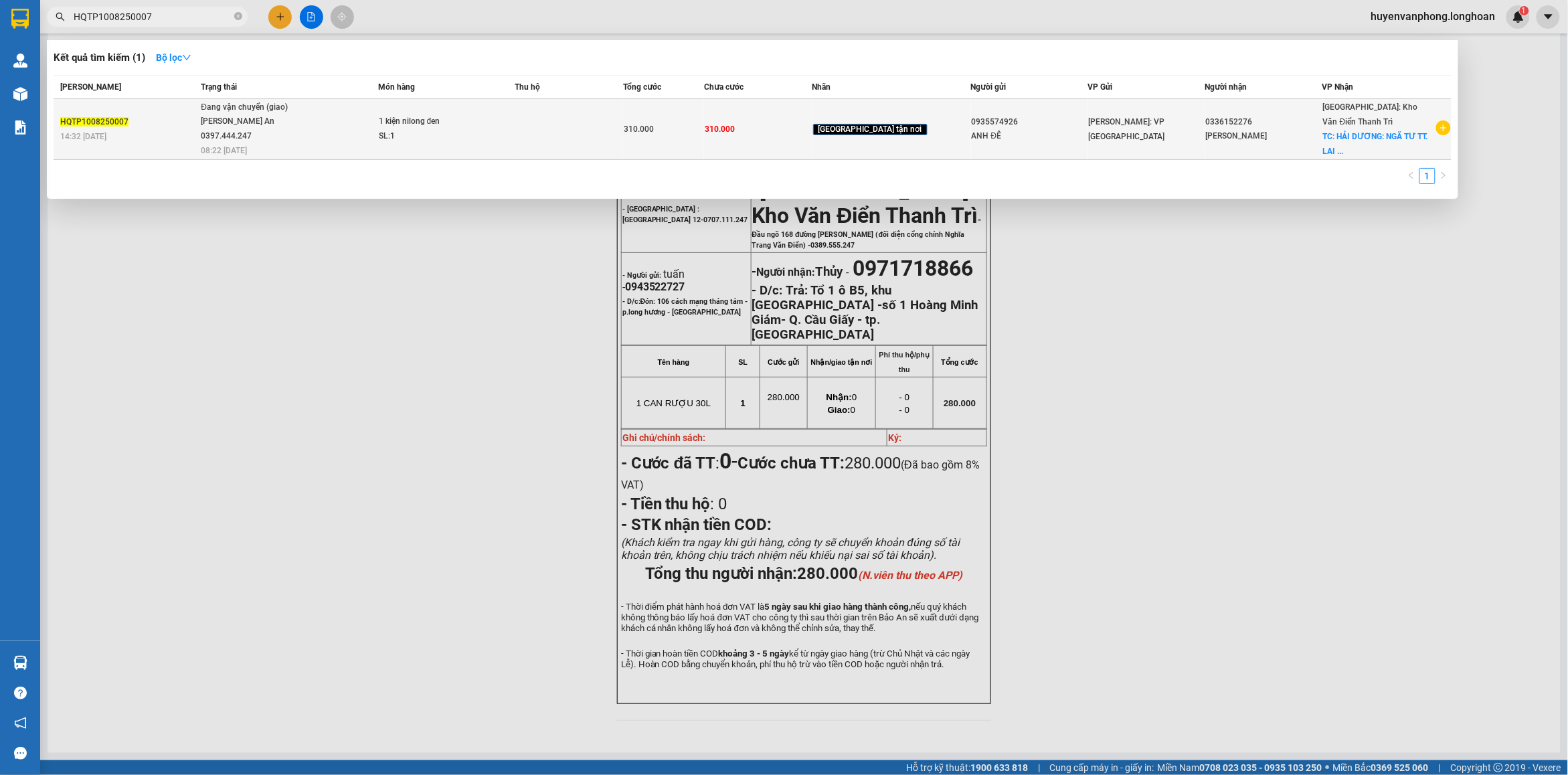
type input "HQTP1008250007"
click at [336, 121] on span "Đang vận chuyển (giao) Nguyễn Trường An 0397.444.247 08:22 - 13/08" at bounding box center [289, 128] width 176 height 56
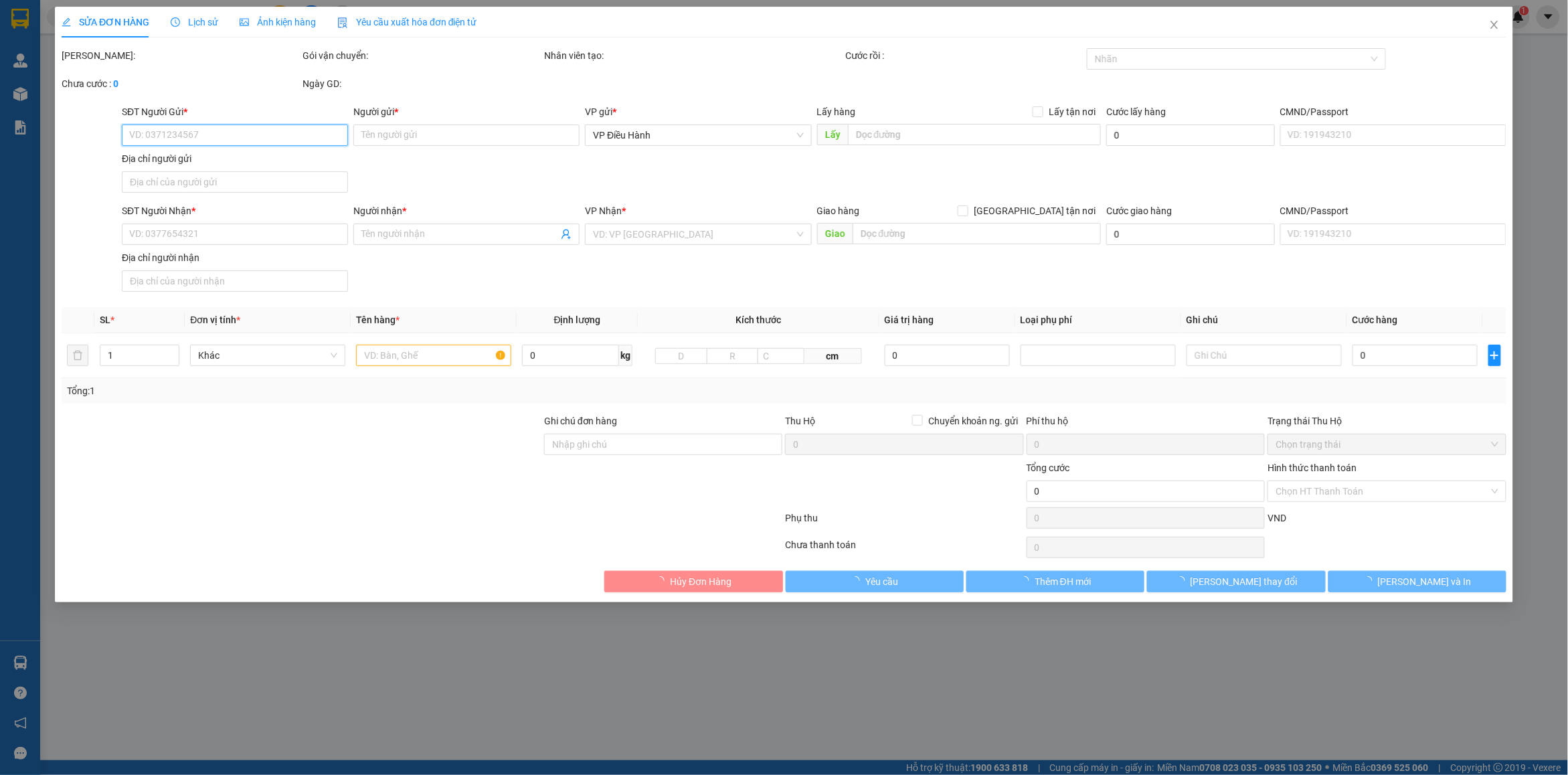
type input "0935574926"
type input "ANH ĐÊ"
type input "0336152276"
type input "THU PHƯƠNG"
checkbox input "true"
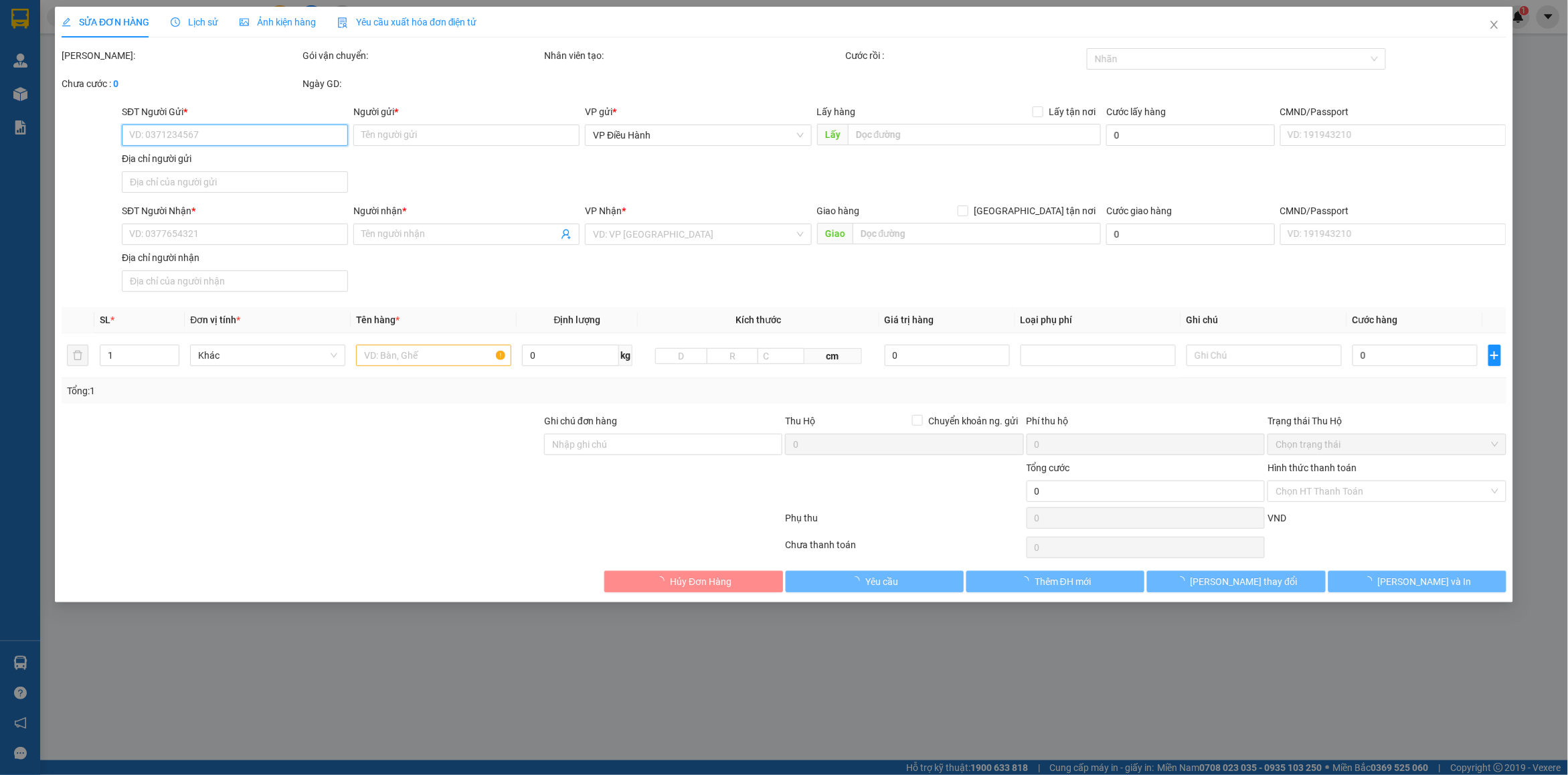
type input "HẢI DƯƠNG: NGÃ TƯ TT. LAI CÁCH, CẨM GIÀNG, HẢI DƯƠNG"
type input "310.000"
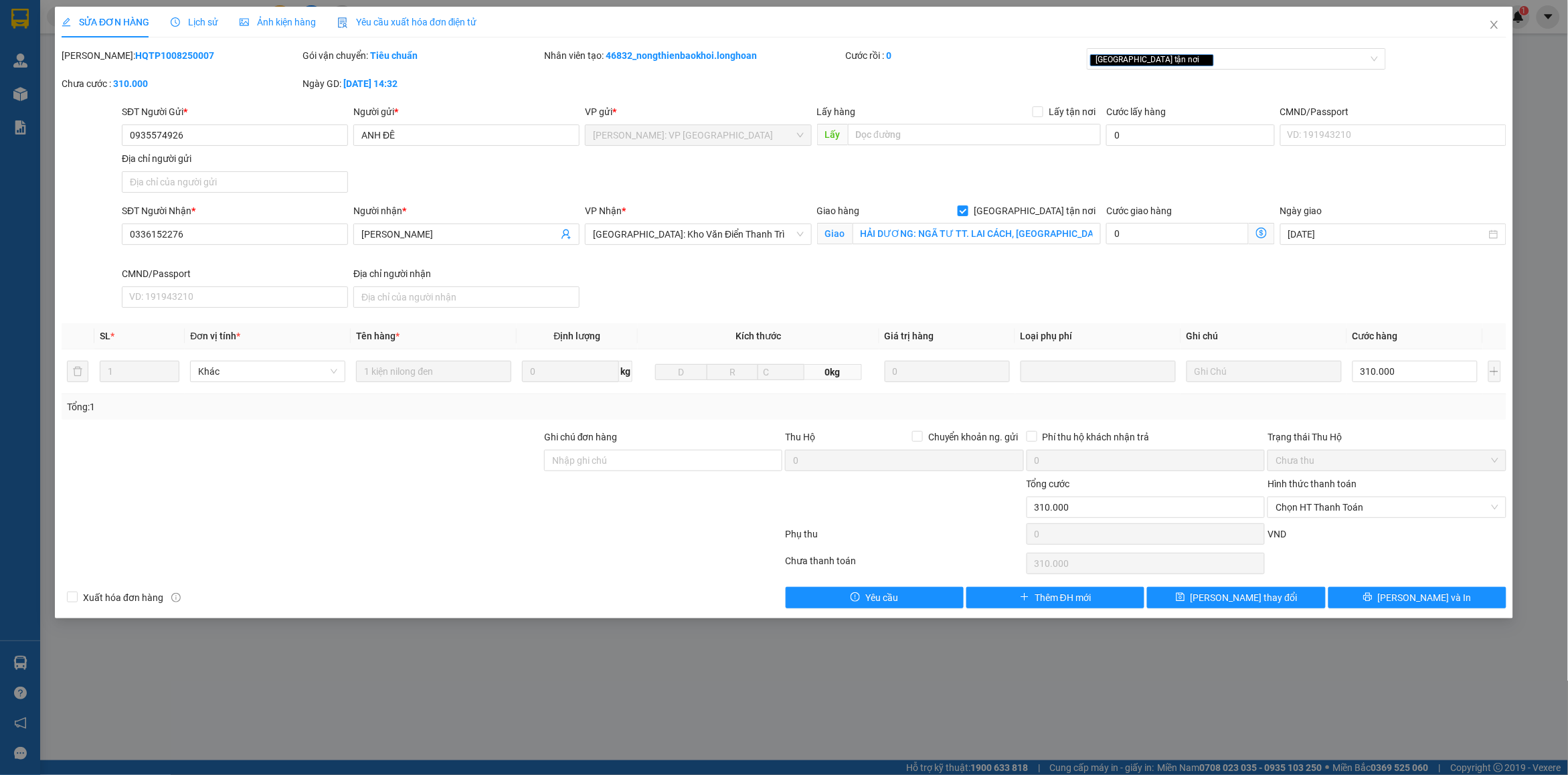
click at [202, 19] on span "Lịch sử" at bounding box center [194, 22] width 47 height 11
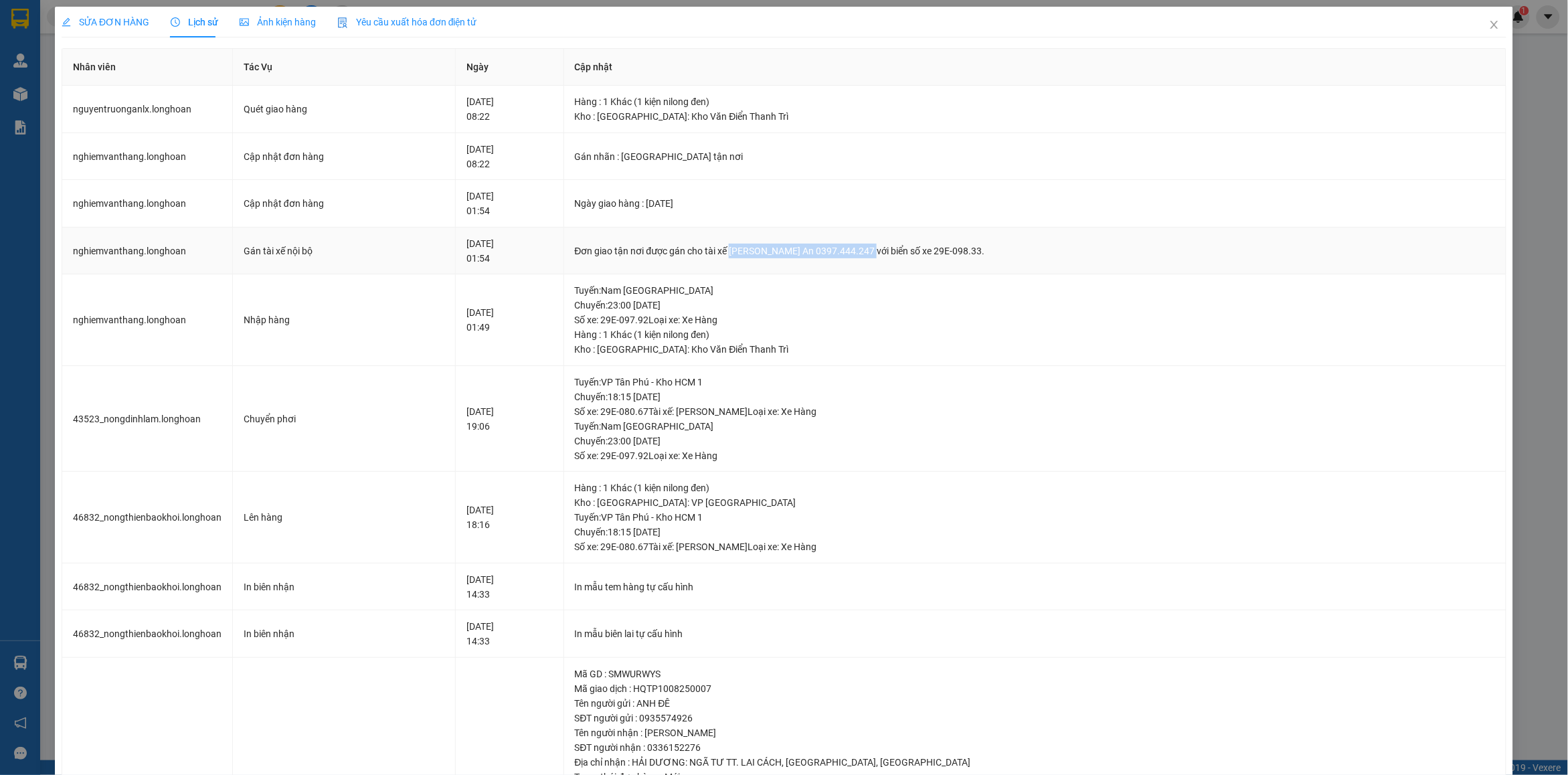
drag, startPoint x: 764, startPoint y: 257, endPoint x: 899, endPoint y: 253, distance: 135.1
click at [899, 253] on div "Đơn giao tận nơi được gán cho tài xế Nguyễn Trường An 0397.444.247 với biển số …" at bounding box center [1034, 251] width 920 height 15
copy div "Nguyễn Trường An 0397.444.247"
click at [1489, 24] on icon "close" at bounding box center [1494, 25] width 11 height 11
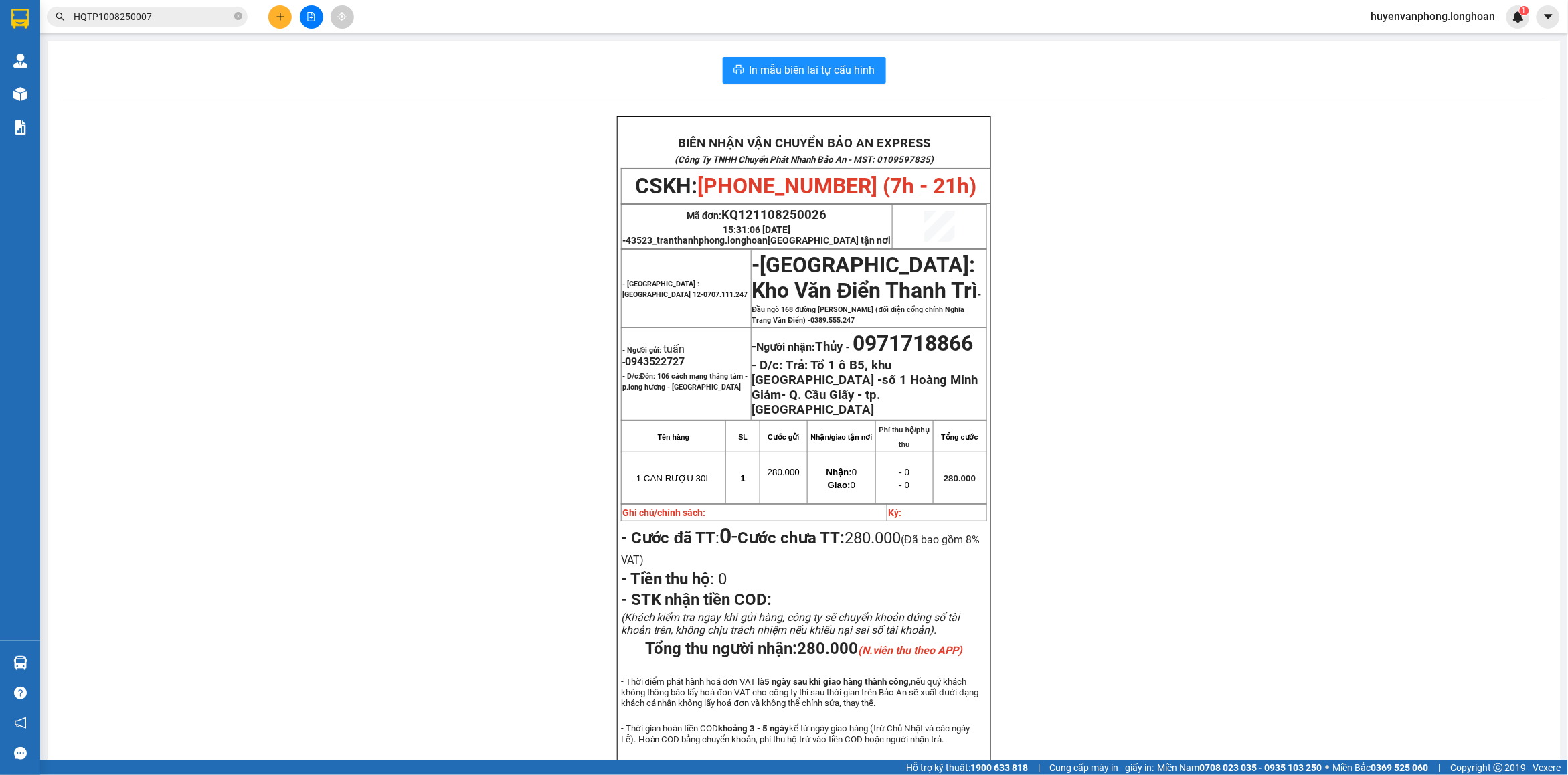
drag, startPoint x: 243, startPoint y: 18, endPoint x: 216, endPoint y: 16, distance: 27.1
click at [234, 17] on span "HQTP1008250007" at bounding box center [147, 16] width 201 height 20
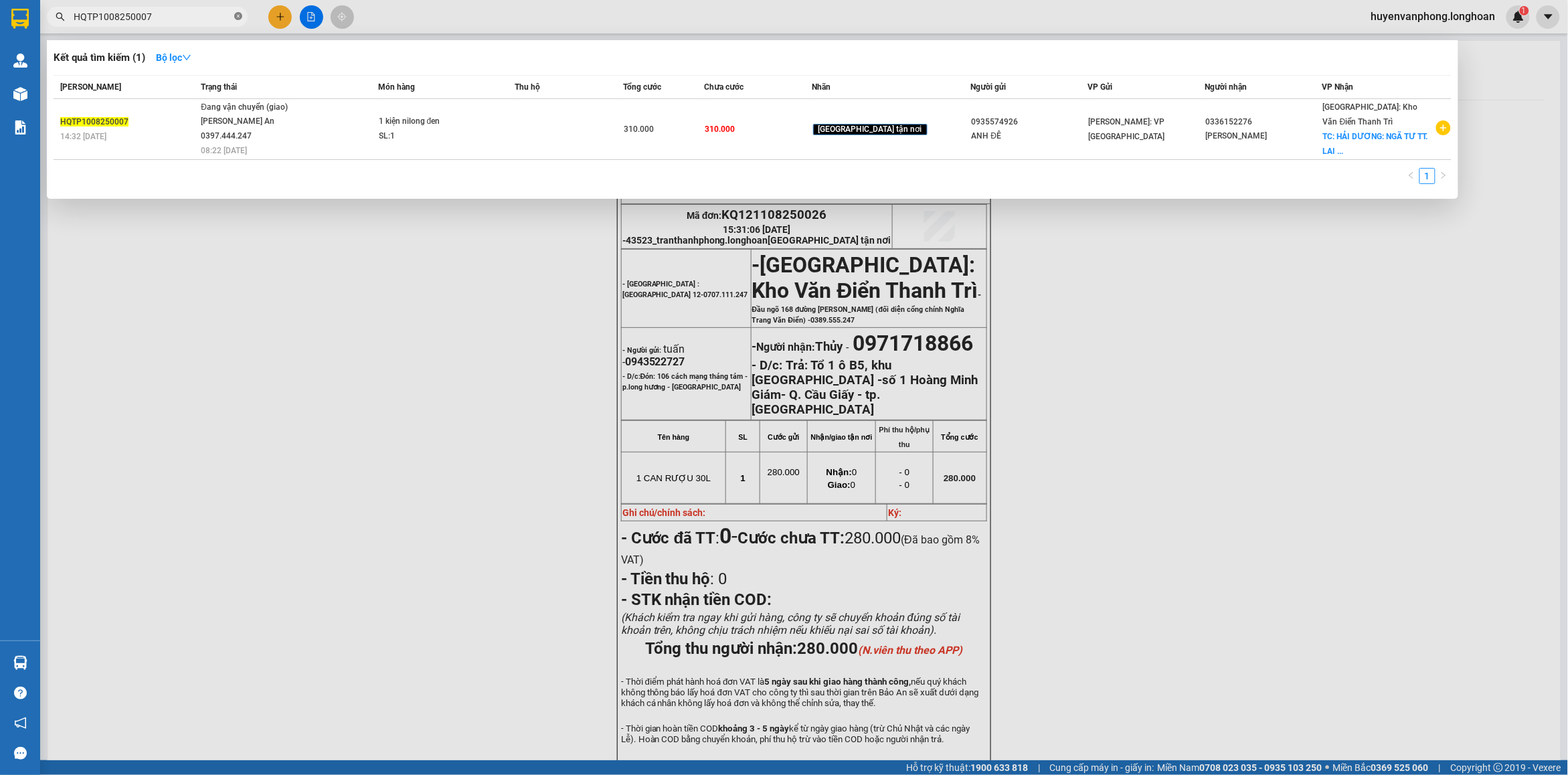
click at [238, 16] on icon "close-circle" at bounding box center [238, 16] width 8 height 8
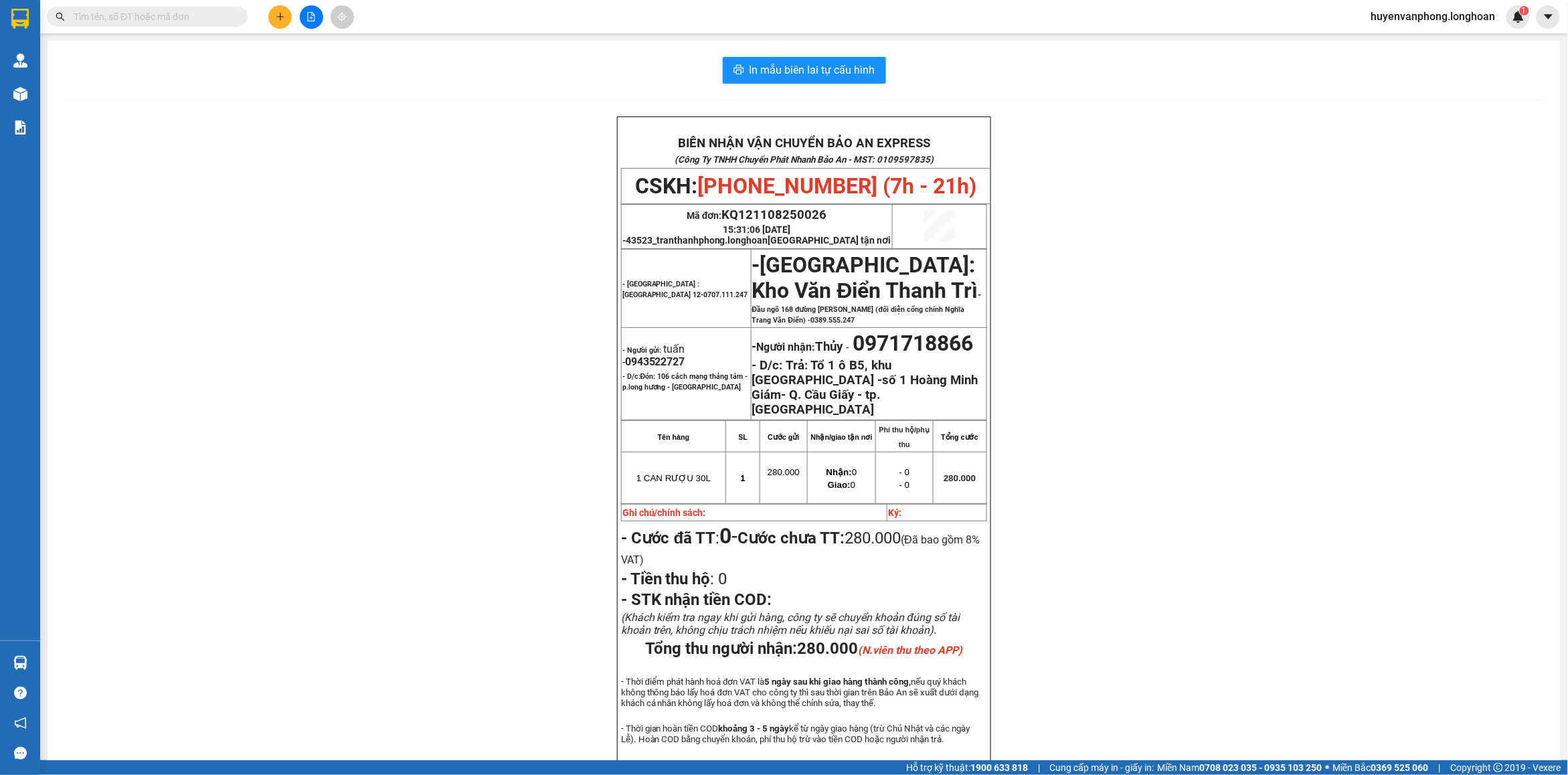
click at [161, 20] on input "text" at bounding box center [152, 16] width 158 height 15
paste input "0971718866"
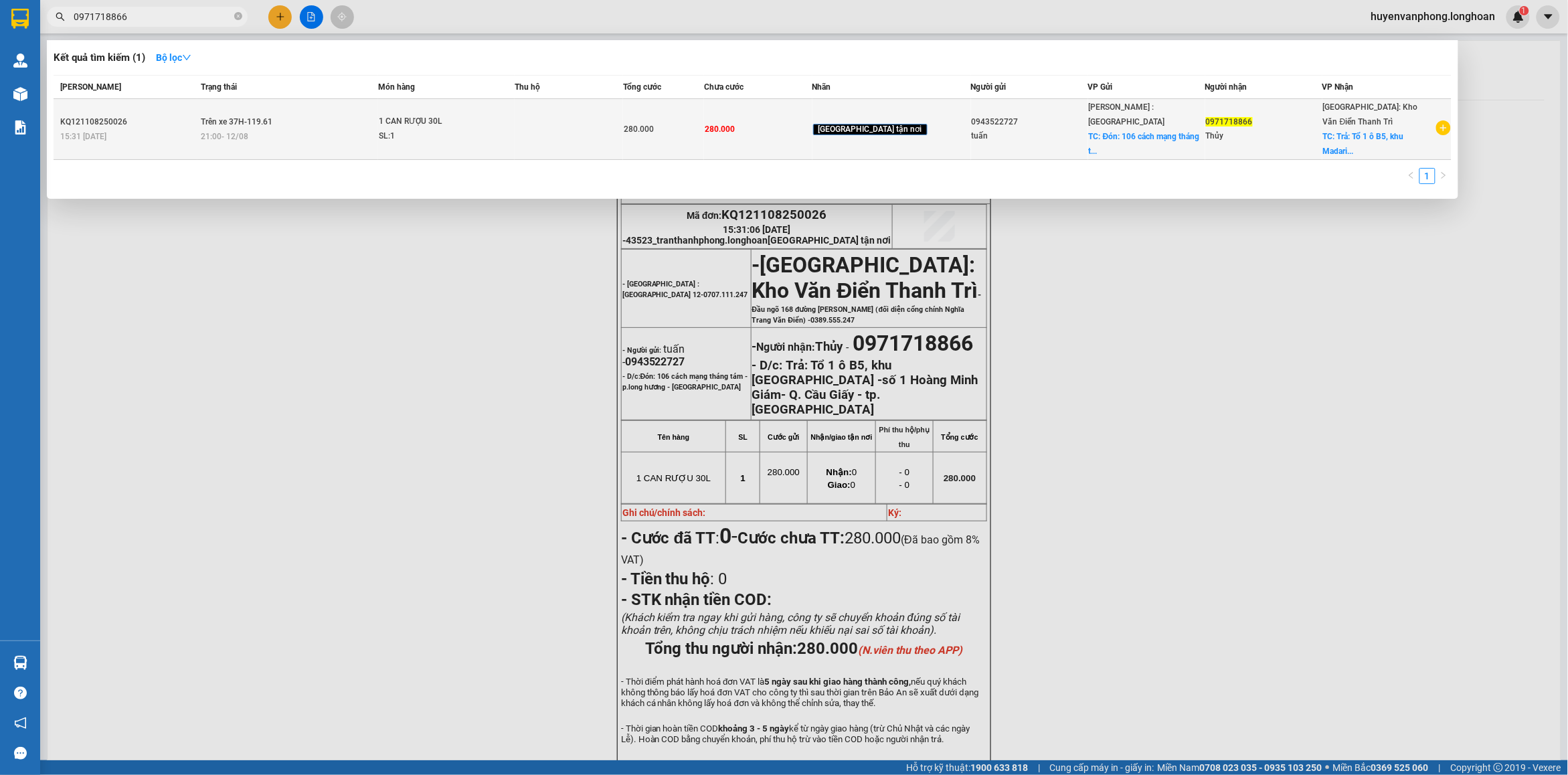
type input "0971718866"
click at [317, 123] on td "Trên xe 37H-119.61 21:00 - 12/08" at bounding box center [287, 129] width 180 height 61
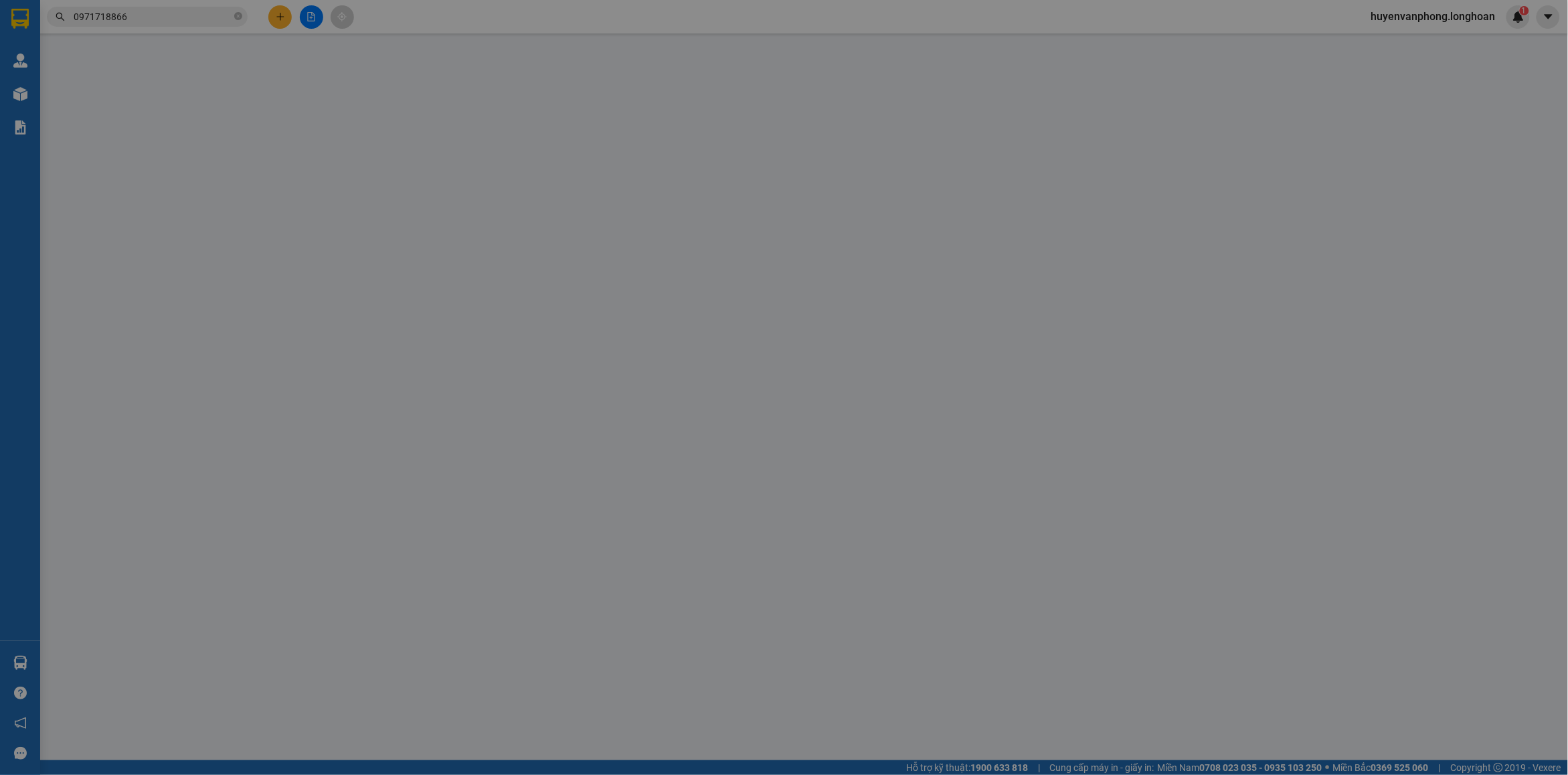
type input "0943522727"
type input "tuấn"
checkbox input "true"
type input "Đón: 106 cách mạng tháng tám - p.long hương - Bà Rịa"
type input "0971718866"
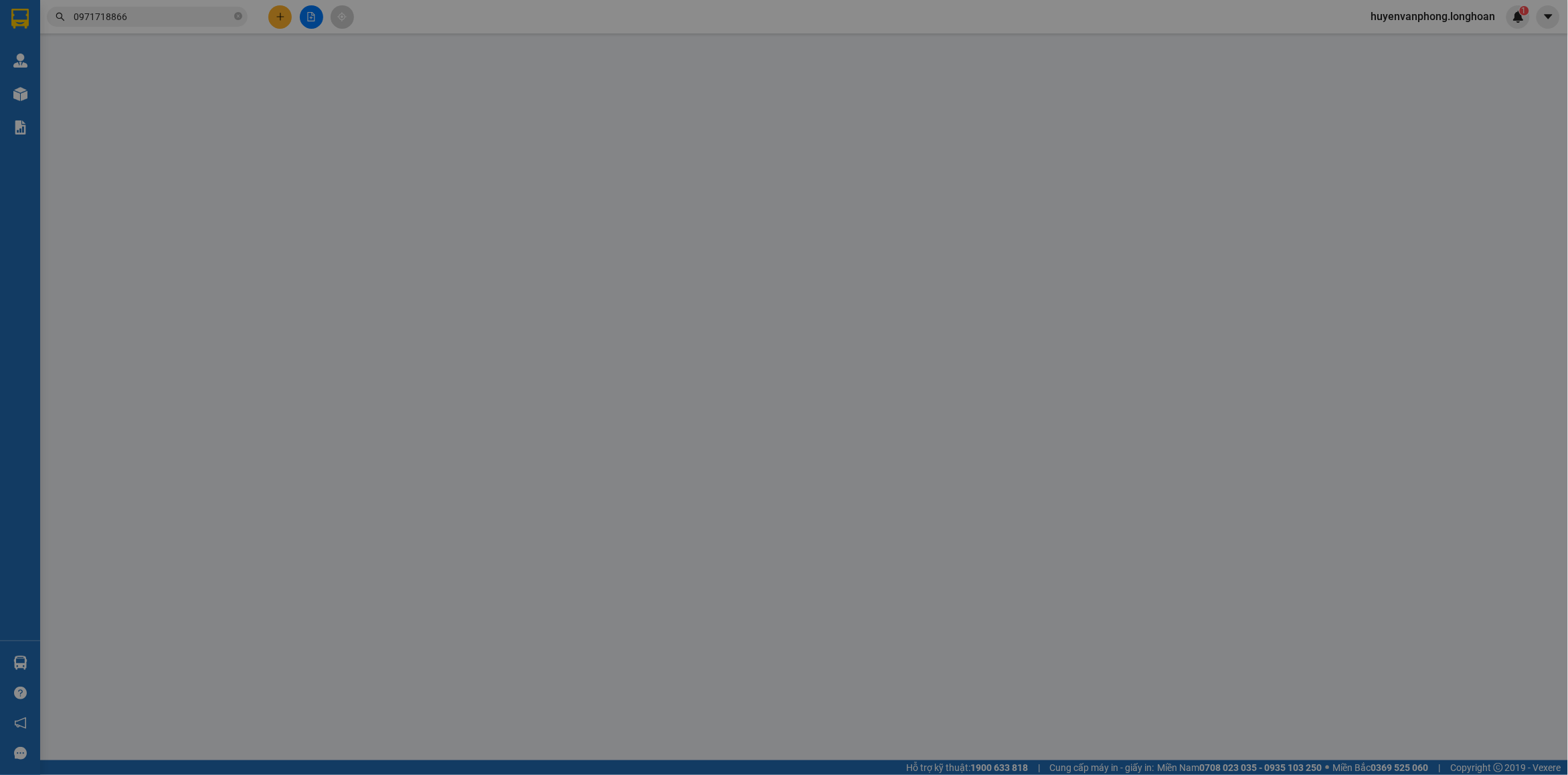
type input "Thủy"
checkbox input "true"
type input "Trả: Tổ 1 ô B5, khu Madarin Garden -số 1 Hoàng Minh Giám- Q. Cầu Giấy - tp. Hà …"
type input "280.000"
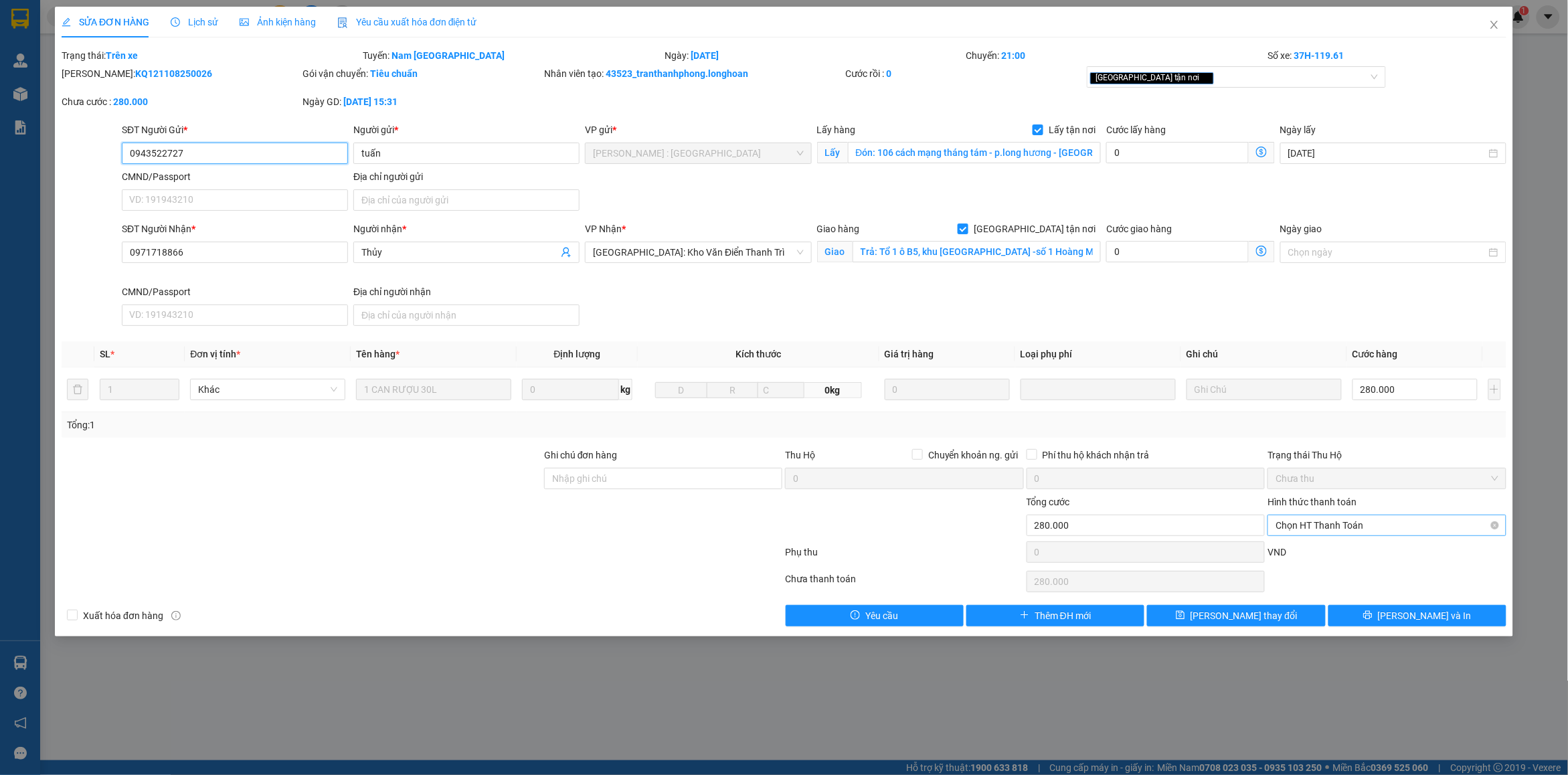
click at [1318, 520] on span "Chọn HT Thanh Toán" at bounding box center [1386, 525] width 222 height 20
click at [1330, 594] on div "Chuyển khoản" at bounding box center [1388, 596] width 223 height 15
type input "0"
click at [1386, 616] on button "Lưu và In" at bounding box center [1417, 616] width 178 height 21
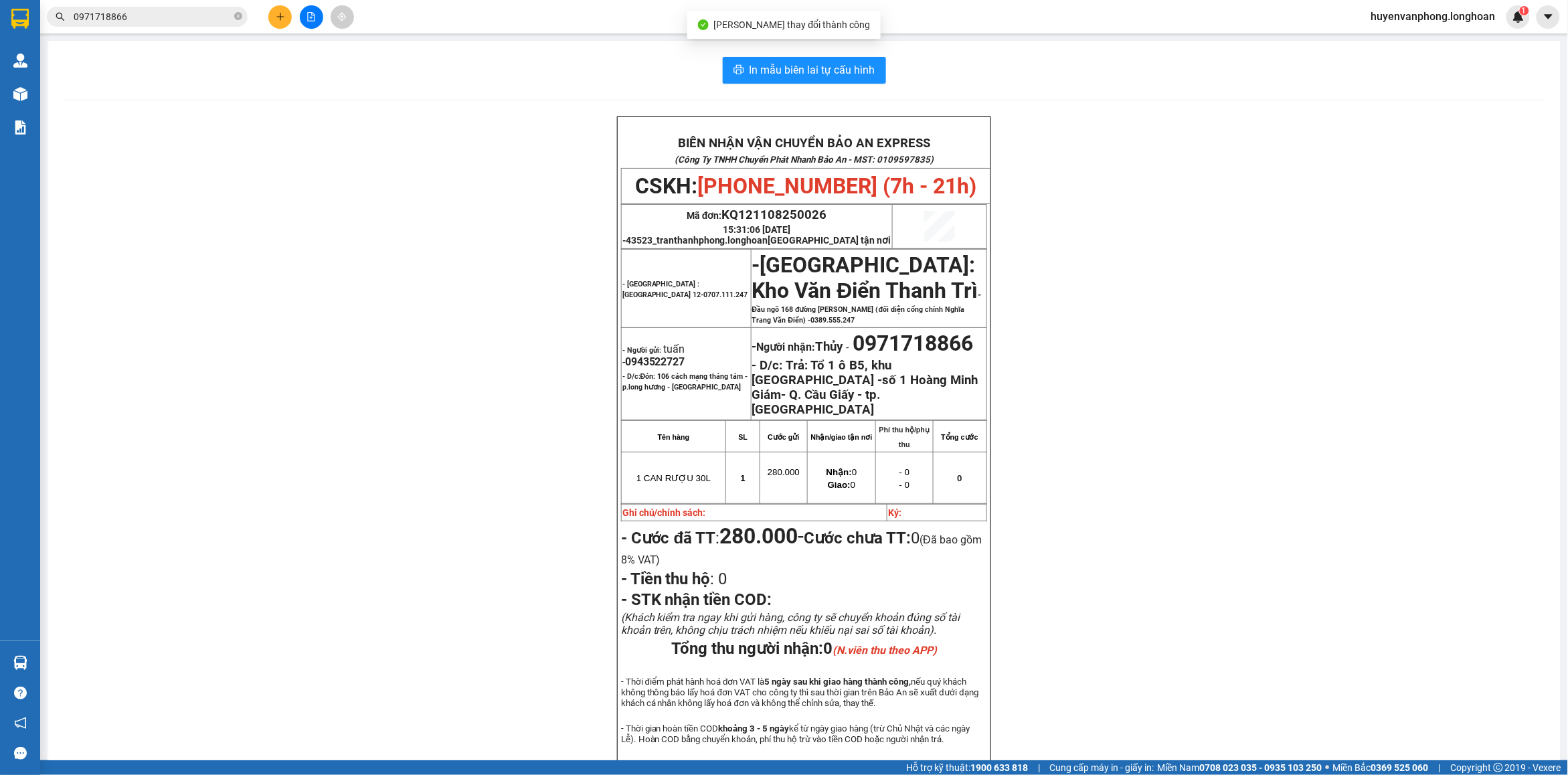
click at [161, 20] on input "0971718866" at bounding box center [152, 16] width 158 height 15
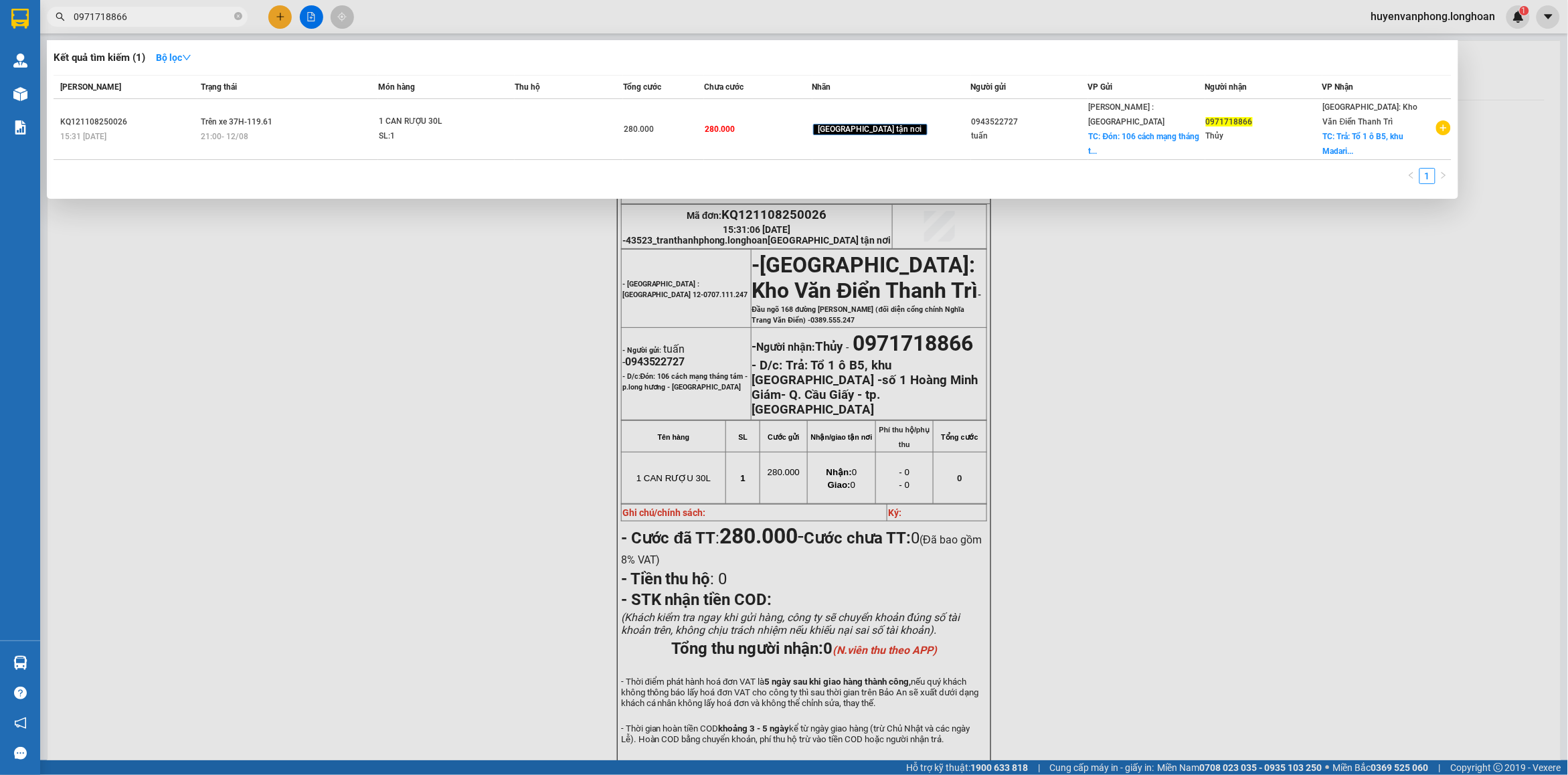
click at [190, 28] on div at bounding box center [784, 387] width 1568 height 775
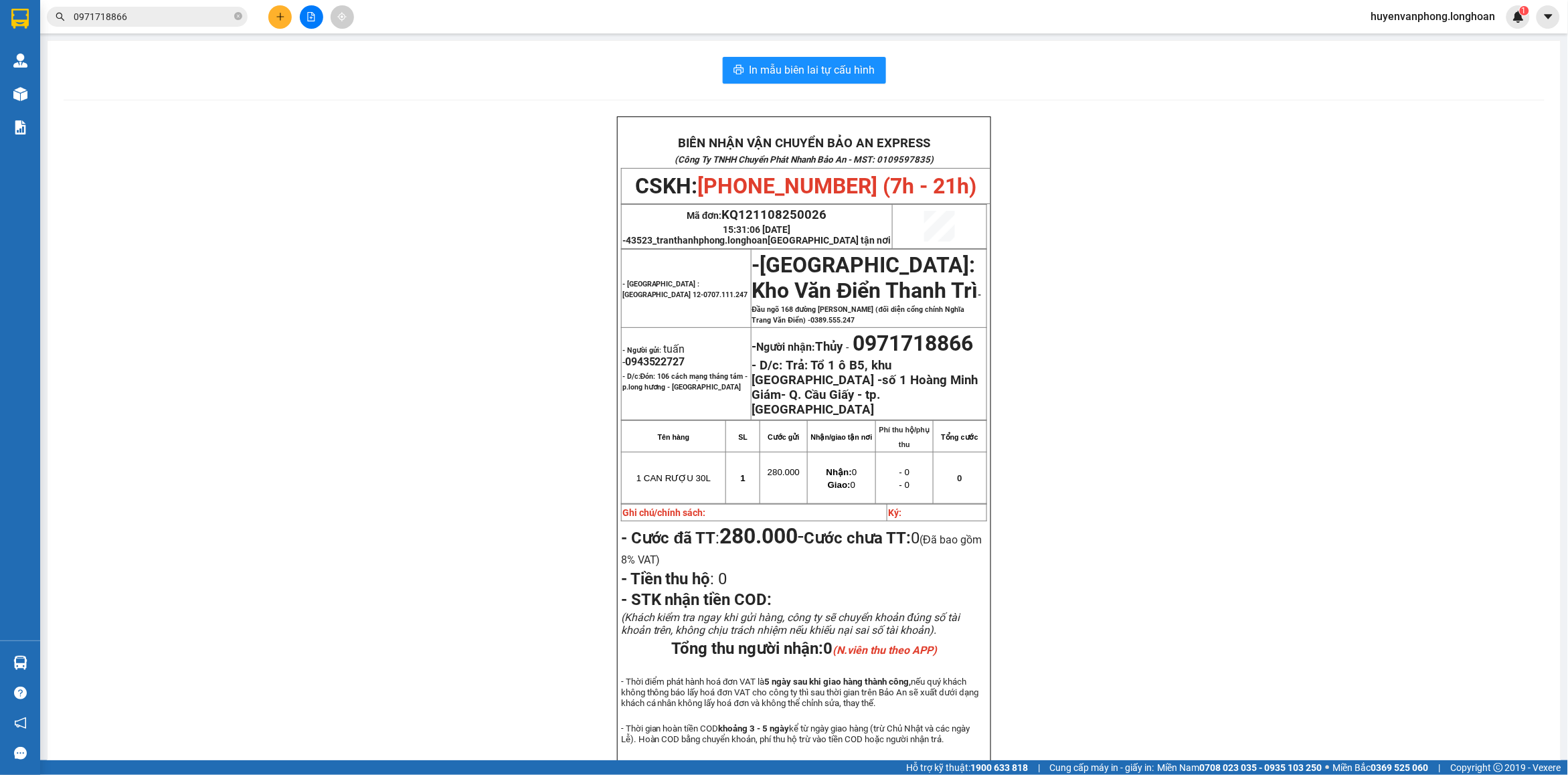
click at [182, 8] on span "0971718866" at bounding box center [147, 16] width 201 height 20
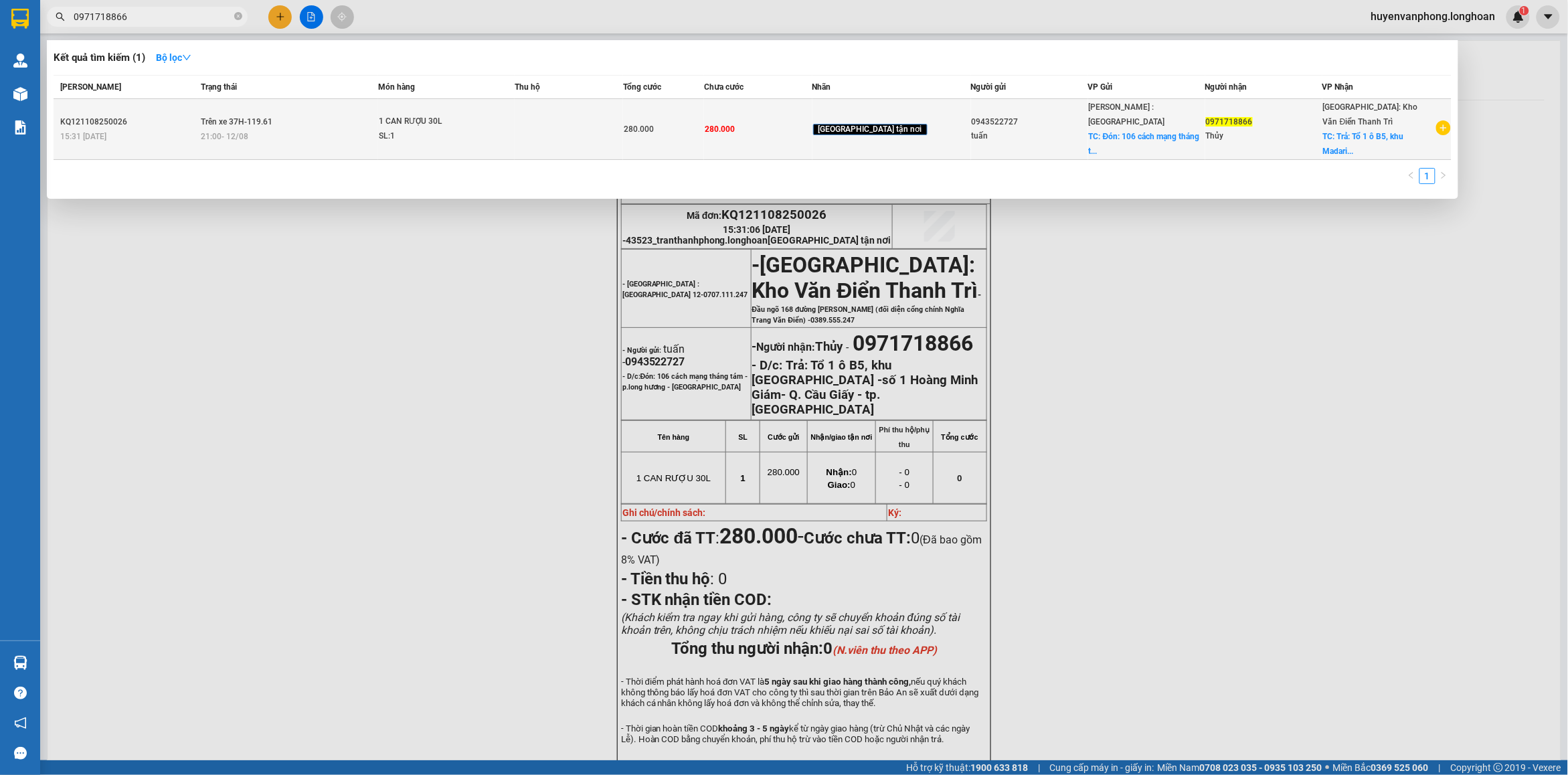
click at [236, 117] on span "Trên xe 37H-119.61" at bounding box center [237, 121] width 72 height 9
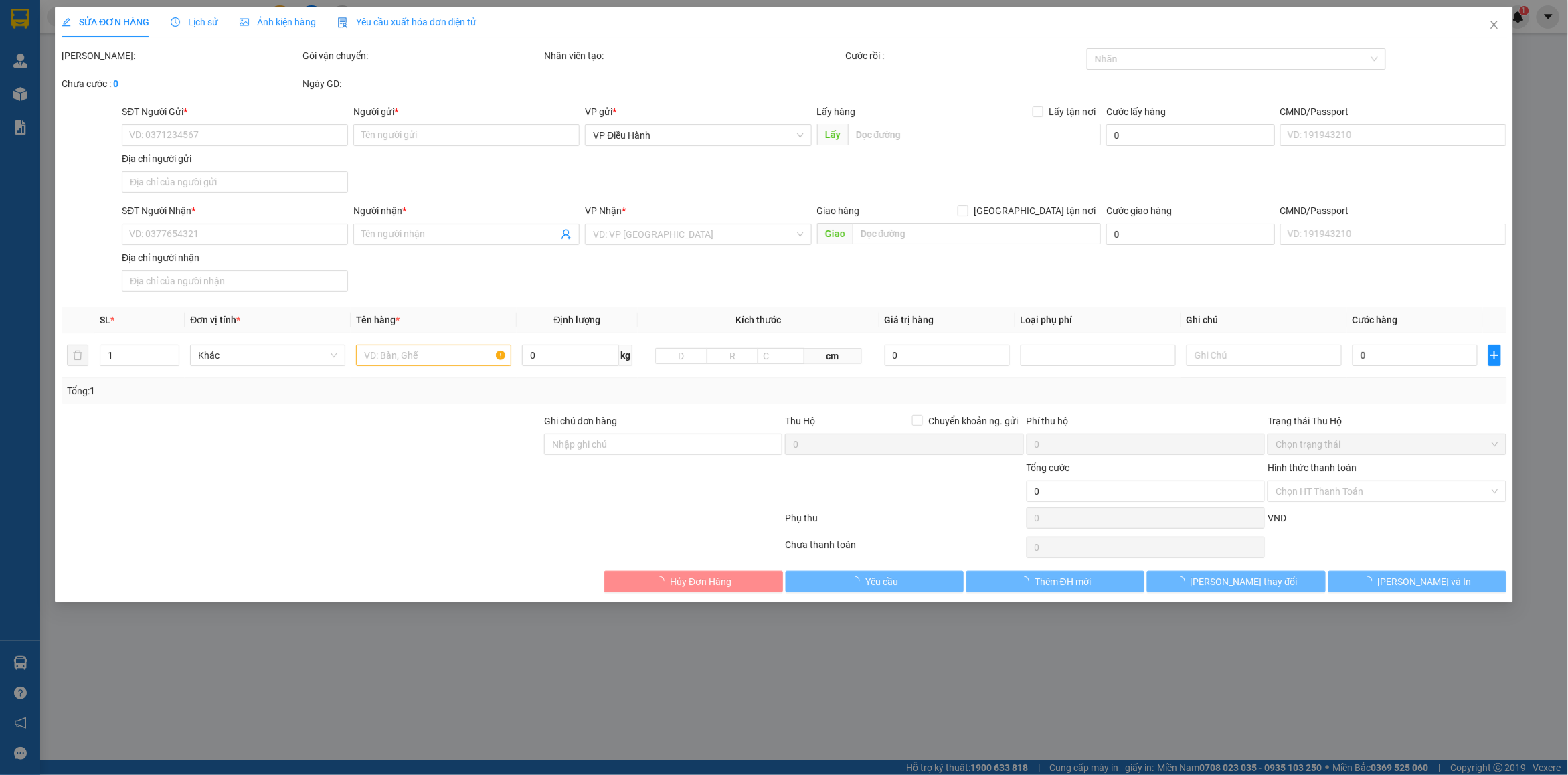
type input "0943522727"
type input "tuấn"
checkbox input "true"
type input "Đón: 106 cách mạng tháng tám - p.long hương - Bà Rịa"
type input "0971718866"
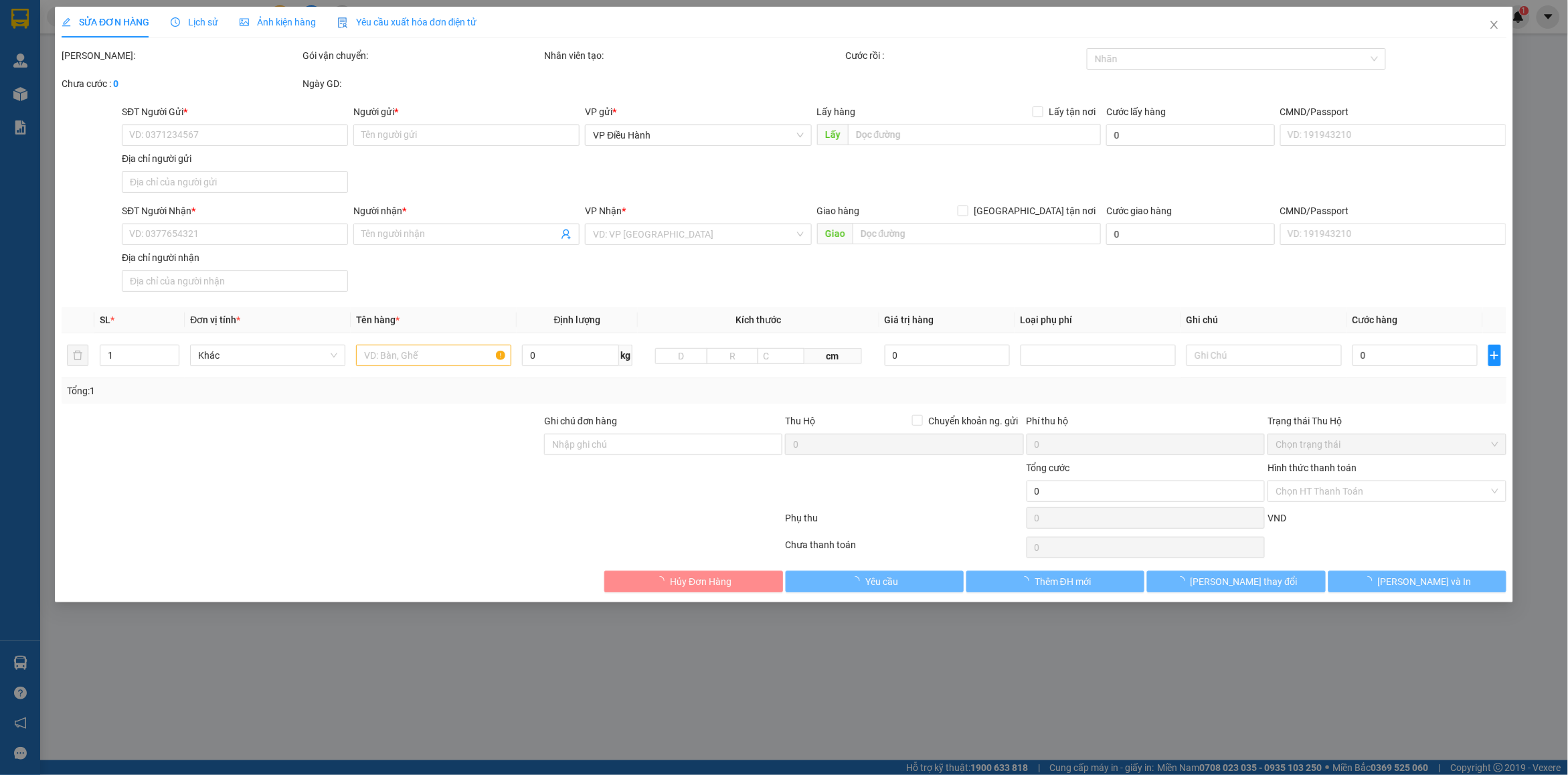
type input "Thủy"
checkbox input "true"
type input "Trả: Tổ 1 ô B5, khu Madarin Garden -số 1 Hoàng Minh Giám- Q. Cầu Giấy - tp. Hà …"
type input "280.000"
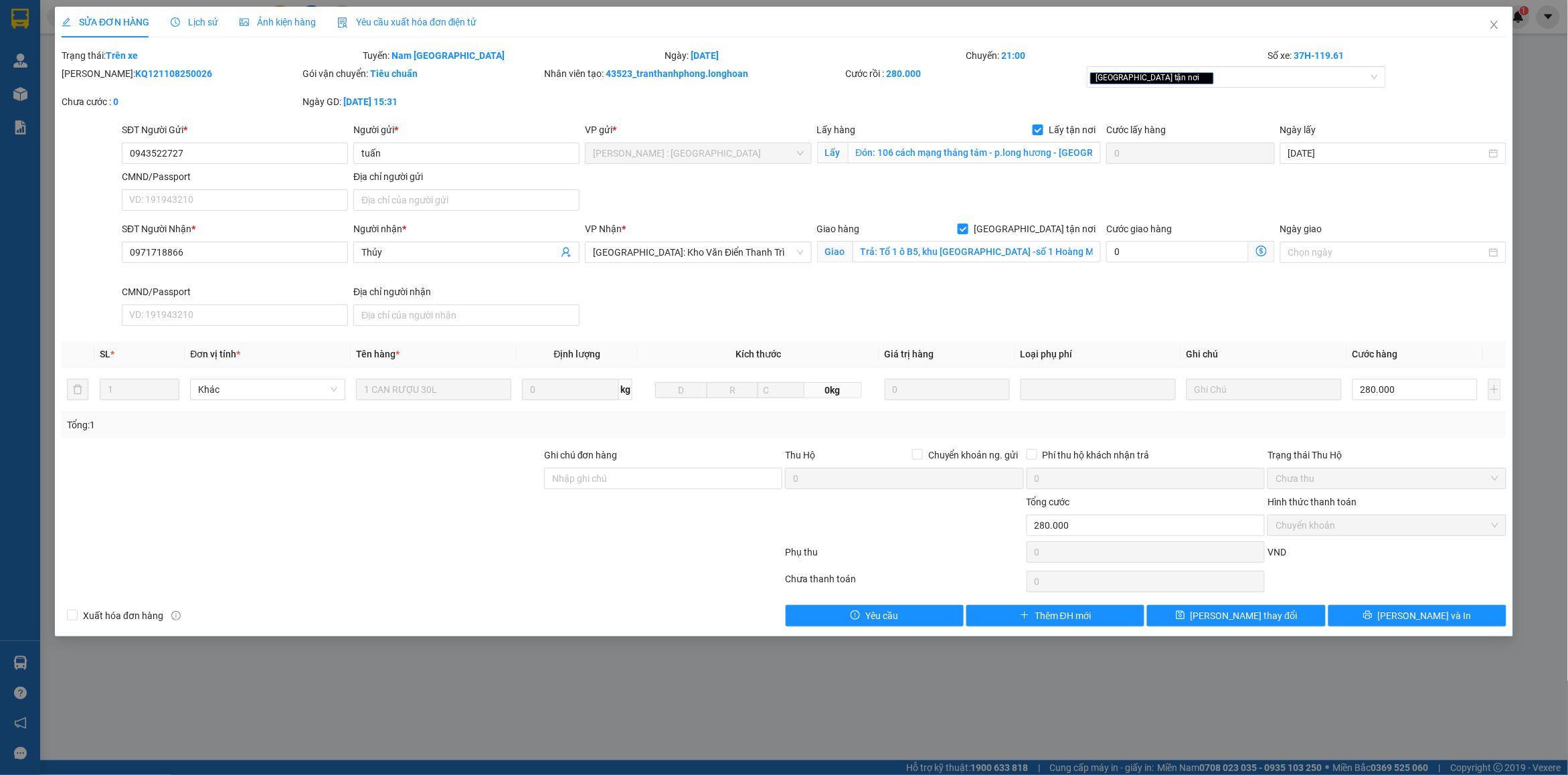
click at [197, 24] on span "Lịch sử" at bounding box center [194, 22] width 47 height 11
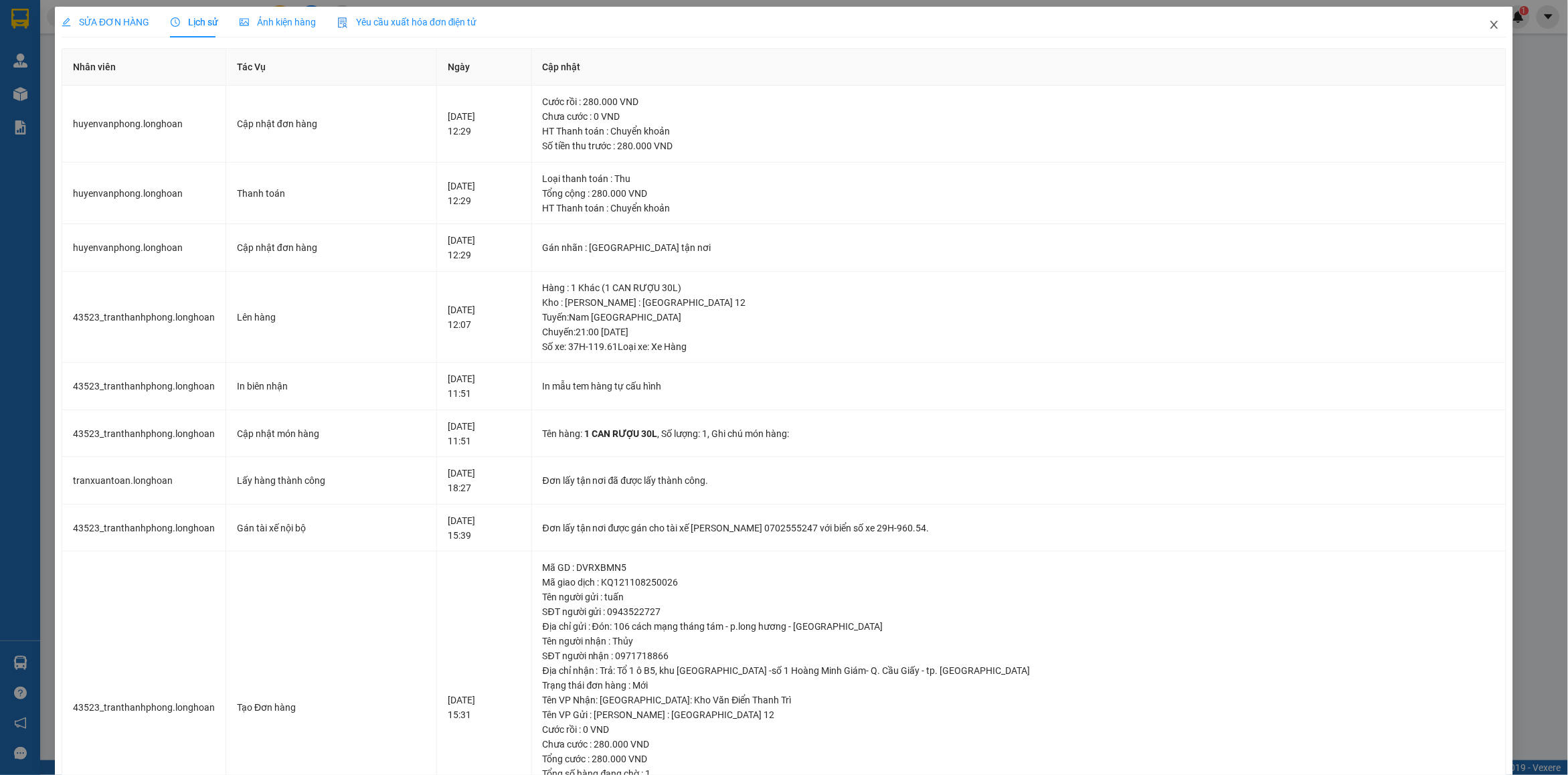
drag, startPoint x: 1486, startPoint y: 27, endPoint x: 403, endPoint y: 19, distance: 1083.0
click at [1489, 28] on icon "close" at bounding box center [1494, 25] width 11 height 11
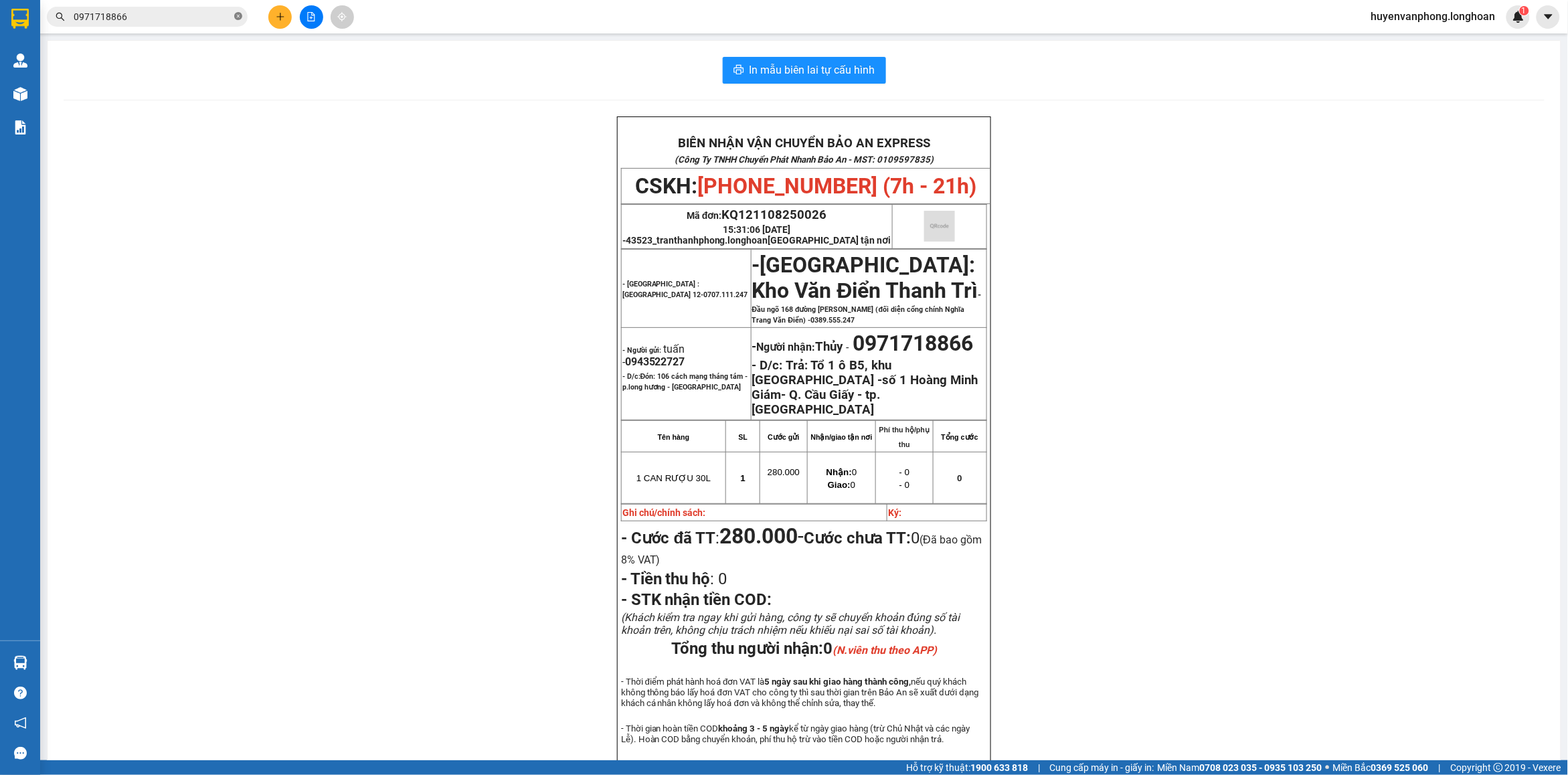
click at [239, 20] on icon "close-circle" at bounding box center [238, 16] width 8 height 8
click at [183, 12] on input "text" at bounding box center [152, 16] width 158 height 15
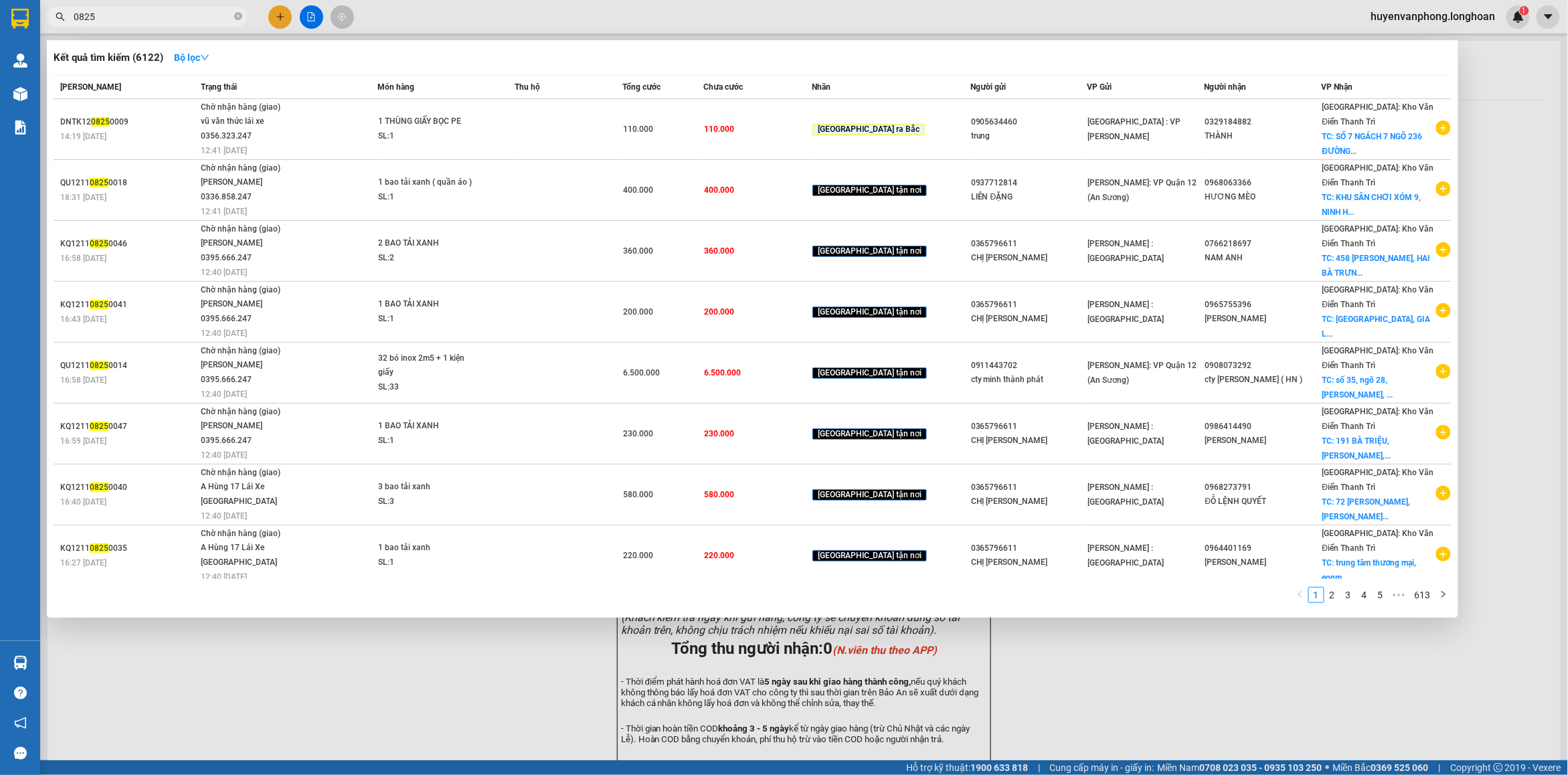
type input "0825"
click at [1190, 14] on div at bounding box center [784, 387] width 1568 height 775
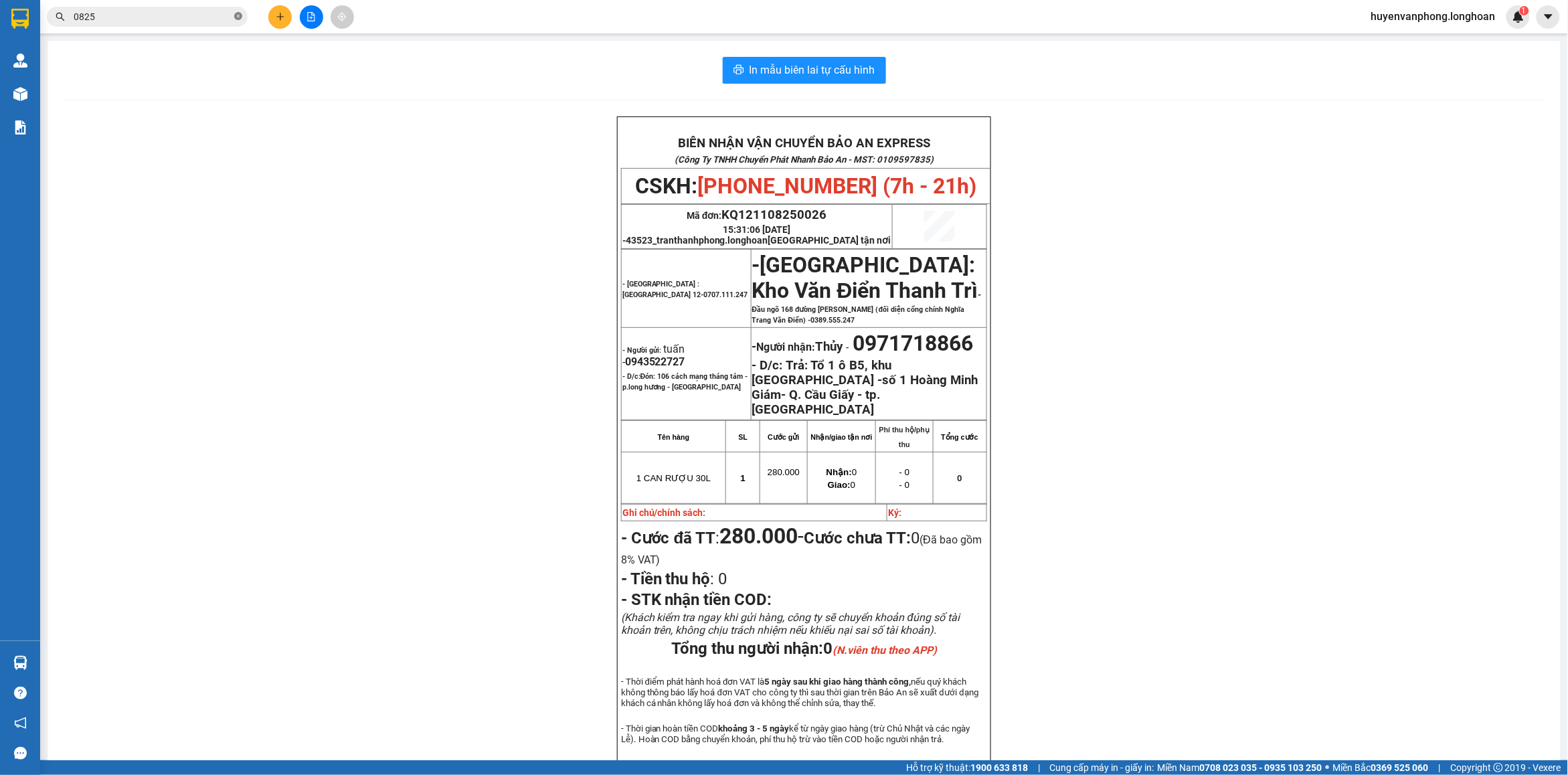
click at [238, 20] on icon "close-circle" at bounding box center [238, 16] width 8 height 8
click at [195, 20] on input "text" at bounding box center [152, 16] width 158 height 15
paste input "0866223066"
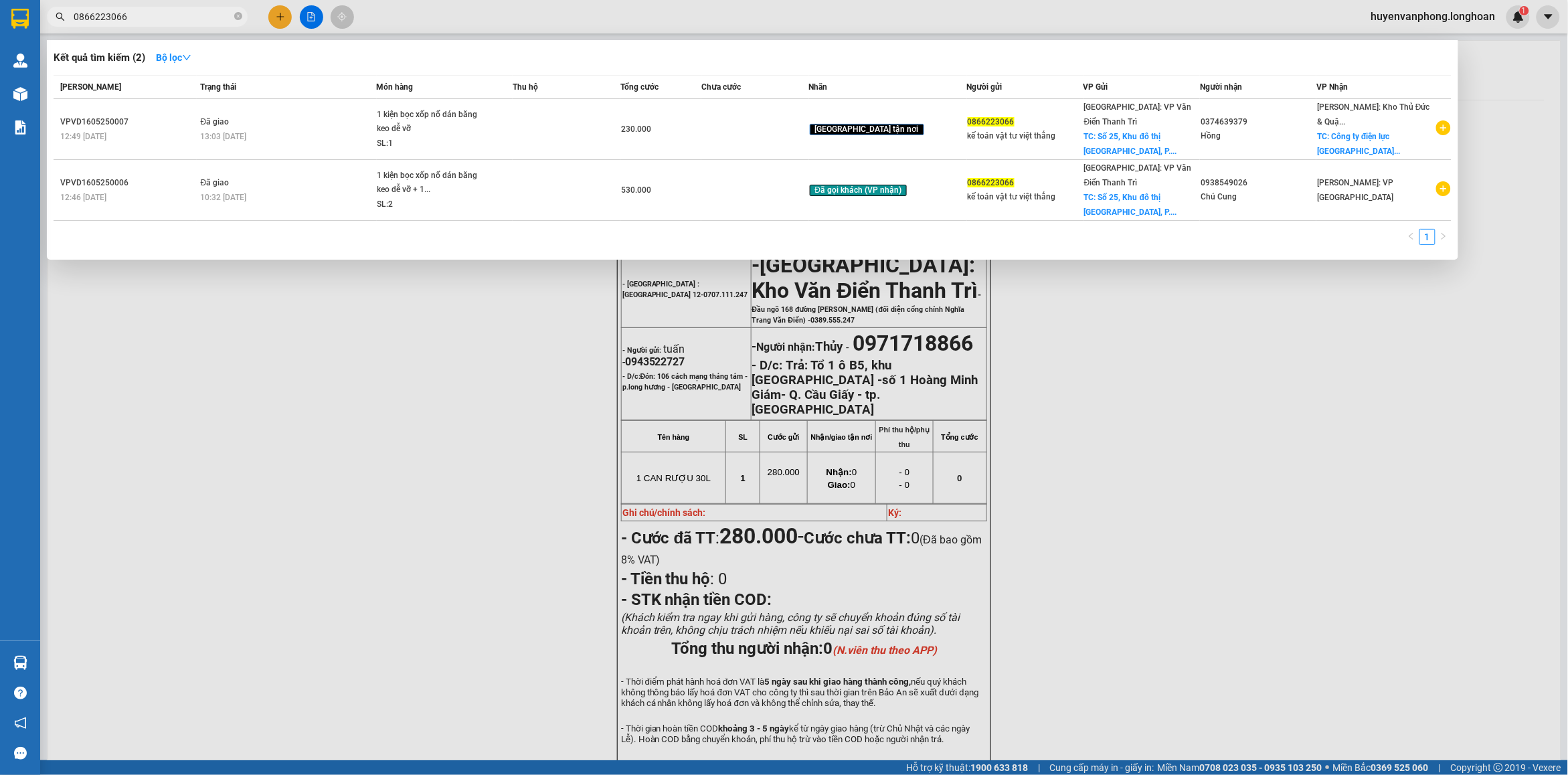
type input "0866223066"
click at [238, 14] on icon "close-circle" at bounding box center [238, 16] width 8 height 8
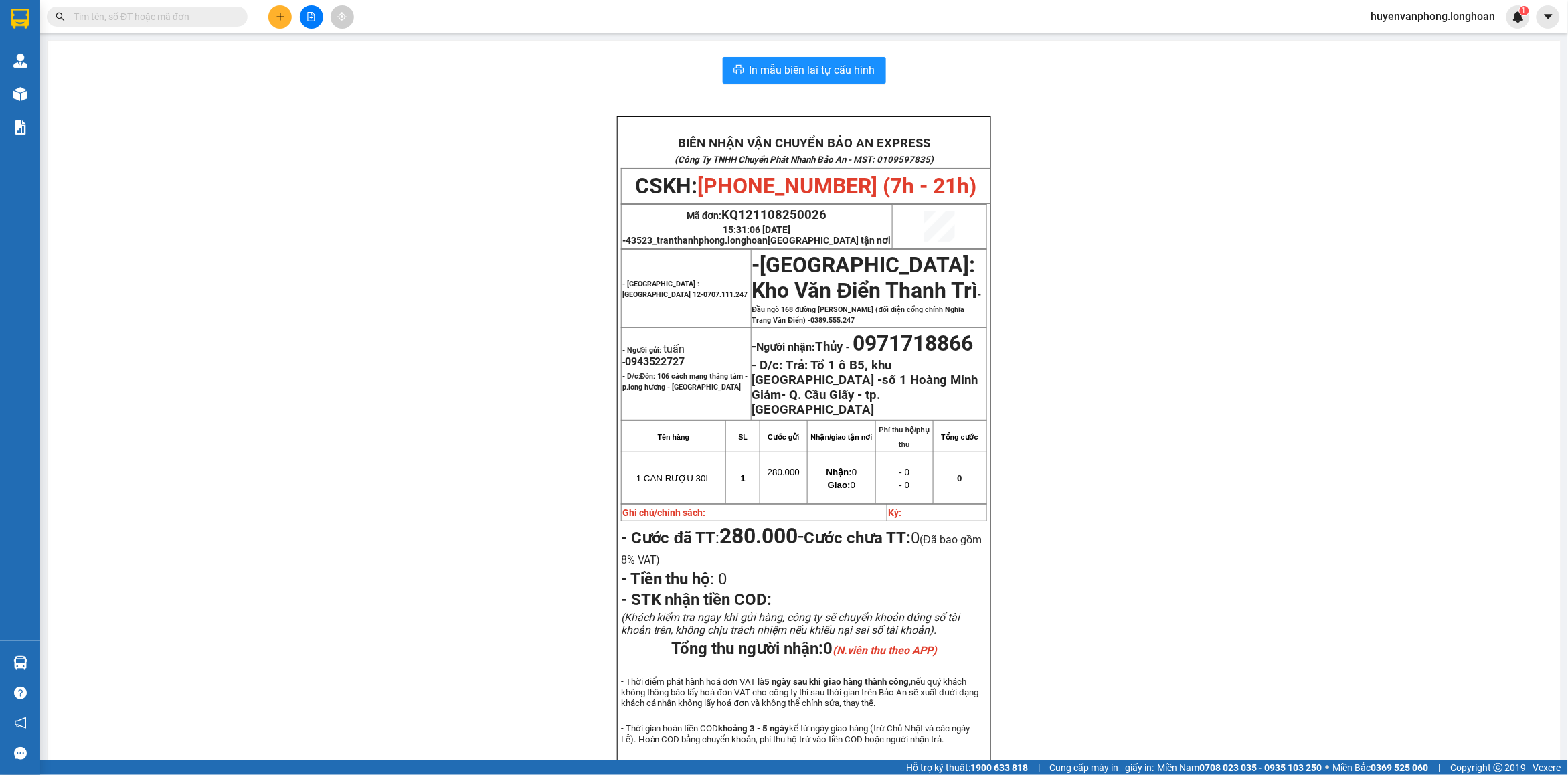
click at [194, 13] on input "text" at bounding box center [152, 16] width 158 height 15
paste input "HNVD1208250047"
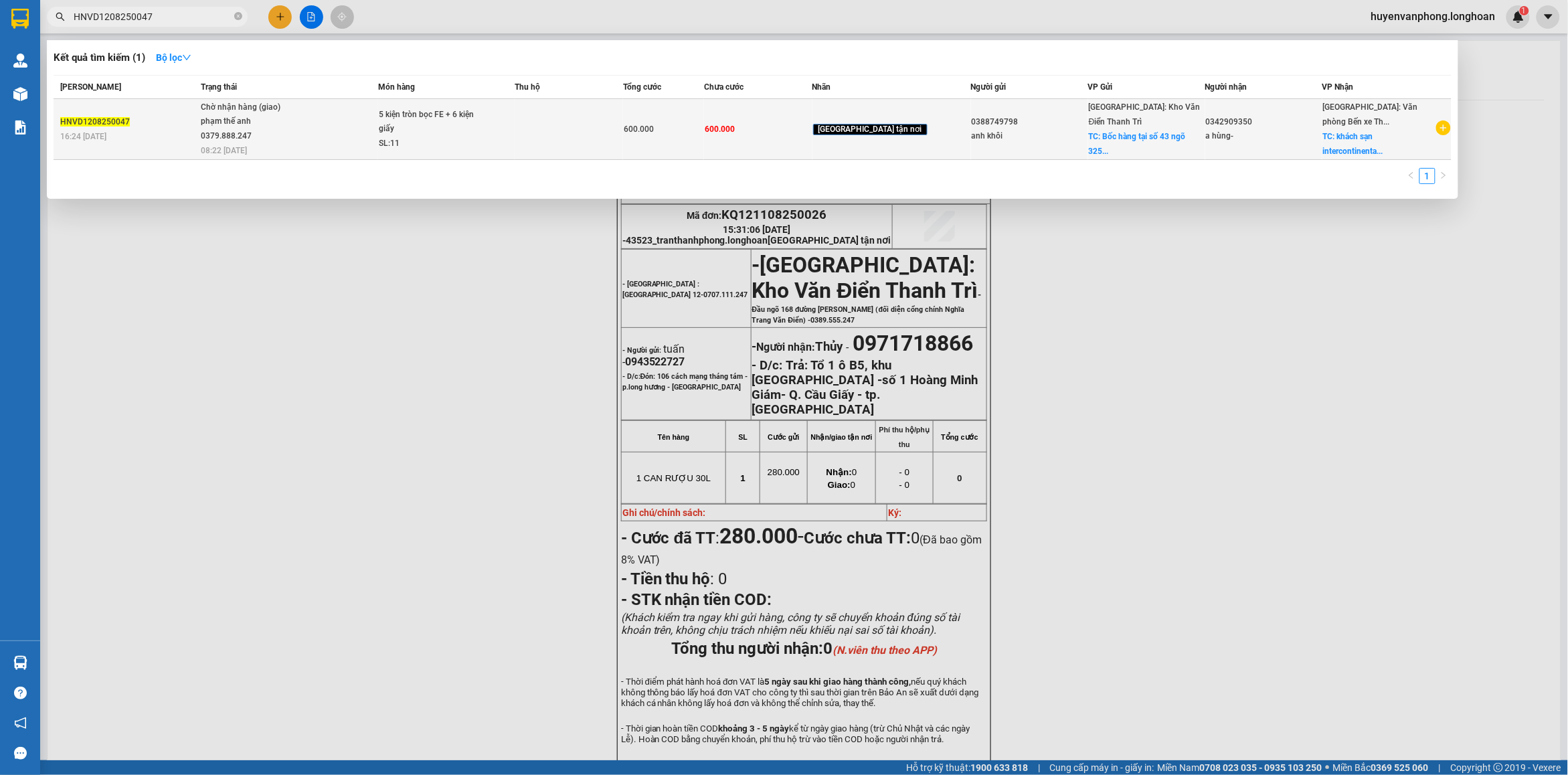
type input "HNVD1208250047"
click at [362, 111] on span "Chờ nhận hàng (giao) phạm thế anh 0379.888.247 08:22 - 13/08" at bounding box center [289, 128] width 176 height 56
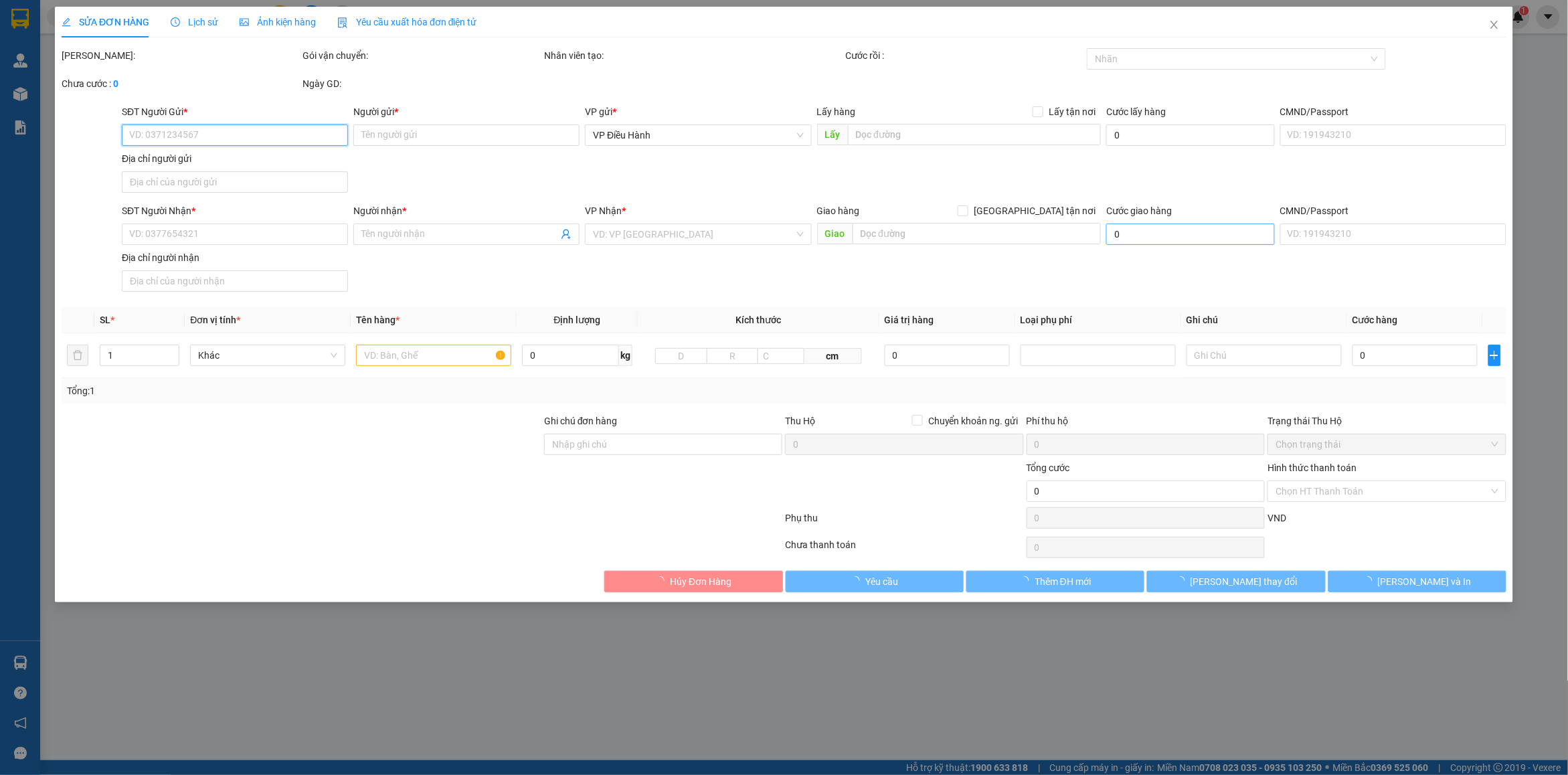
type input "0388749798"
type input "anh khôi"
checkbox input "true"
type input "Bốc hàng tại số 43 ngõ 325 Kim Ngưu"
type input "0342909350"
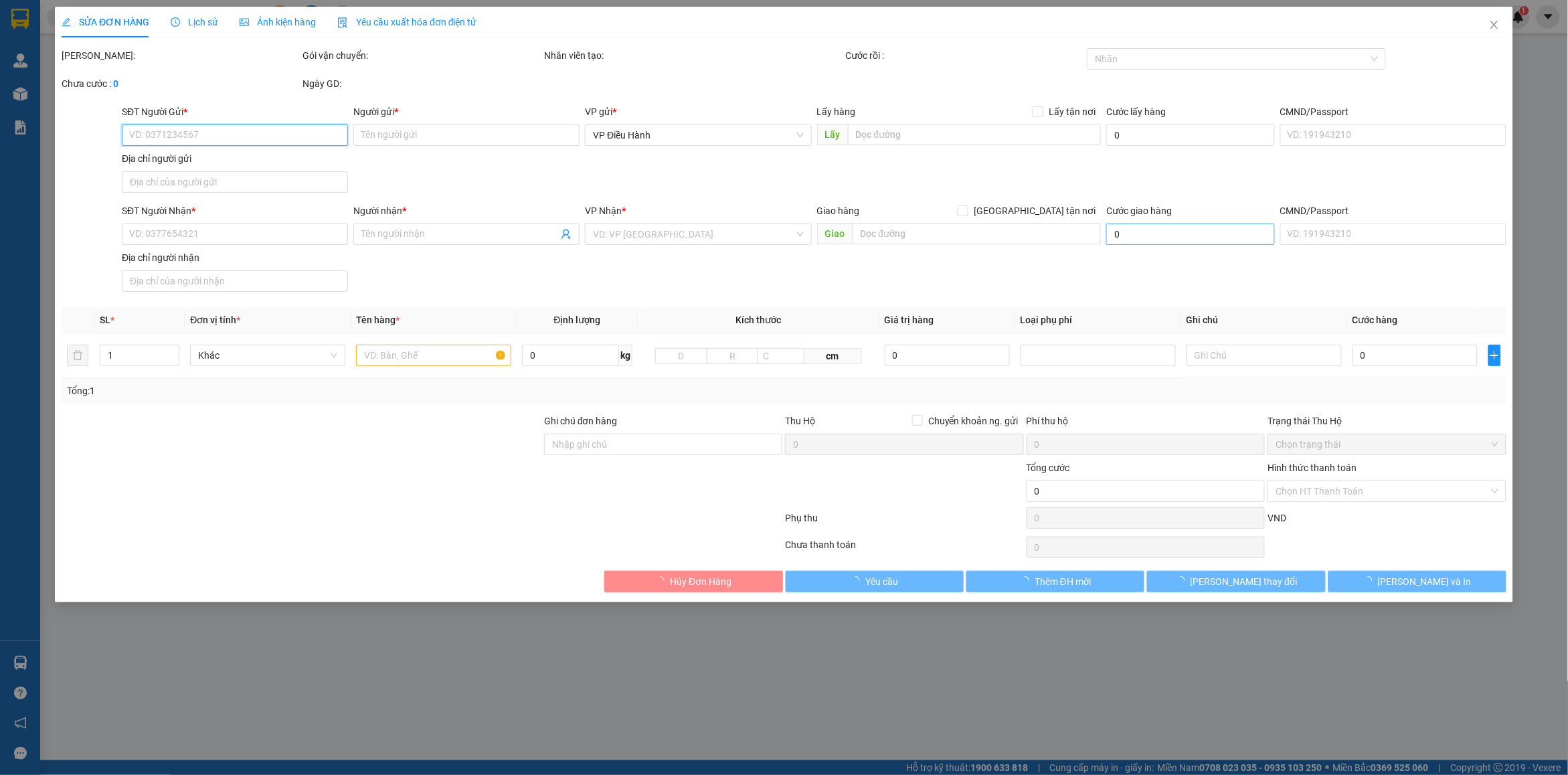
type input "a hùng-"
checkbox input "true"
type input "khách sạn intercontinental hạ long, bán đảo 2 marina, phường hùng thắng, tp hạ …"
type input "600.000"
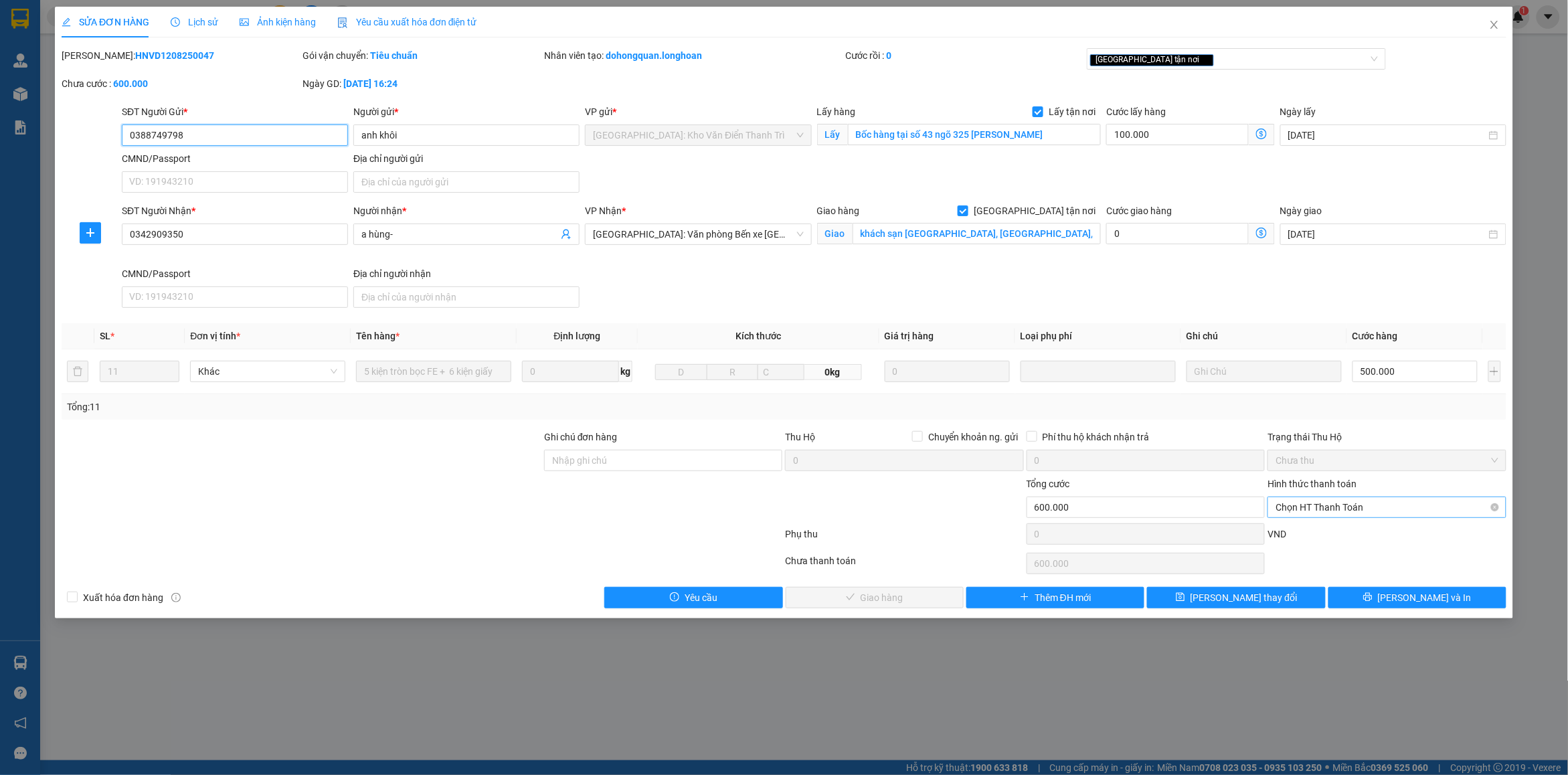
click at [1334, 510] on span "Chọn HT Thanh Toán" at bounding box center [1386, 507] width 222 height 20
click at [1349, 571] on div "Chuyển khoản" at bounding box center [1388, 578] width 223 height 15
type input "0"
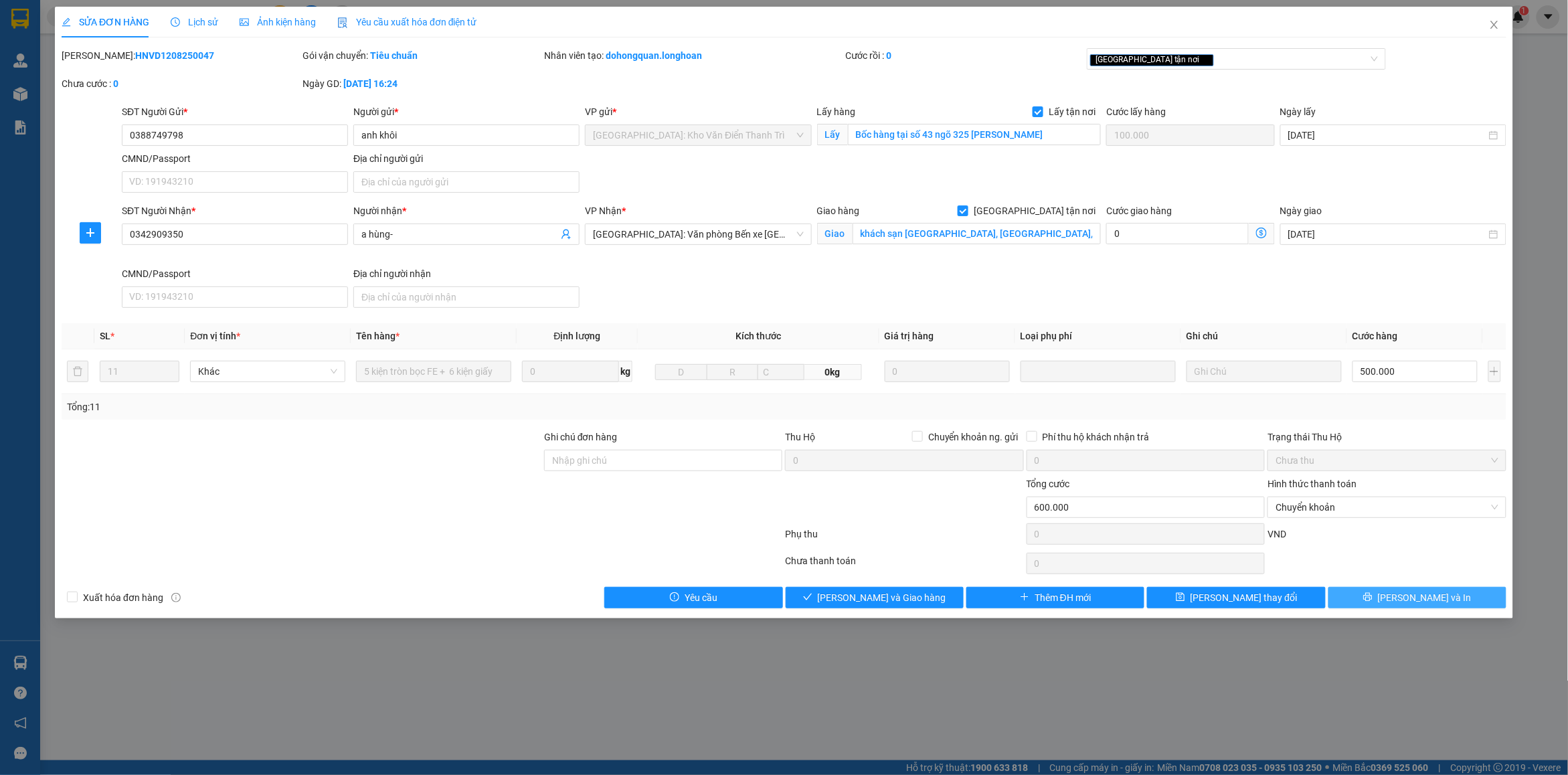
click at [1433, 594] on span "Lưu và In" at bounding box center [1424, 597] width 94 height 15
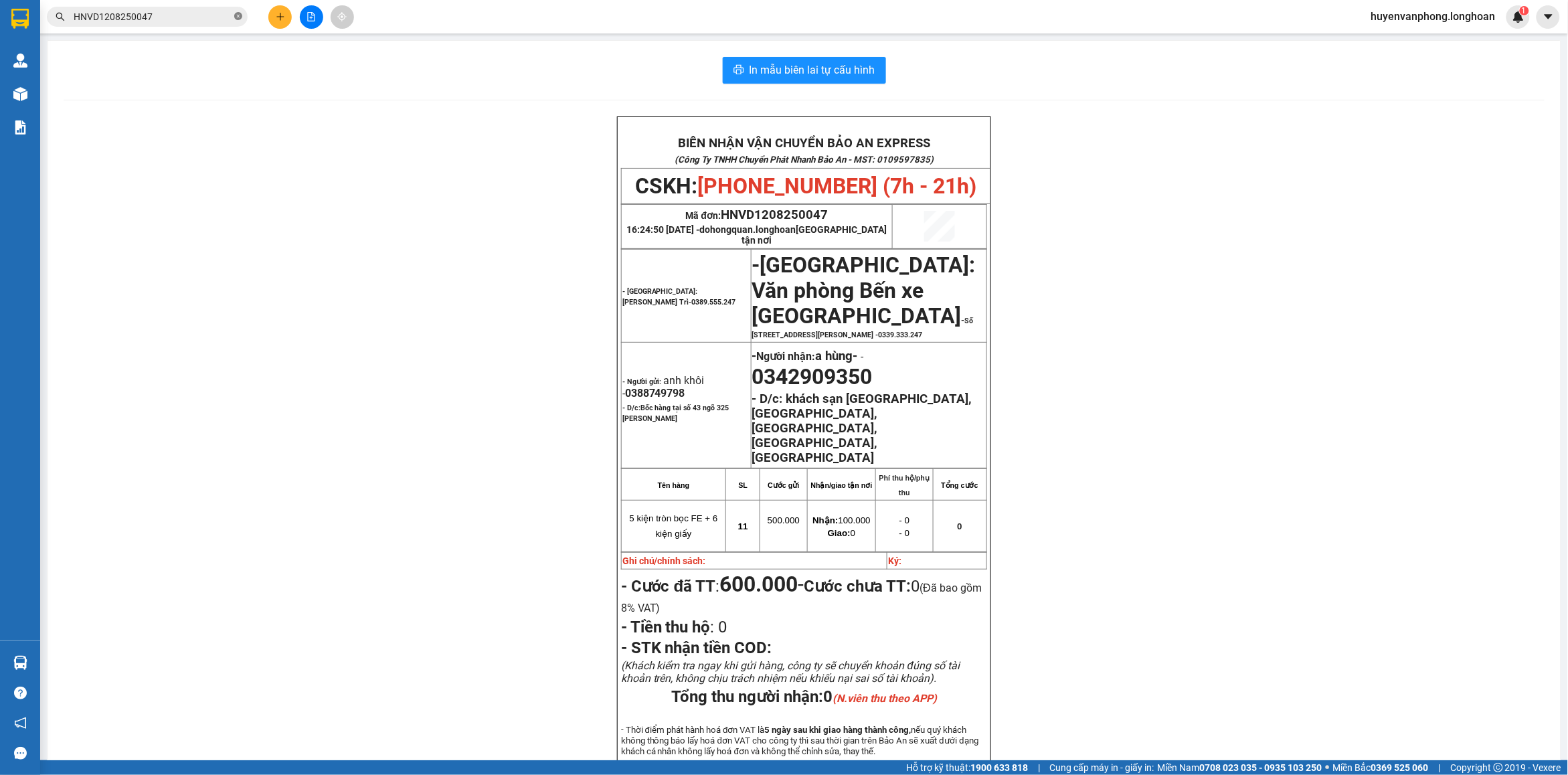
click at [235, 17] on icon "close-circle" at bounding box center [238, 16] width 8 height 8
click at [148, 17] on input "text" at bounding box center [152, 16] width 158 height 15
paste input "0942462306"
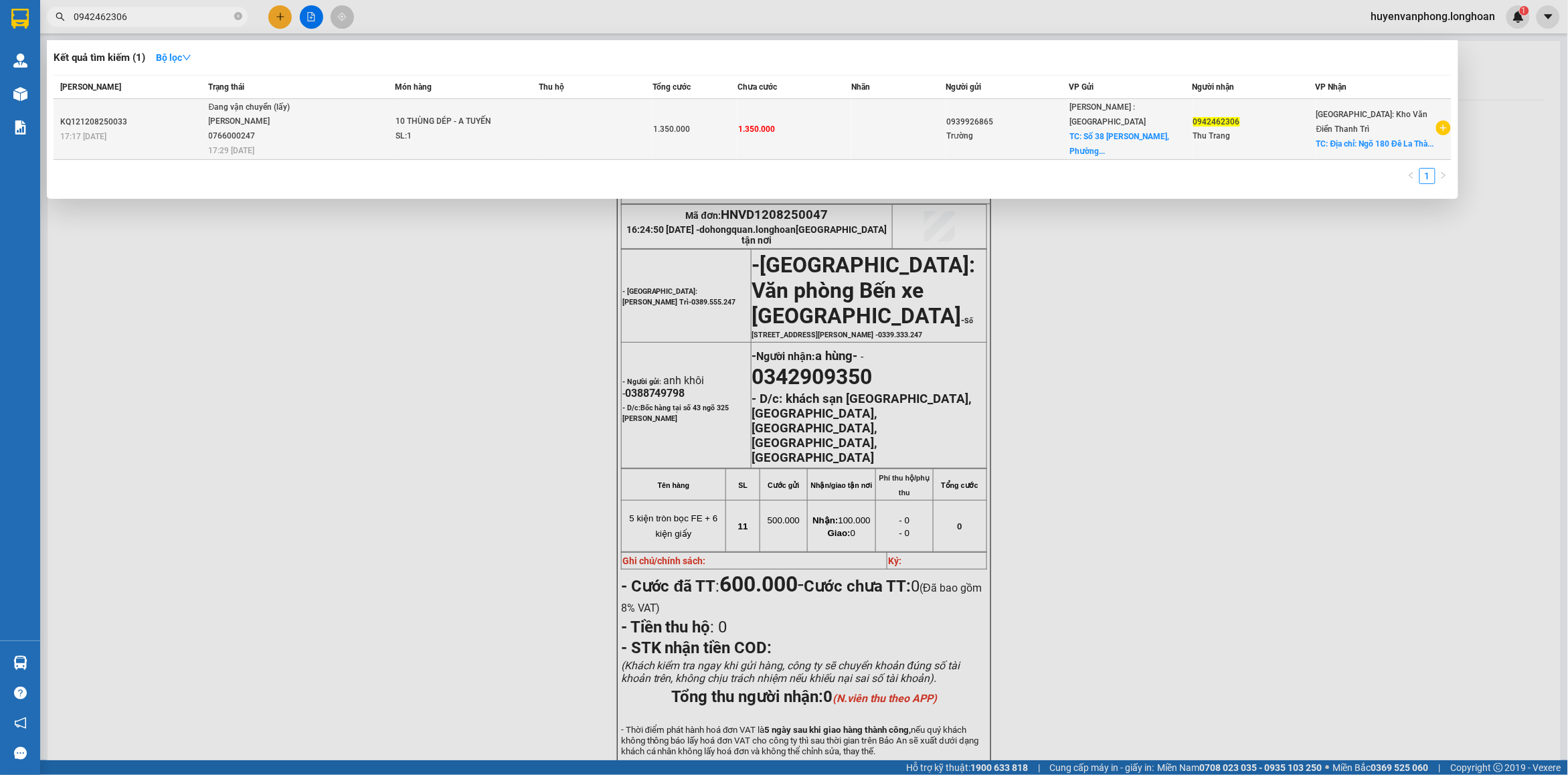
type input "0942462306"
click at [349, 128] on span "Đang vận chuyển (lấy) NGUYỄN MINH TUYẾN 0766000247 17:29 - 12/08" at bounding box center [301, 128] width 185 height 56
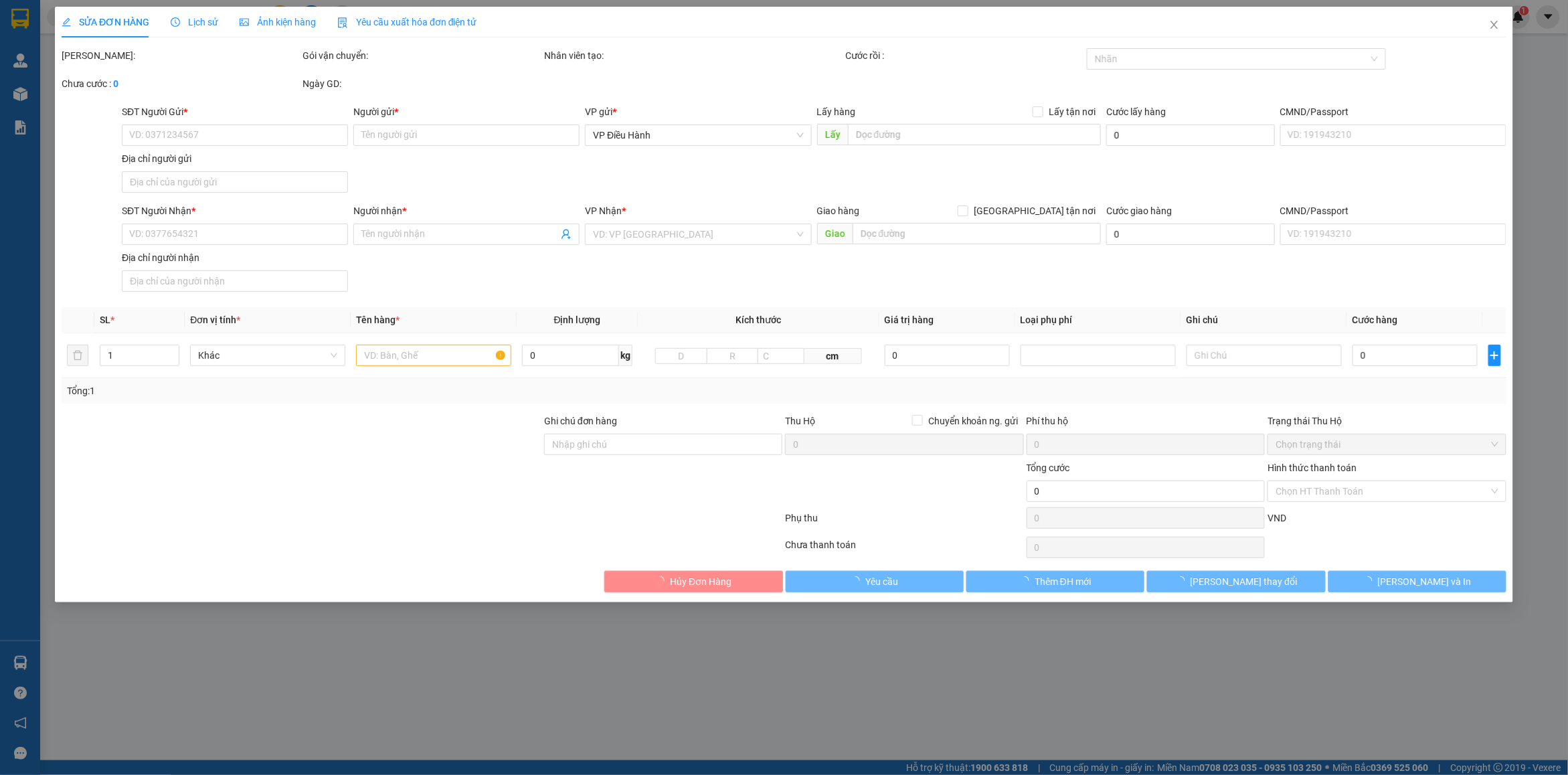
click at [197, 19] on span "Lịch sử" at bounding box center [194, 22] width 47 height 11
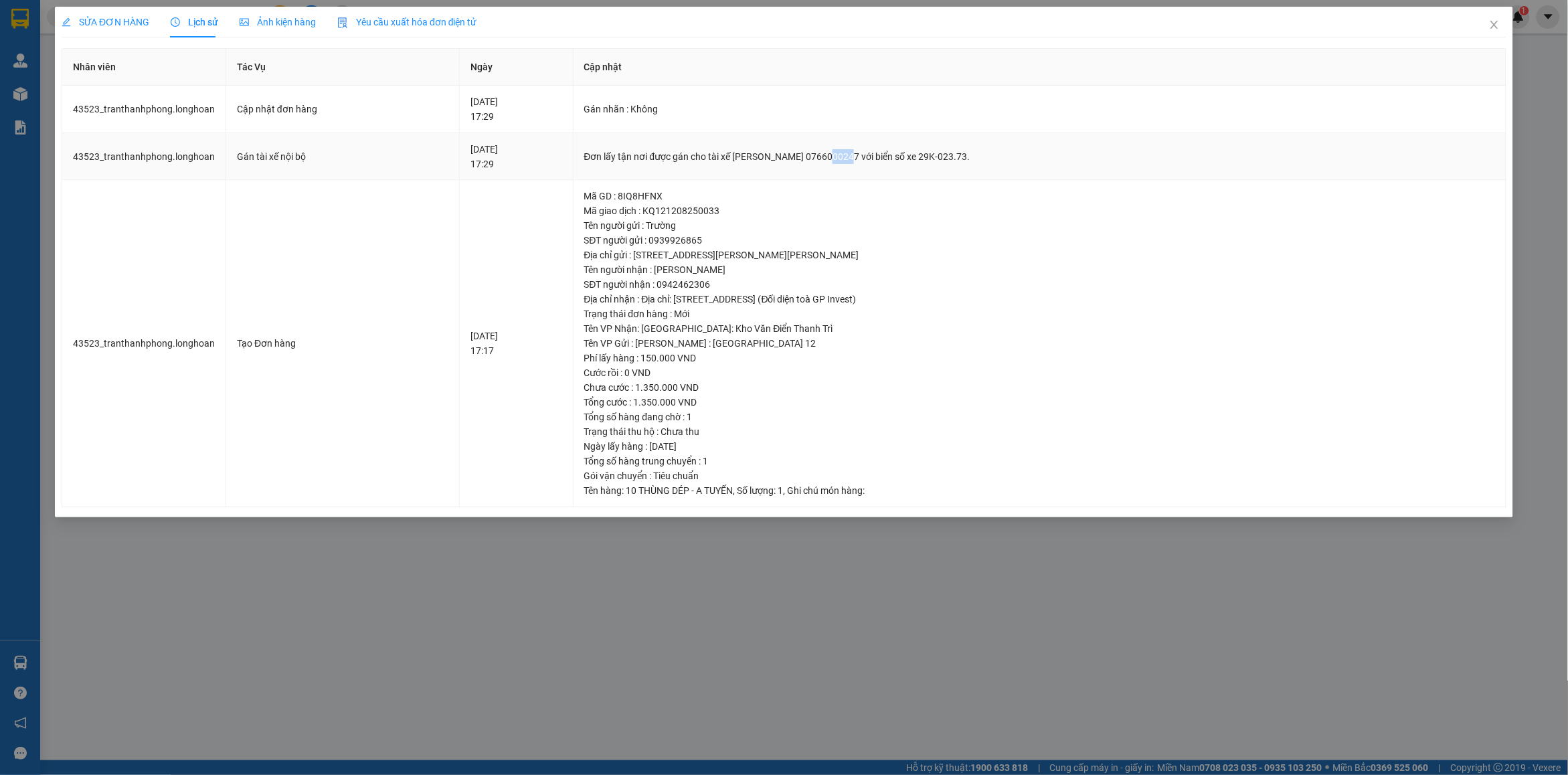
drag, startPoint x: 850, startPoint y: 154, endPoint x: 872, endPoint y: 156, distance: 22.1
click at [872, 156] on div "Đơn lấy tận nơi được gán cho tài xế NGUYỄN MINH TUYẾN 0766000247 với biển số xe…" at bounding box center [1040, 157] width 911 height 15
drag, startPoint x: 847, startPoint y: 152, endPoint x: 897, endPoint y: 154, distance: 50.0
click at [897, 154] on div "Đơn lấy tận nơi được gán cho tài xế NGUYỄN MINH TUYẾN 0766000247 với biển số xe…" at bounding box center [1040, 157] width 911 height 15
copy div "0766000247"
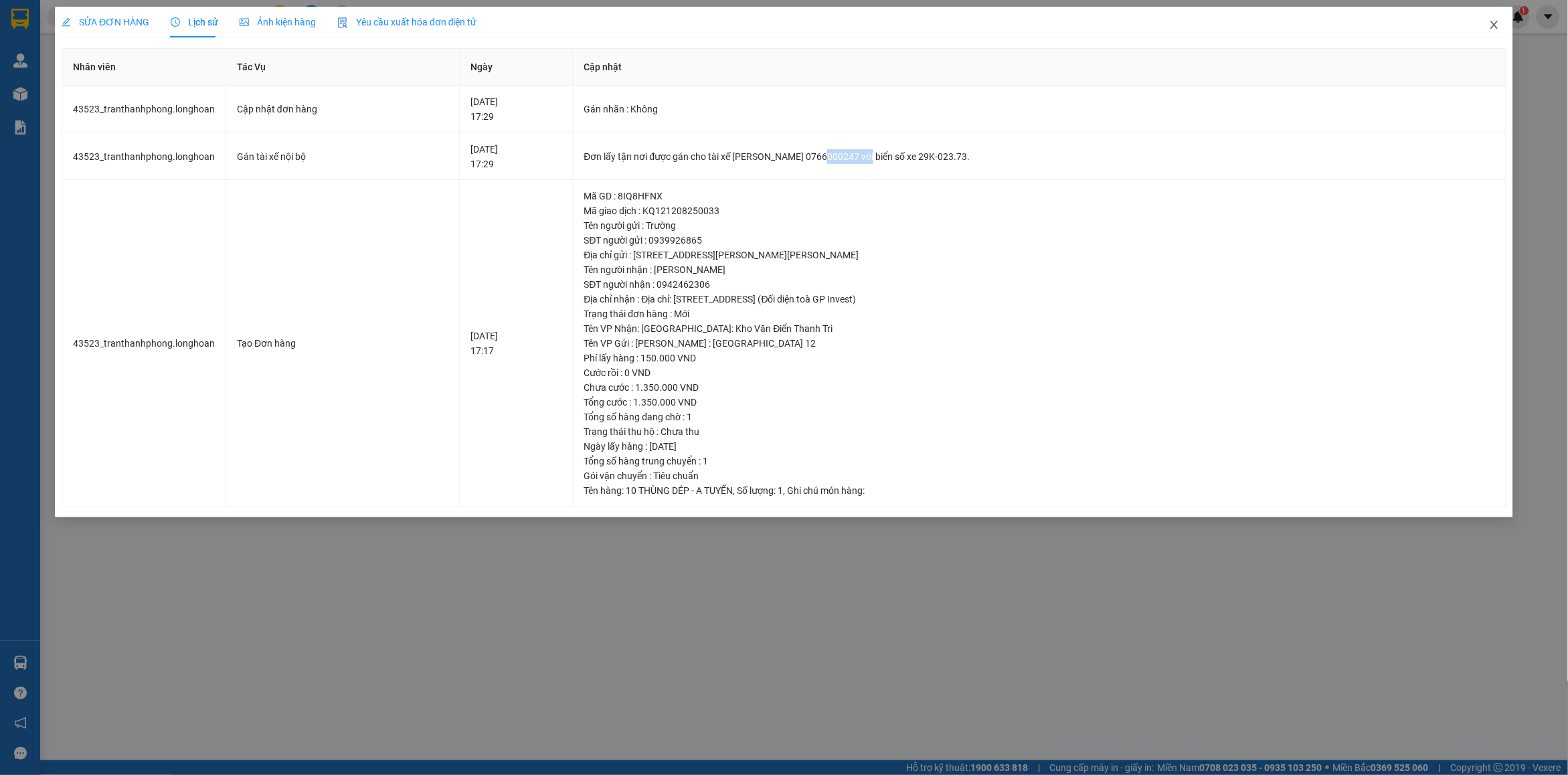
click at [1493, 23] on icon "close" at bounding box center [1494, 24] width 7 height 8
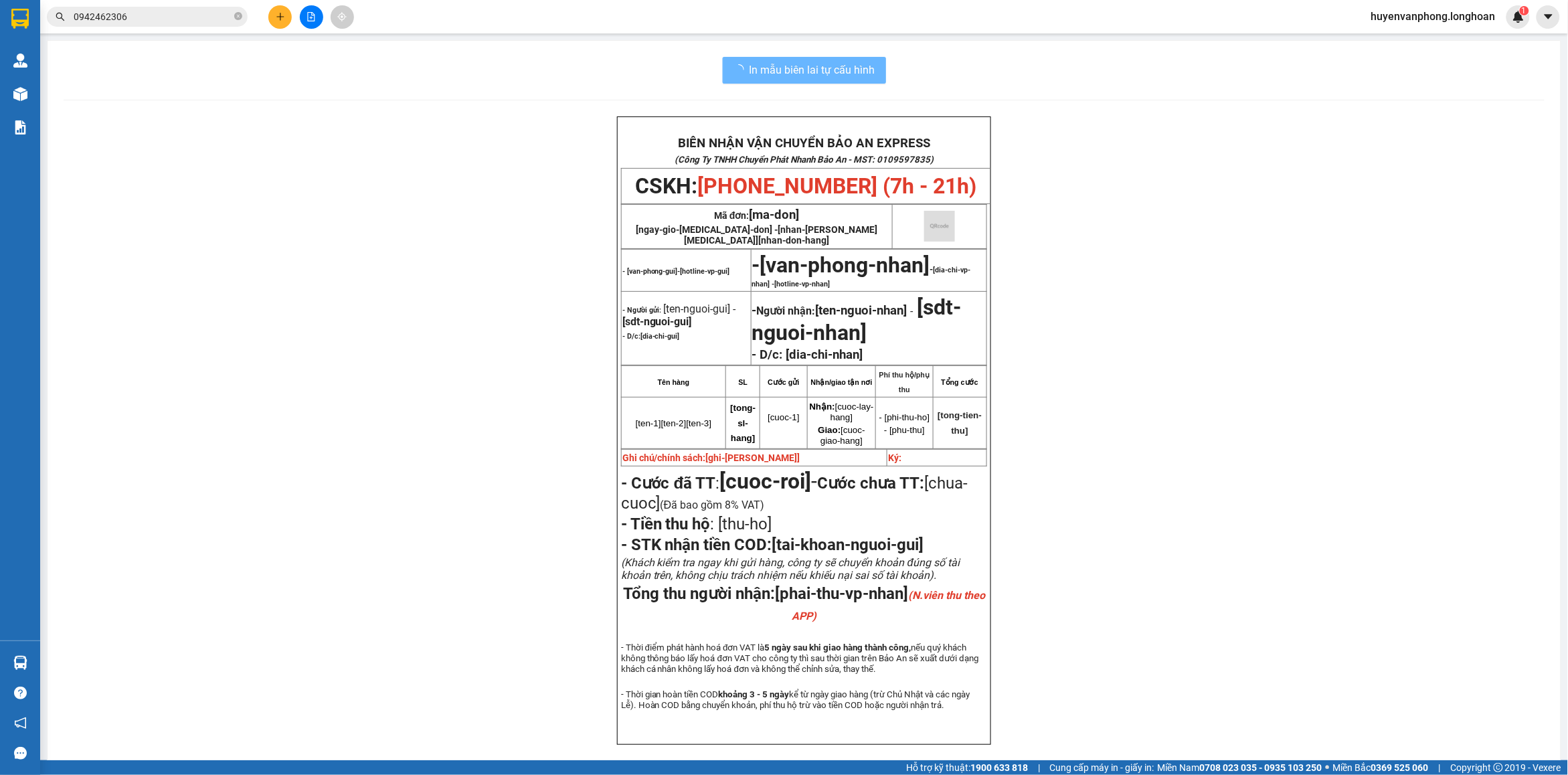
drag, startPoint x: 238, startPoint y: 19, endPoint x: 169, endPoint y: 16, distance: 69.1
click at [230, 20] on span "0942462306" at bounding box center [147, 16] width 201 height 20
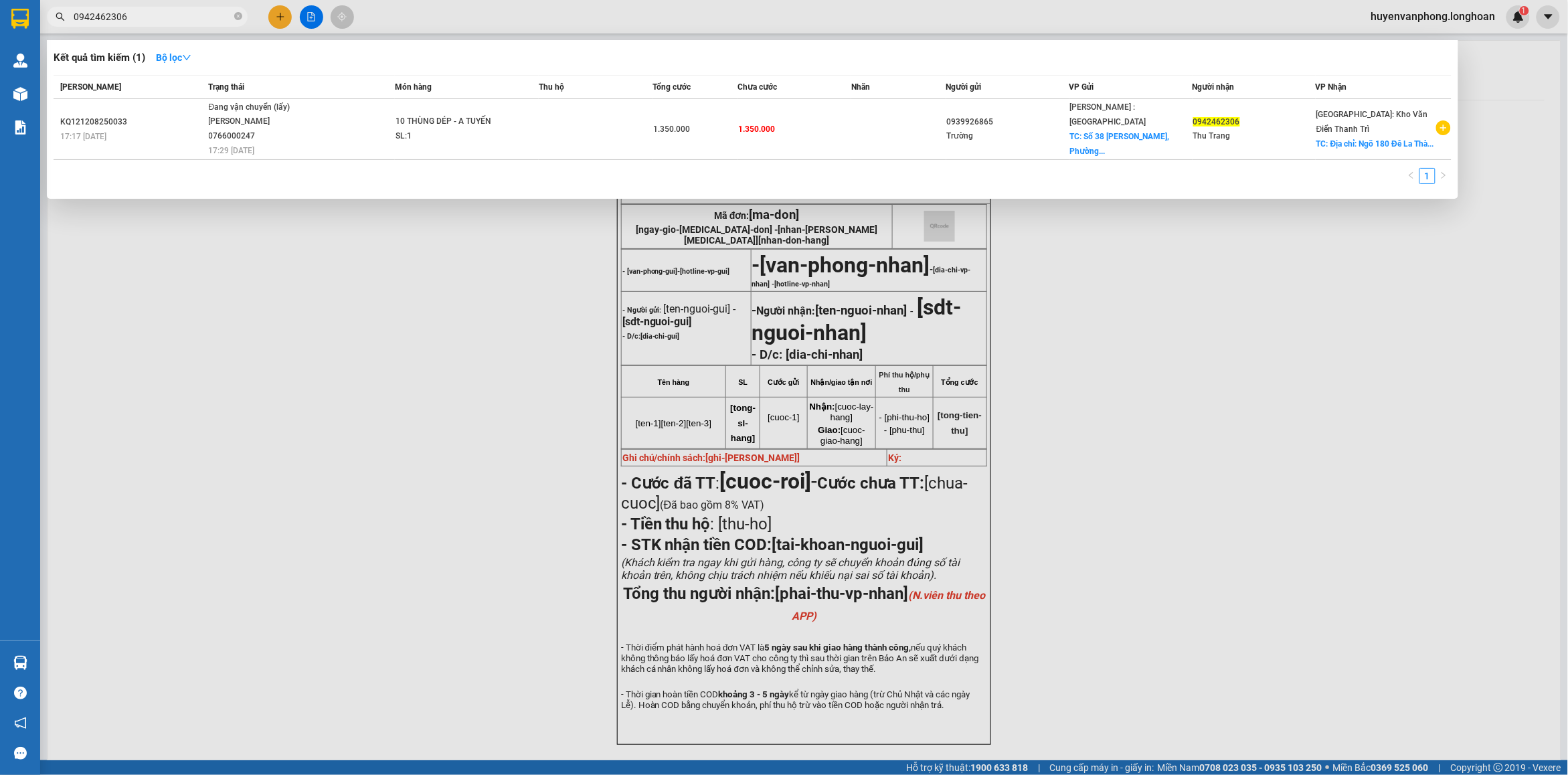
click at [169, 16] on input "0942462306" at bounding box center [152, 16] width 158 height 15
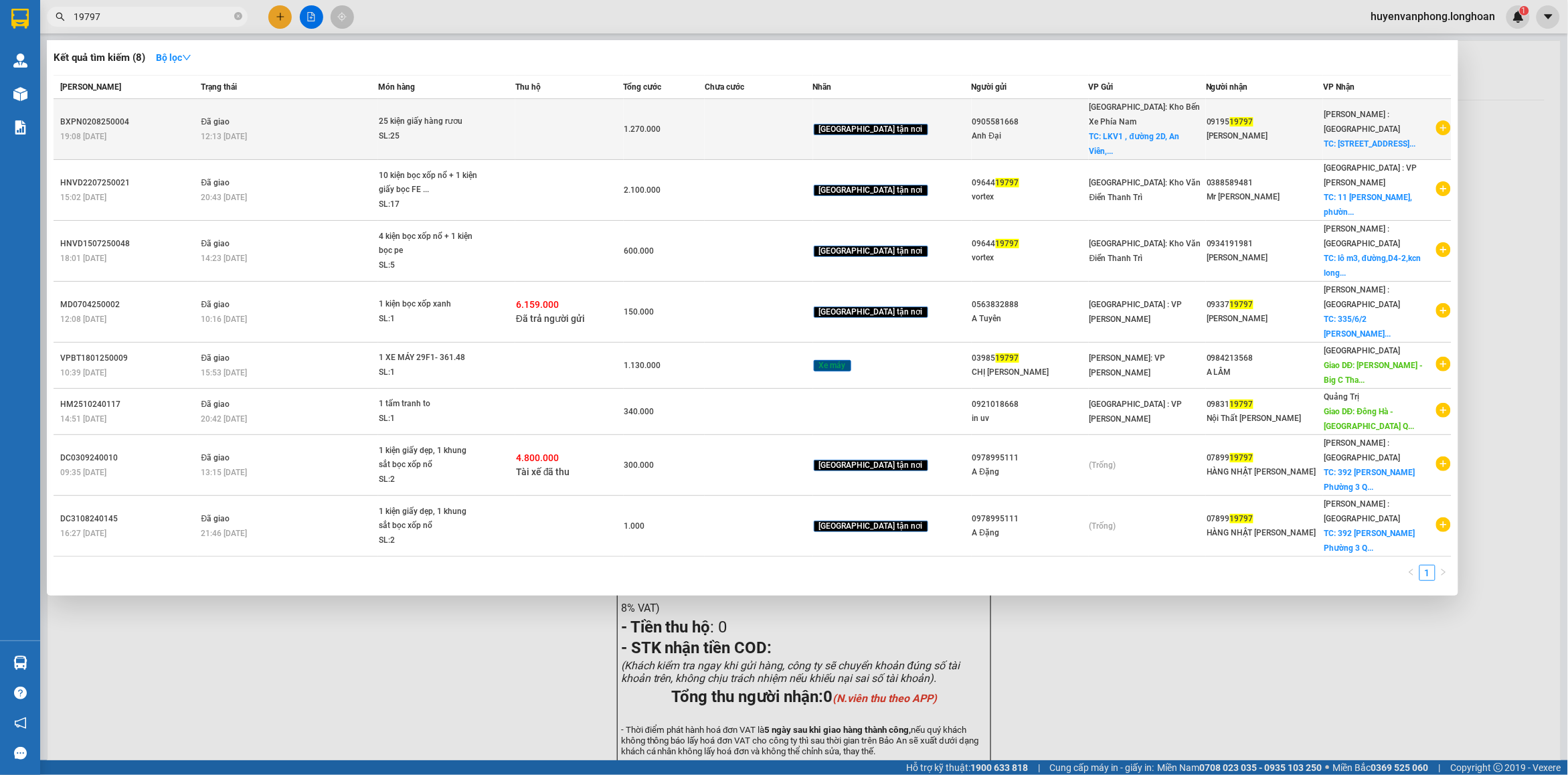
type input "19797"
click at [479, 129] on div "SL: 25" at bounding box center [429, 136] width 100 height 15
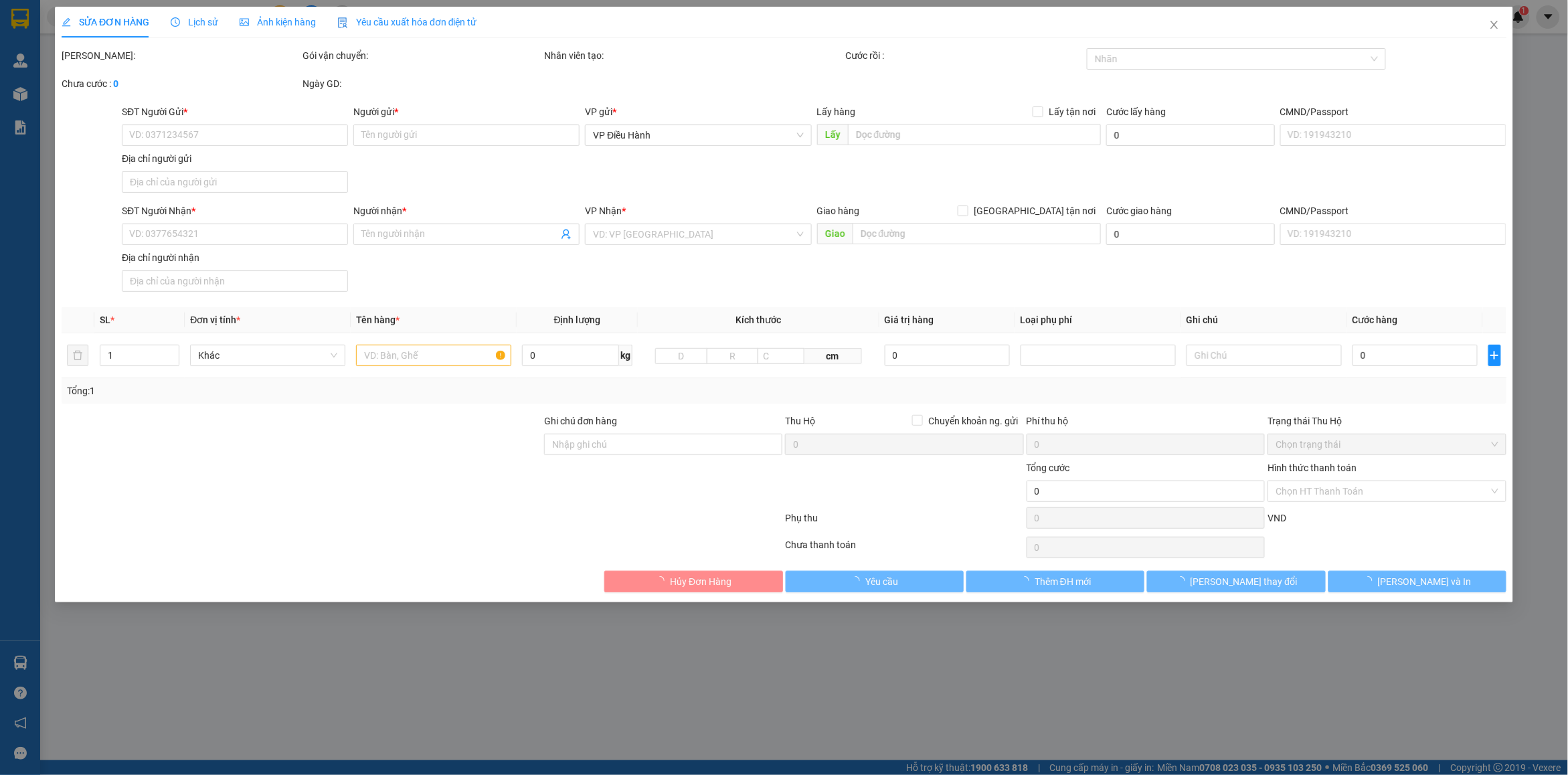
type input "0905581668"
type input "Anh Đại"
checkbox input "true"
type input "LKV1 , đường 2D, An Viên, Vĩnh Trường, Nha Trang"
type input "200.000"
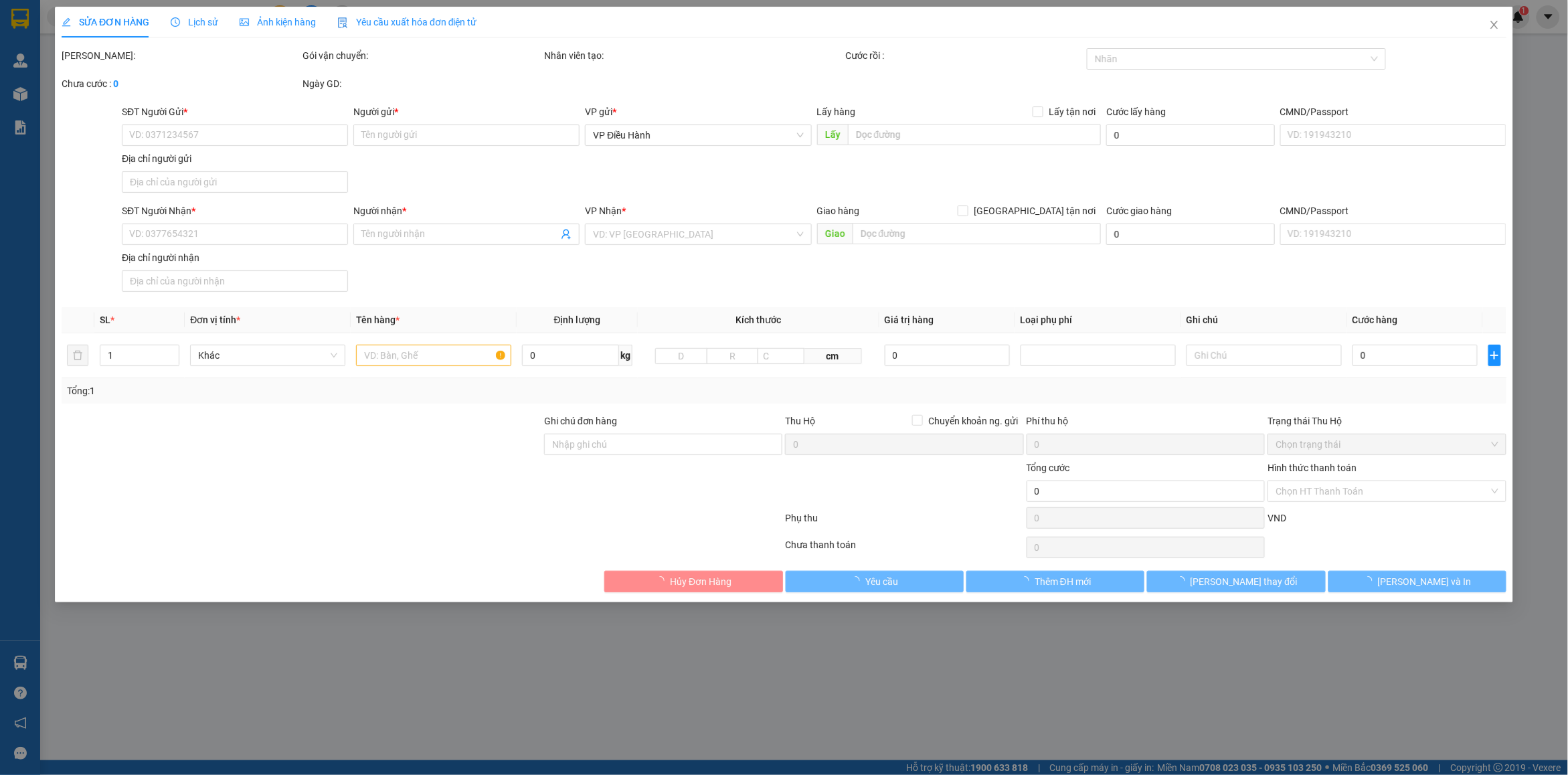
type input "0919519797"
type input "Anh Điệp"
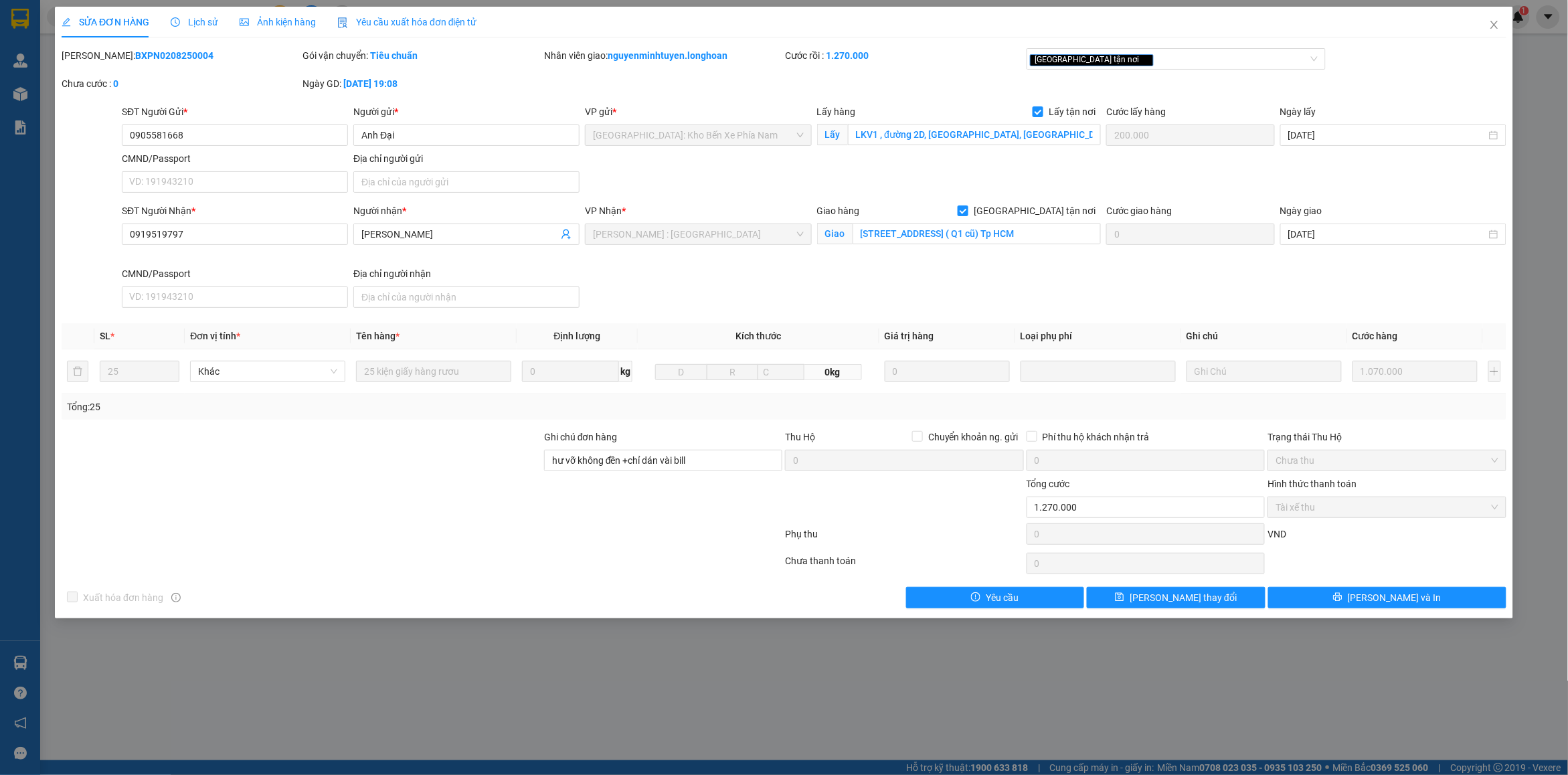
click at [197, 24] on span "Lịch sử" at bounding box center [194, 22] width 47 height 11
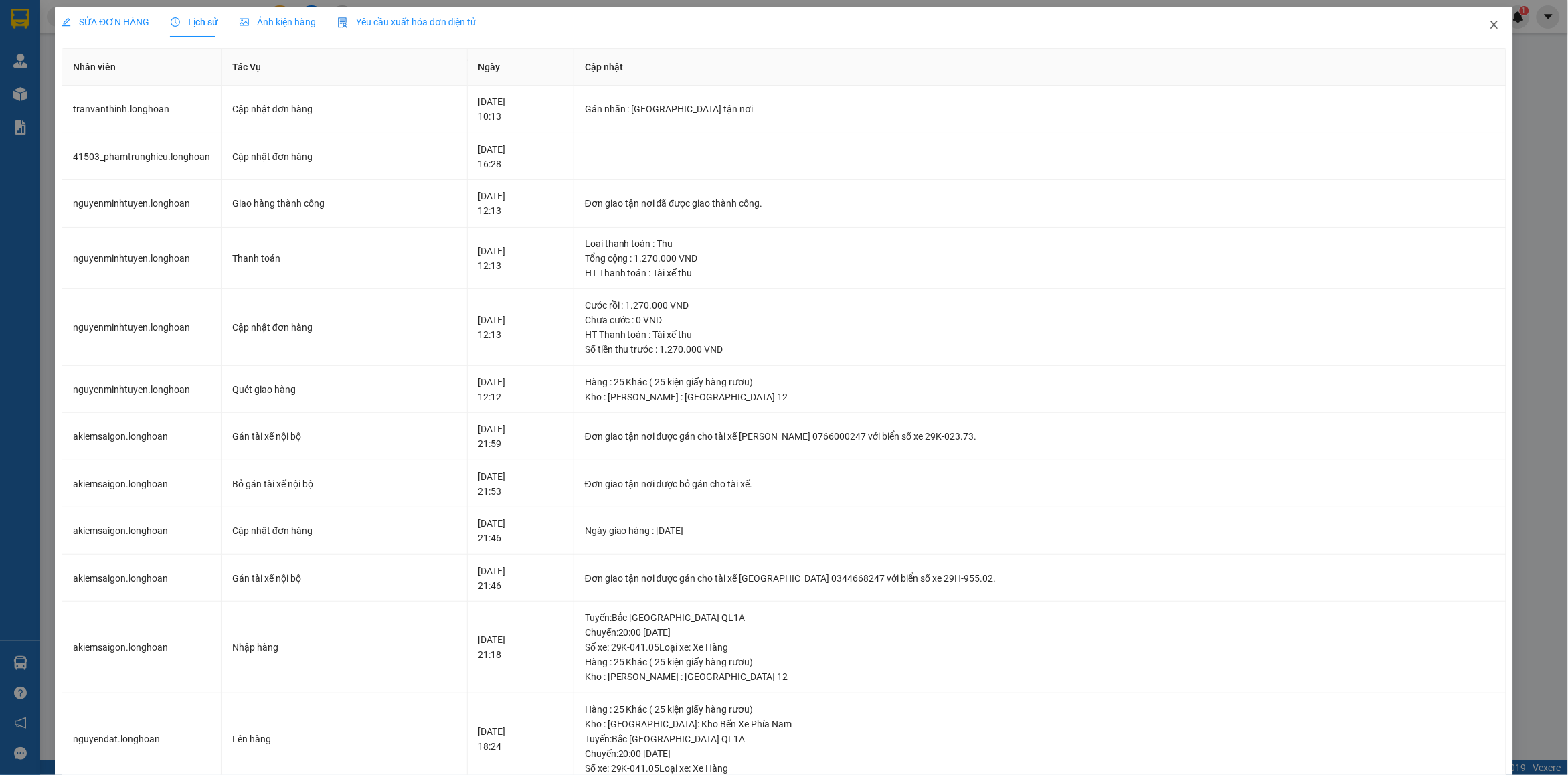
drag, startPoint x: 1480, startPoint y: 24, endPoint x: 575, endPoint y: 0, distance: 905.3
click at [1489, 23] on icon "close" at bounding box center [1494, 25] width 11 height 11
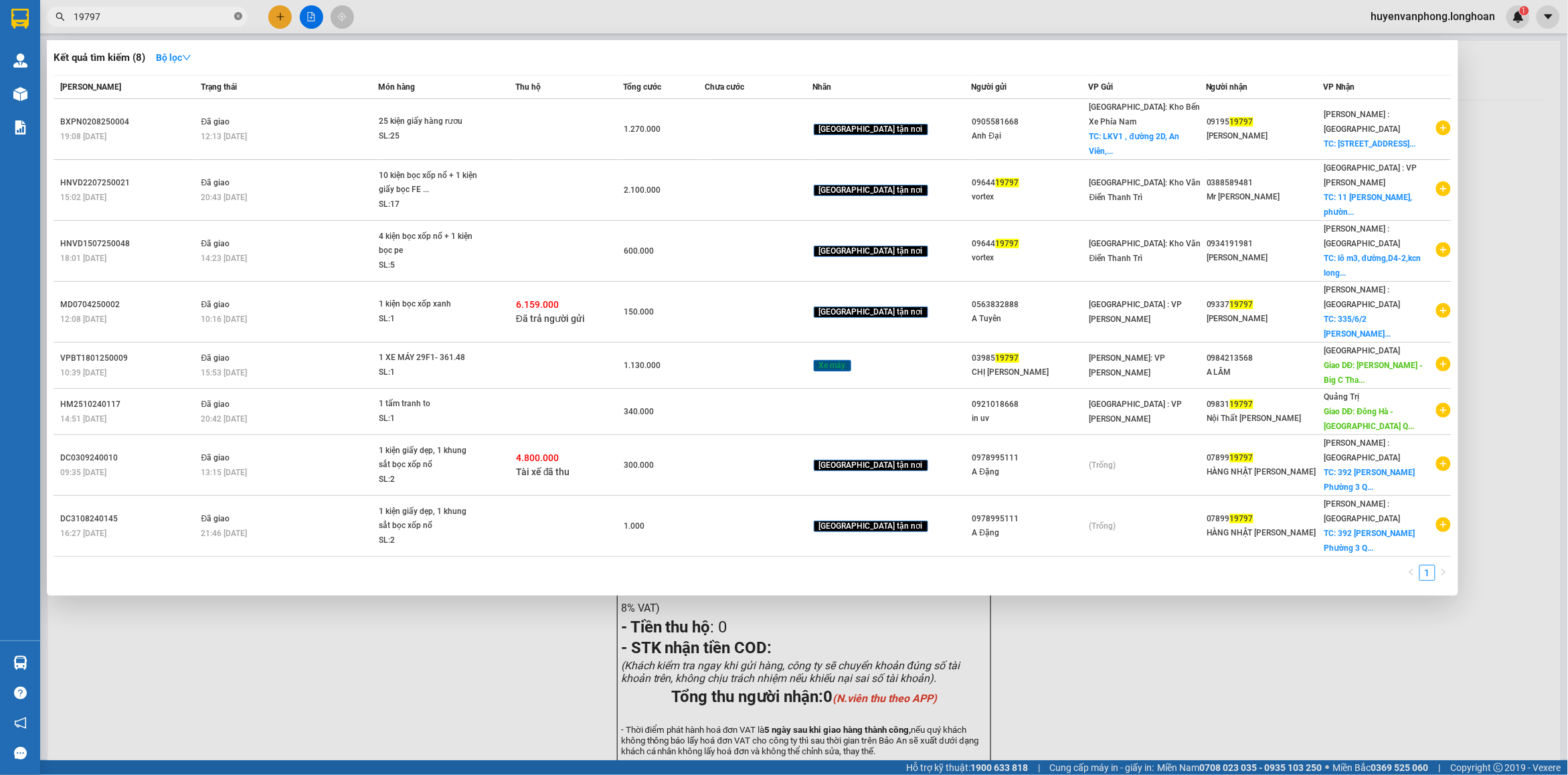
click at [235, 21] on span at bounding box center [238, 17] width 8 height 13
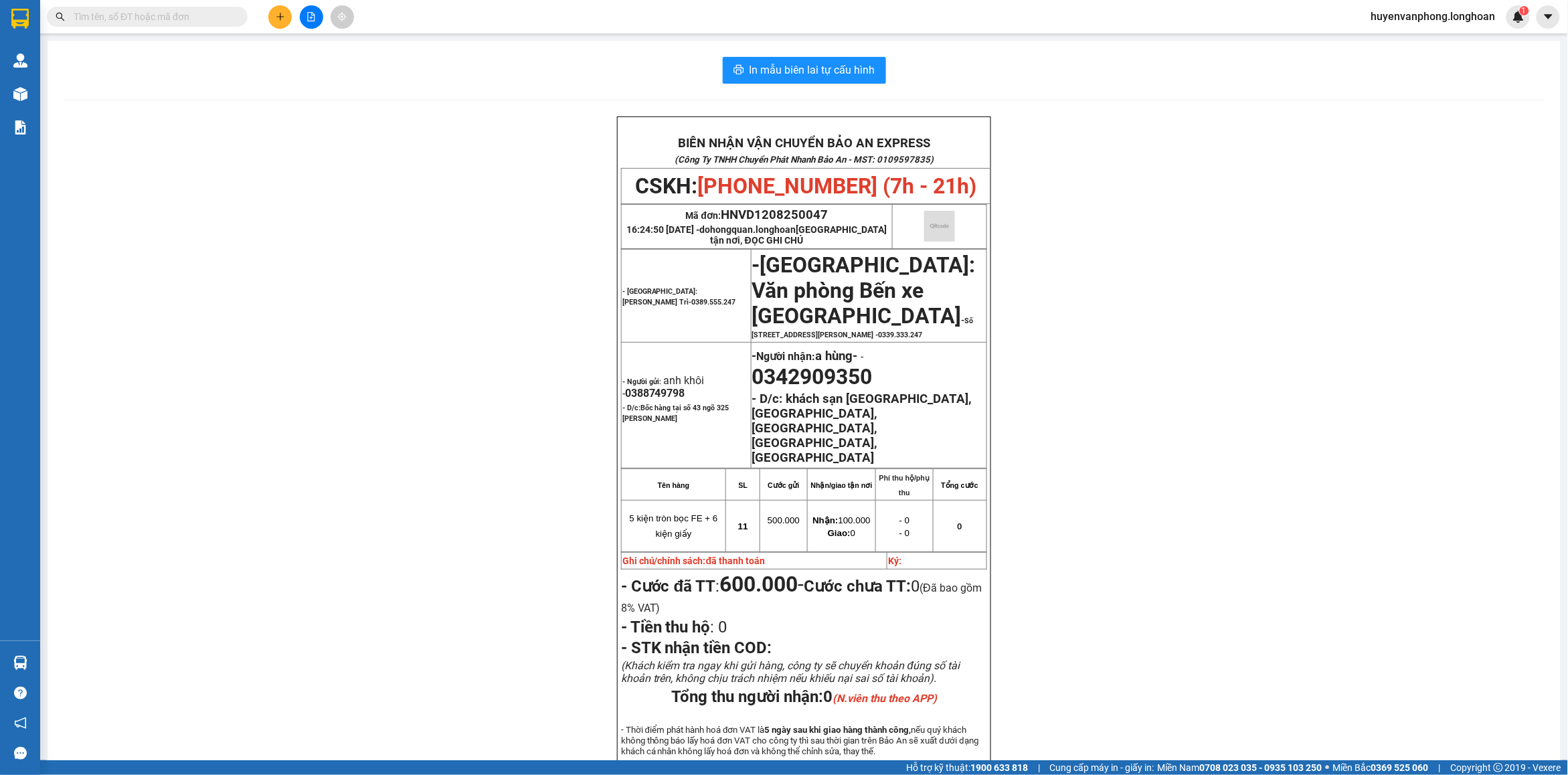
click at [203, 20] on input "text" at bounding box center [152, 16] width 158 height 15
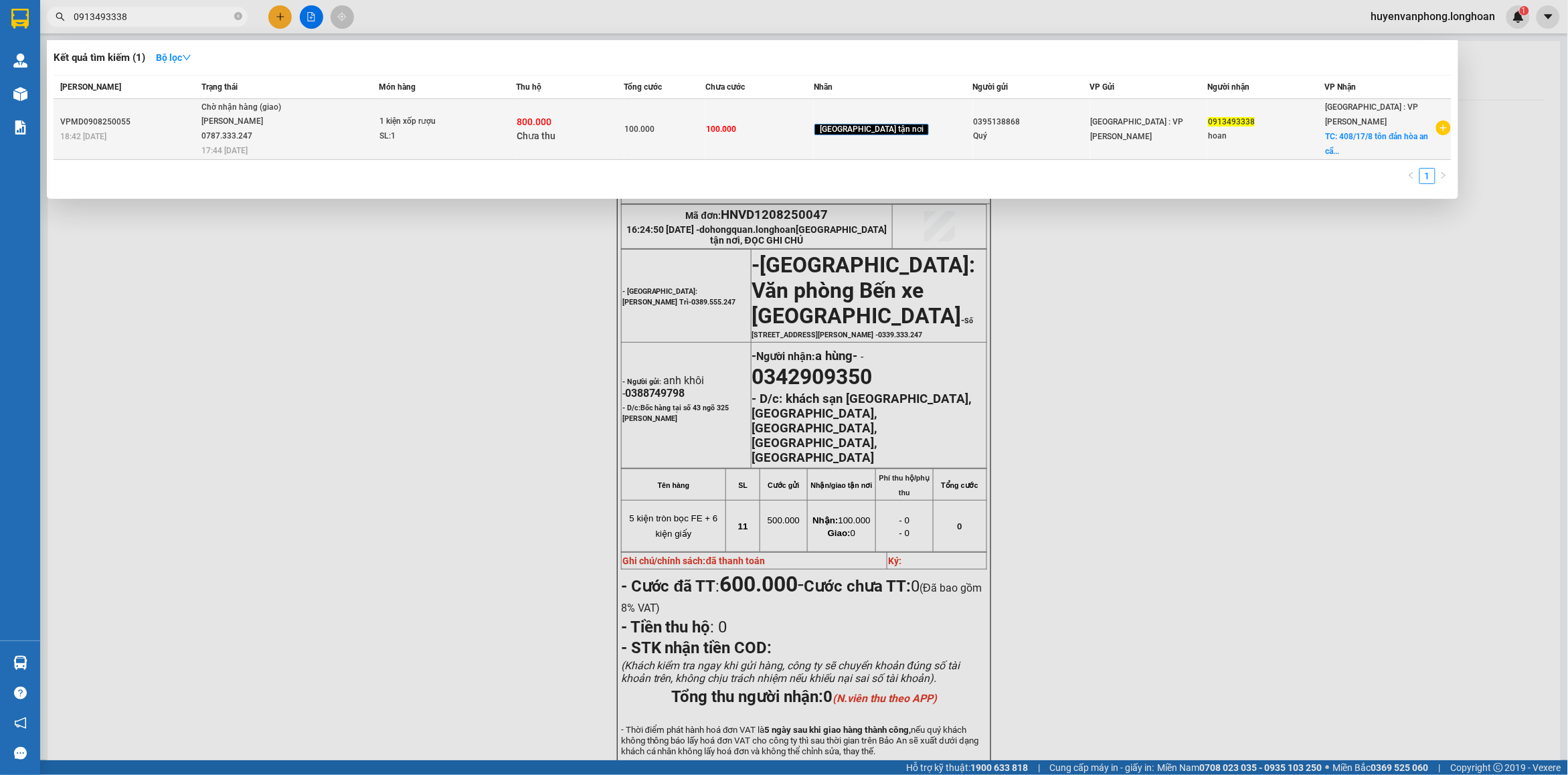
click at [235, 135] on div "Phạm Thanh Tuấn 0787.333.247" at bounding box center [252, 128] width 100 height 29
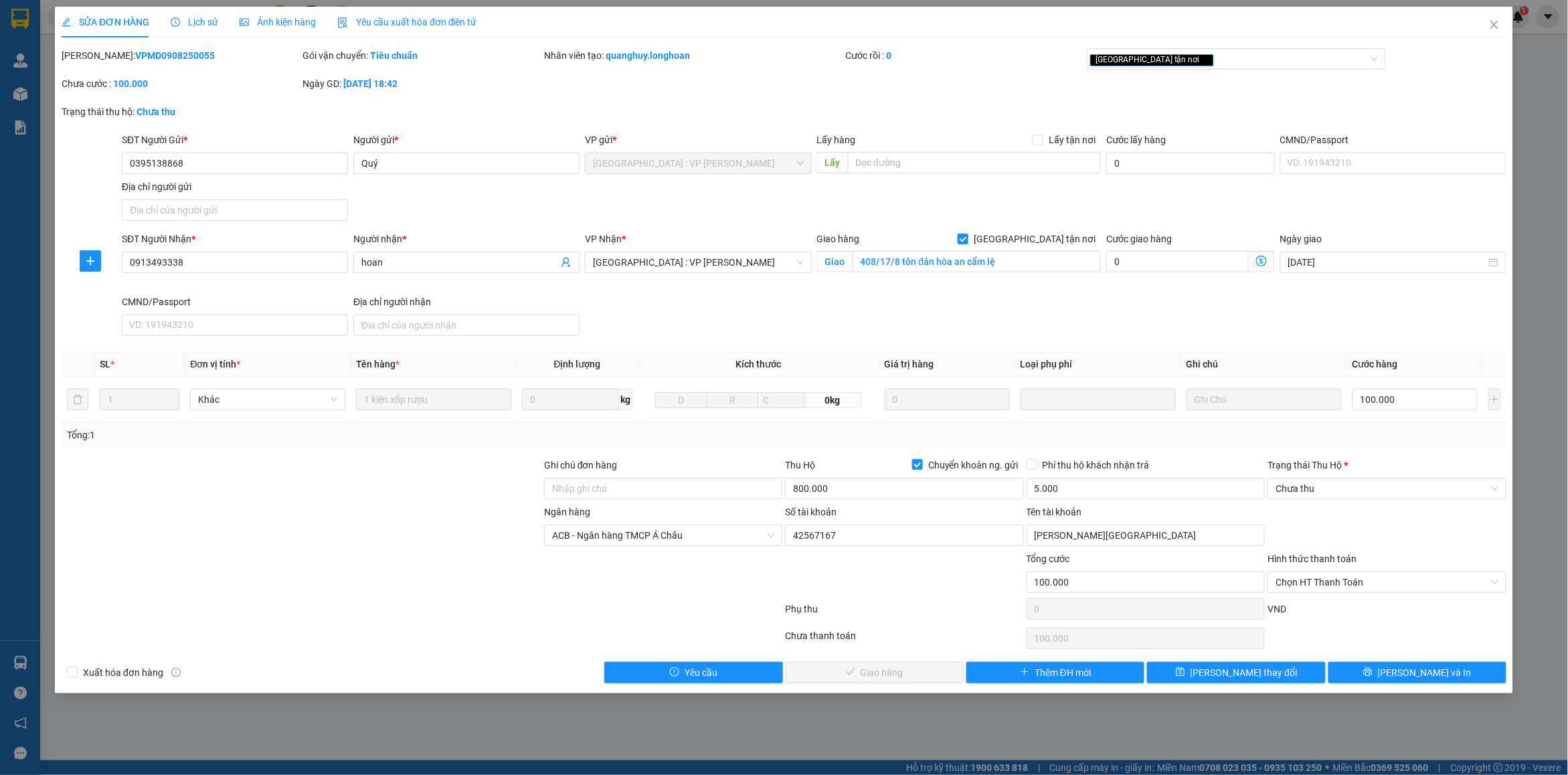
click at [205, 25] on span "Lịch sử" at bounding box center [194, 22] width 47 height 11
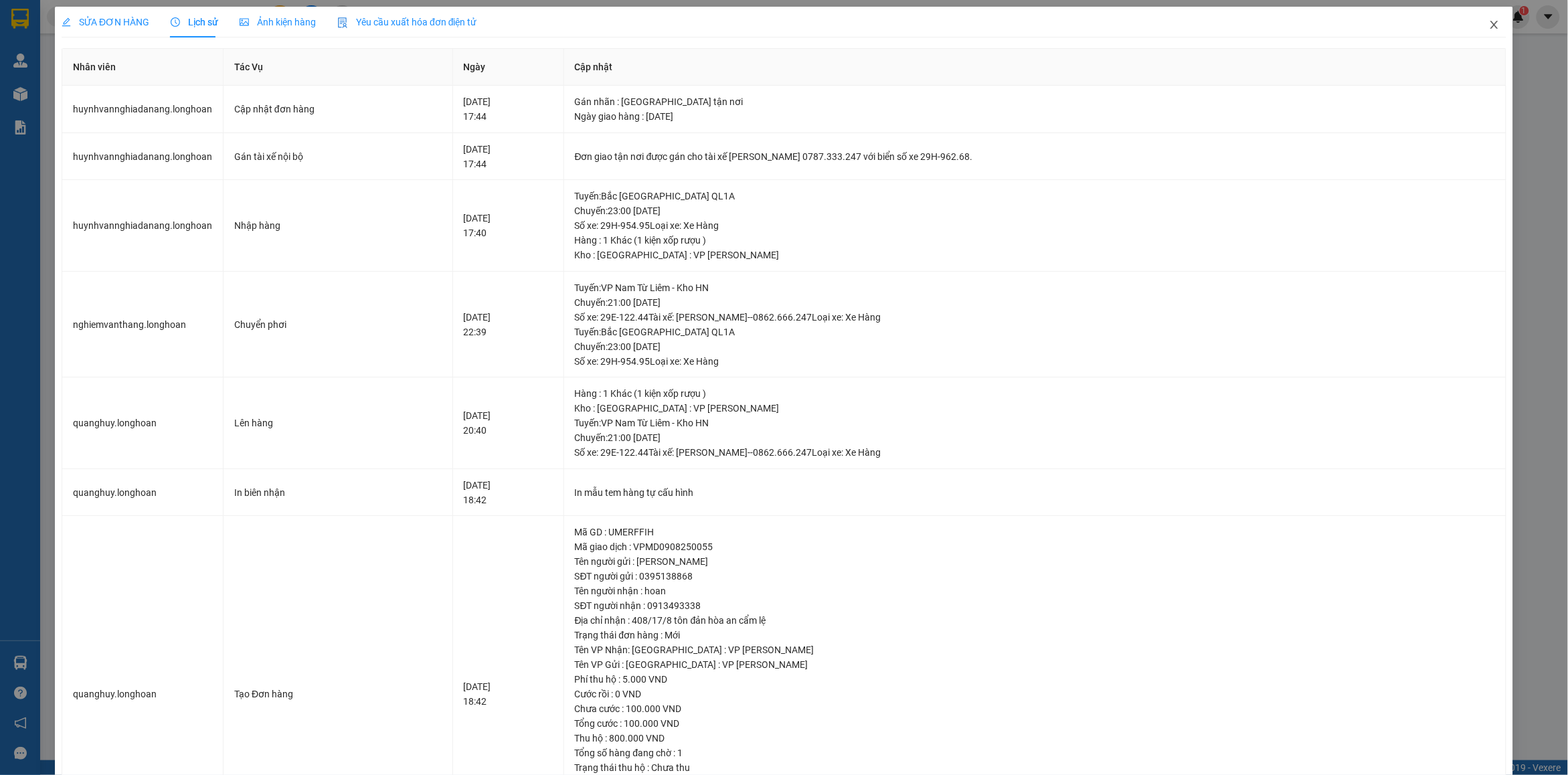
click at [1489, 30] on icon "close" at bounding box center [1494, 25] width 11 height 11
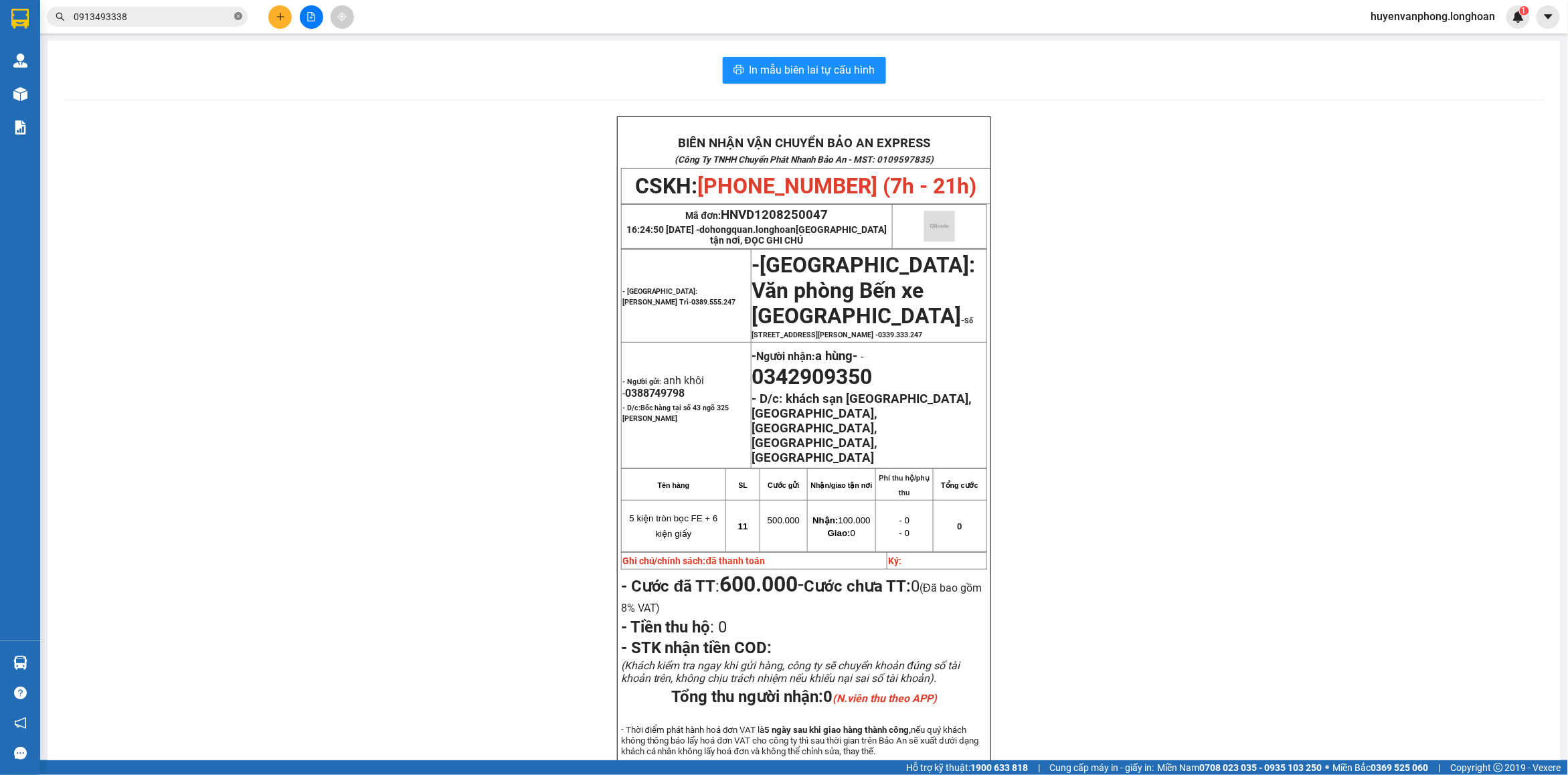
click at [234, 16] on icon "close-circle" at bounding box center [238, 16] width 8 height 8
click at [169, 22] on input "text" at bounding box center [152, 16] width 158 height 15
click at [211, 20] on input "text" at bounding box center [152, 16] width 158 height 15
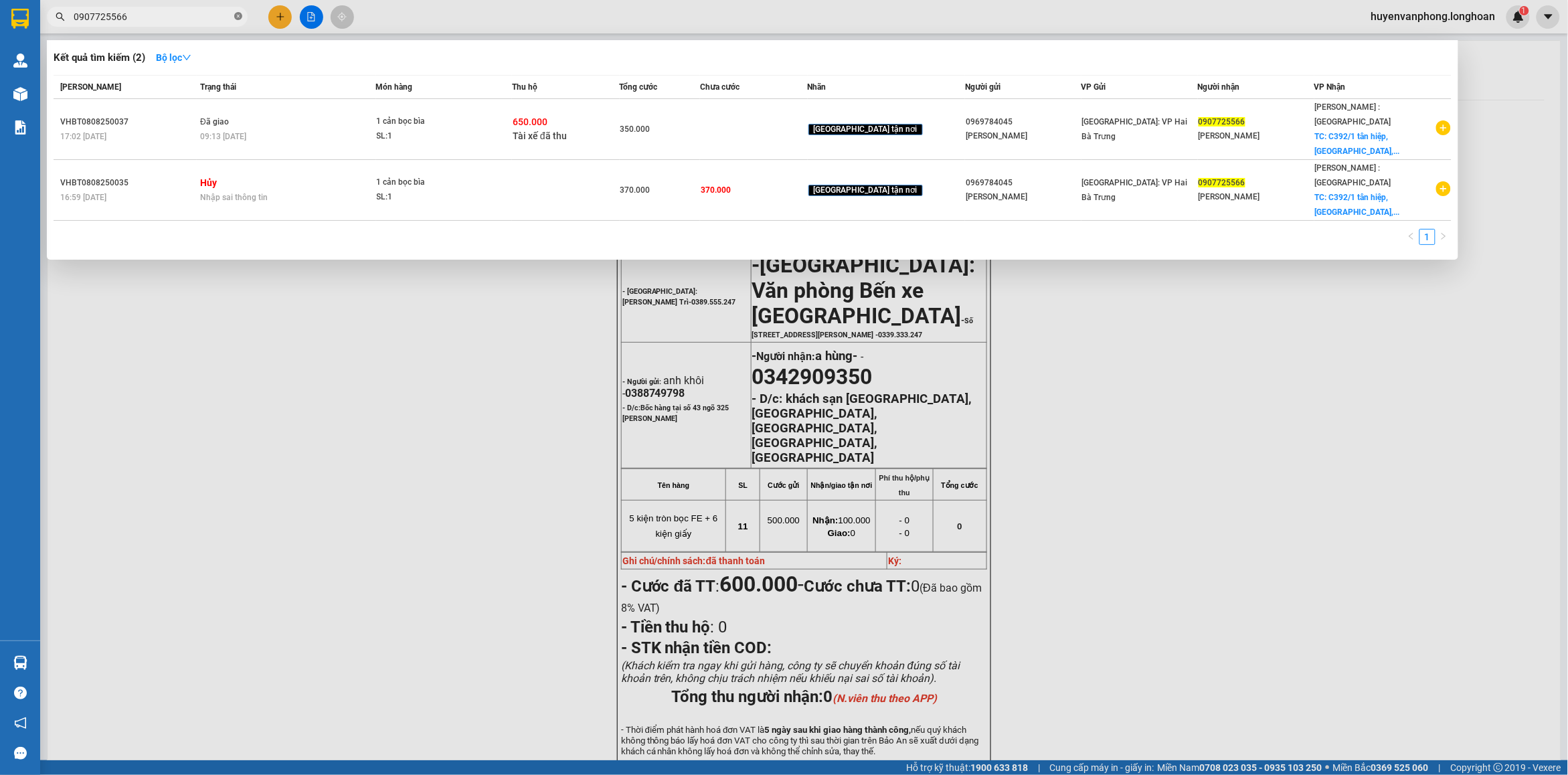
click at [235, 16] on icon "close-circle" at bounding box center [238, 16] width 8 height 8
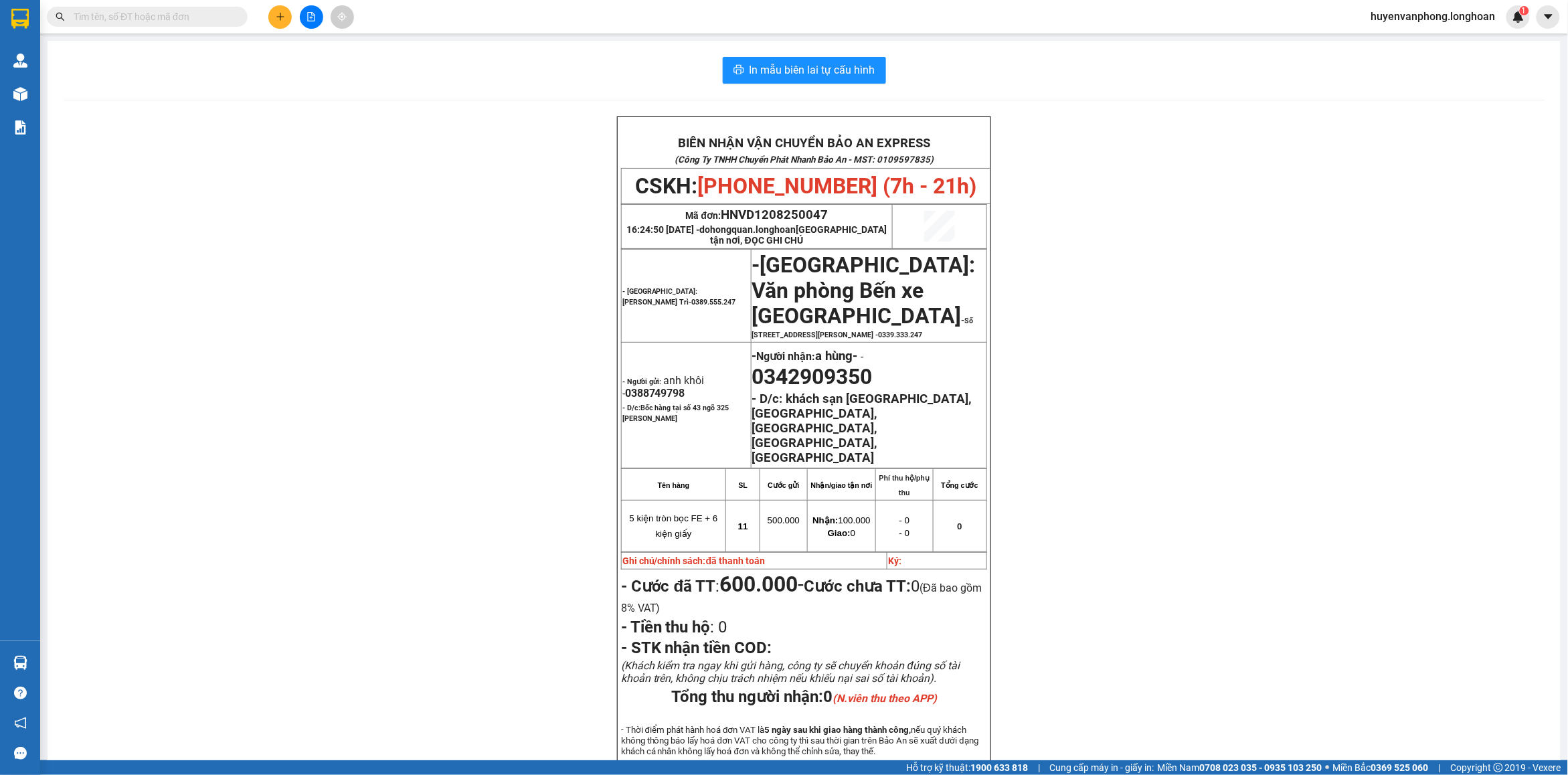
click at [178, 24] on span at bounding box center [147, 16] width 201 height 20
click at [171, 19] on input "text" at bounding box center [152, 16] width 158 height 15
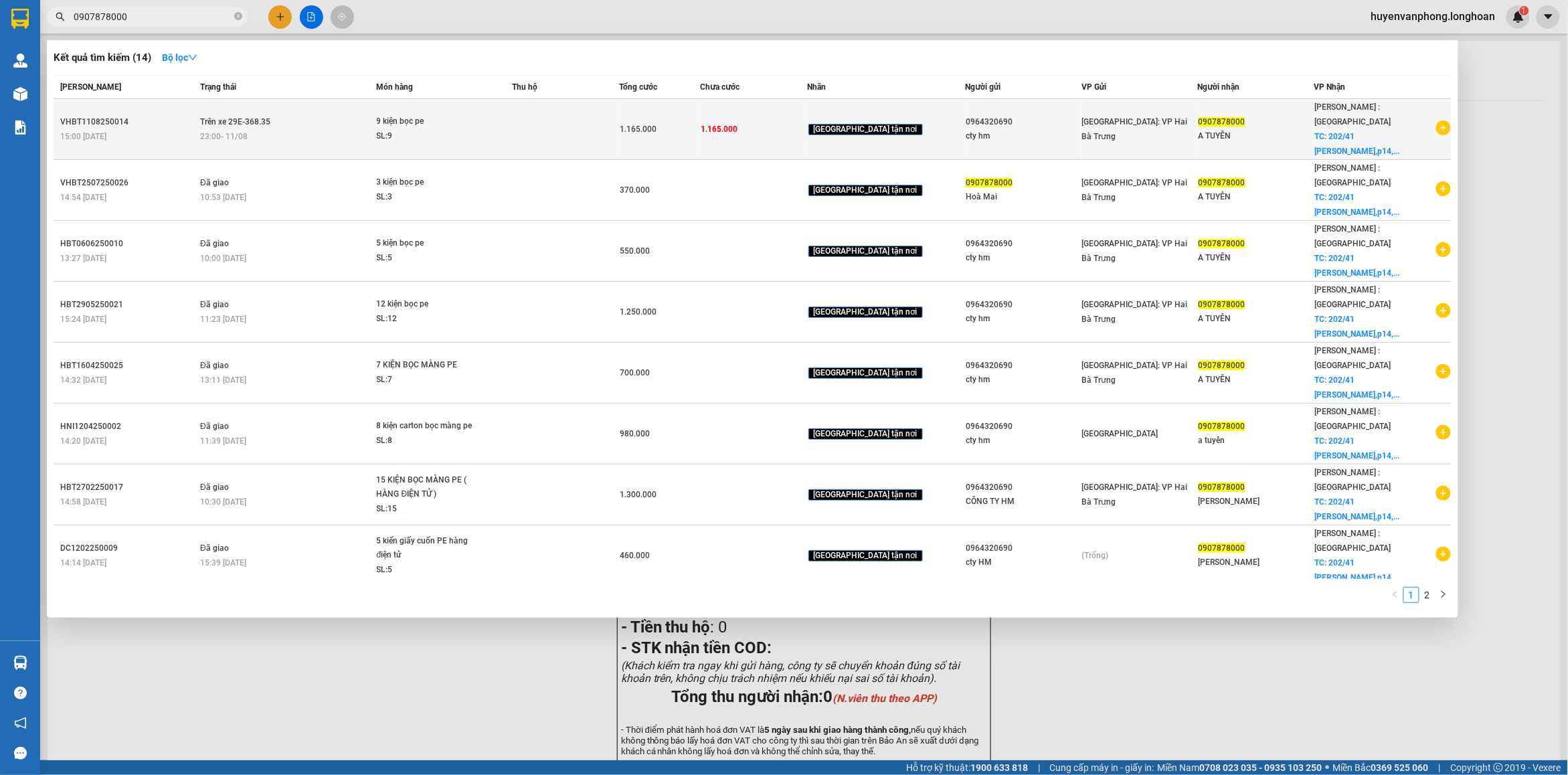
click at [357, 129] on div "23:00 - 11/08" at bounding box center [288, 136] width 176 height 15
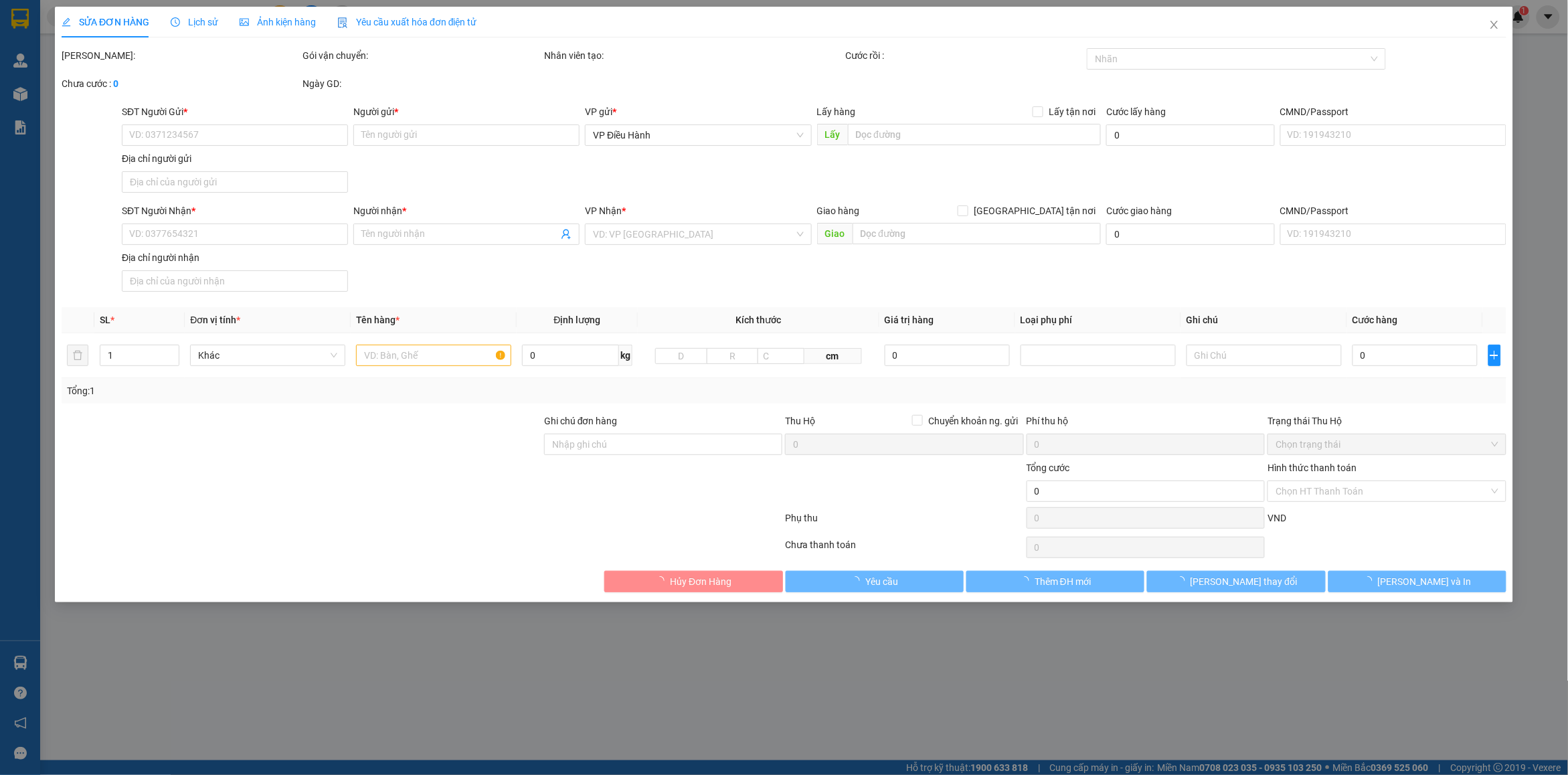
click at [197, 13] on div "Lịch sử" at bounding box center [194, 22] width 47 height 31
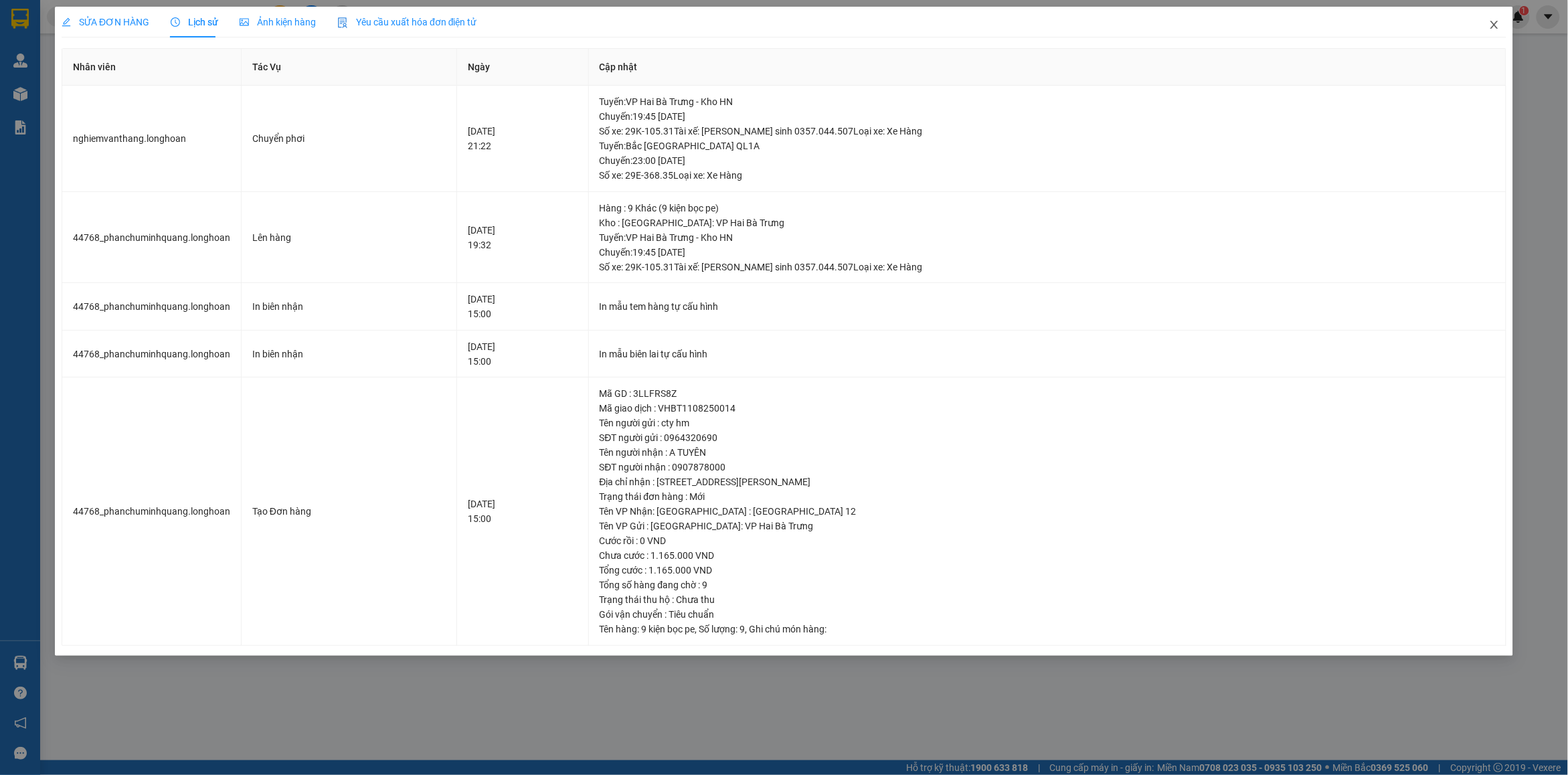
drag, startPoint x: 1497, startPoint y: 25, endPoint x: 1380, endPoint y: 61, distance: 122.4
click at [1483, 32] on span "Close" at bounding box center [1494, 25] width 37 height 37
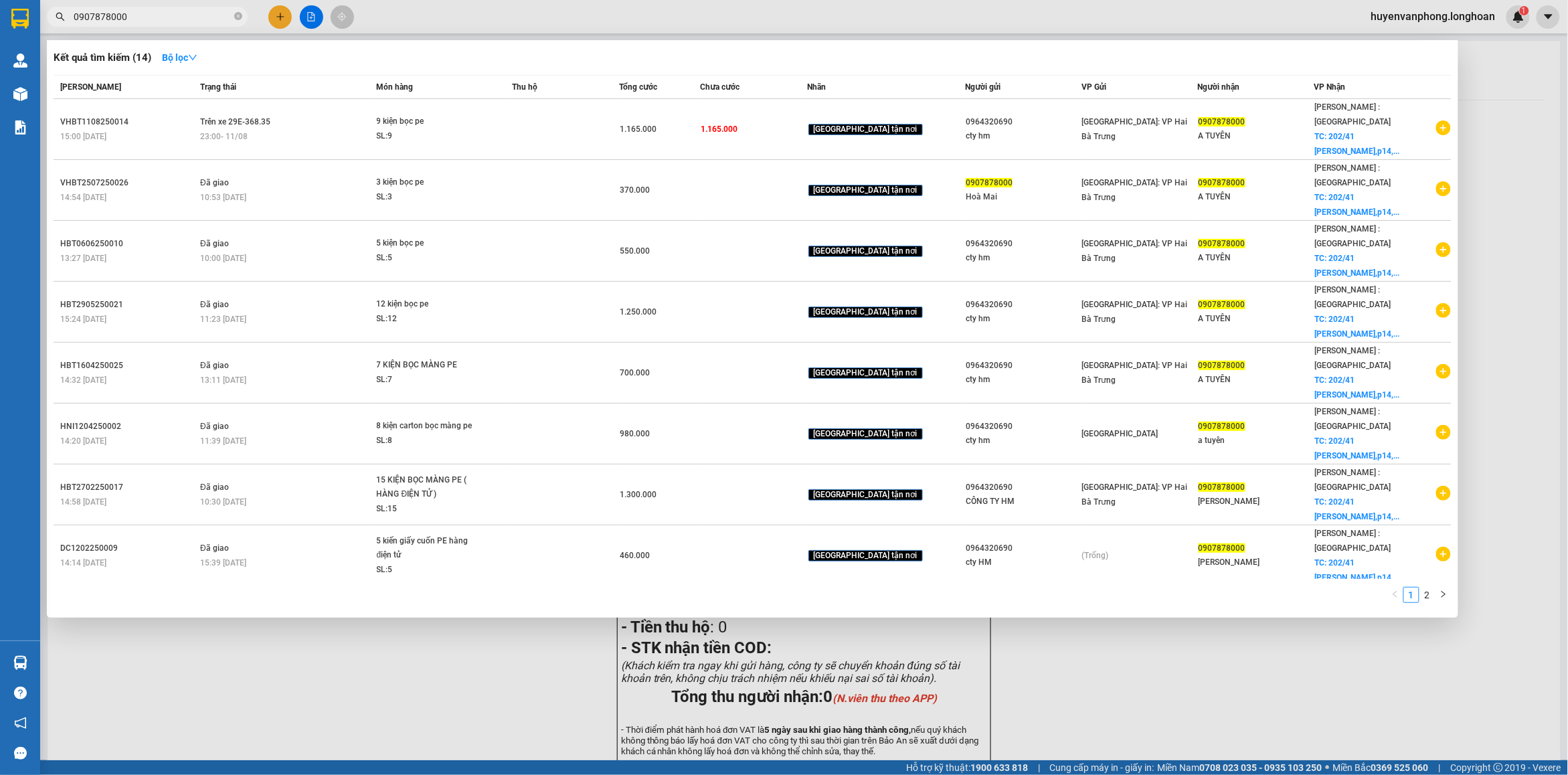
drag, startPoint x: 240, startPoint y: 15, endPoint x: 142, endPoint y: 23, distance: 98.3
click at [221, 19] on span "0907878000" at bounding box center [147, 16] width 201 height 20
click at [142, 23] on input "0907878000" at bounding box center [152, 16] width 158 height 15
click at [138, 11] on input "0907878000" at bounding box center [152, 16] width 158 height 15
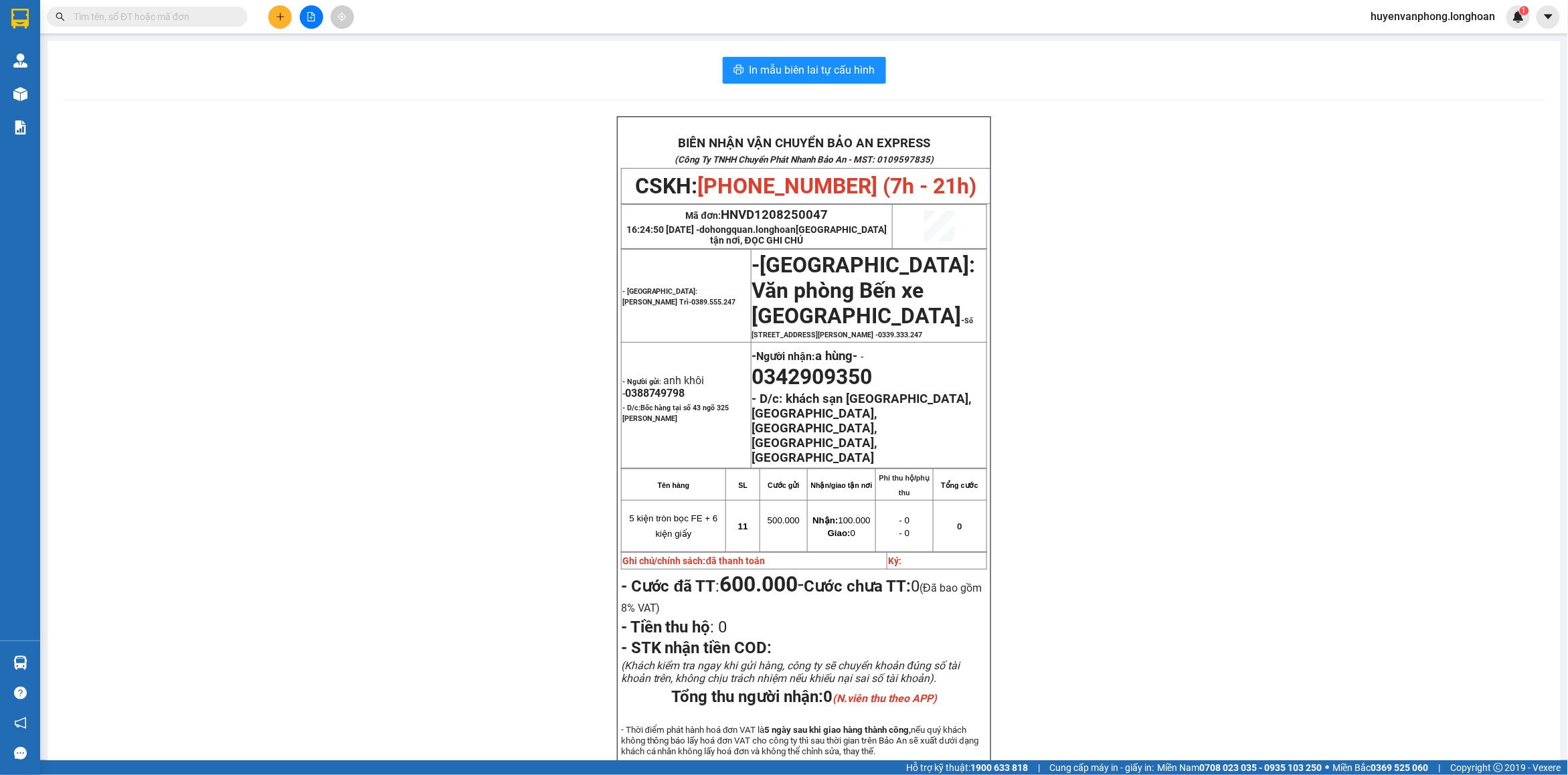
paste input "0915522227"
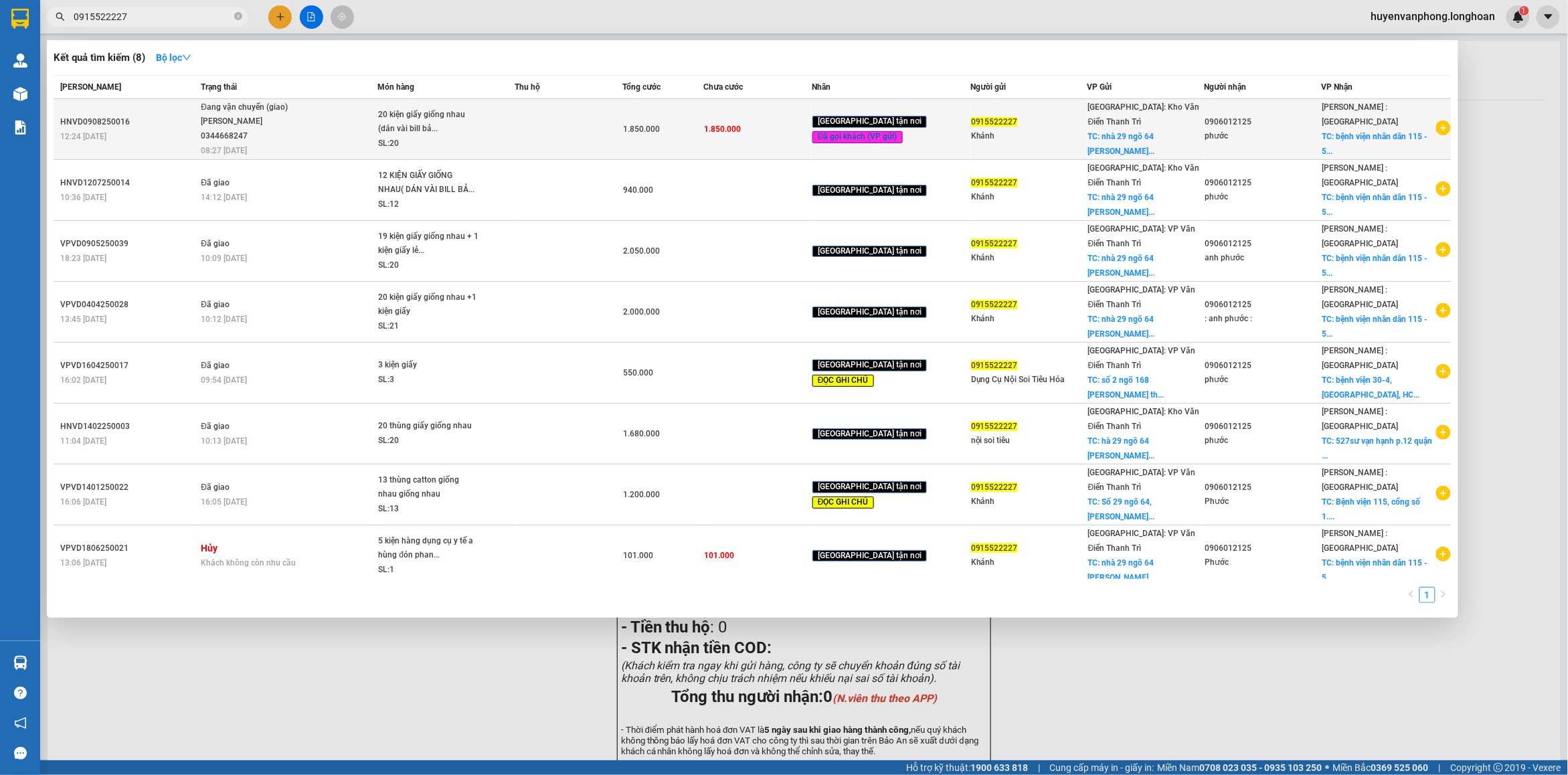
click at [492, 119] on span "20 kiện giấy giống nhau (dán vài bill bả... SL: 20" at bounding box center [446, 130] width 136 height 44
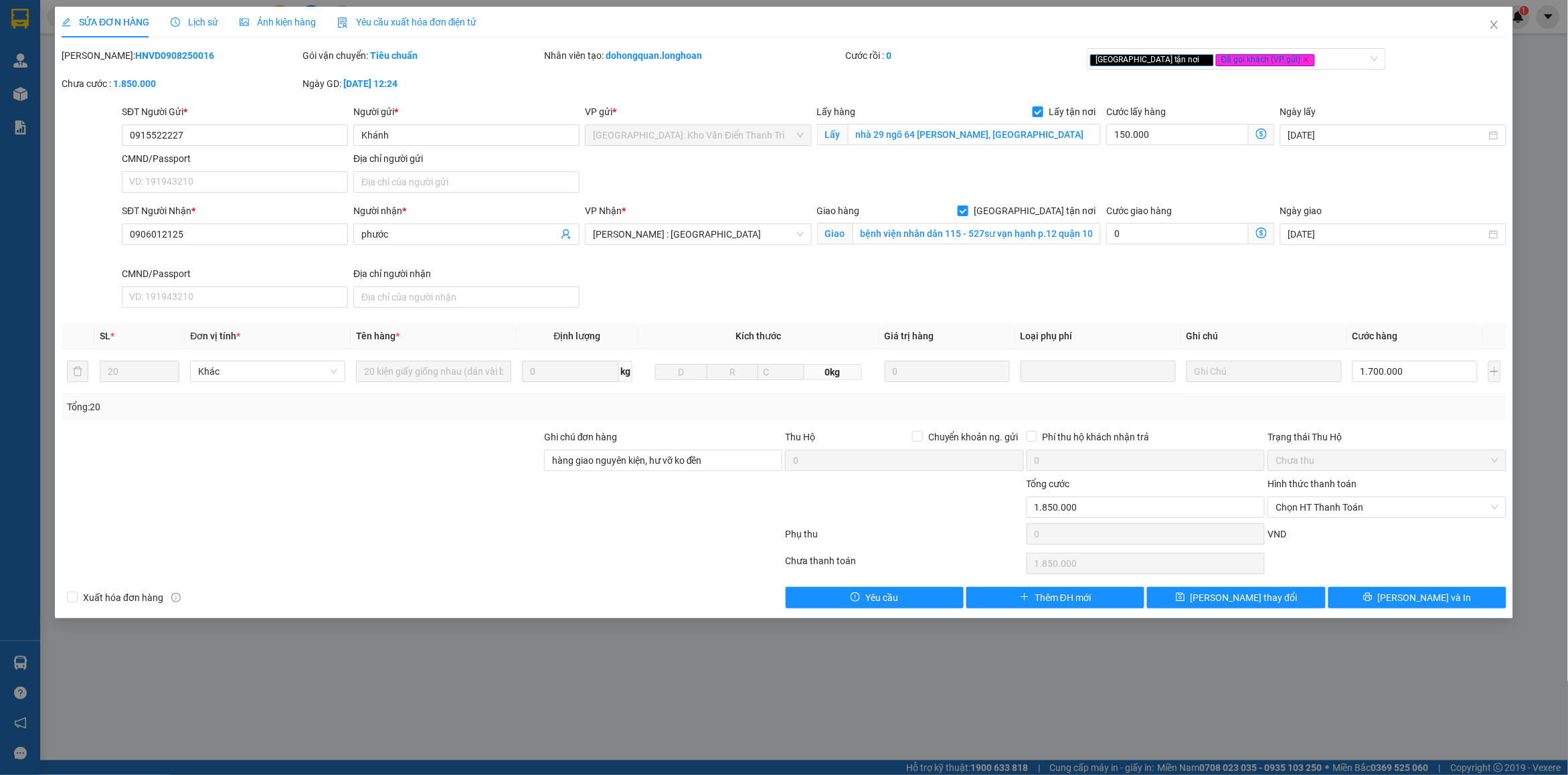
click at [204, 19] on span "Lịch sử" at bounding box center [194, 22] width 47 height 11
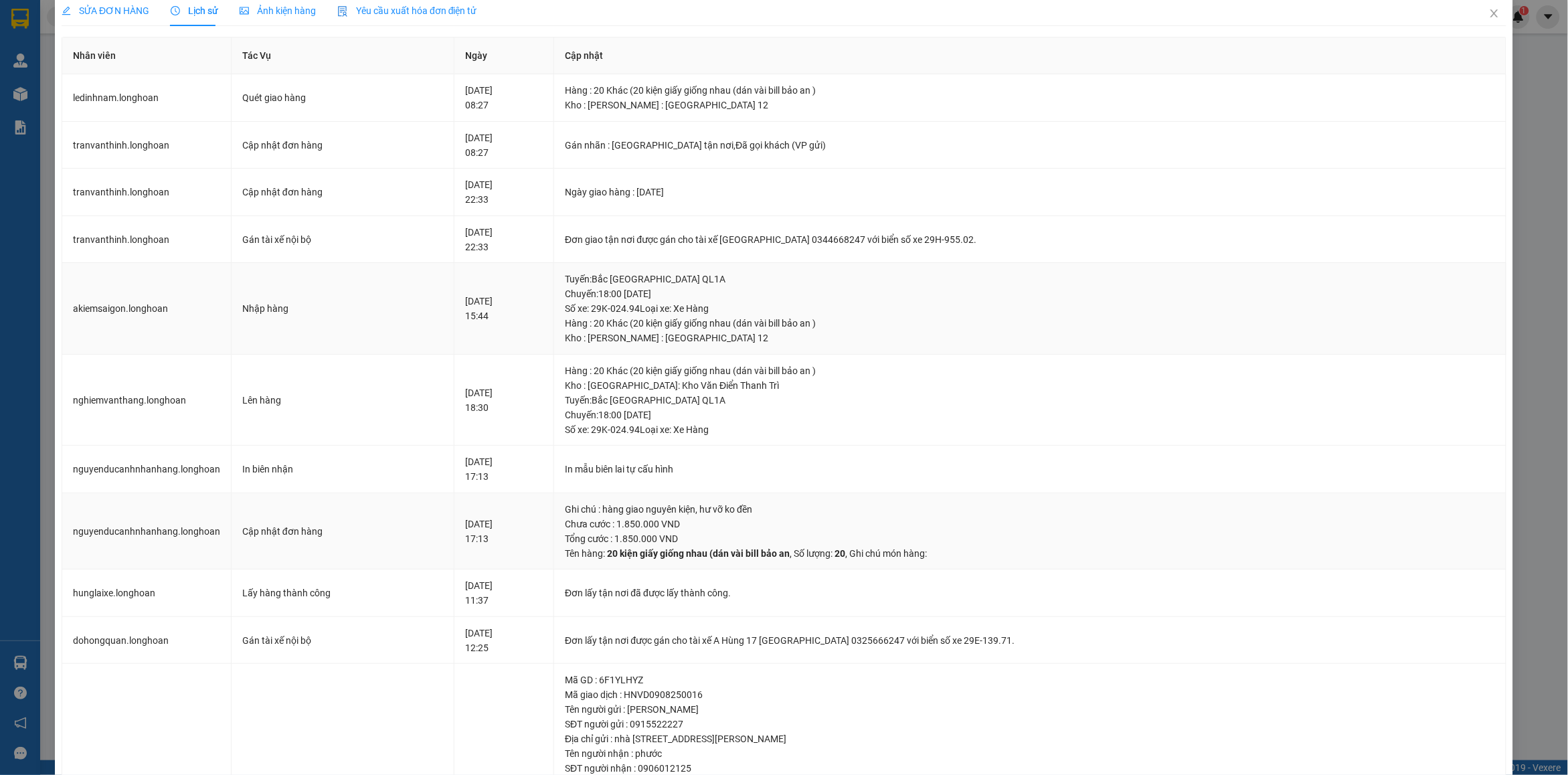
scroll to position [4, 0]
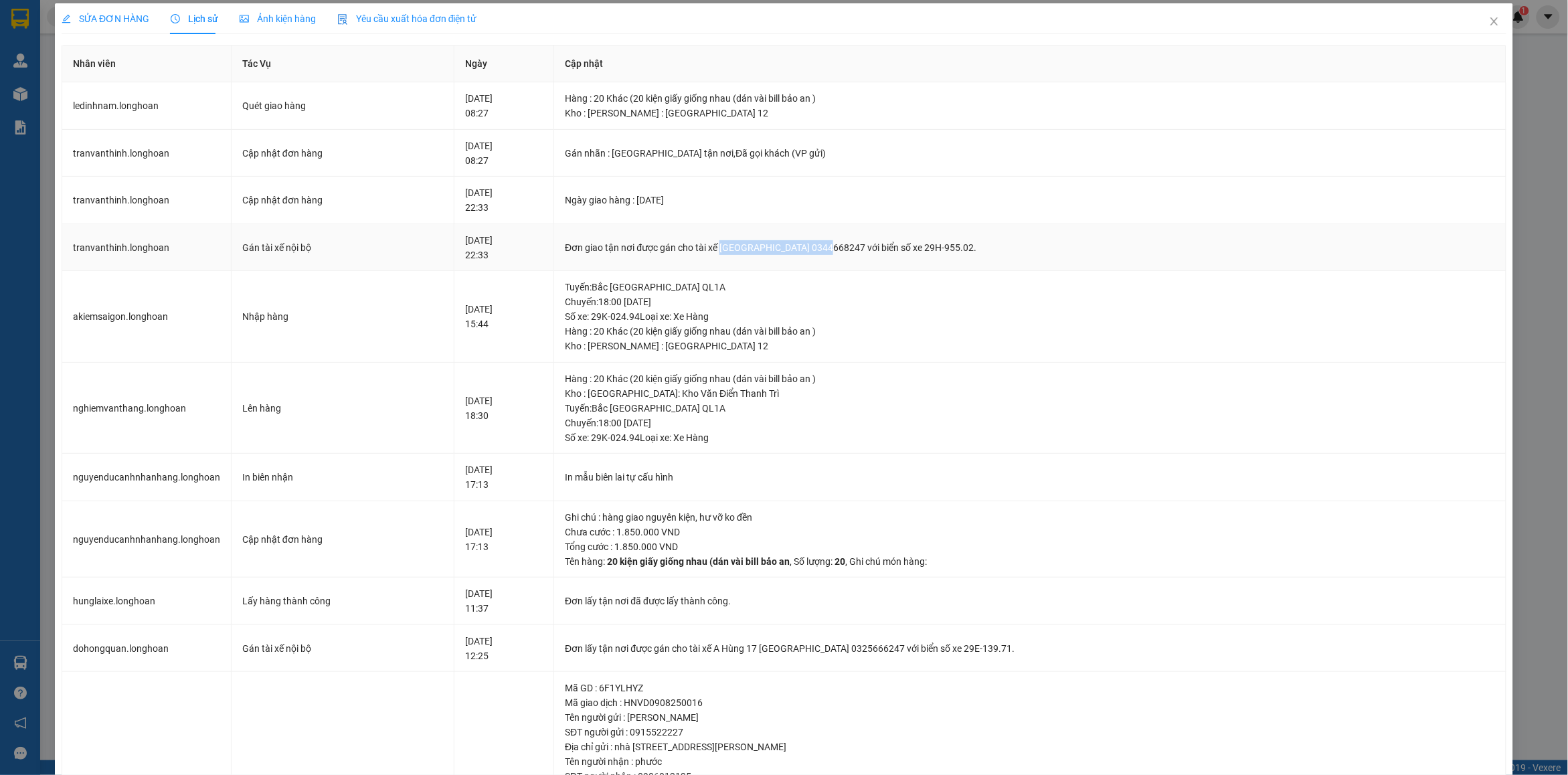
drag, startPoint x: 764, startPoint y: 249, endPoint x: 871, endPoint y: 245, distance: 107.1
click at [871, 245] on div "Đơn giao tận nơi được gán cho tài xế Lê Đình Nam 0344668247 với biển số xe 29H-…" at bounding box center [1029, 248] width 930 height 15
copy div "Lê Đình Nam 0344668247"
click at [1493, 17] on span "Close" at bounding box center [1494, 22] width 37 height 37
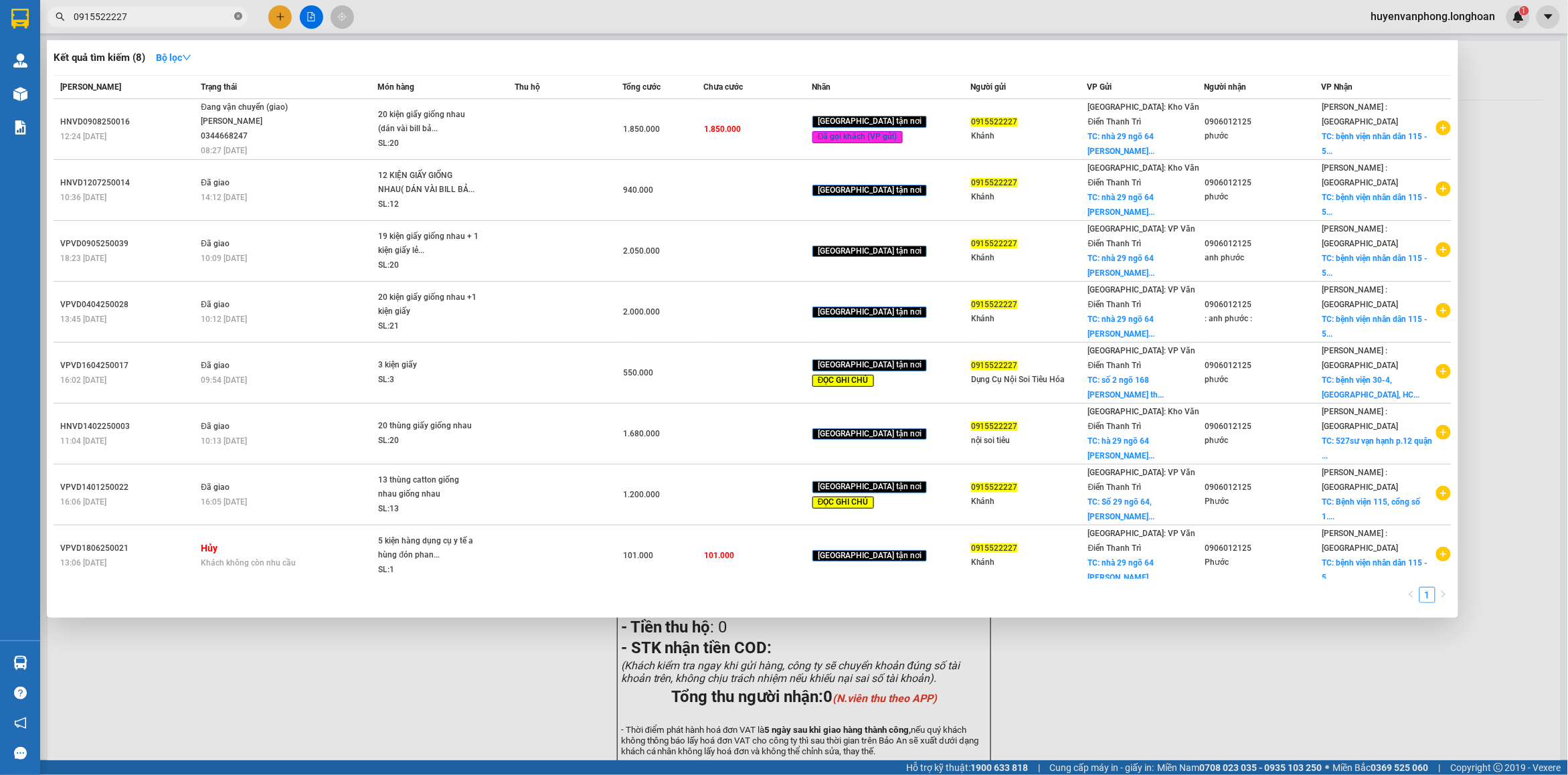
click at [235, 18] on icon "close-circle" at bounding box center [238, 16] width 8 height 8
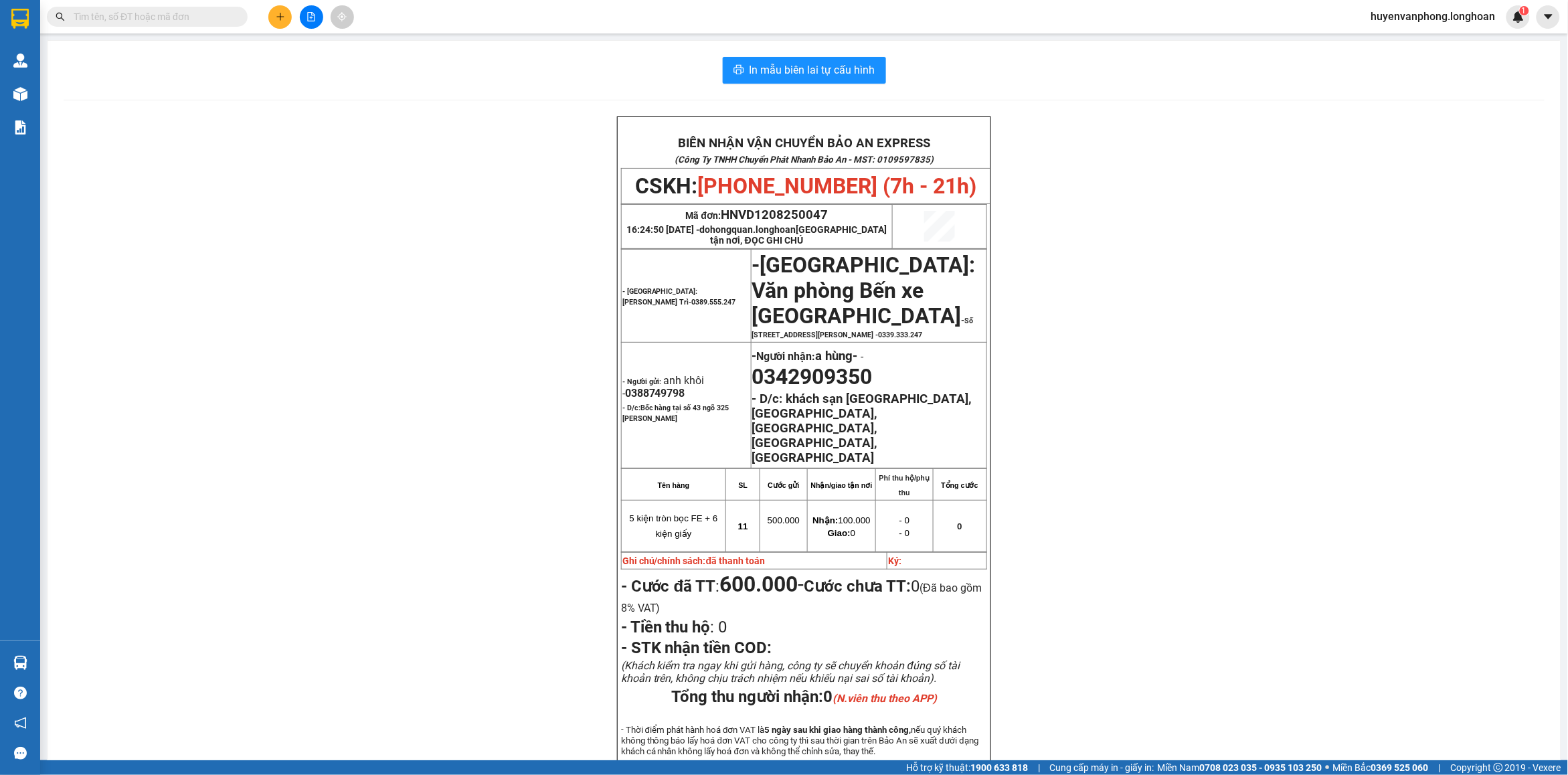
click at [178, 22] on input "text" at bounding box center [152, 16] width 158 height 15
paste input "034.441.8984"
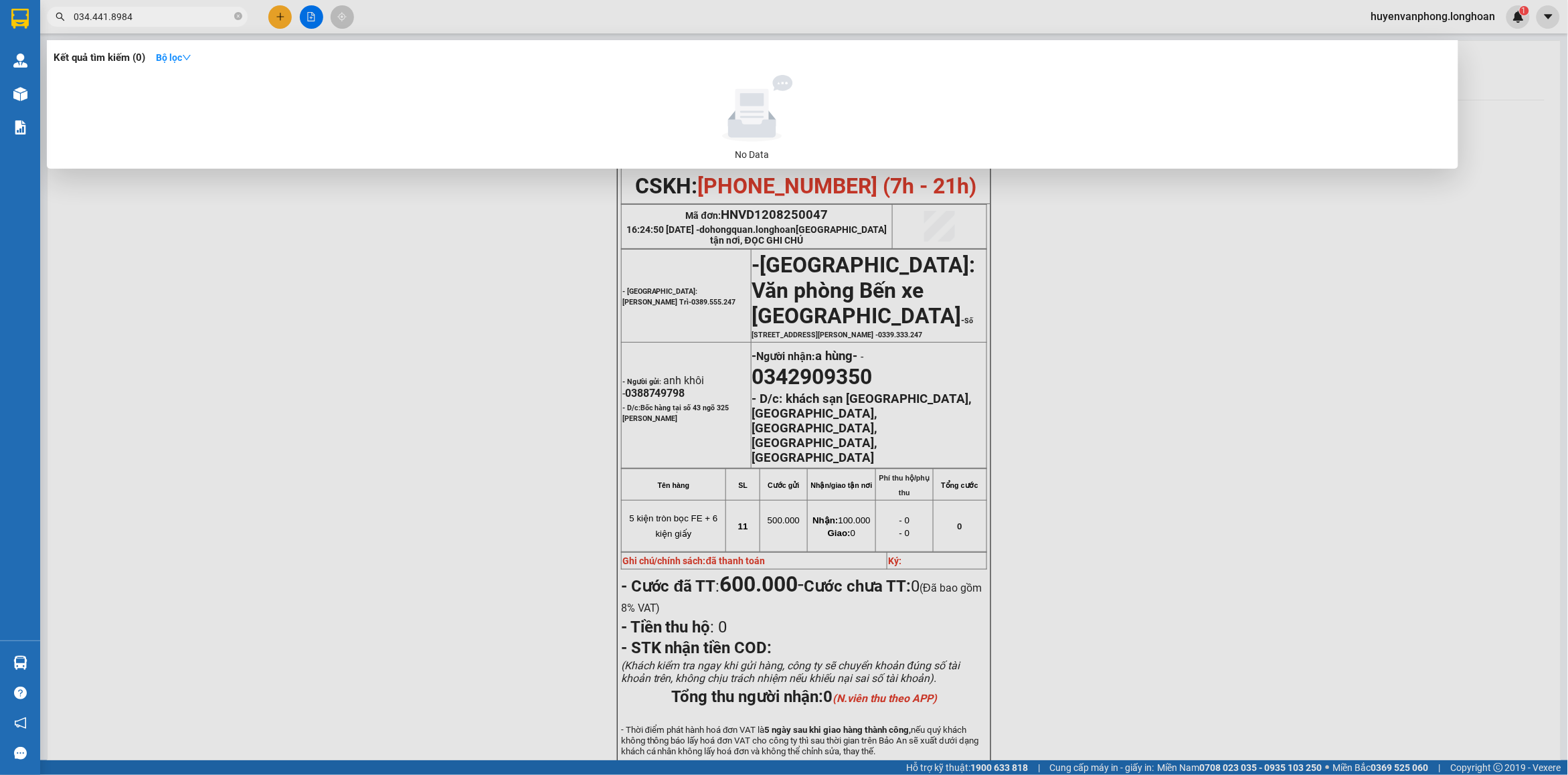
click at [107, 18] on input "034.441.8984" at bounding box center [152, 16] width 158 height 15
click at [91, 14] on input "034.4418984" at bounding box center [152, 16] width 158 height 15
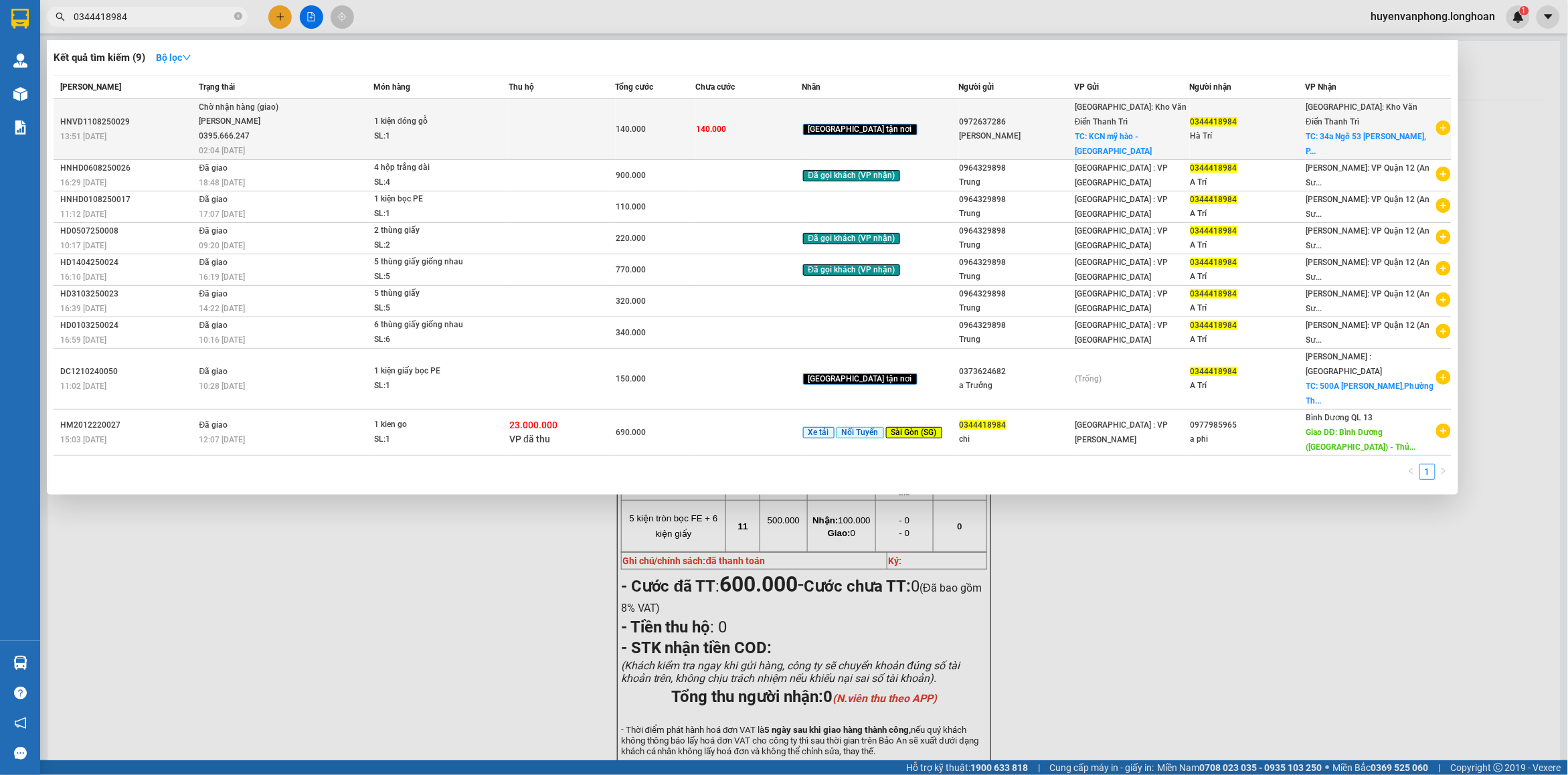
click at [346, 138] on span "Chờ nhận hàng (giao) Phạm Thế Luân 0395.666.247 02:04 - 13/08" at bounding box center [286, 128] width 174 height 56
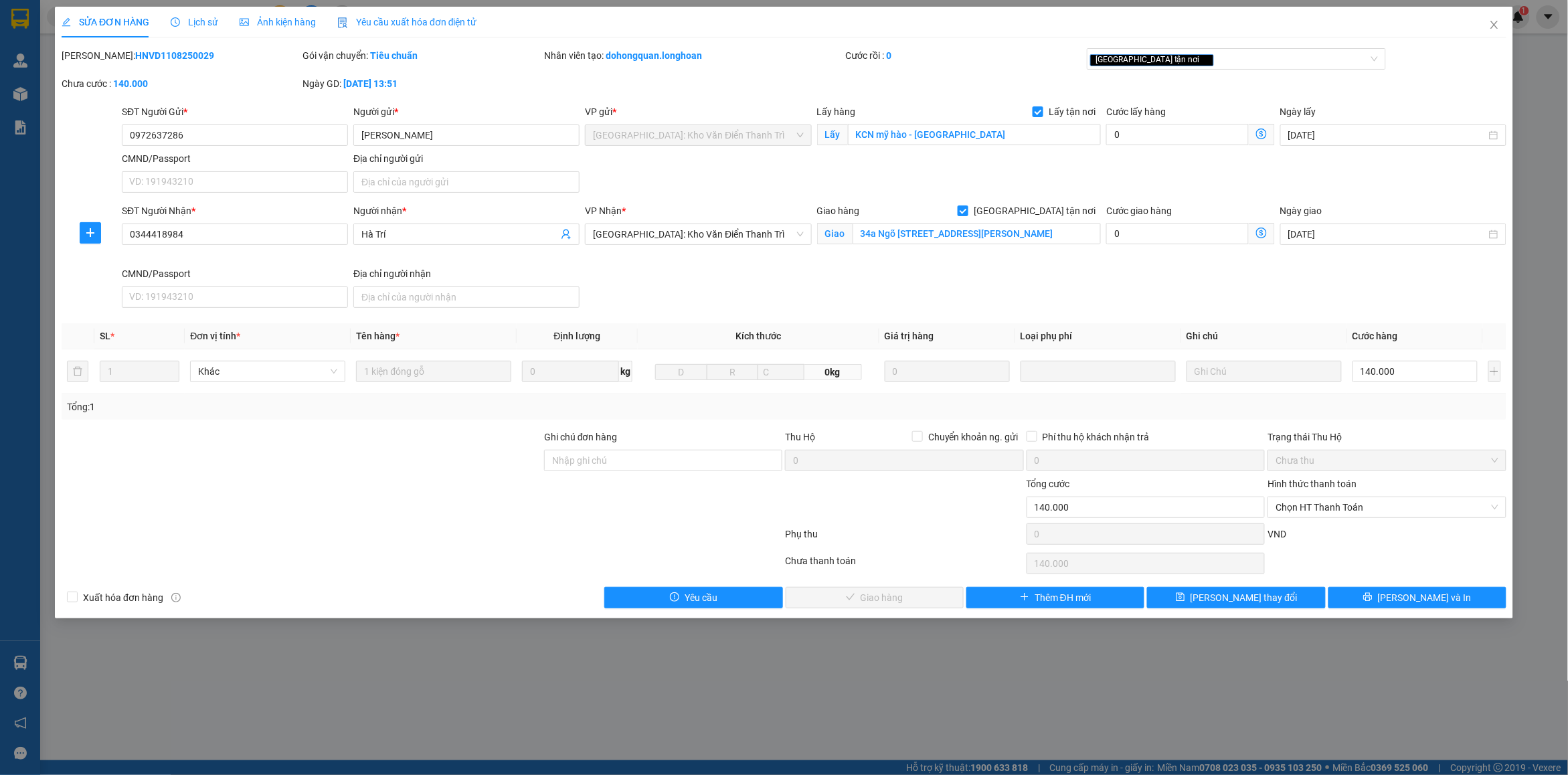
click at [191, 13] on div "Lịch sử" at bounding box center [194, 22] width 47 height 31
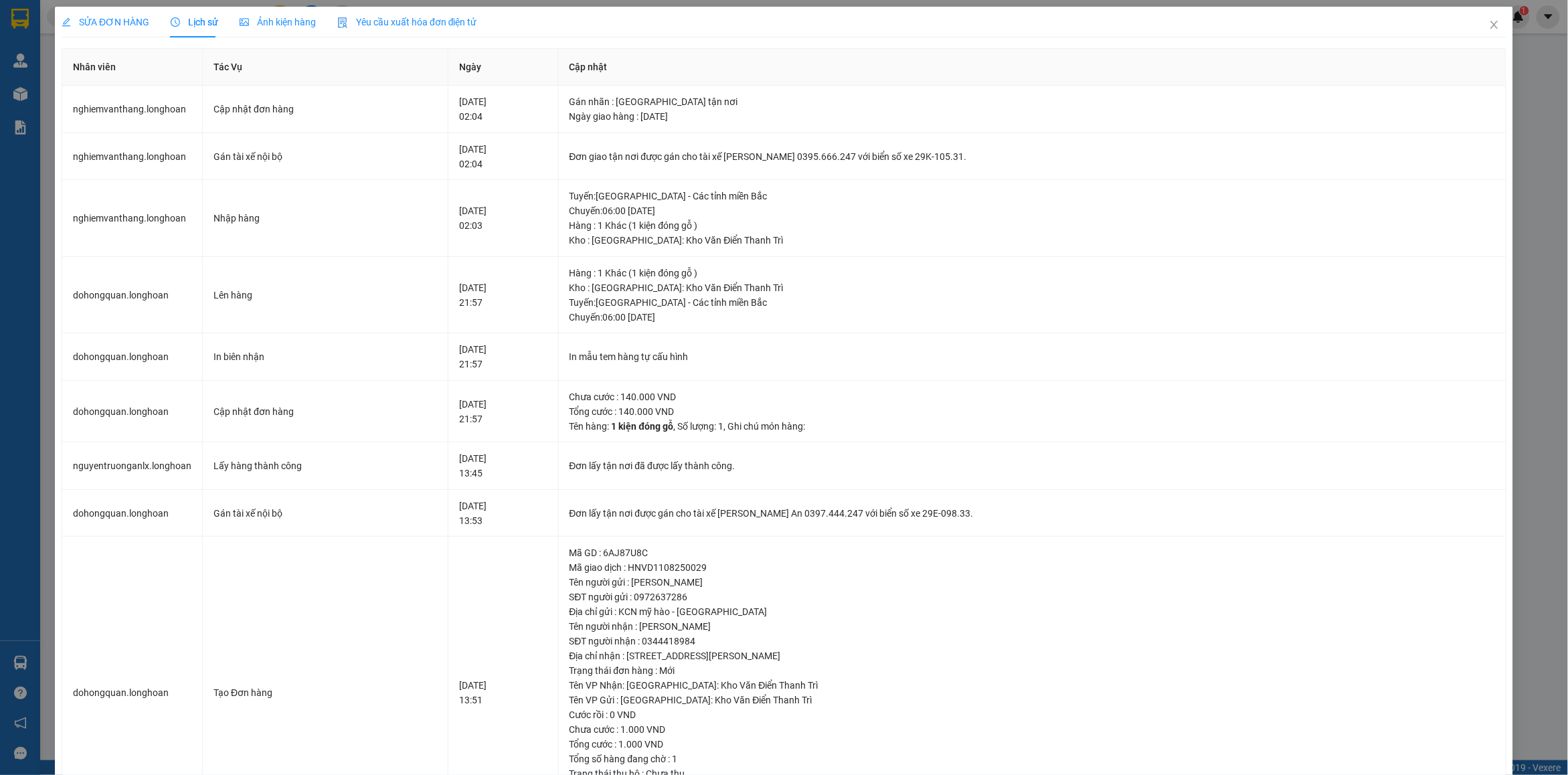
click at [94, 25] on span "SỬA ĐƠN HÀNG" at bounding box center [105, 22] width 87 height 11
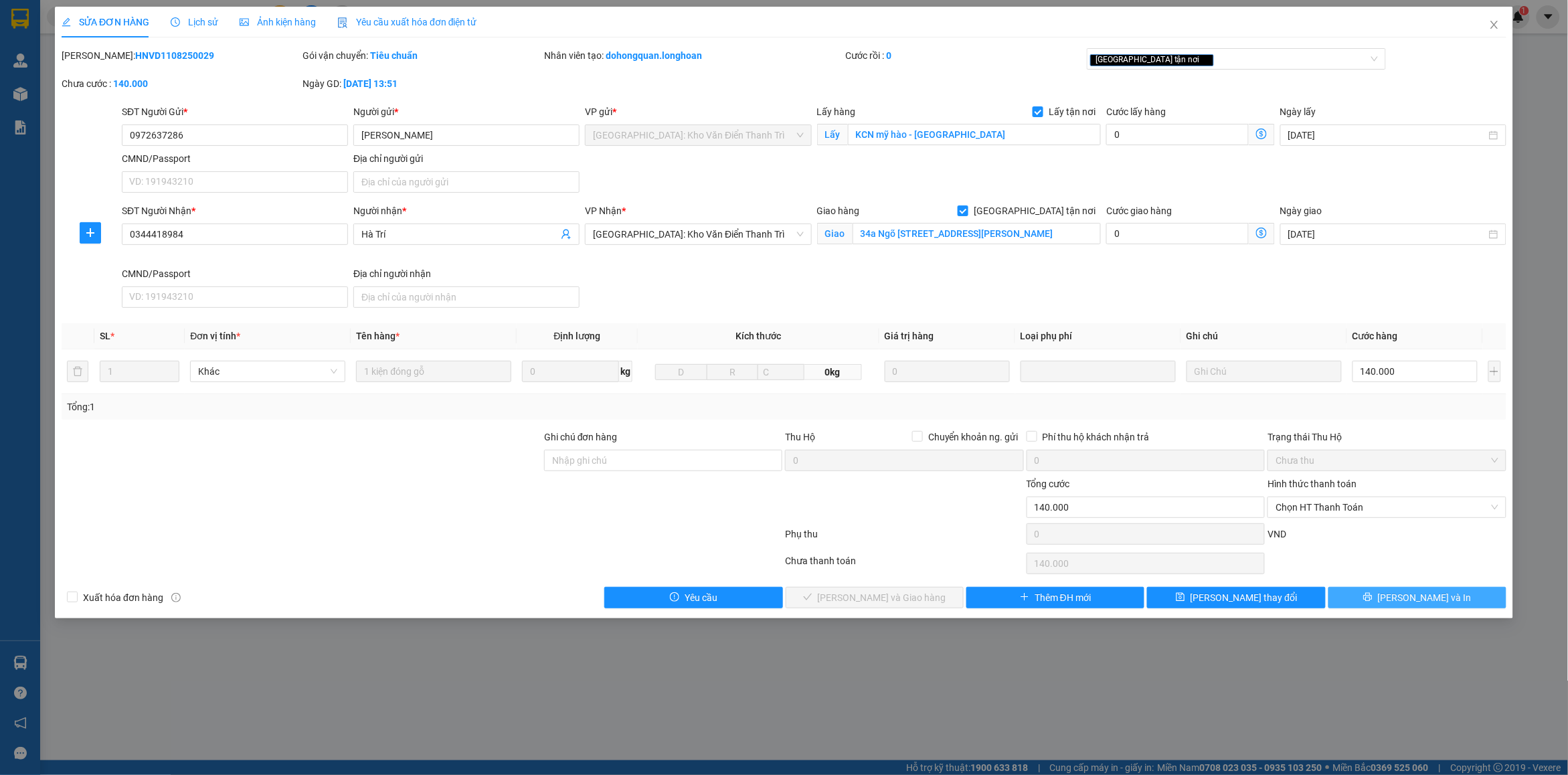
click at [1390, 594] on button "Lưu và In" at bounding box center [1417, 597] width 178 height 21
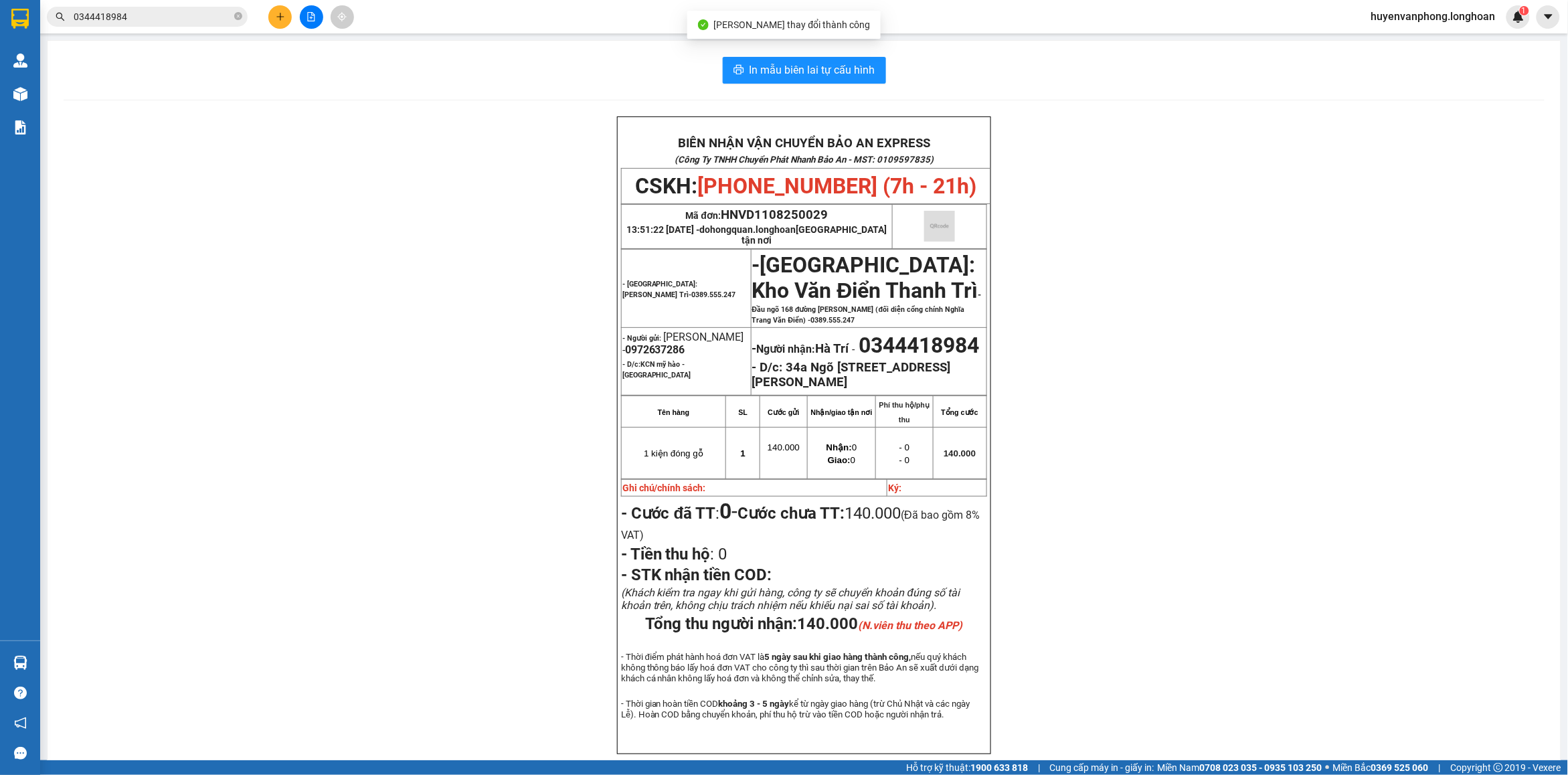
scroll to position [84, 0]
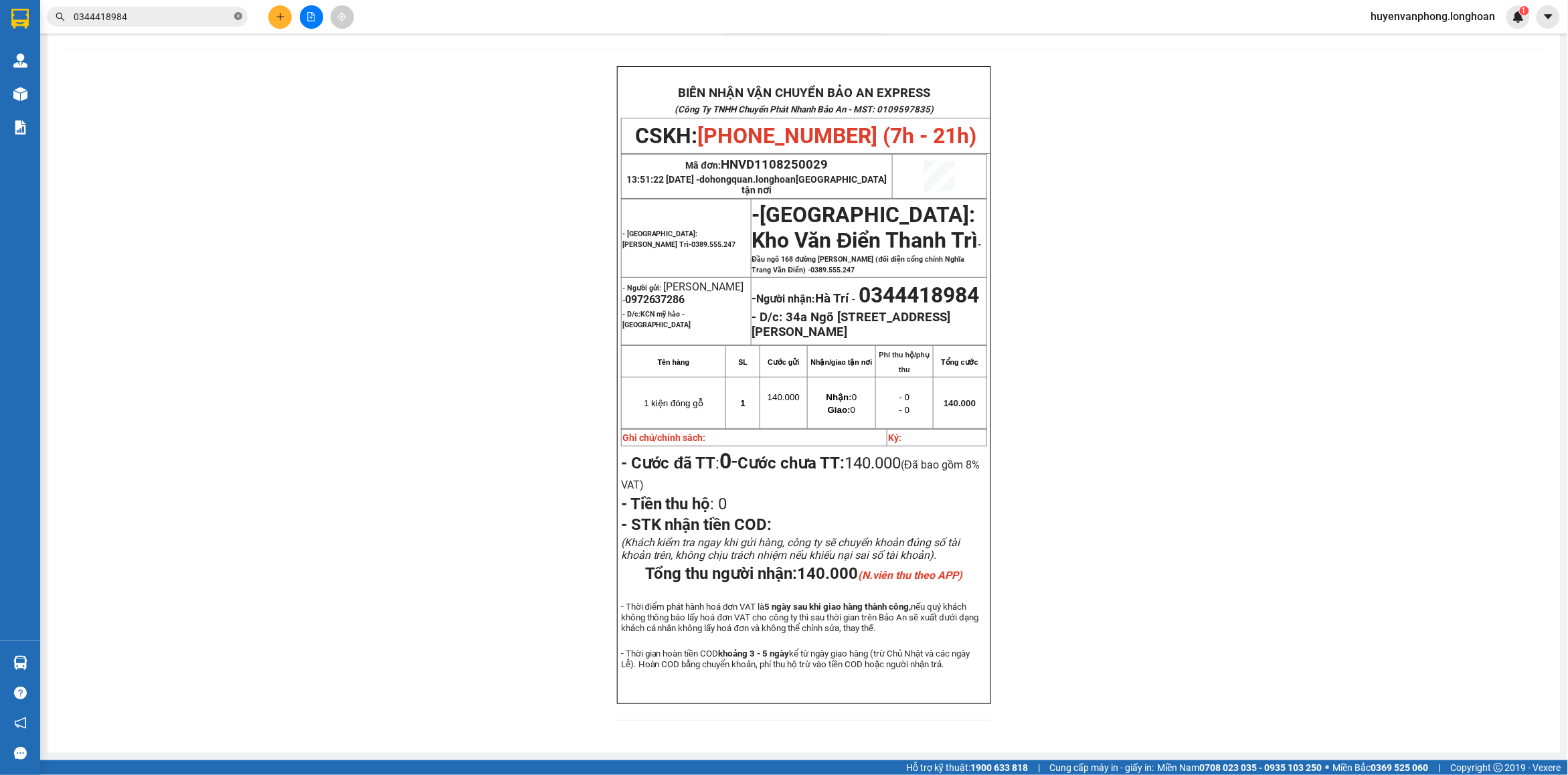
click at [235, 18] on icon "close-circle" at bounding box center [238, 16] width 8 height 8
click at [165, 20] on input "text" at bounding box center [152, 16] width 158 height 15
paste input "0902675968"
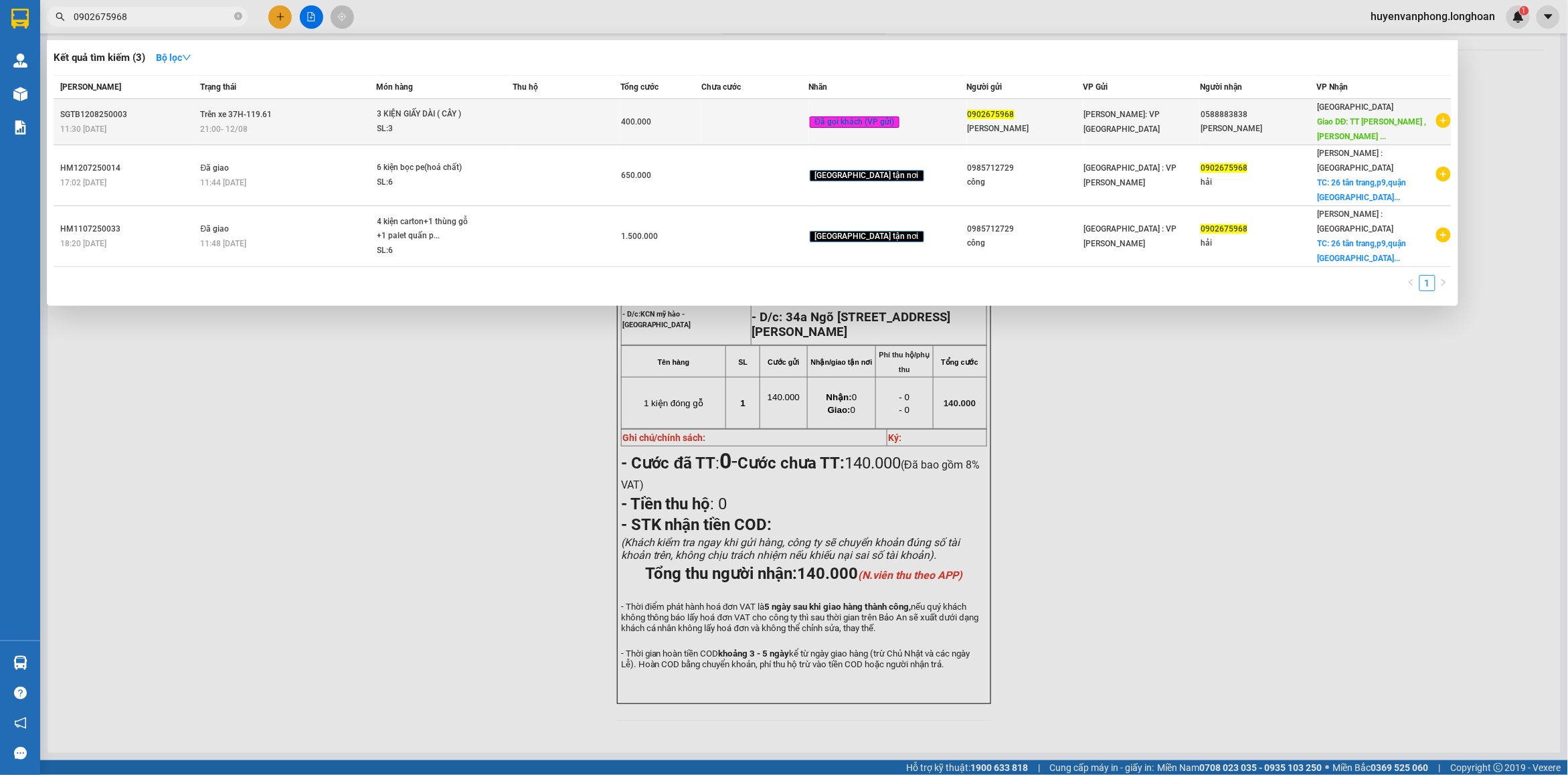
click at [410, 109] on div "3 KIỆN GIẤY DÀI ( CÂY )" at bounding box center [427, 114] width 100 height 15
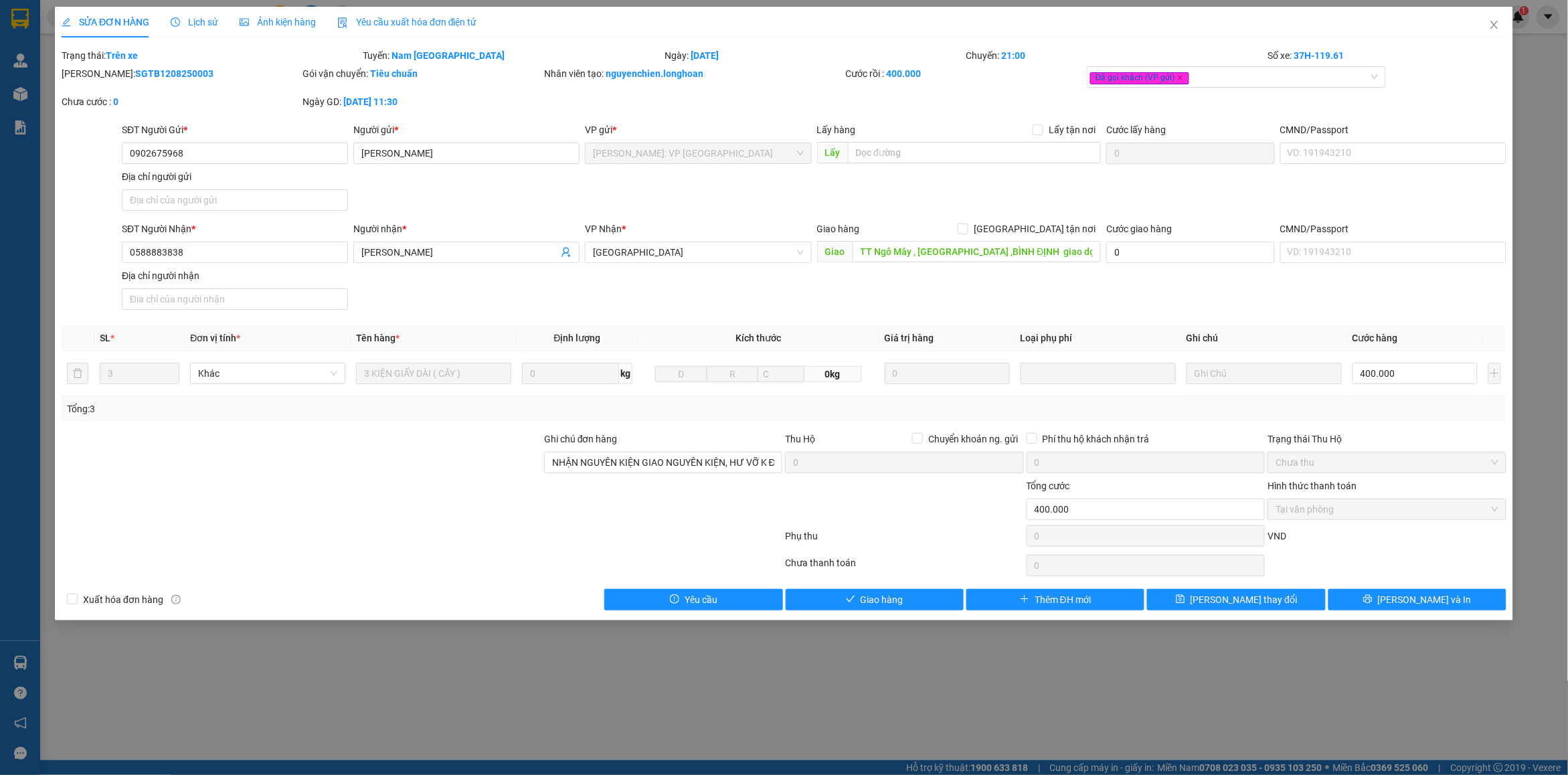
click at [196, 28] on span "Lịch sử" at bounding box center [194, 22] width 47 height 11
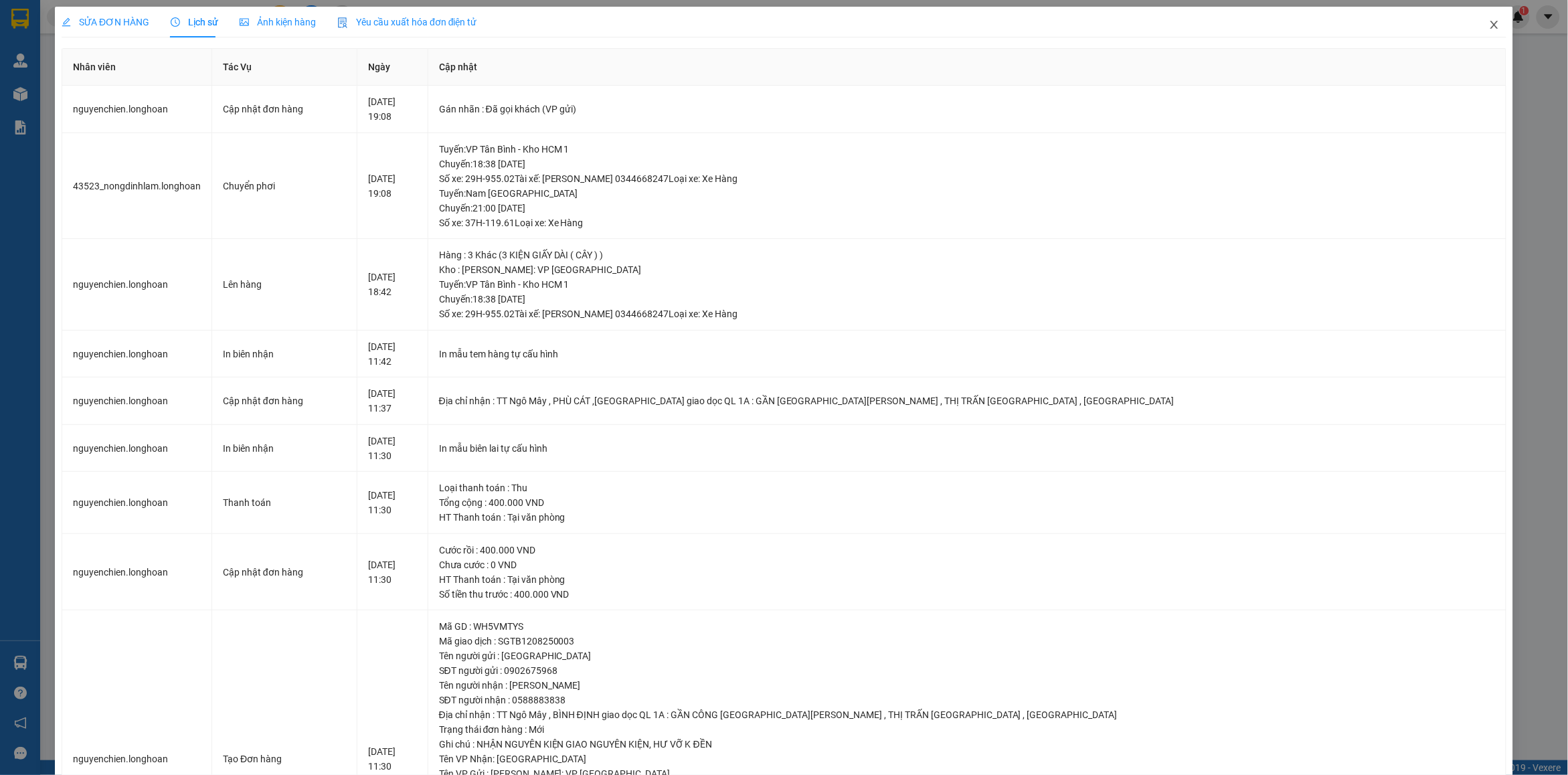
click at [1489, 25] on icon "close" at bounding box center [1494, 25] width 11 height 11
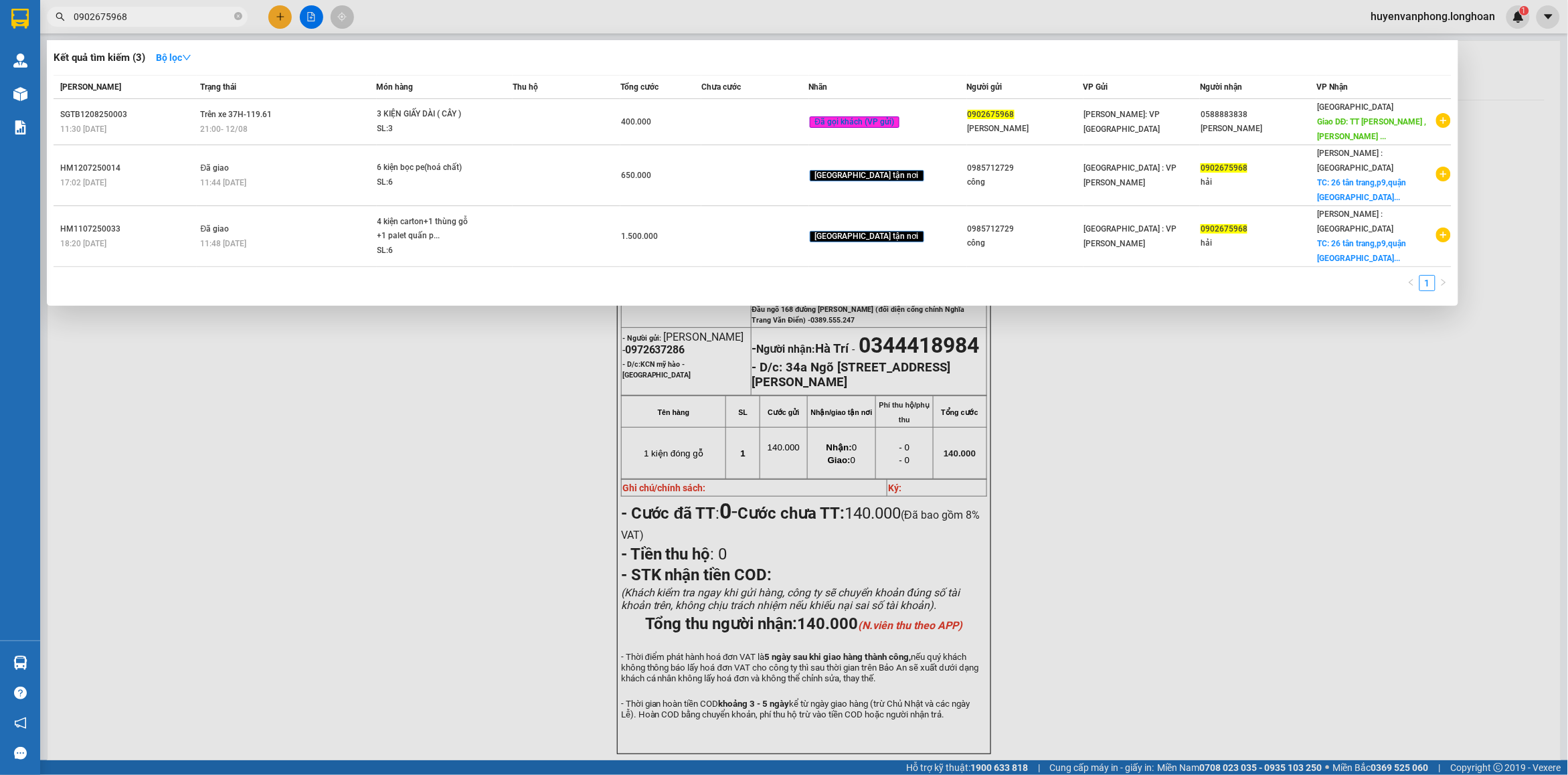
drag, startPoint x: 241, startPoint y: 17, endPoint x: 185, endPoint y: 19, distance: 56.0
click at [233, 17] on span "0902675968" at bounding box center [147, 16] width 201 height 20
click at [185, 19] on input "0902675968" at bounding box center [152, 16] width 158 height 15
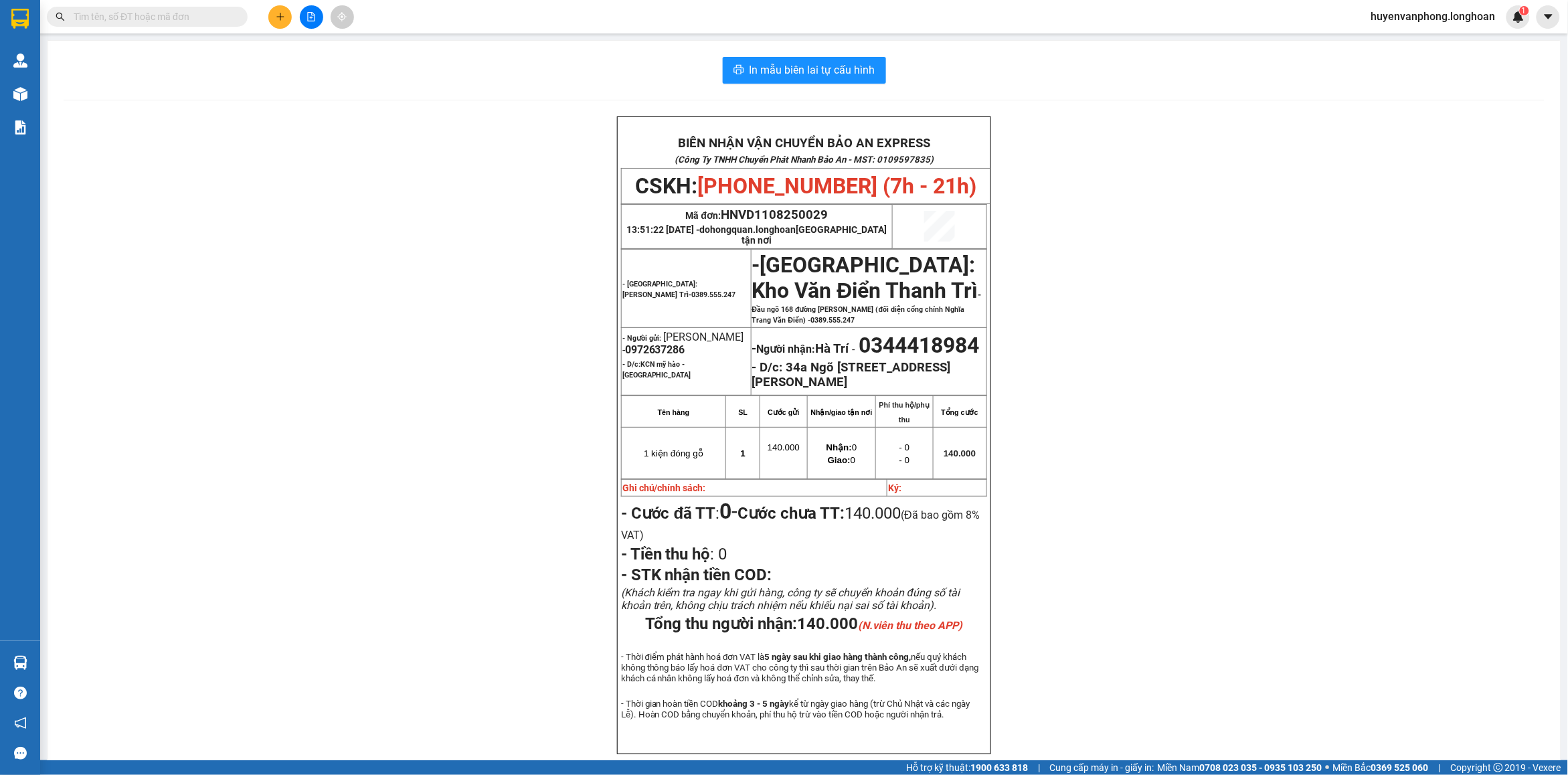
paste input "0961890493"
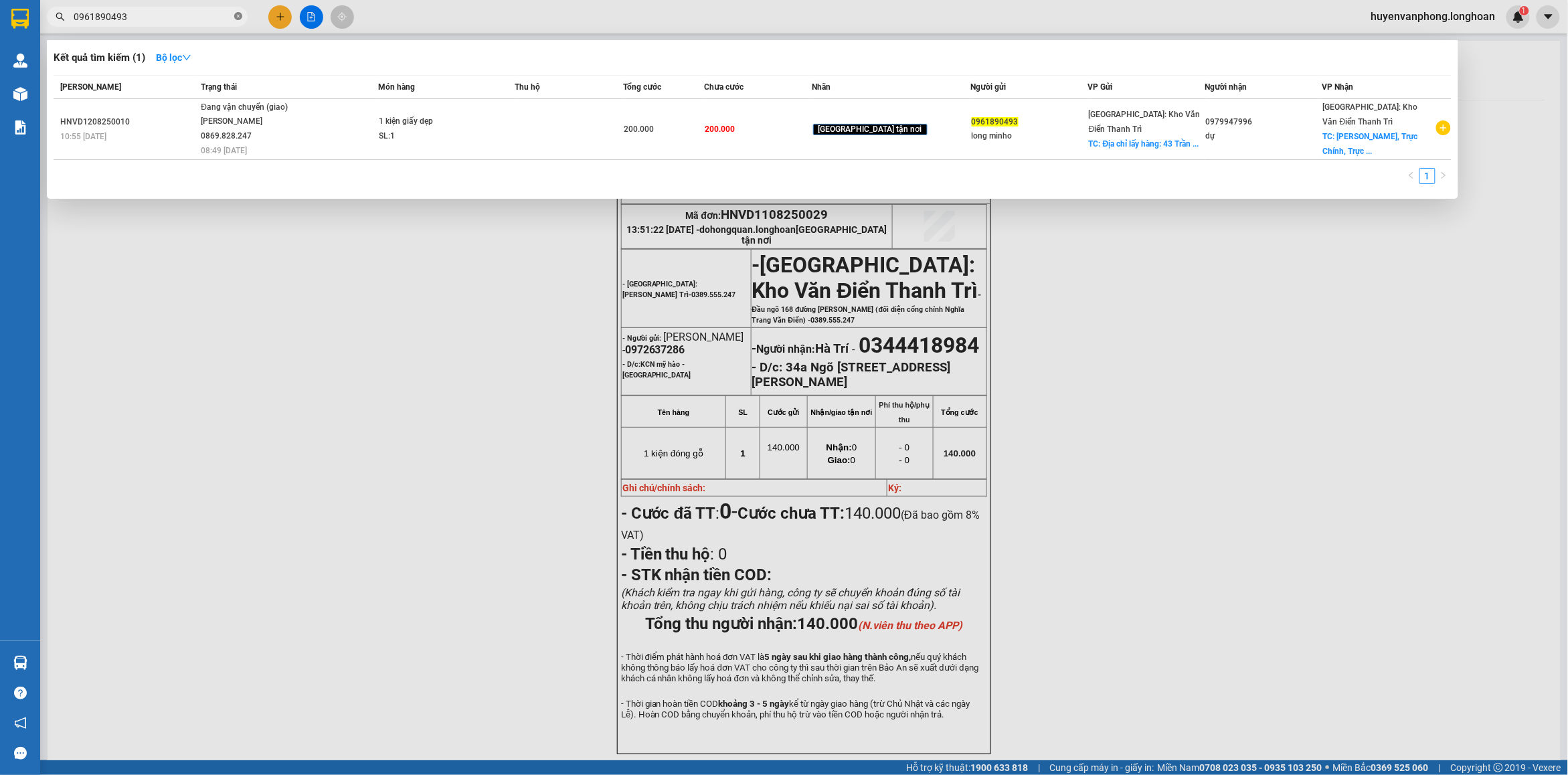
click at [238, 14] on icon "close-circle" at bounding box center [238, 16] width 8 height 8
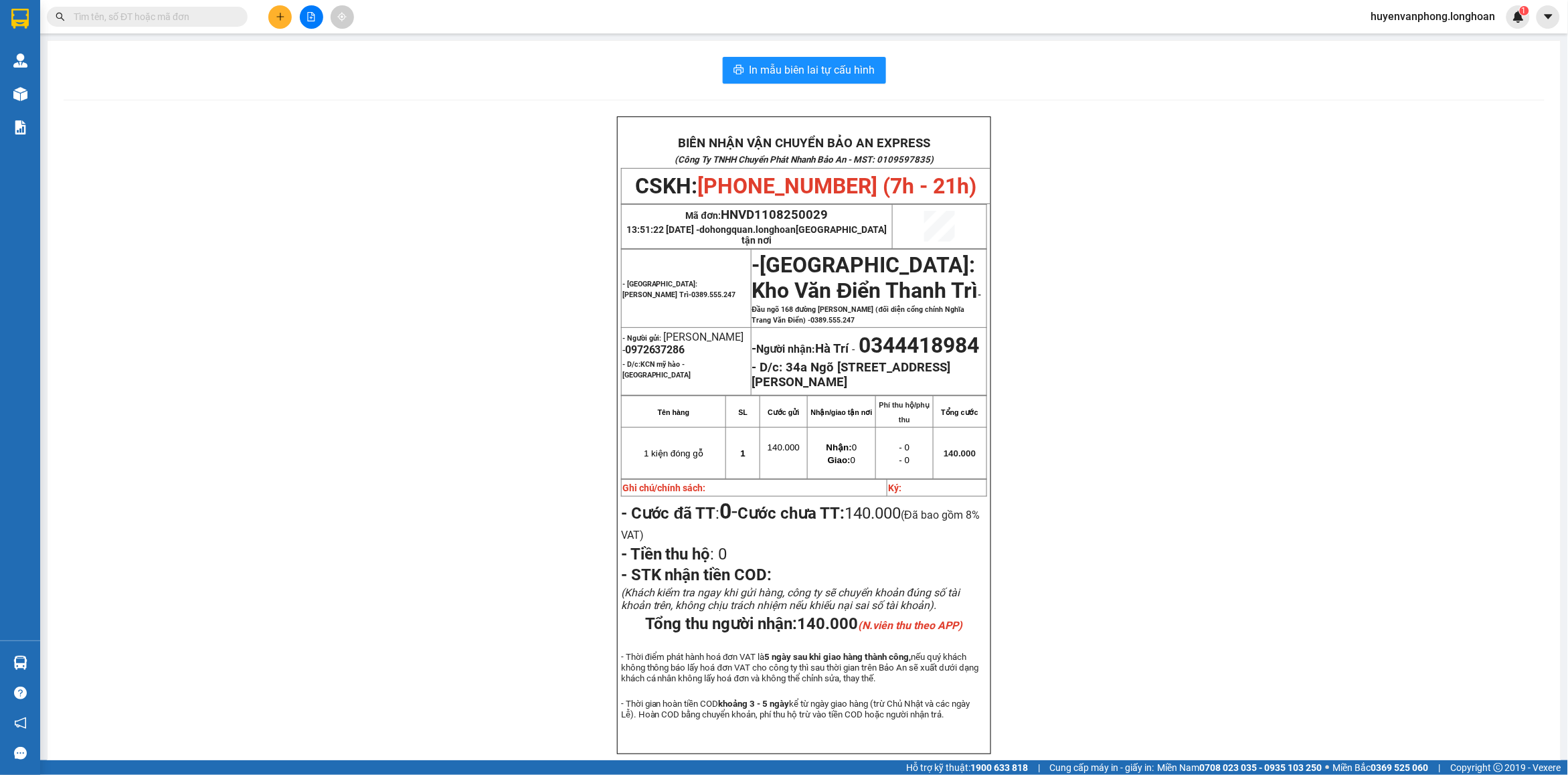
click at [182, 20] on input "text" at bounding box center [152, 16] width 158 height 15
paste input "091 6885791"
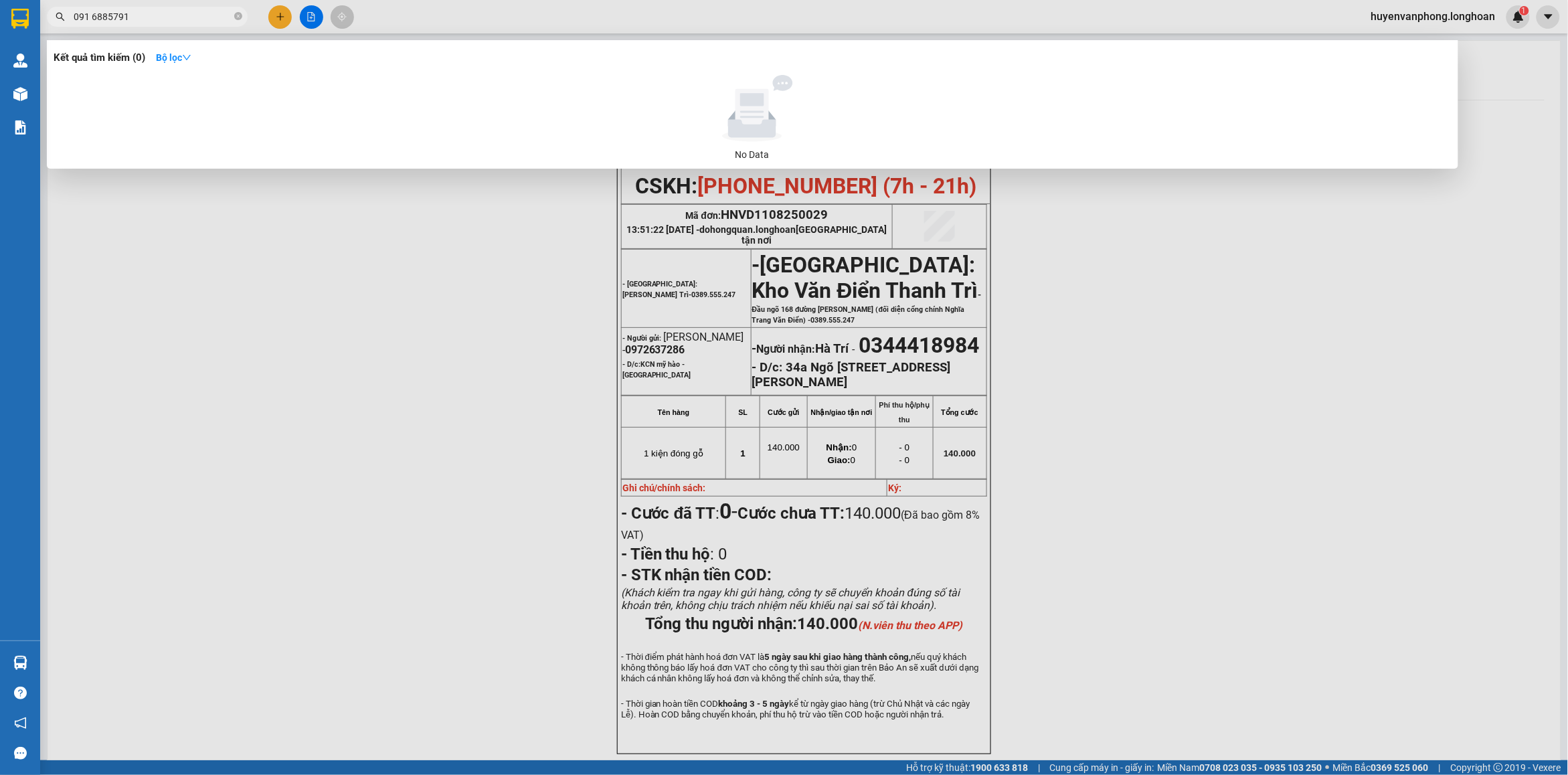
click at [91, 19] on input "091 6885791" at bounding box center [152, 16] width 158 height 15
click at [235, 18] on icon "close-circle" at bounding box center [238, 16] width 8 height 8
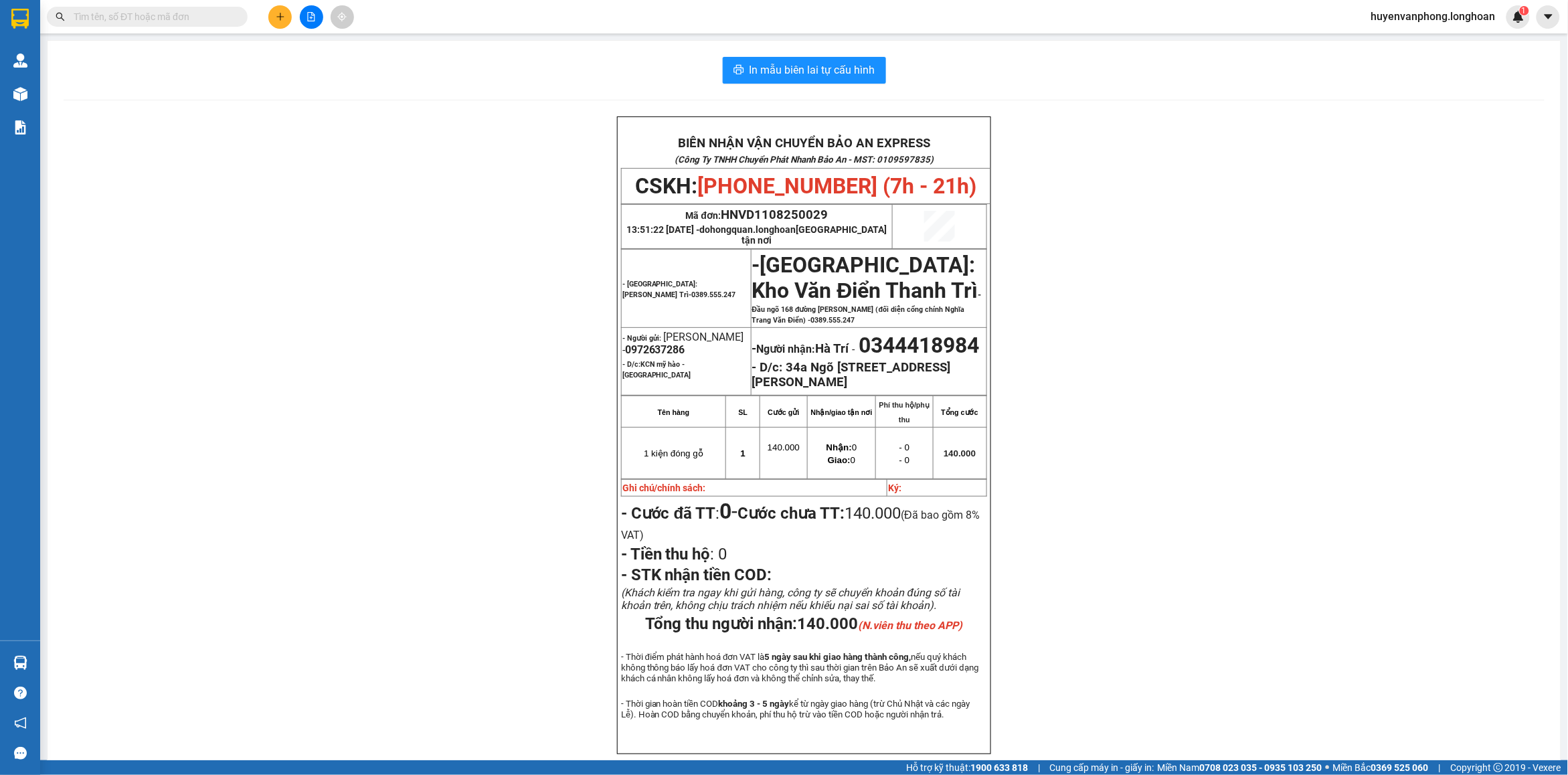
click at [159, 20] on input "text" at bounding box center [152, 16] width 158 height 15
paste input "091 6885791"
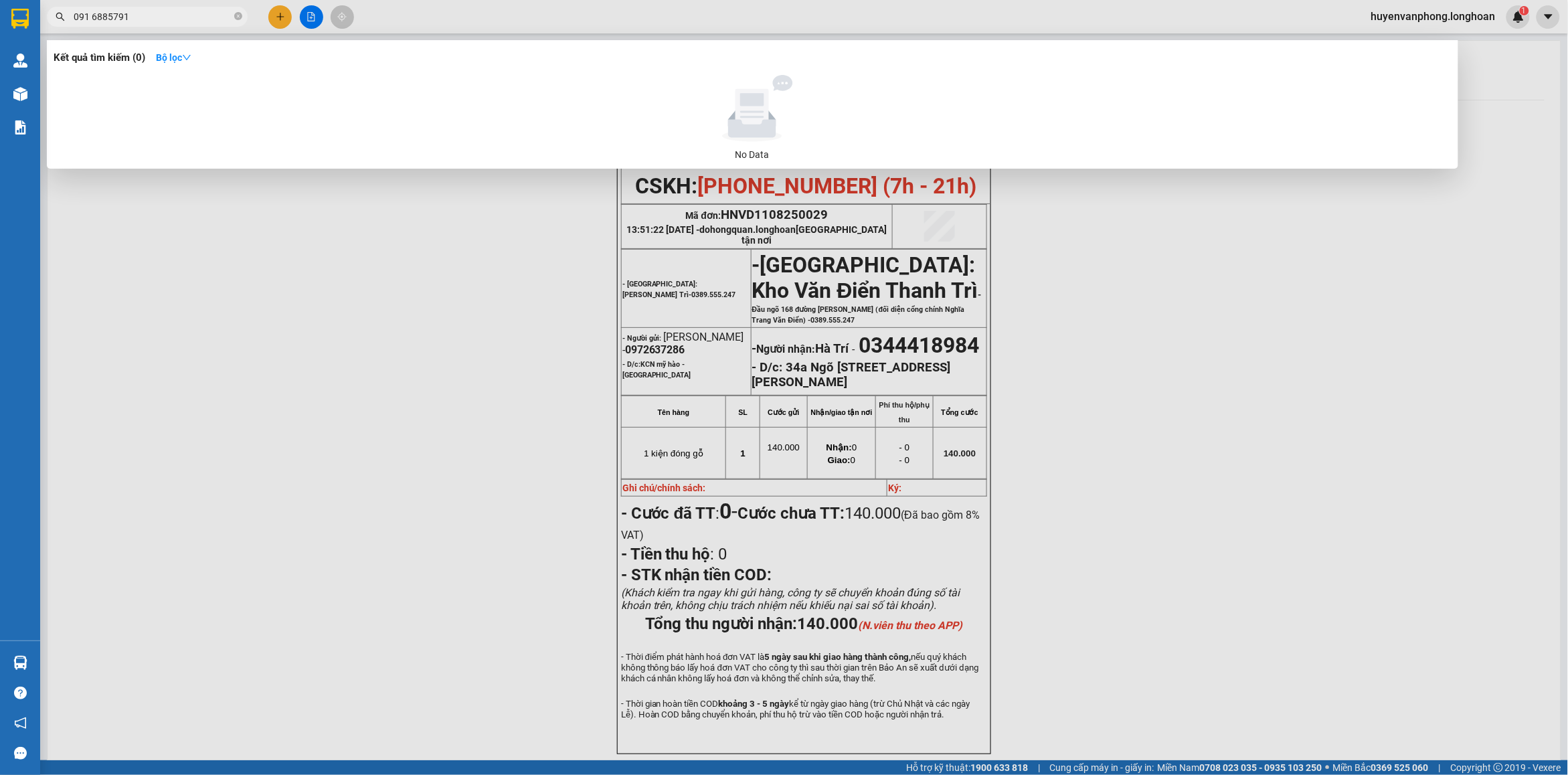
click at [91, 17] on input "091 6885791" at bounding box center [152, 16] width 158 height 15
drag, startPoint x: 243, startPoint y: 14, endPoint x: 156, endPoint y: 22, distance: 87.4
click at [234, 16] on span "0916885791" at bounding box center [147, 16] width 201 height 20
click at [156, 22] on input "0916885791" at bounding box center [152, 16] width 158 height 15
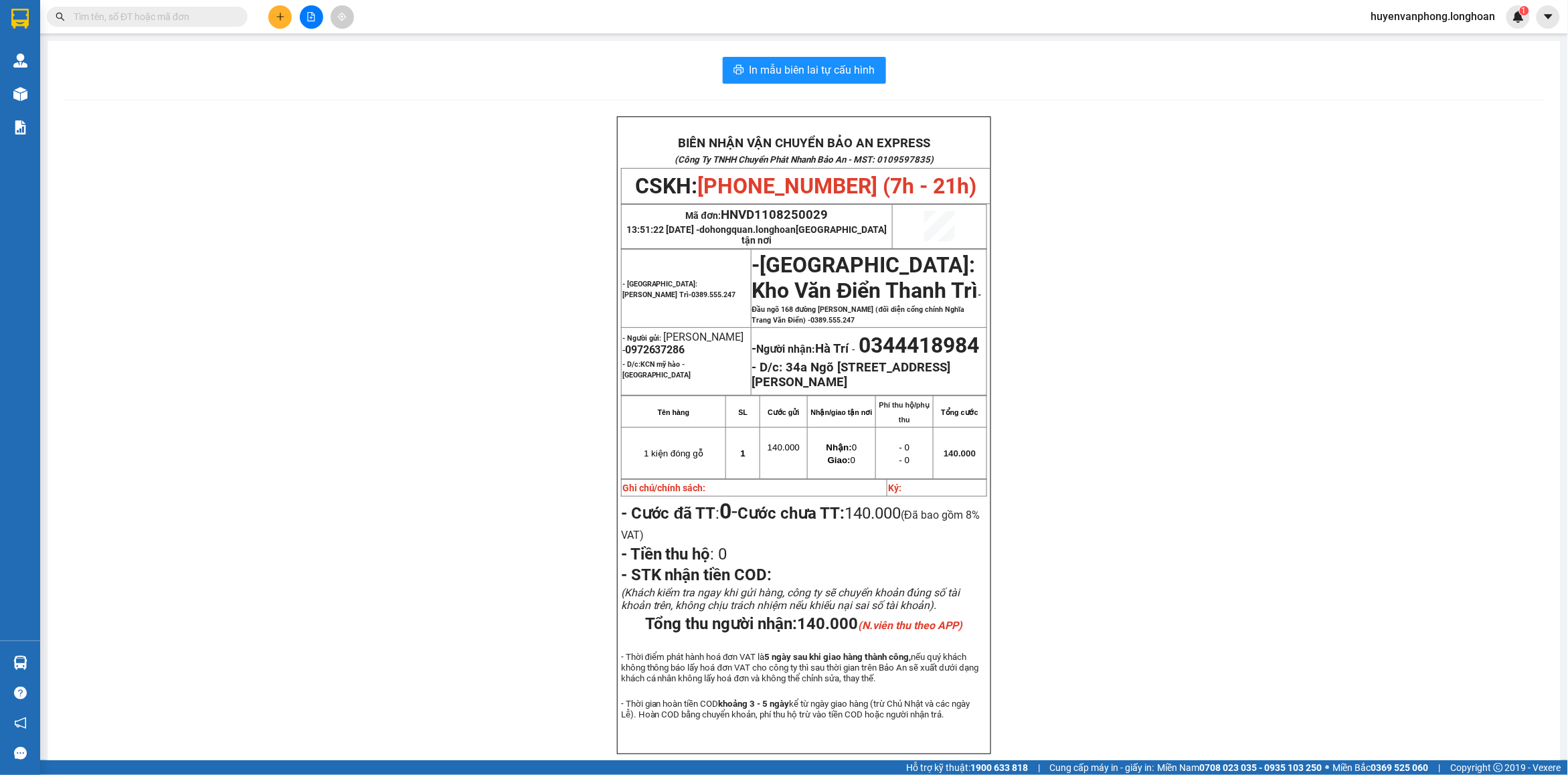
paste input "091 6885791"
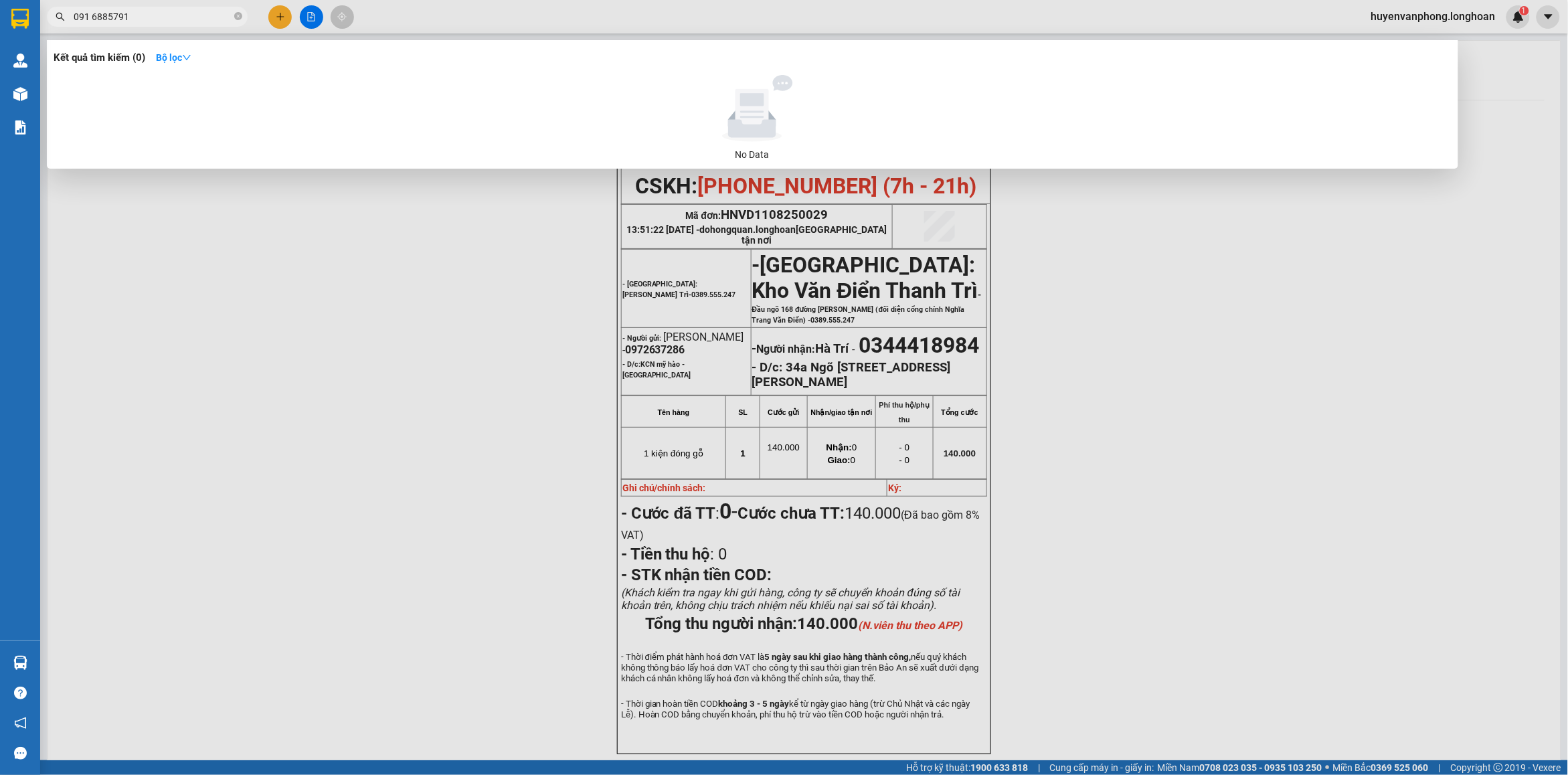
click at [92, 17] on input "091 6885791" at bounding box center [152, 16] width 158 height 15
drag, startPoint x: 238, startPoint y: 19, endPoint x: 166, endPoint y: 15, distance: 72.1
click at [228, 19] on span "0916885791" at bounding box center [147, 16] width 201 height 20
click at [166, 15] on input "0916885791" at bounding box center [152, 16] width 158 height 15
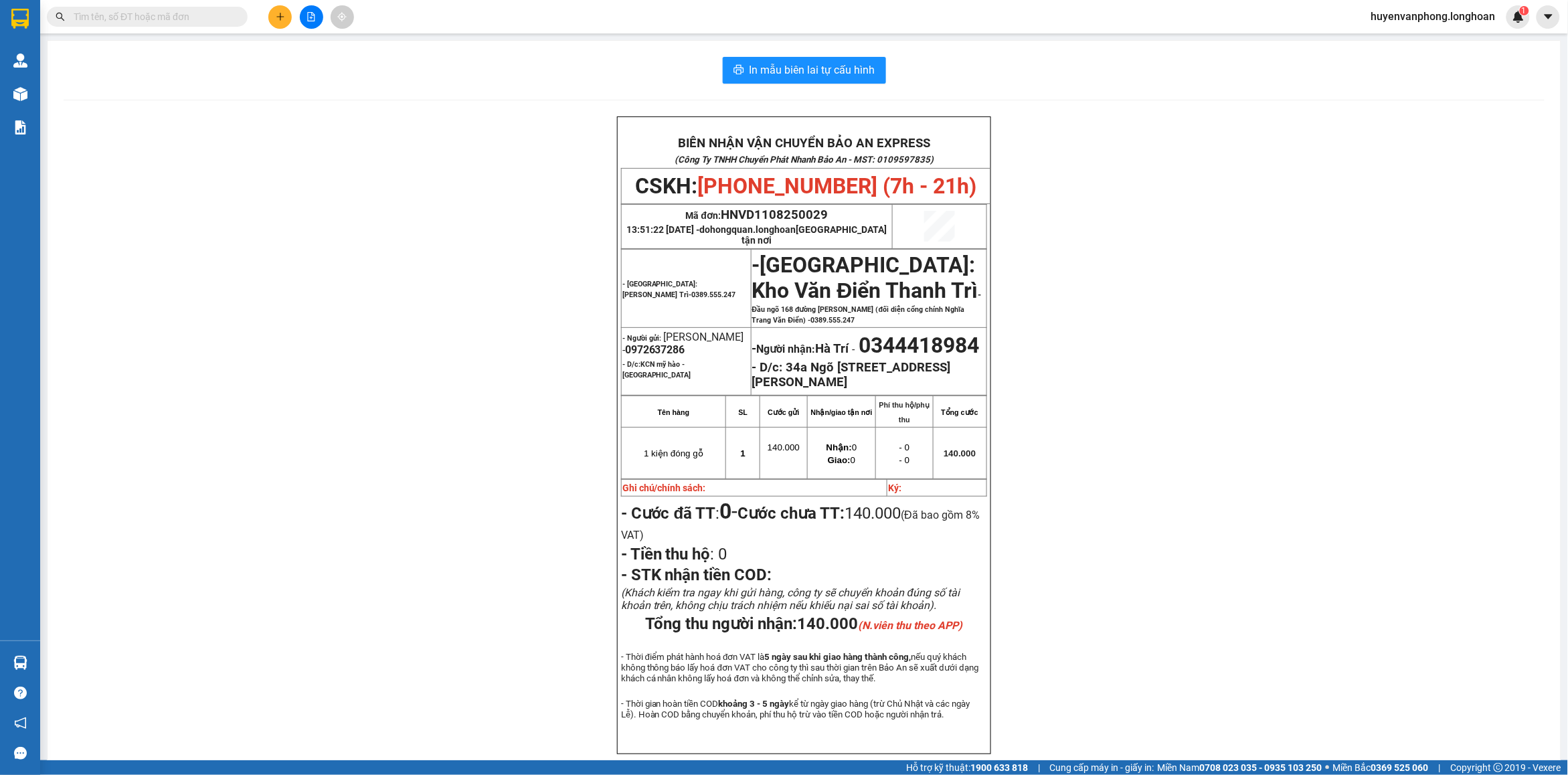
paste input "0866223066"
